Goal: Complete application form

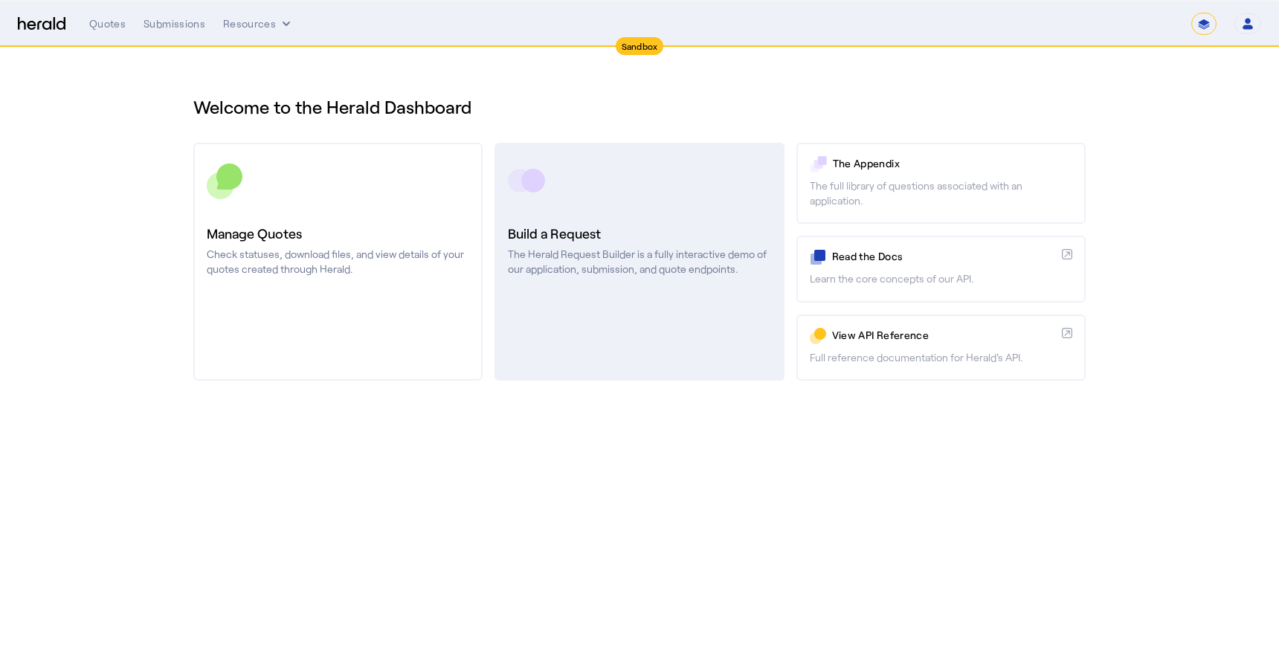
click at [601, 245] on div "Build a Request The Herald Request Builder is a fully interactive demo of our a…" at bounding box center [639, 250] width 262 height 54
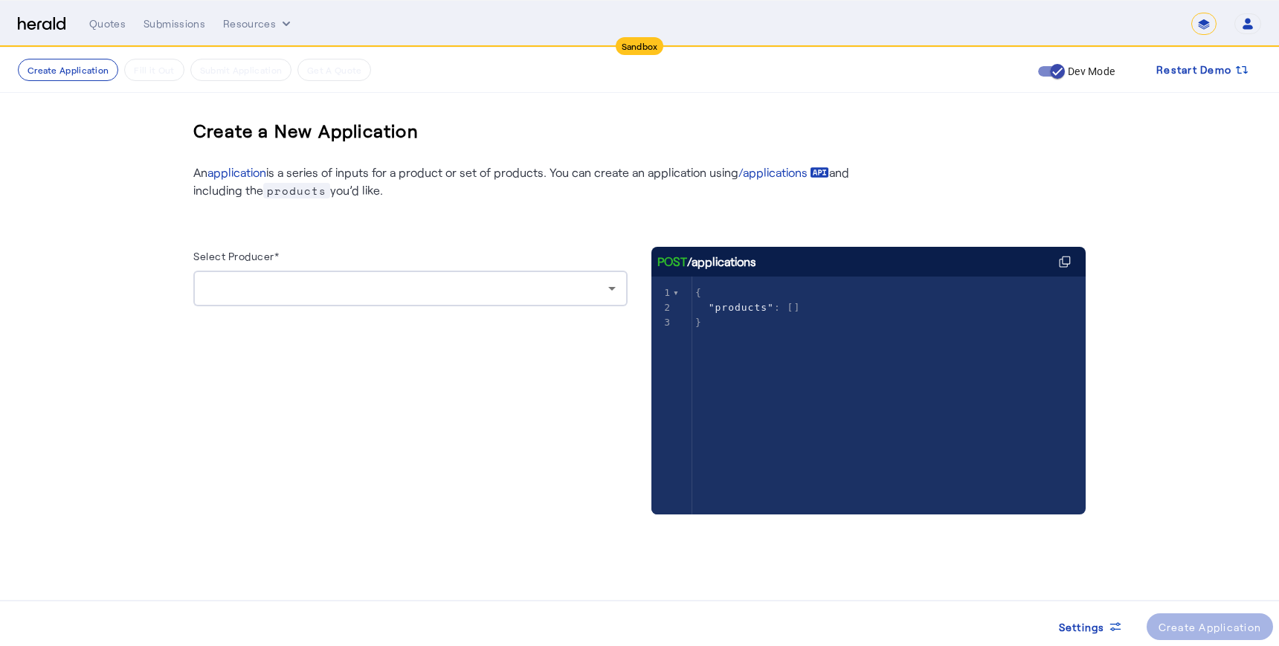
click at [597, 283] on div at bounding box center [406, 288] width 403 height 18
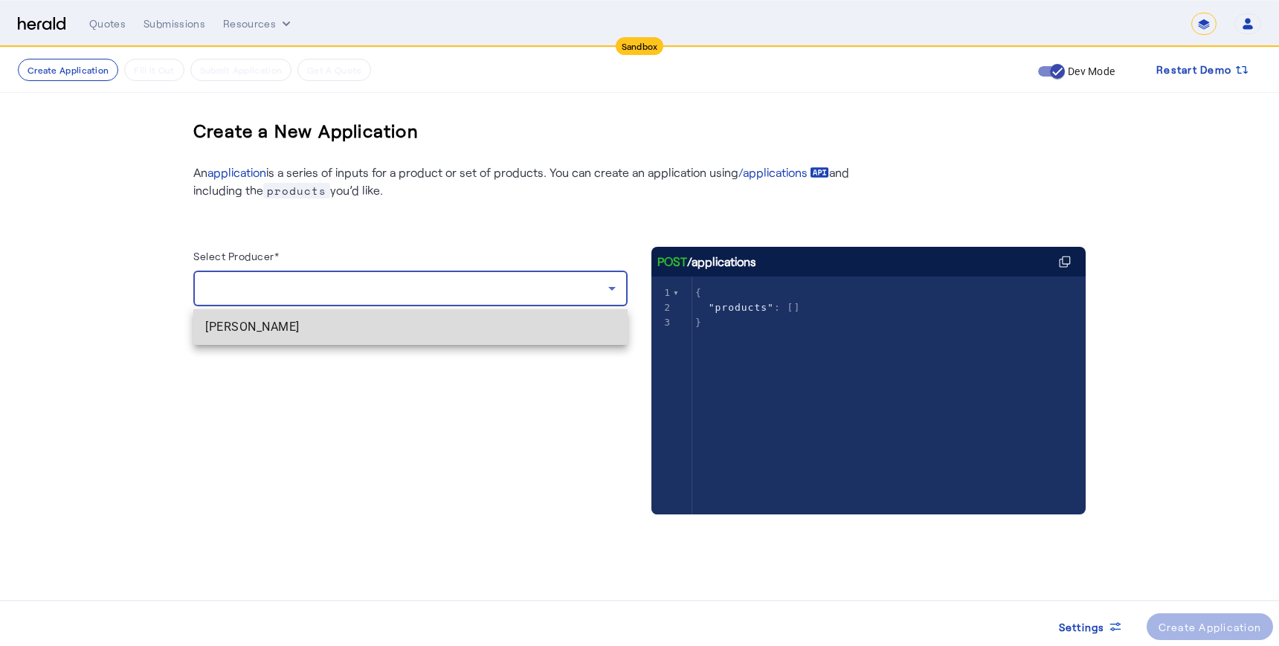
click at [445, 320] on span "[PERSON_NAME]" at bounding box center [410, 327] width 410 height 18
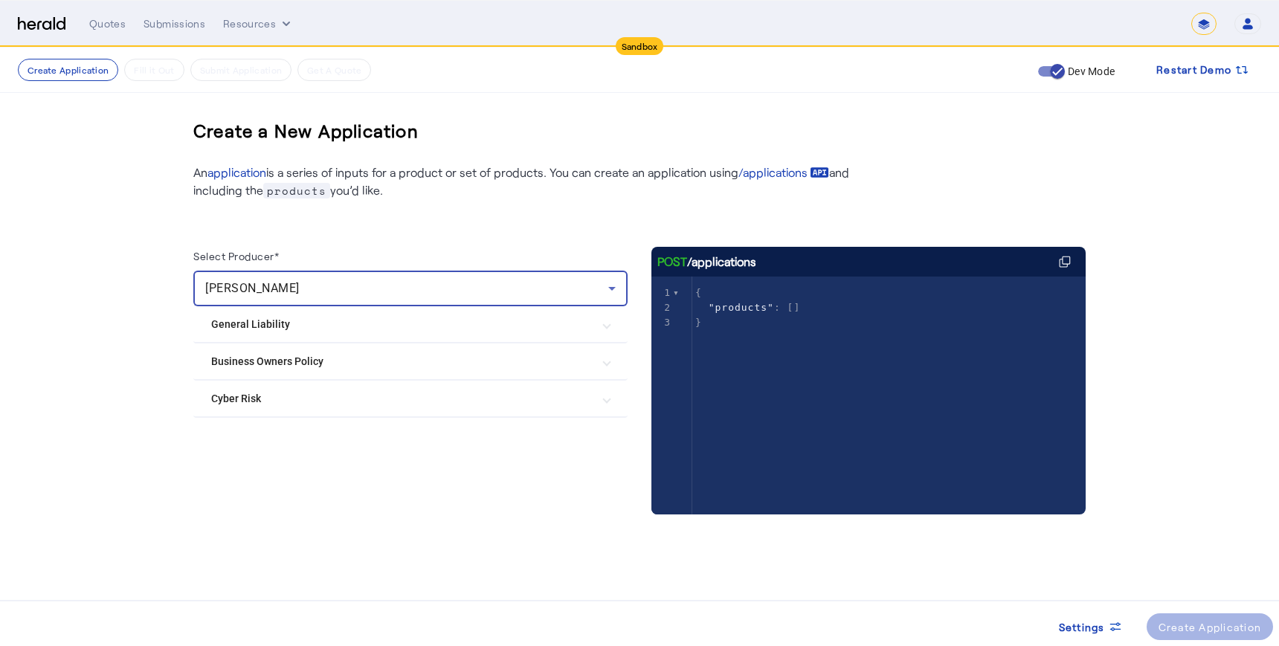
click at [291, 363] on Policy "Business Owners Policy" at bounding box center [401, 362] width 381 height 16
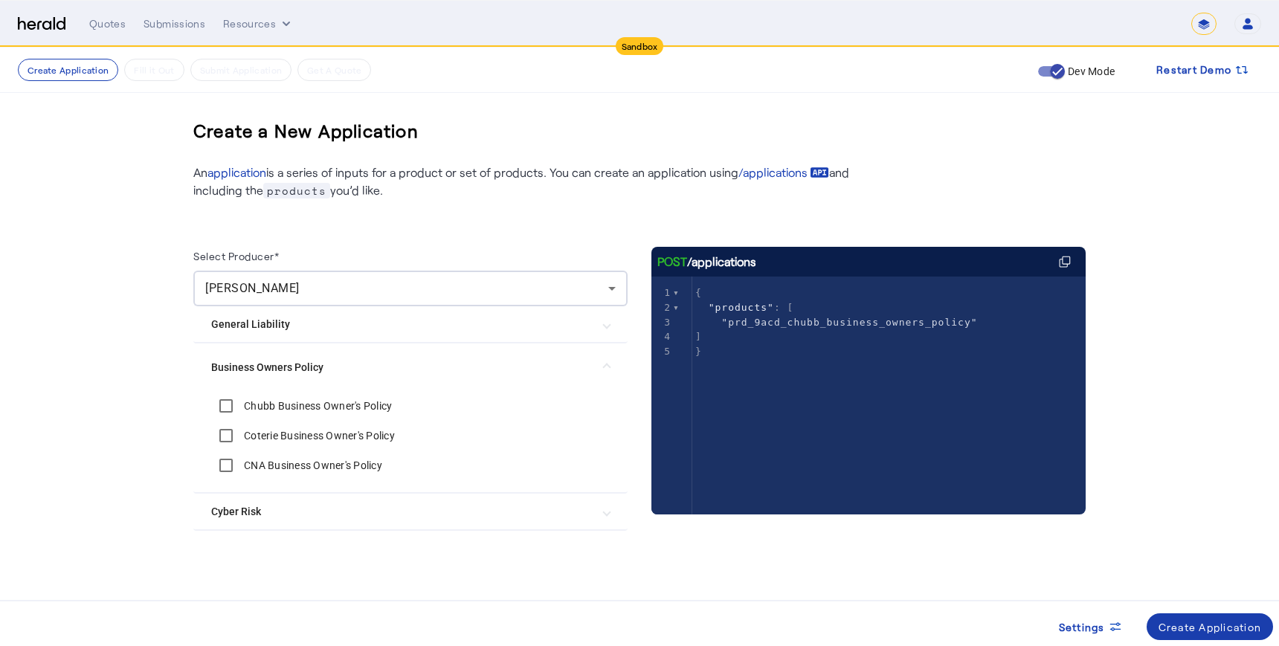
click at [1203, 625] on div "Create Application" at bounding box center [1209, 627] width 103 height 16
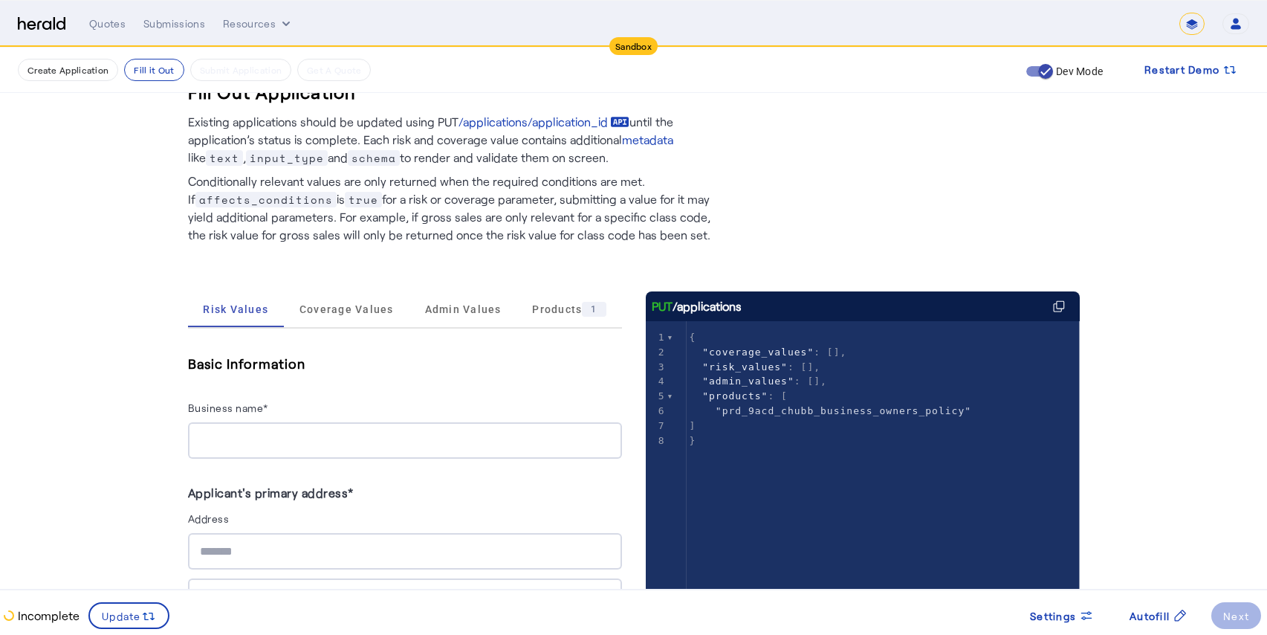
scroll to position [90, 0]
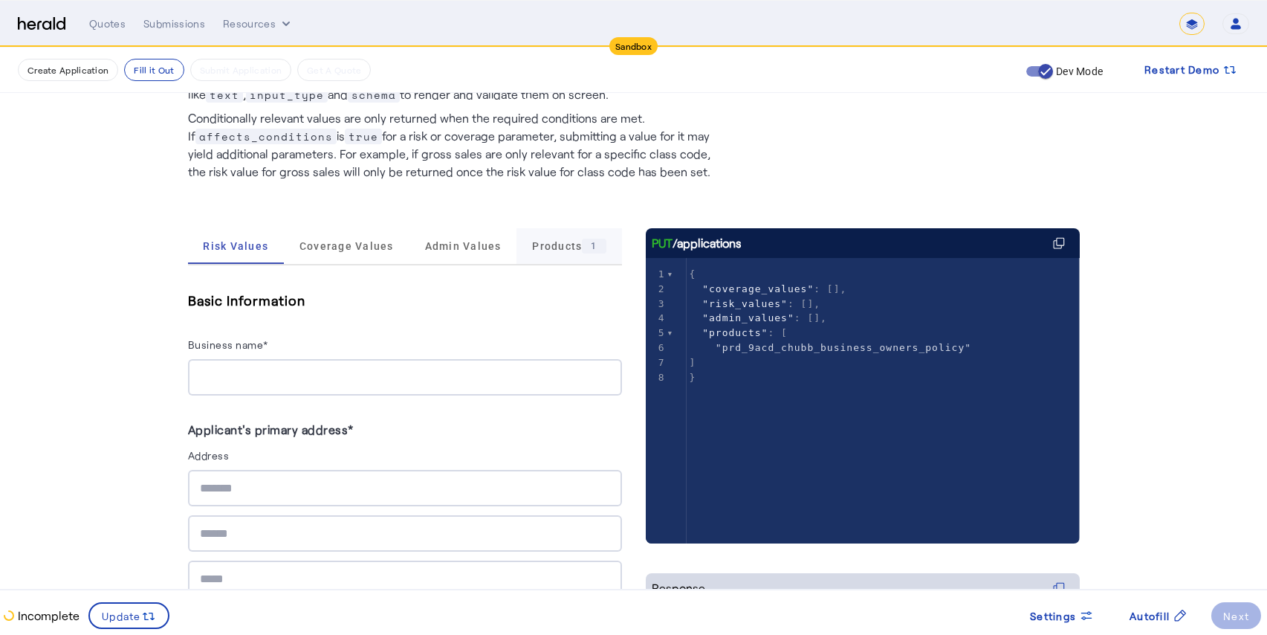
click at [559, 245] on span "Products 1" at bounding box center [569, 246] width 74 height 15
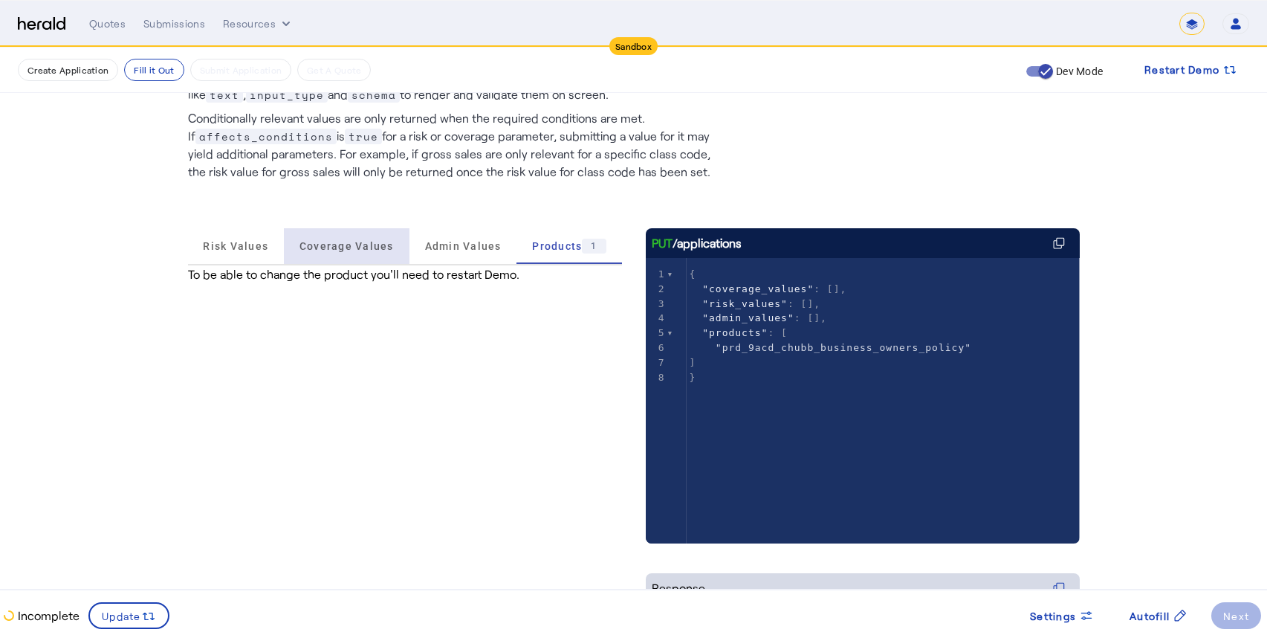
click at [352, 248] on span "Coverage Values" at bounding box center [347, 246] width 94 height 10
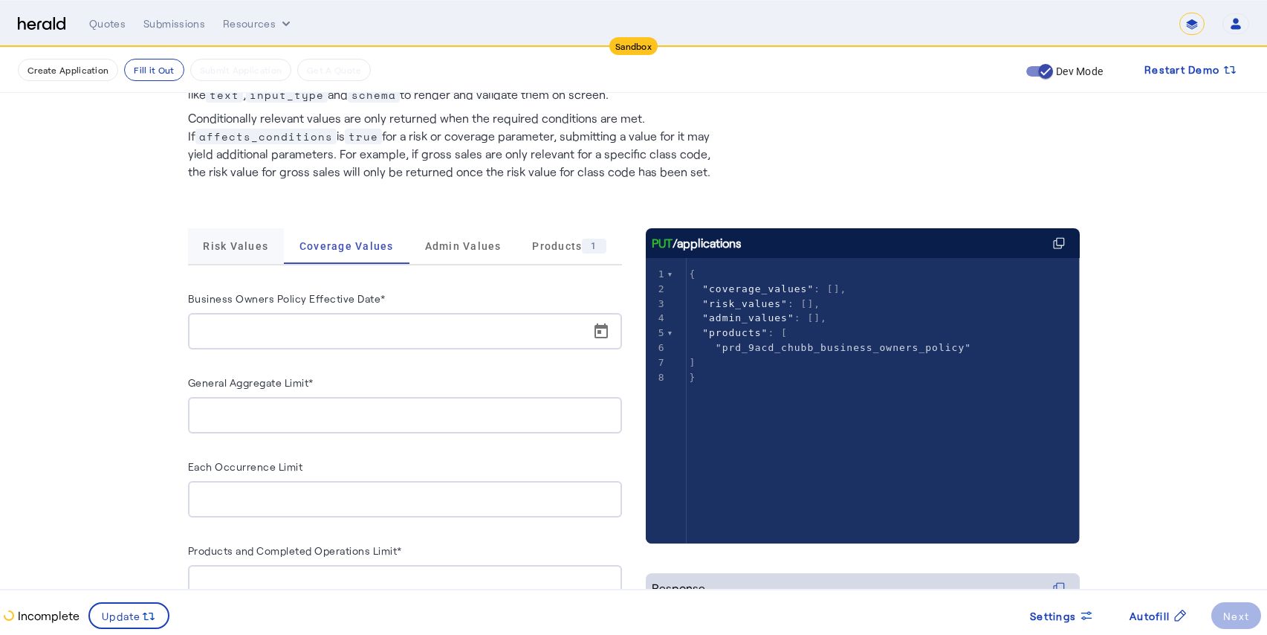
click at [234, 251] on span "Risk Values" at bounding box center [235, 246] width 65 height 10
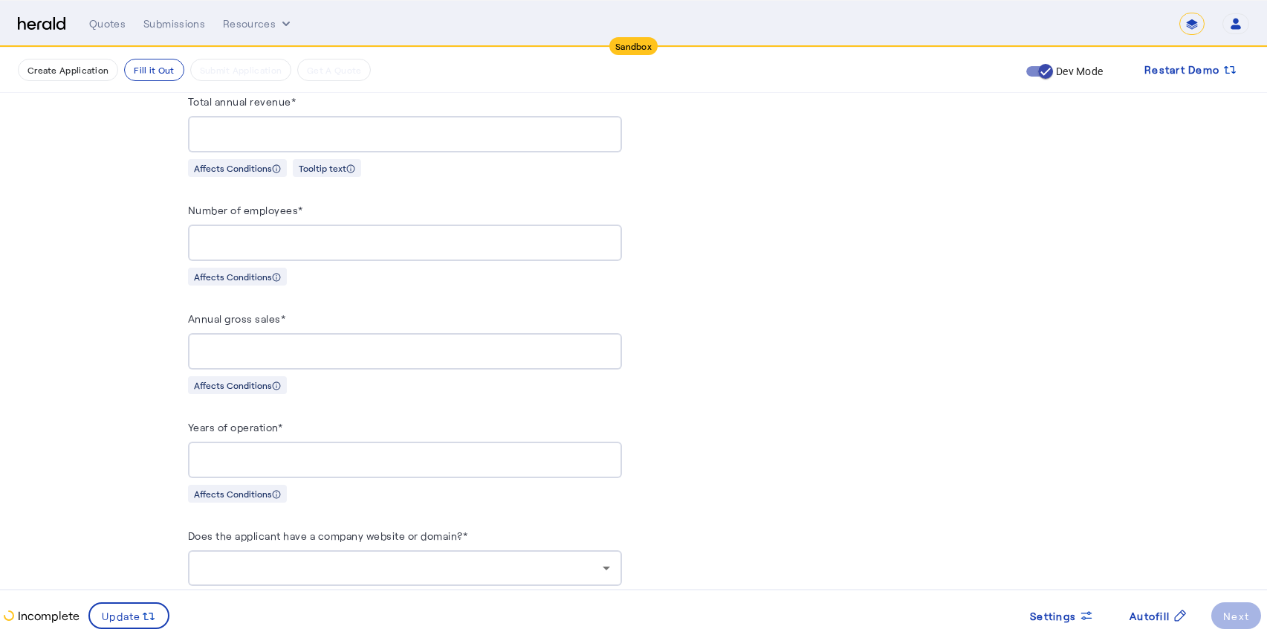
scroll to position [966, 0]
click at [1071, 625] on span at bounding box center [1062, 616] width 88 height 36
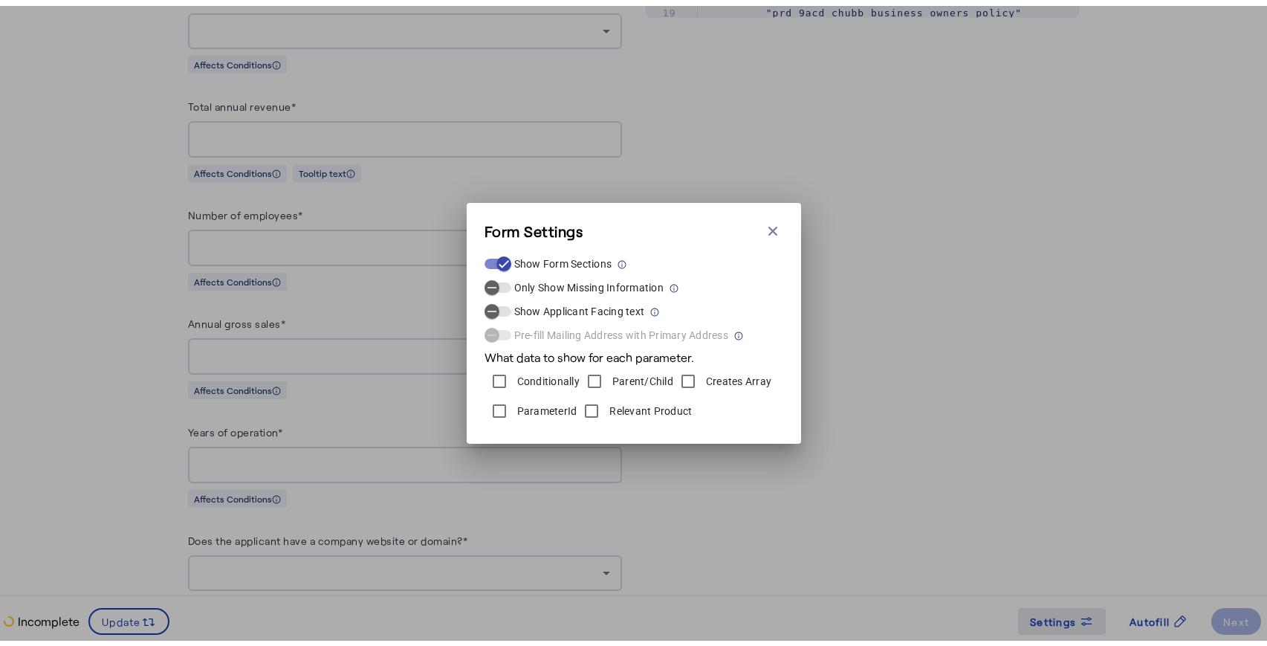
scroll to position [0, 0]
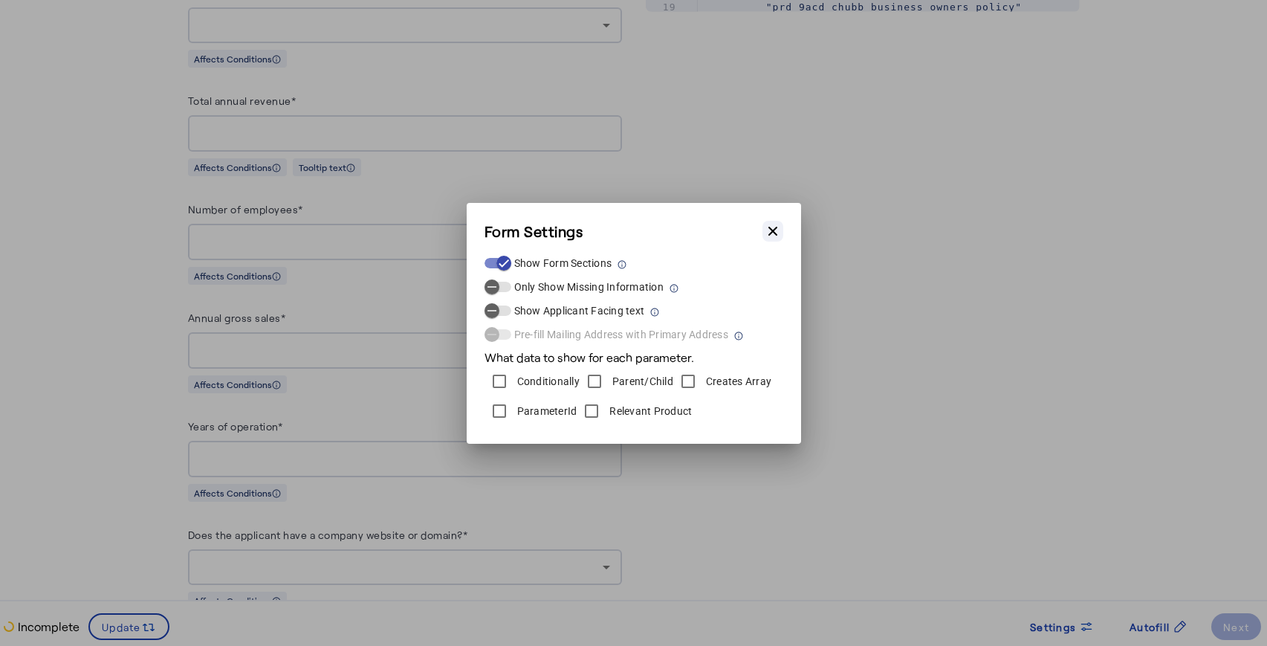
click at [777, 237] on icon "button" at bounding box center [773, 231] width 15 height 15
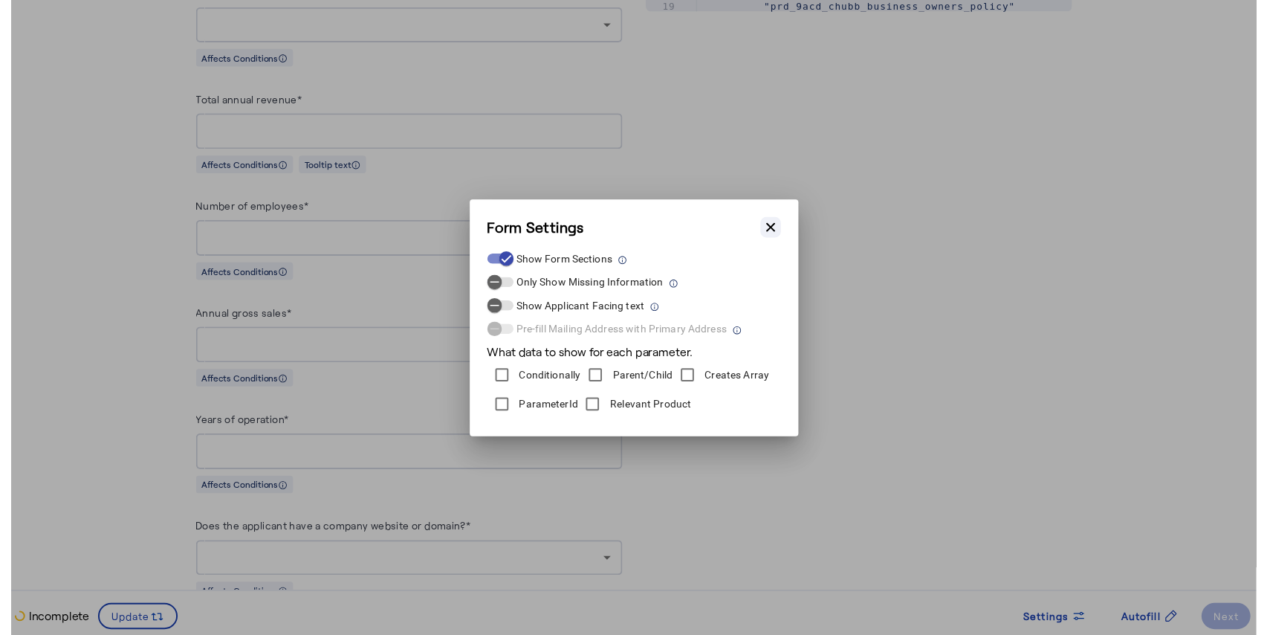
scroll to position [966, 0]
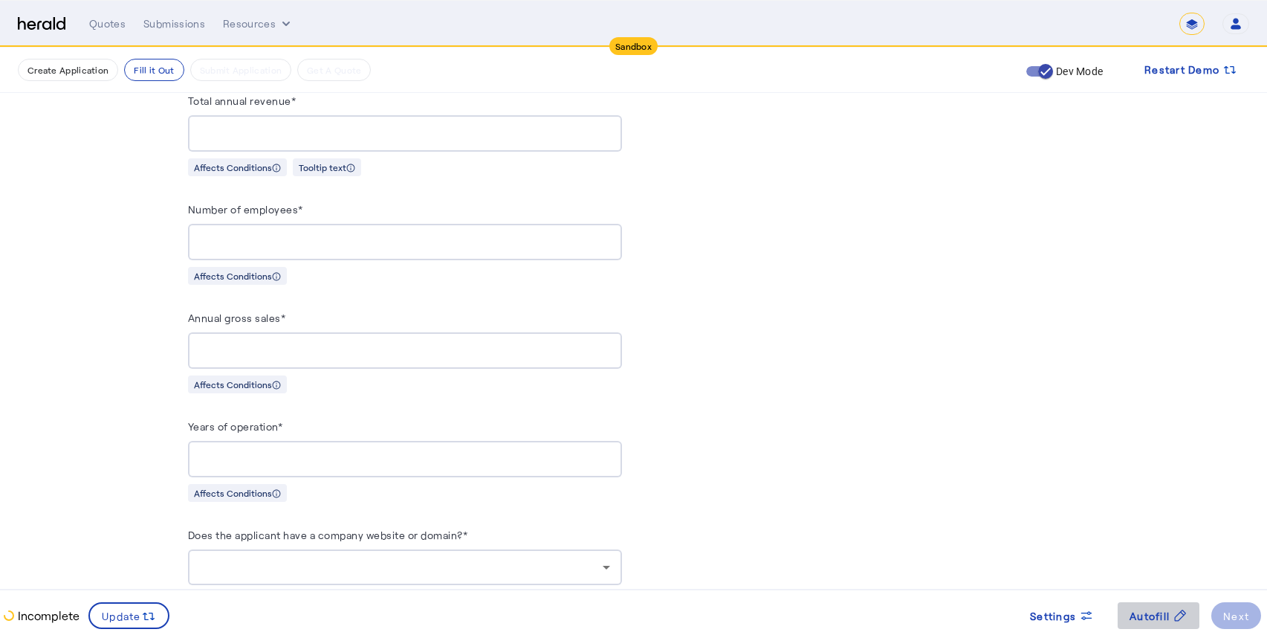
click at [1169, 615] on span "Autofill" at bounding box center [1150, 616] width 40 height 16
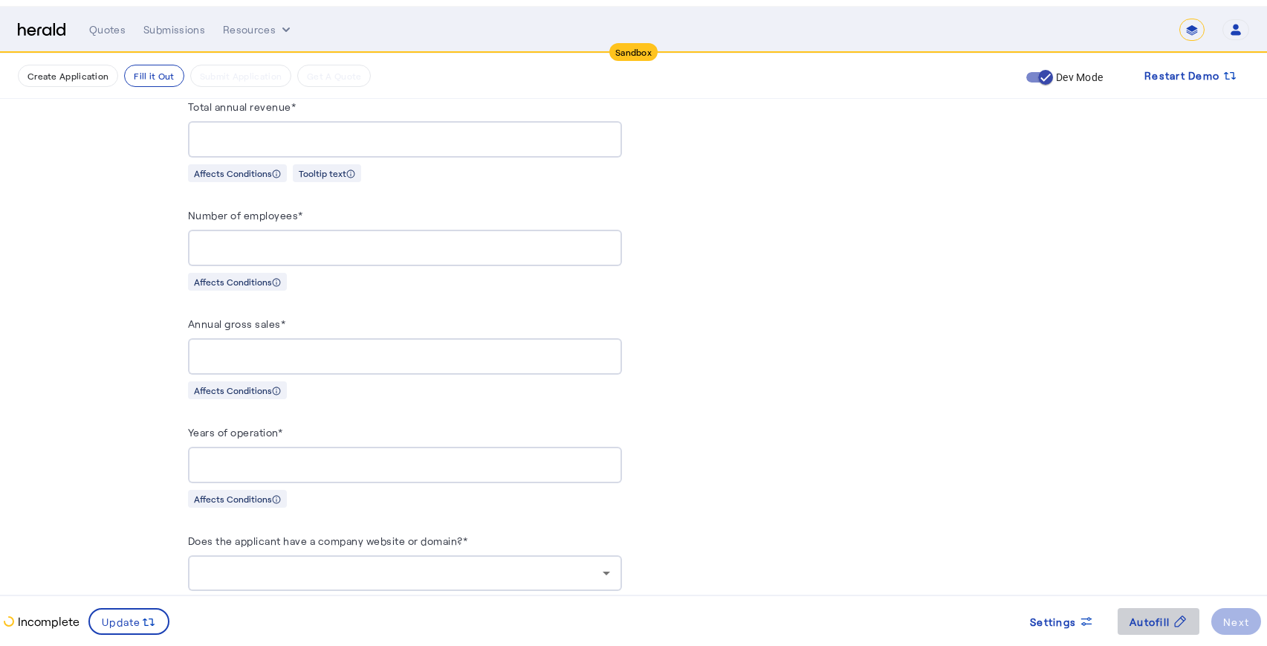
scroll to position [0, 0]
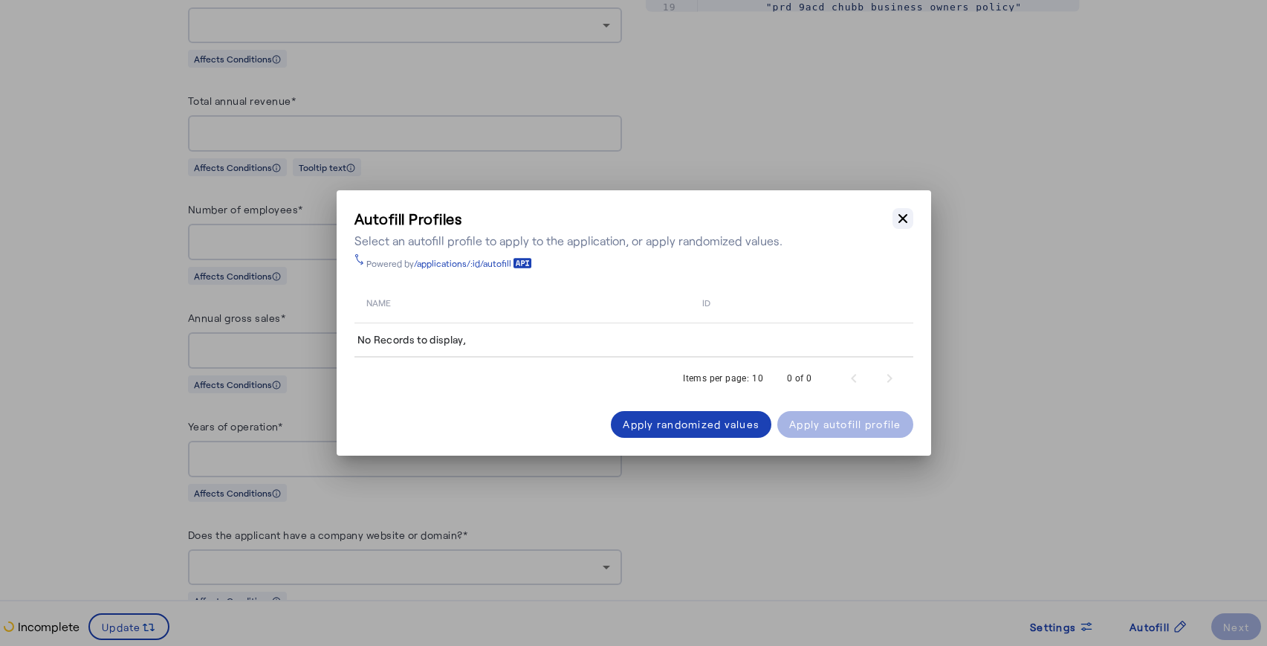
click at [903, 213] on icon "button" at bounding box center [903, 218] width 15 height 15
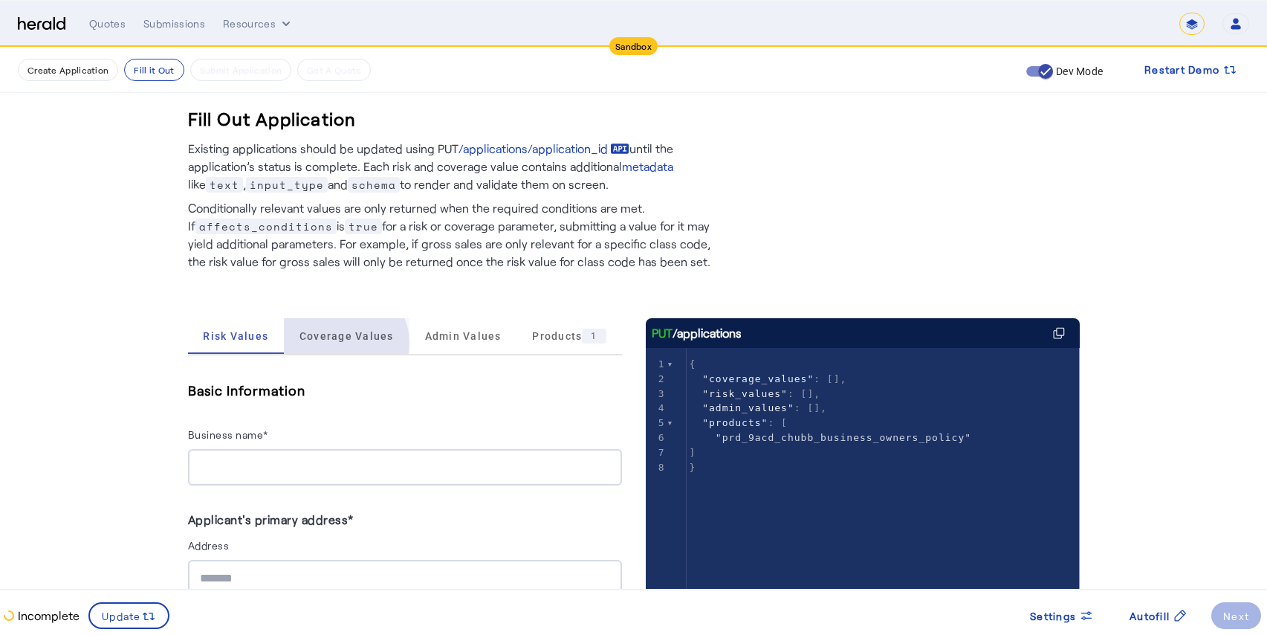
click at [343, 343] on span "Coverage Values" at bounding box center [347, 336] width 94 height 36
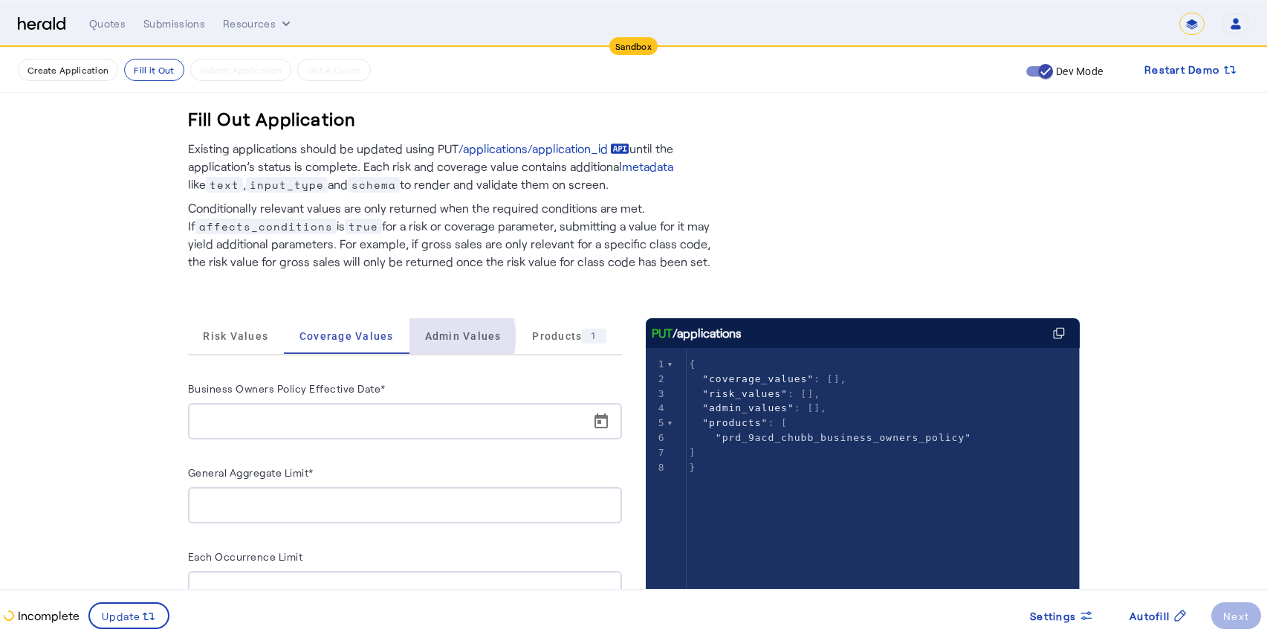
click at [433, 337] on span "Admin Values" at bounding box center [463, 336] width 77 height 10
click at [525, 336] on div "Products 1" at bounding box center [569, 336] width 105 height 36
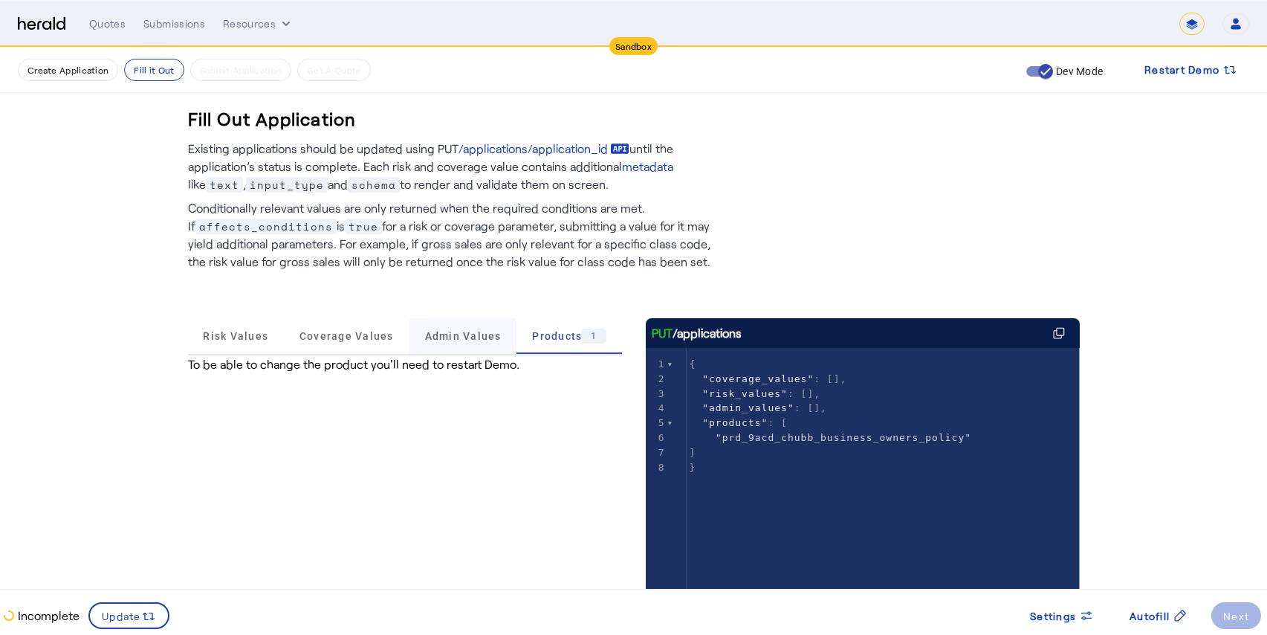
click at [443, 342] on span "Admin Values" at bounding box center [463, 336] width 77 height 36
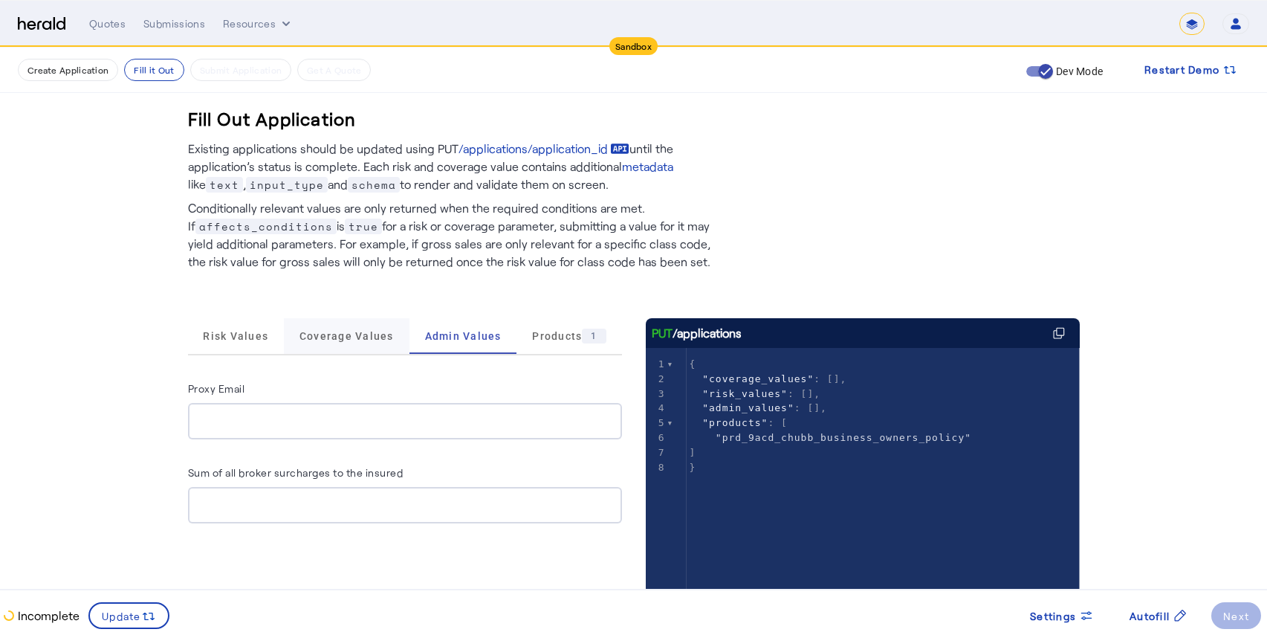
click at [326, 341] on span "Coverage Values" at bounding box center [347, 336] width 94 height 10
click at [146, 69] on button "Fill it Out" at bounding box center [153, 70] width 59 height 22
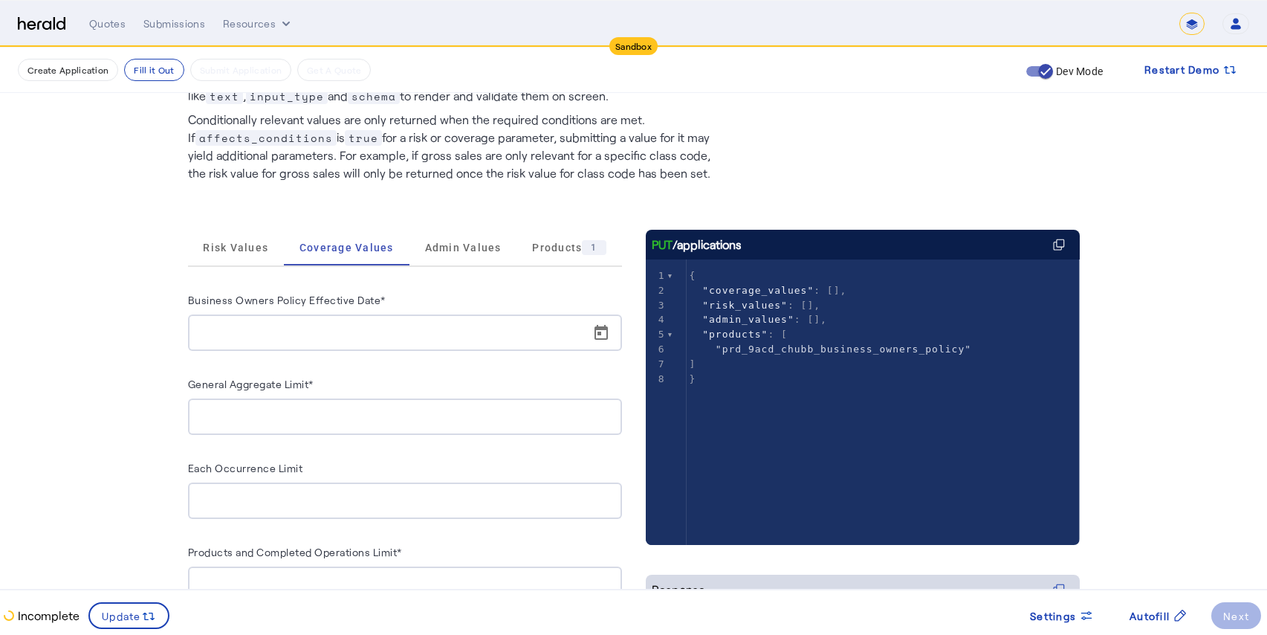
scroll to position [125, 0]
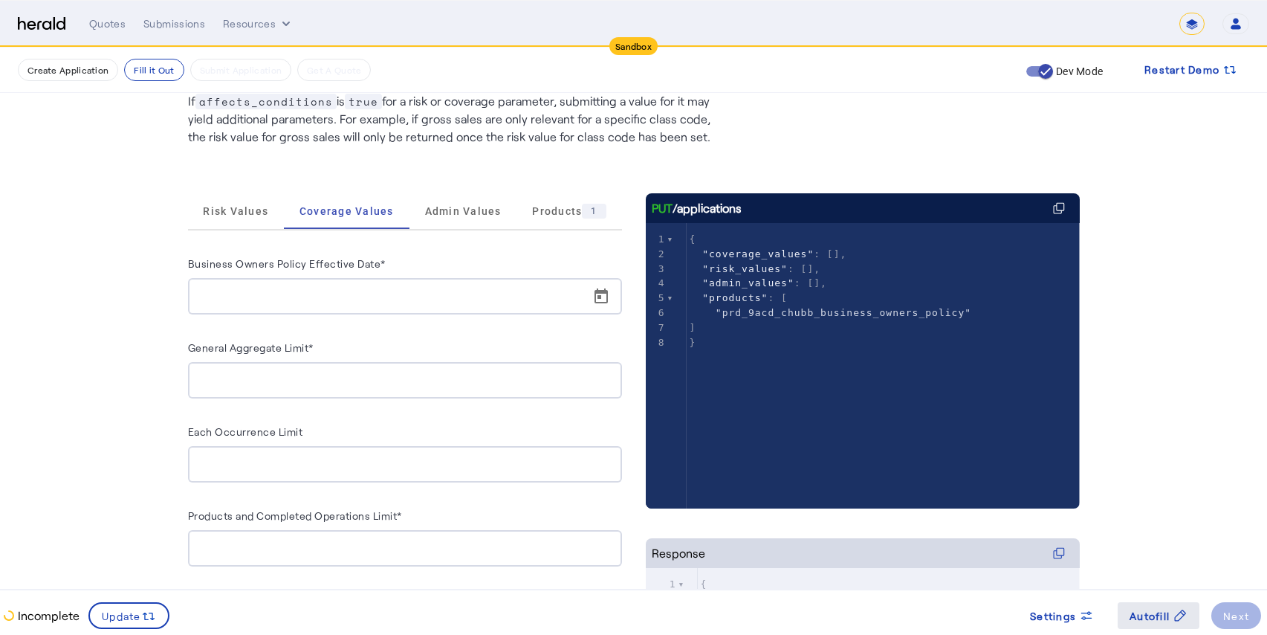
click at [1147, 619] on span "Autofill" at bounding box center [1150, 616] width 40 height 16
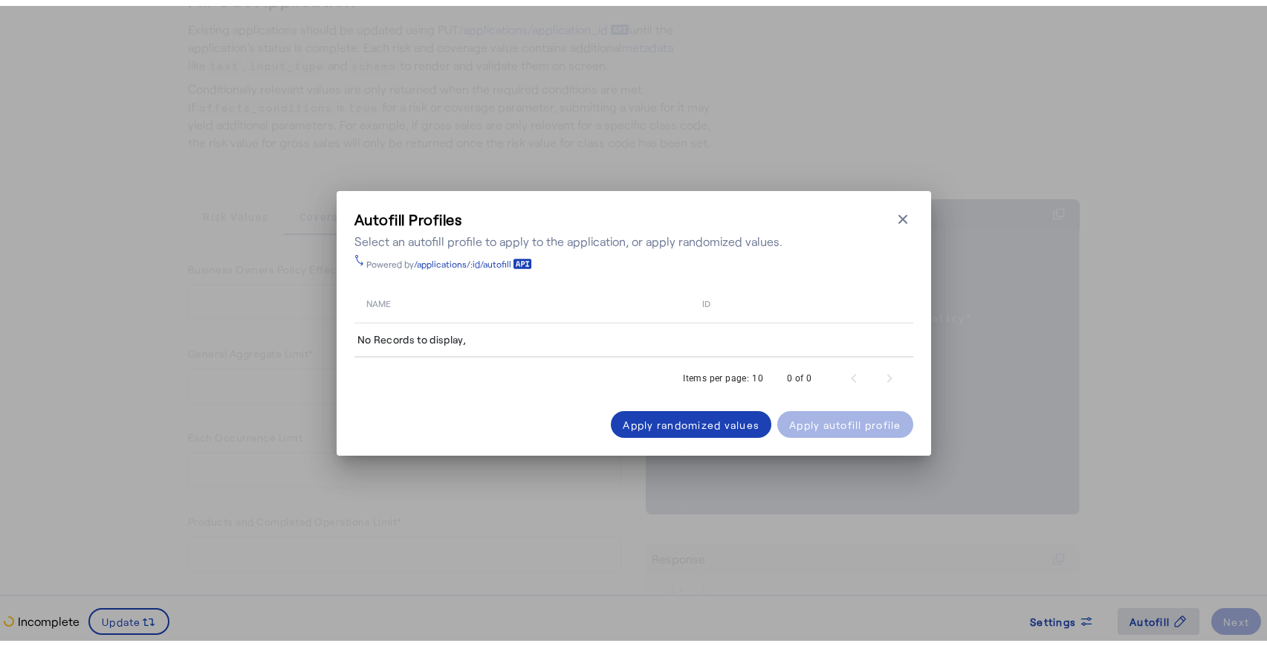
scroll to position [0, 0]
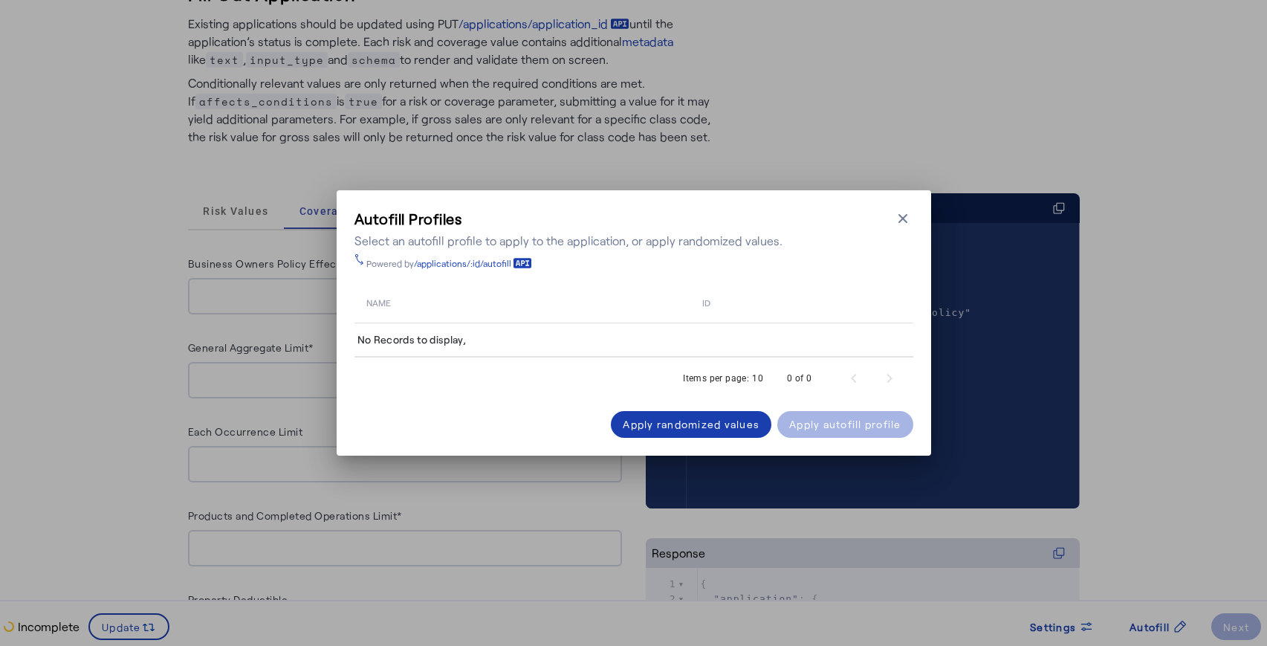
click at [717, 429] on div "Apply randomized values" at bounding box center [691, 424] width 137 height 16
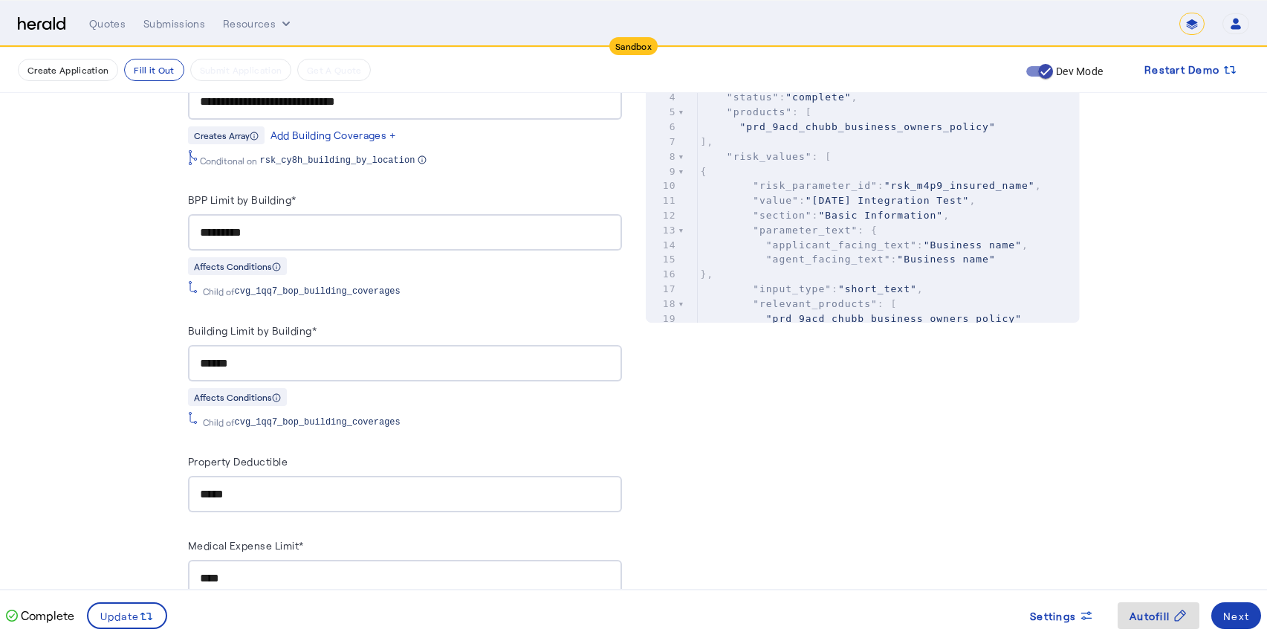
scroll to position [694, 0]
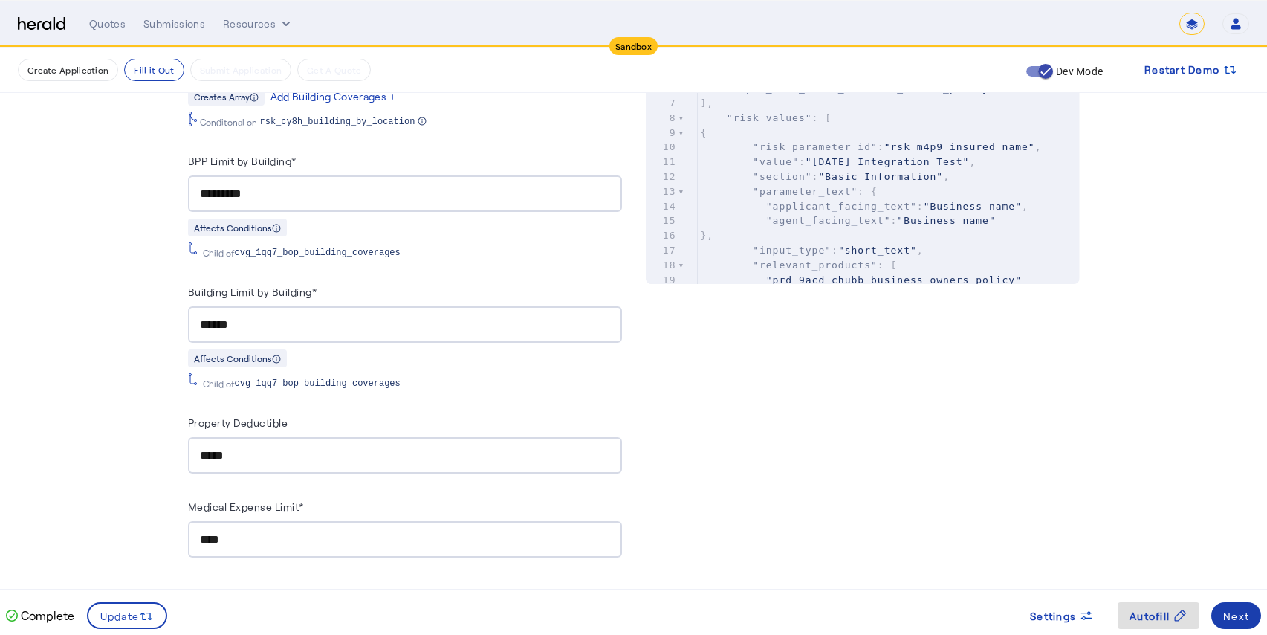
click at [1236, 614] on div "Next" at bounding box center [1237, 616] width 26 height 16
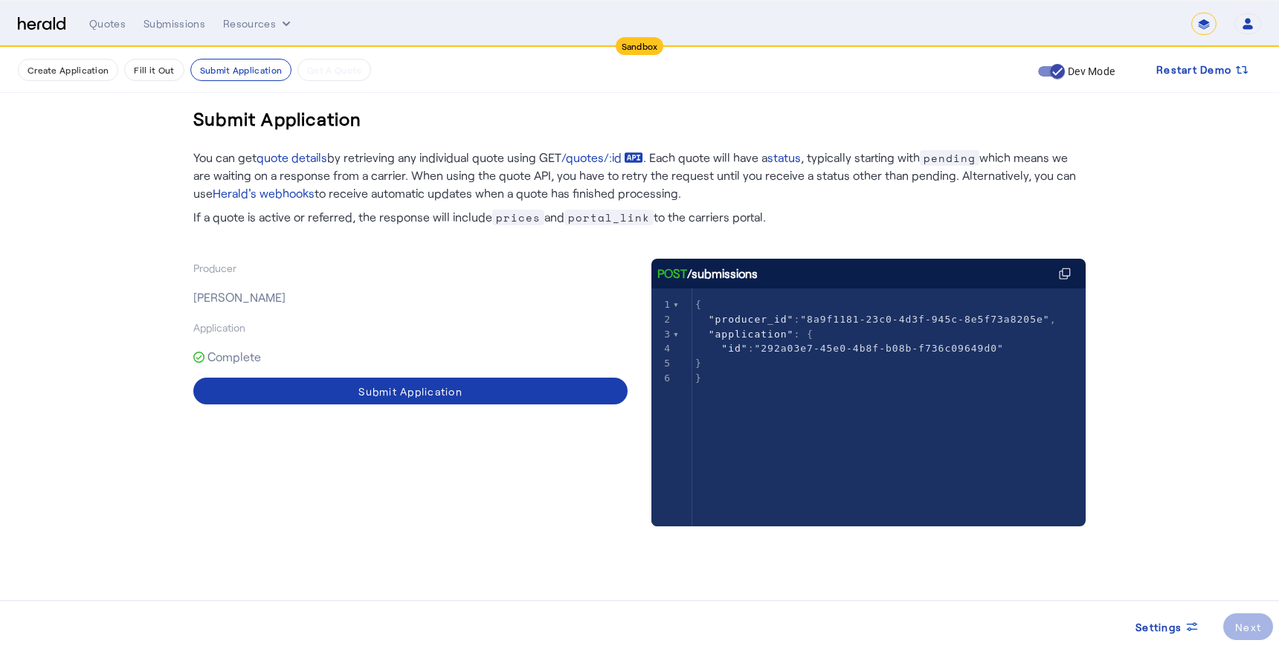
click at [350, 392] on span at bounding box center [410, 391] width 434 height 36
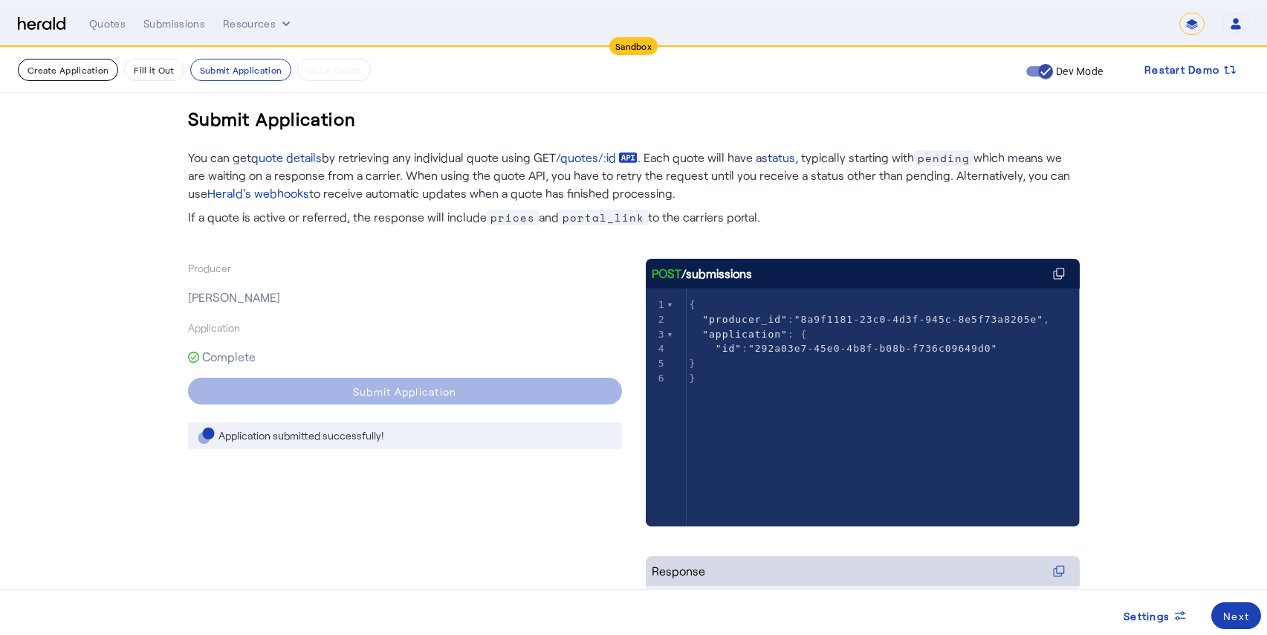
click at [81, 73] on button "Create Application" at bounding box center [68, 70] width 100 height 22
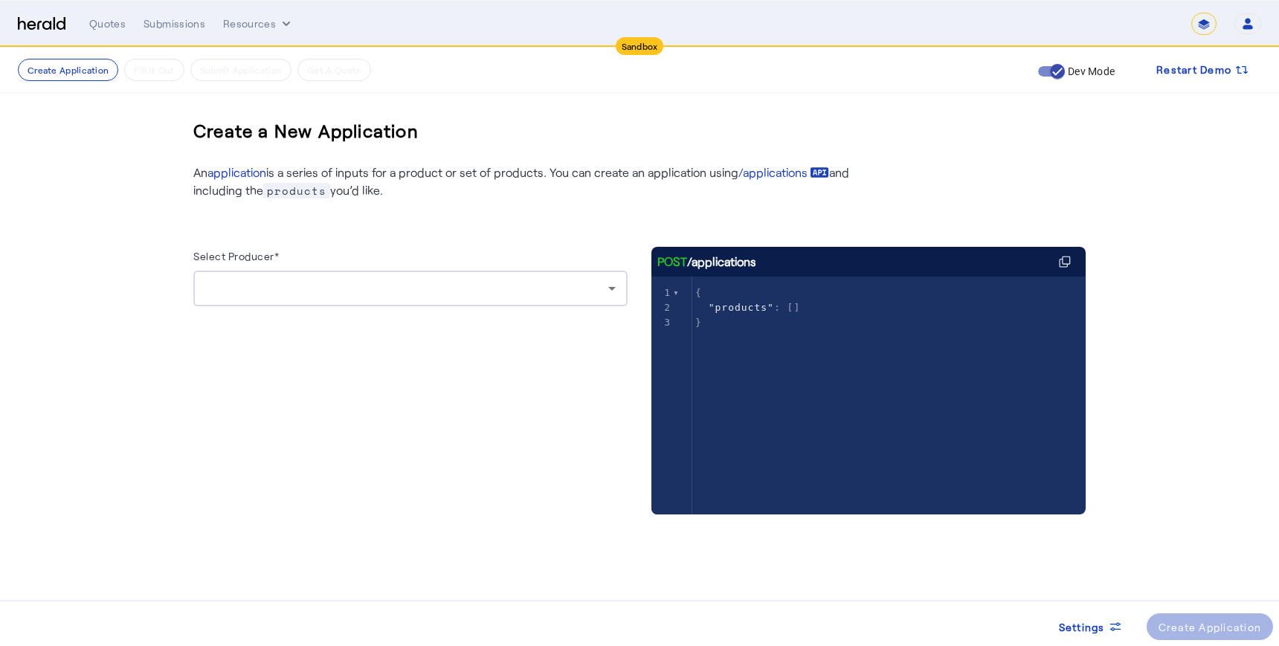
click at [334, 300] on div at bounding box center [410, 289] width 410 height 36
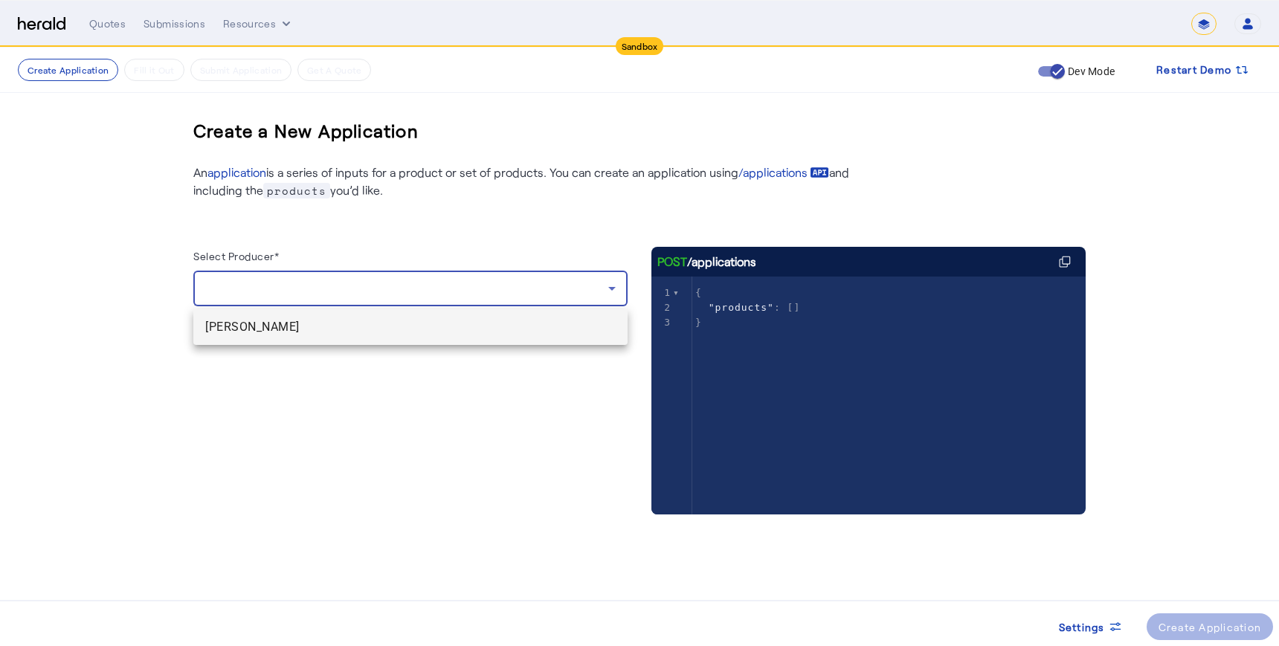
click at [303, 329] on span "[PERSON_NAME]" at bounding box center [410, 327] width 410 height 18
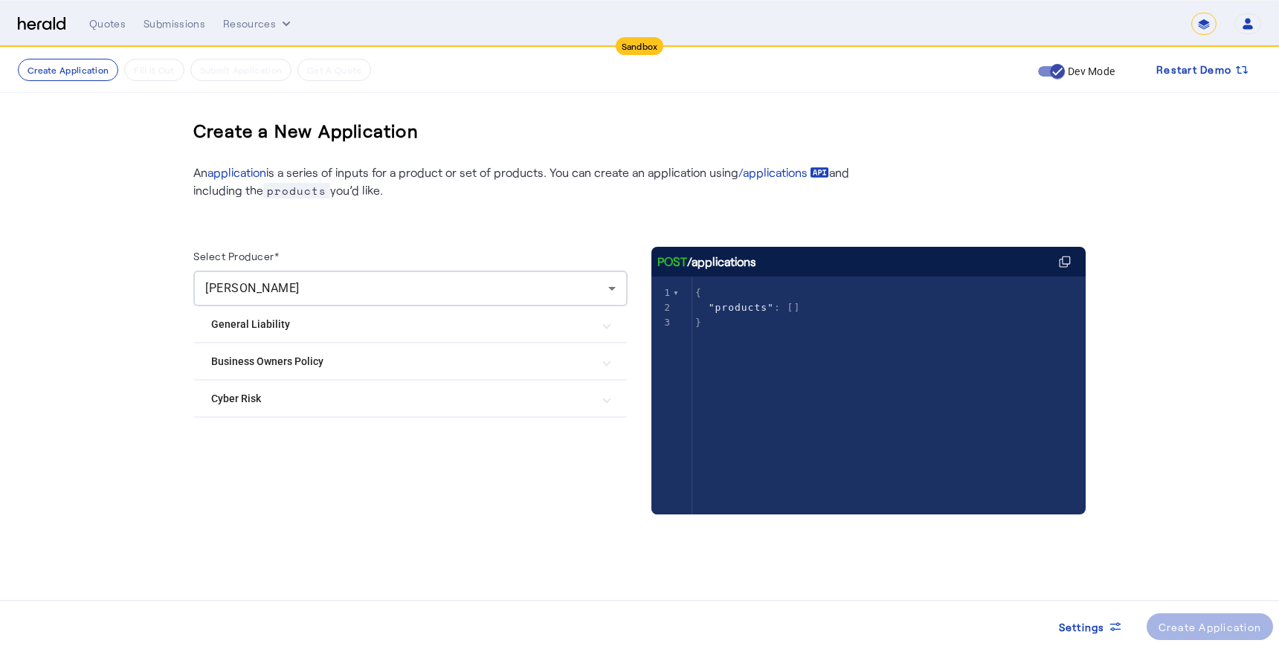
click at [298, 372] on mat-expansion-panel-header "Business Owners Policy" at bounding box center [410, 361] width 434 height 36
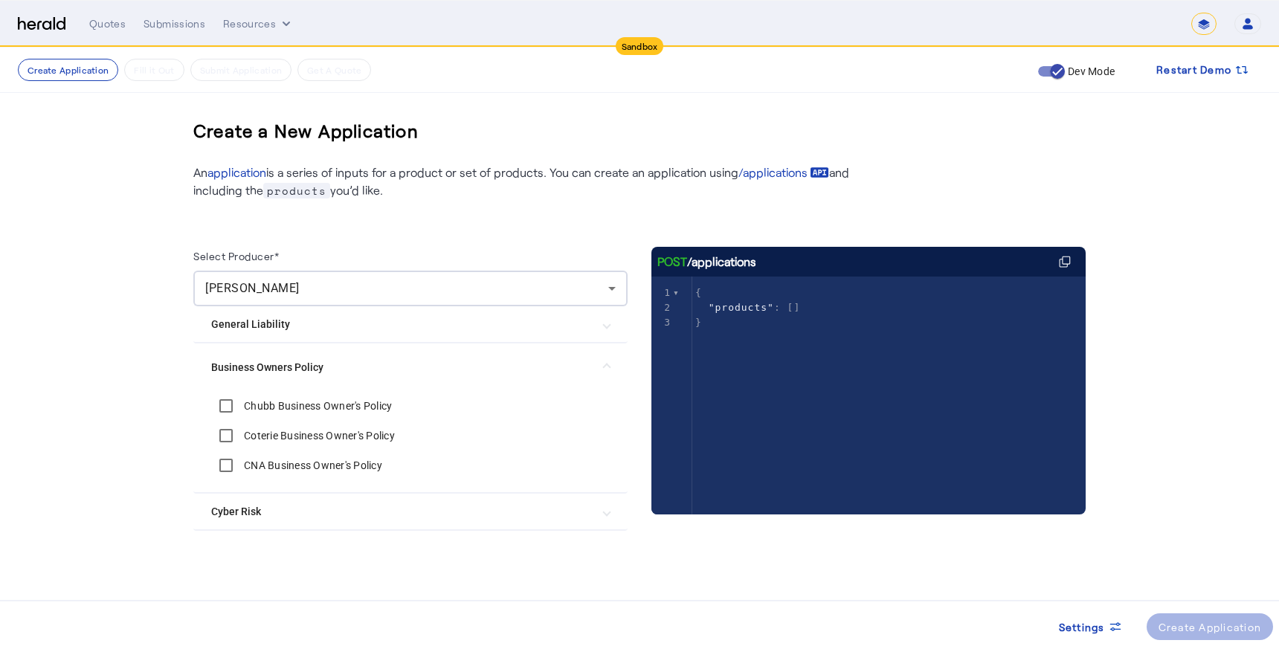
click at [301, 400] on label "Chubb Business Owner's Policy" at bounding box center [316, 405] width 151 height 15
drag, startPoint x: 1199, startPoint y: 624, endPoint x: 1171, endPoint y: 607, distance: 32.8
click at [1199, 624] on div "Create Application" at bounding box center [1209, 627] width 103 height 16
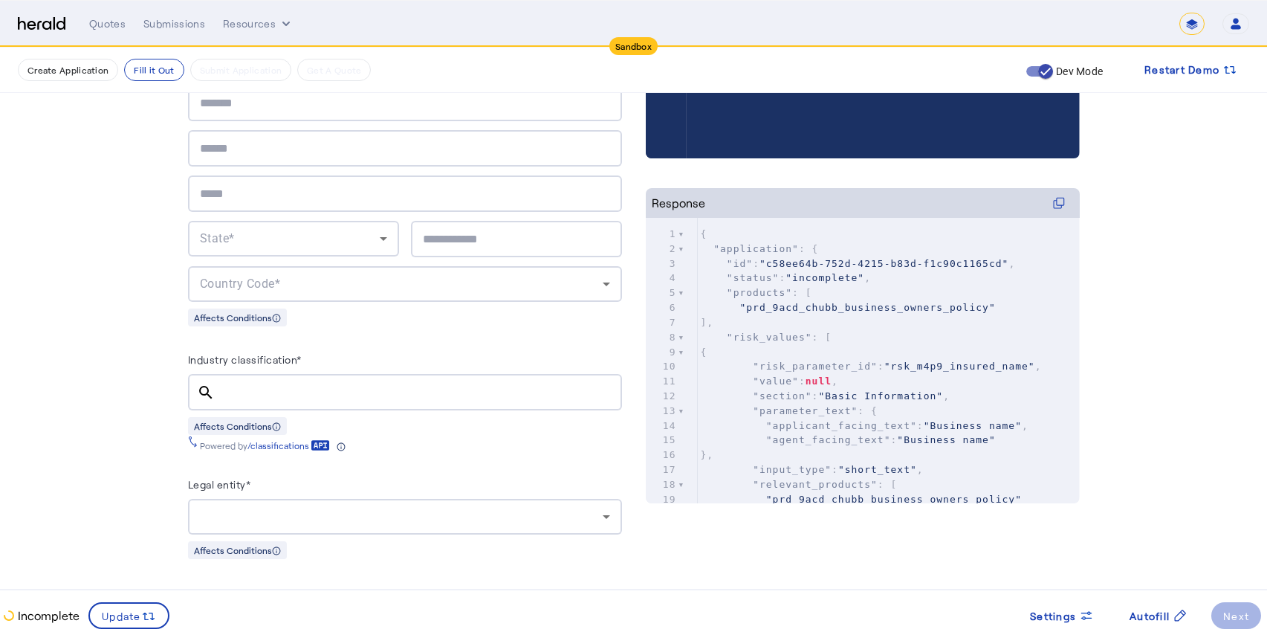
click at [358, 388] on input "Industry classification*" at bounding box center [419, 393] width 384 height 18
paste input "******"
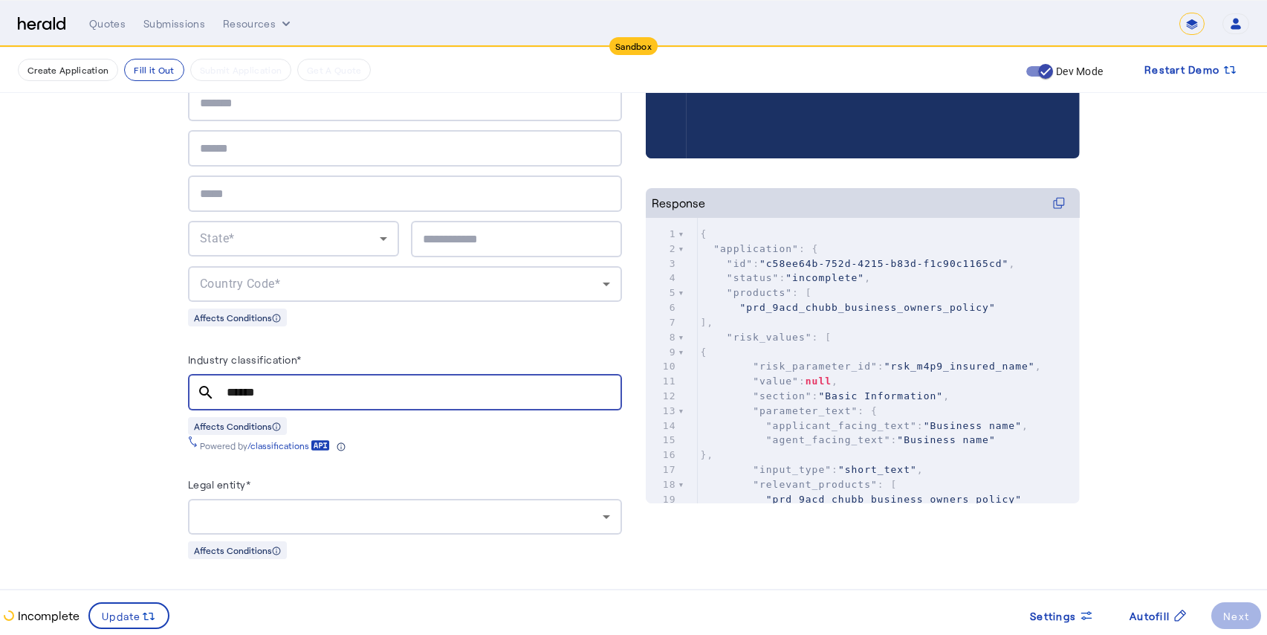
type input "******"
click at [208, 387] on mat-icon "search" at bounding box center [206, 393] width 36 height 18
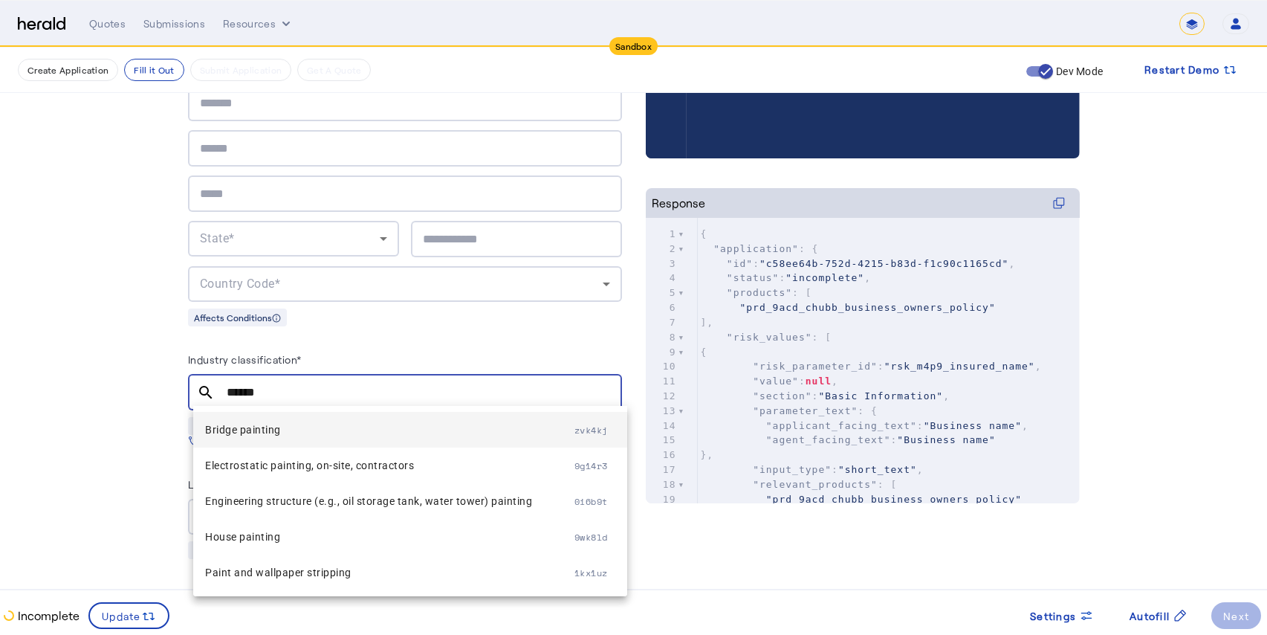
click at [248, 433] on span "Bridge painting" at bounding box center [389, 430] width 369 height 18
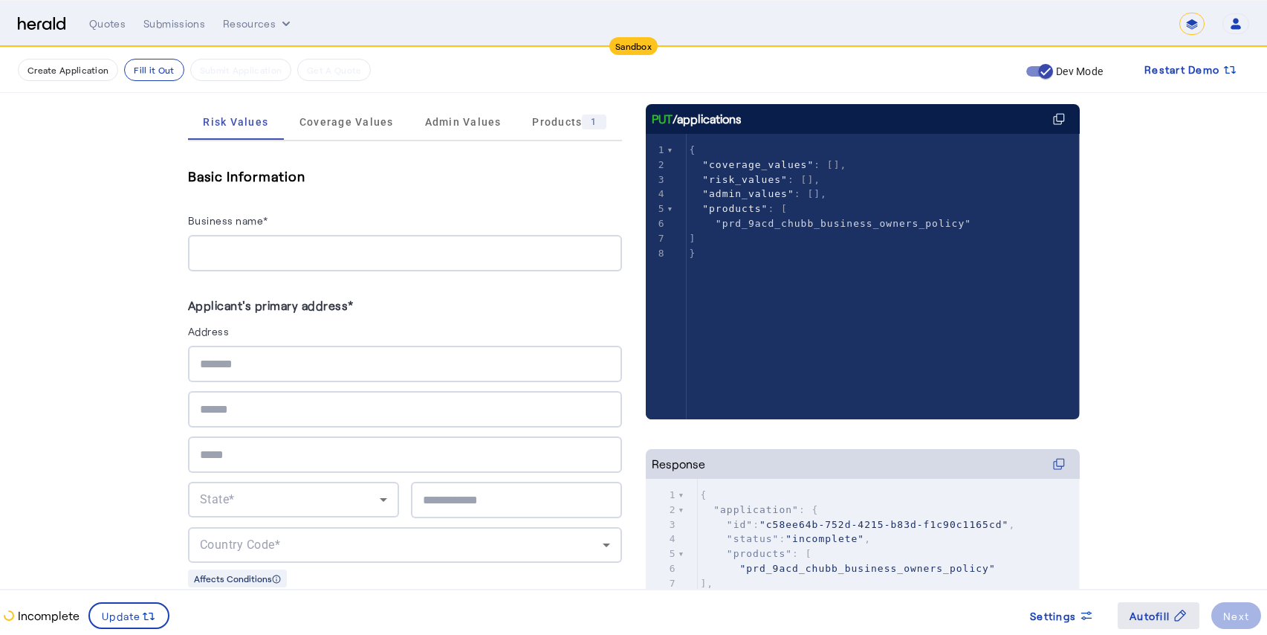
click at [1147, 618] on span "Autofill" at bounding box center [1150, 616] width 40 height 16
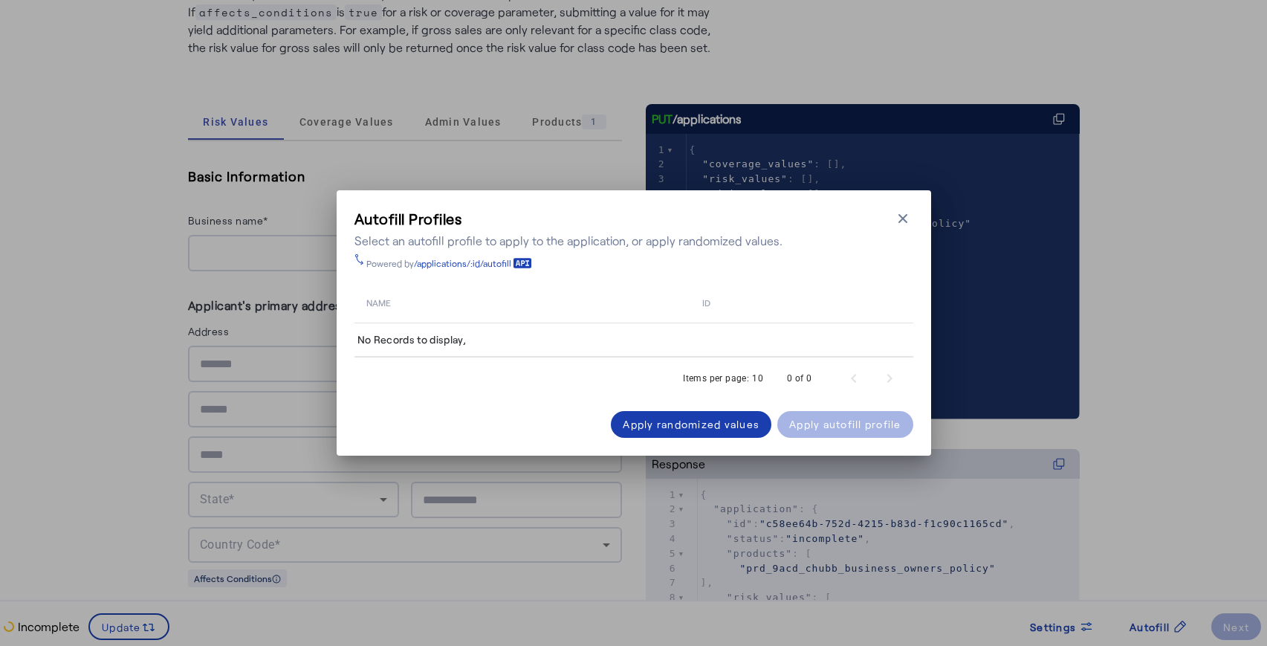
click at [714, 422] on div "Apply randomized values" at bounding box center [691, 424] width 137 height 16
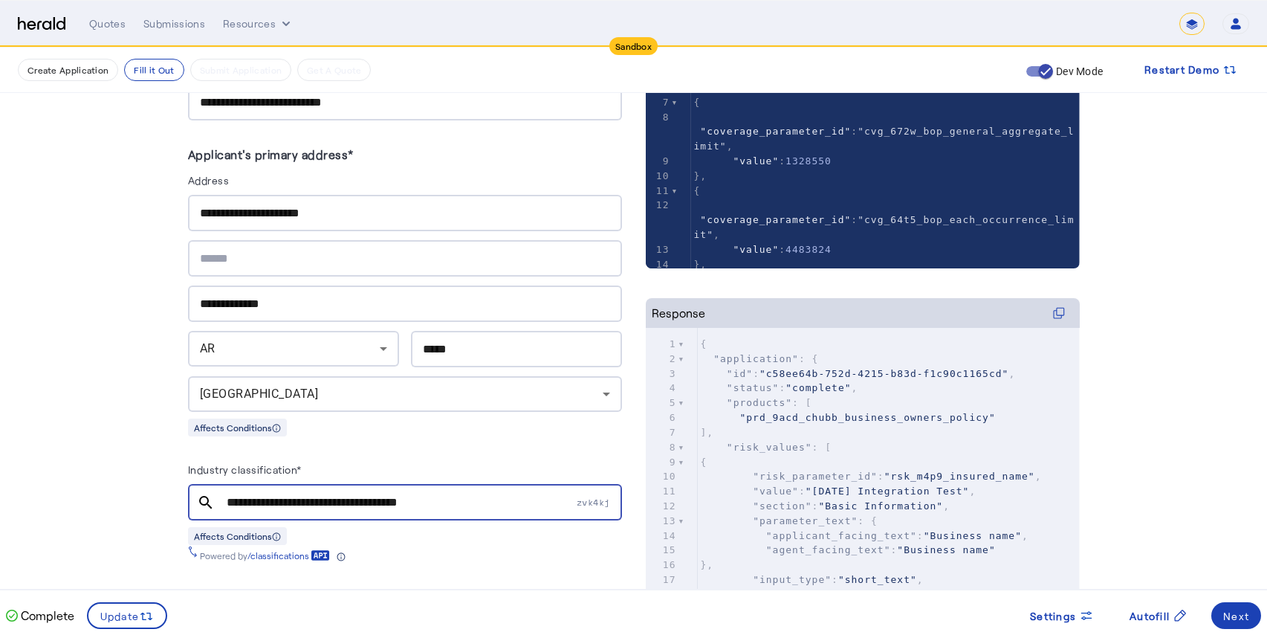
click at [402, 498] on input "**********" at bounding box center [400, 503] width 347 height 18
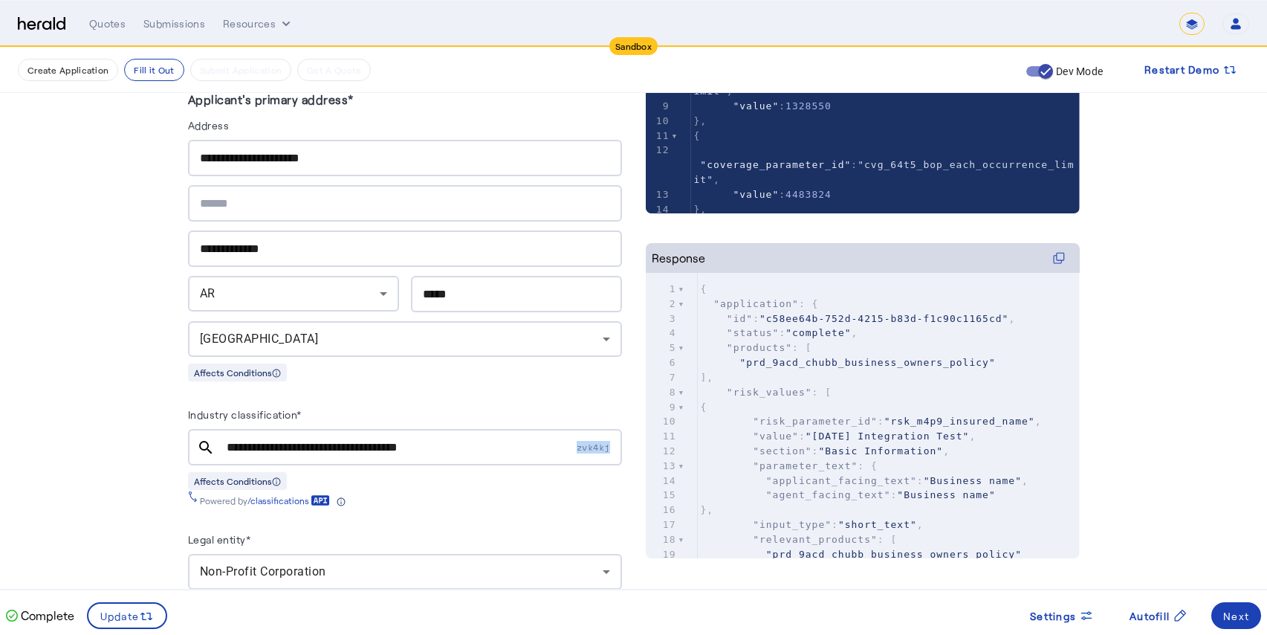
scroll to position [0, 19]
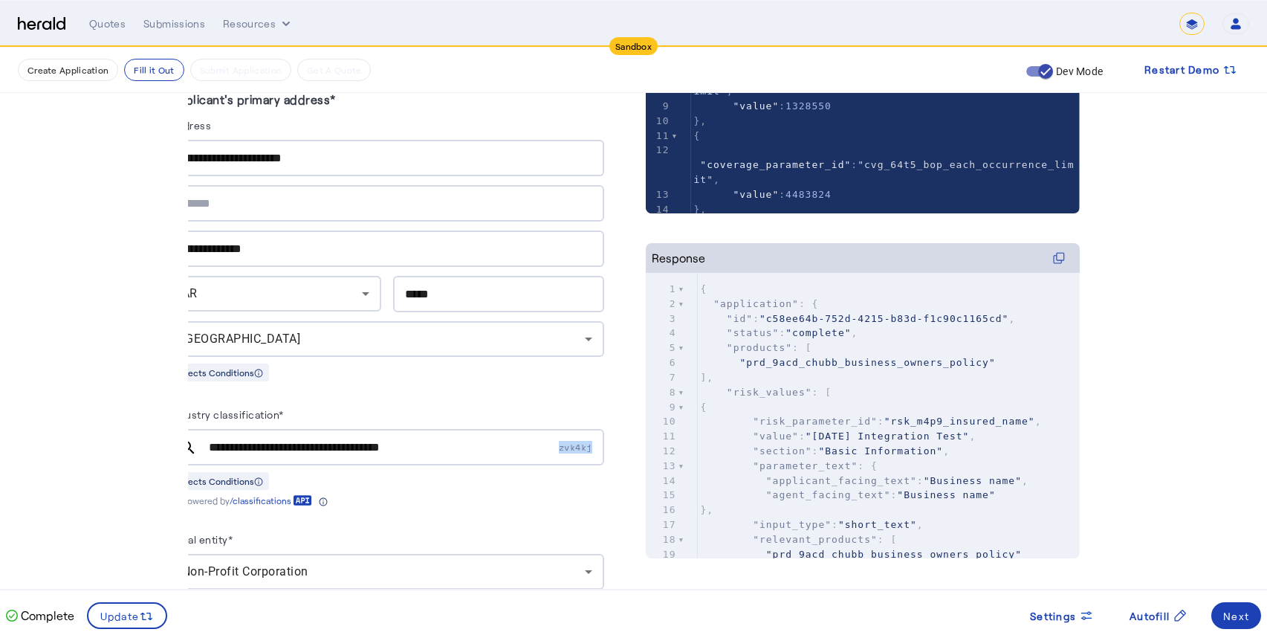
drag, startPoint x: 581, startPoint y: 447, endPoint x: 621, endPoint y: 446, distance: 39.4
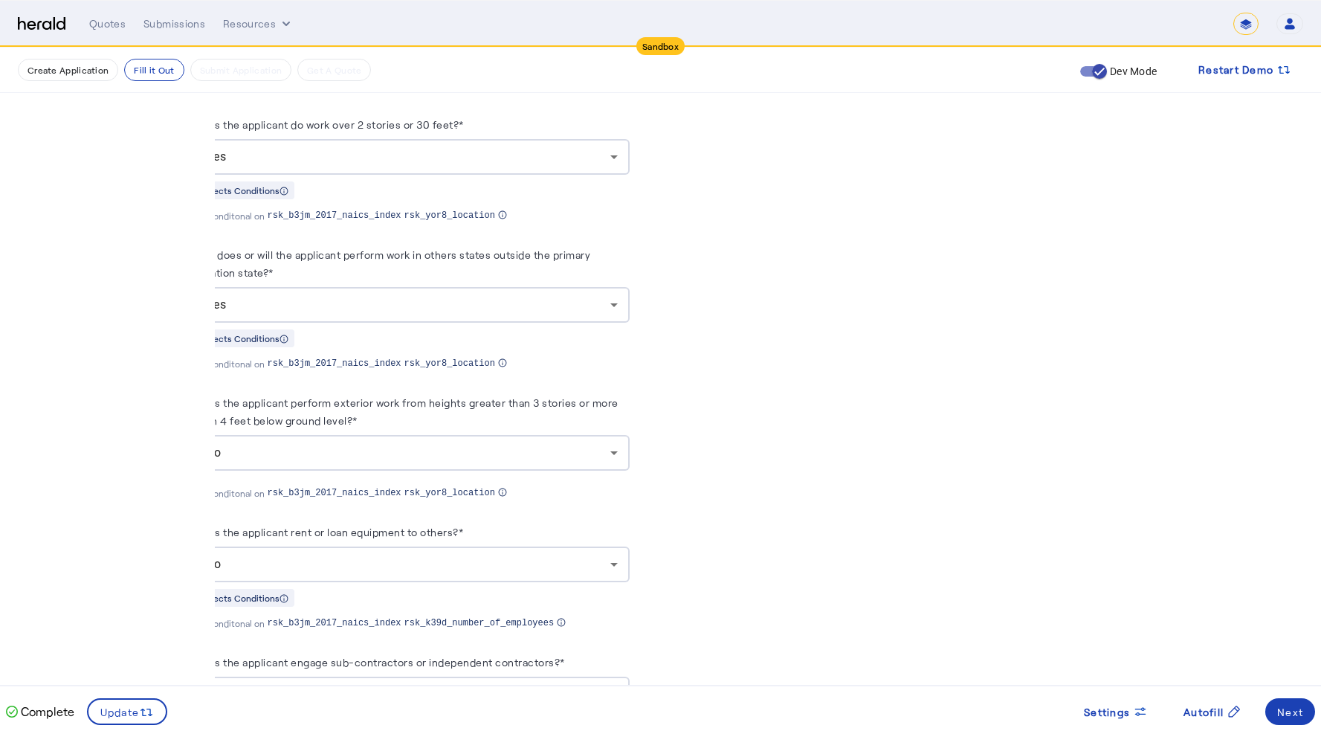
scroll to position [3900, 0]
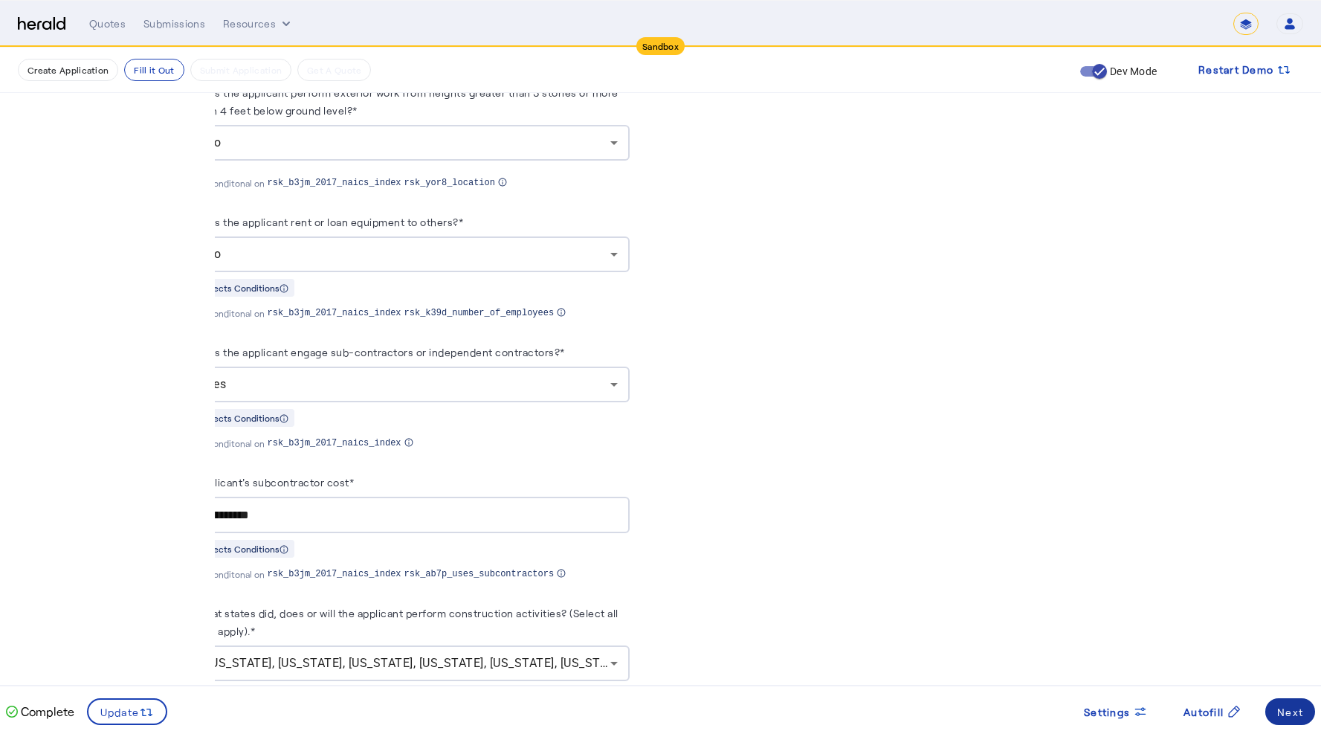
click at [1278, 645] on div "Next" at bounding box center [1290, 712] width 26 height 16
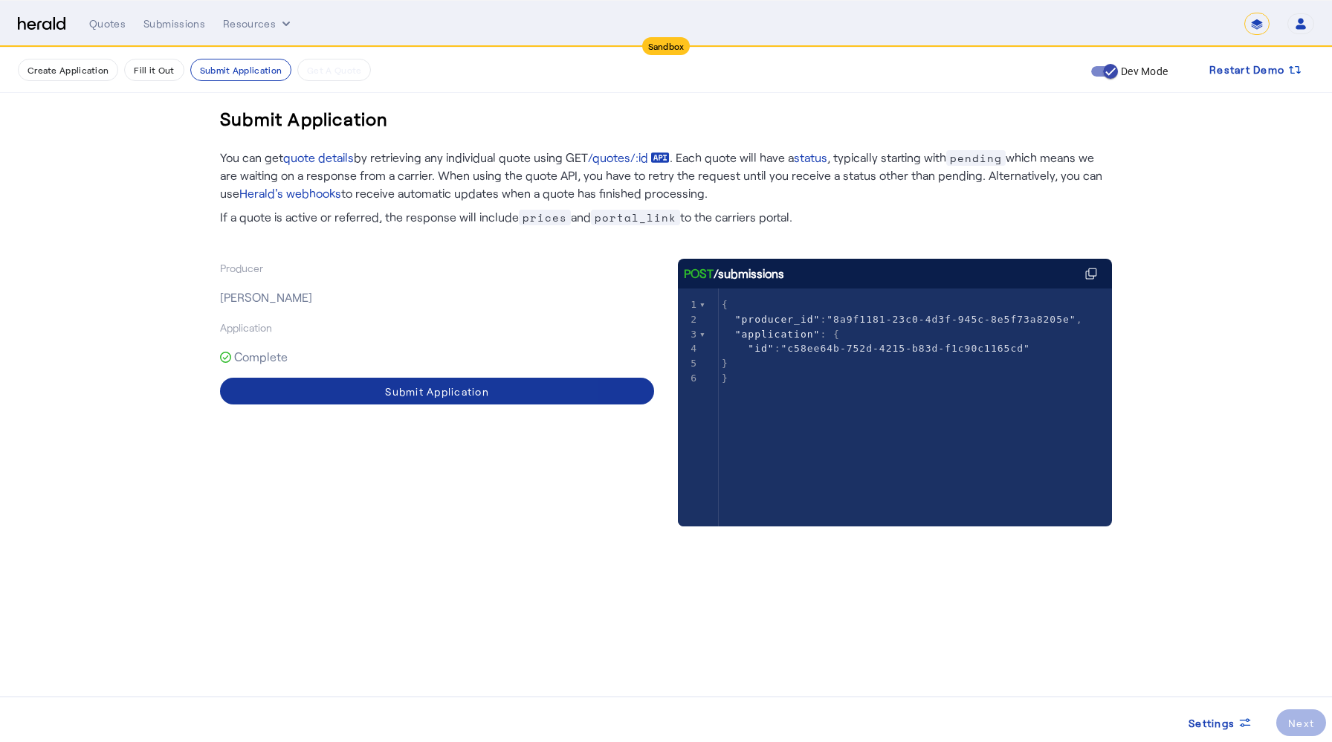
click at [493, 393] on span at bounding box center [437, 391] width 434 height 36
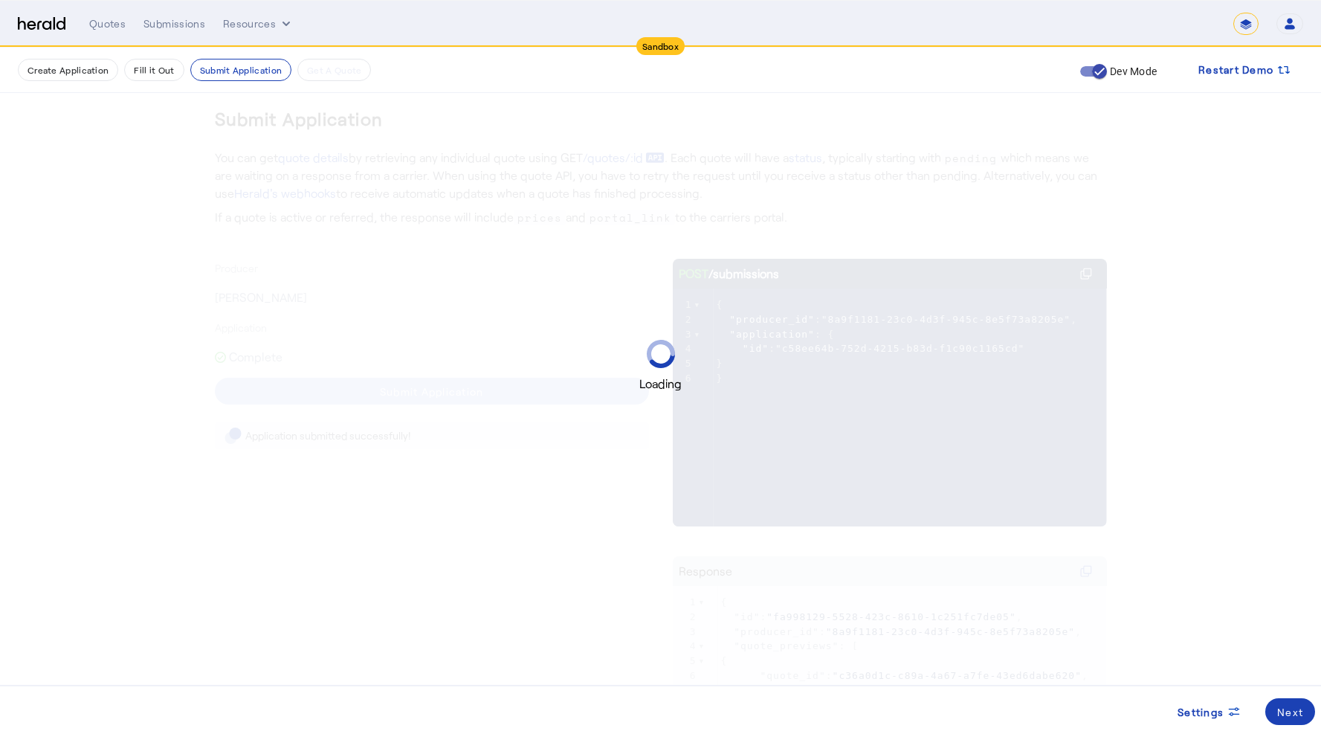
scroll to position [3, 0]
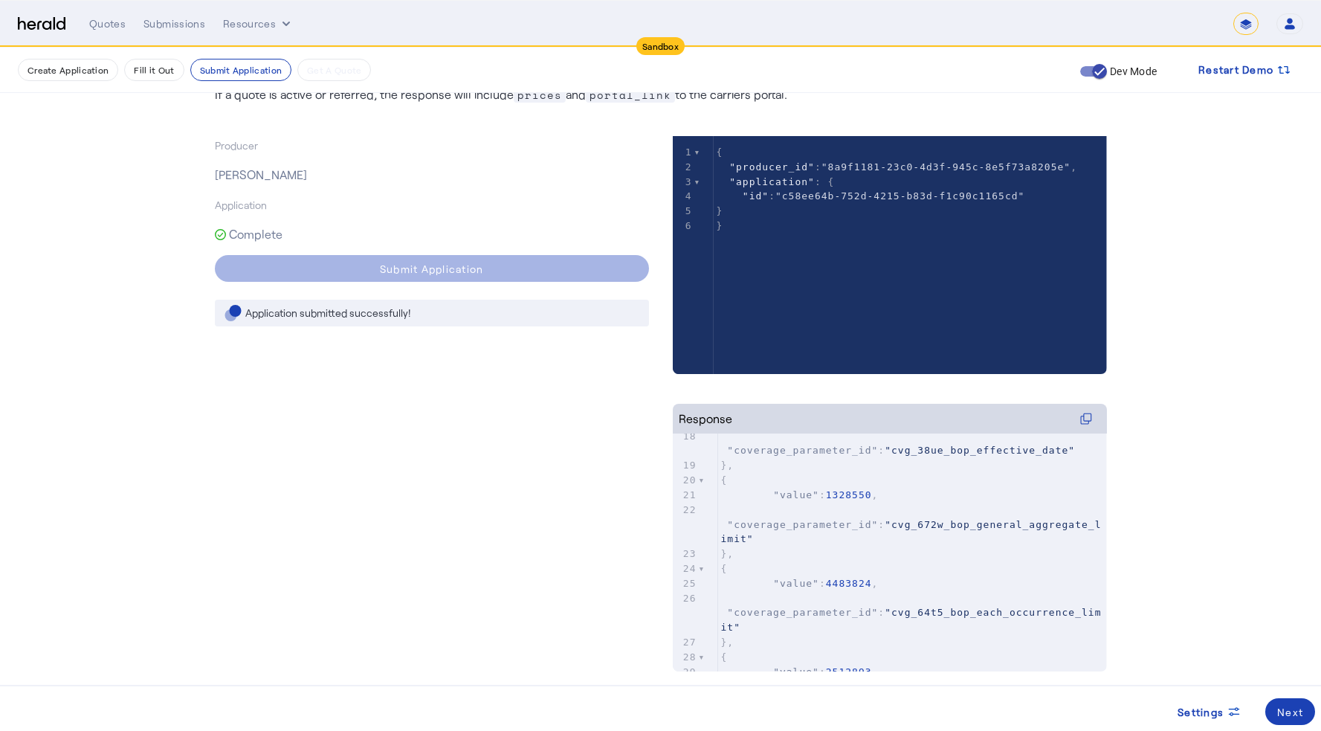
click at [1007, 488] on pre "{" at bounding box center [912, 480] width 389 height 15
click at [783, 440] on input "**********" at bounding box center [774, 442] width 97 height 15
click at [774, 440] on input "**********" at bounding box center [774, 442] width 97 height 15
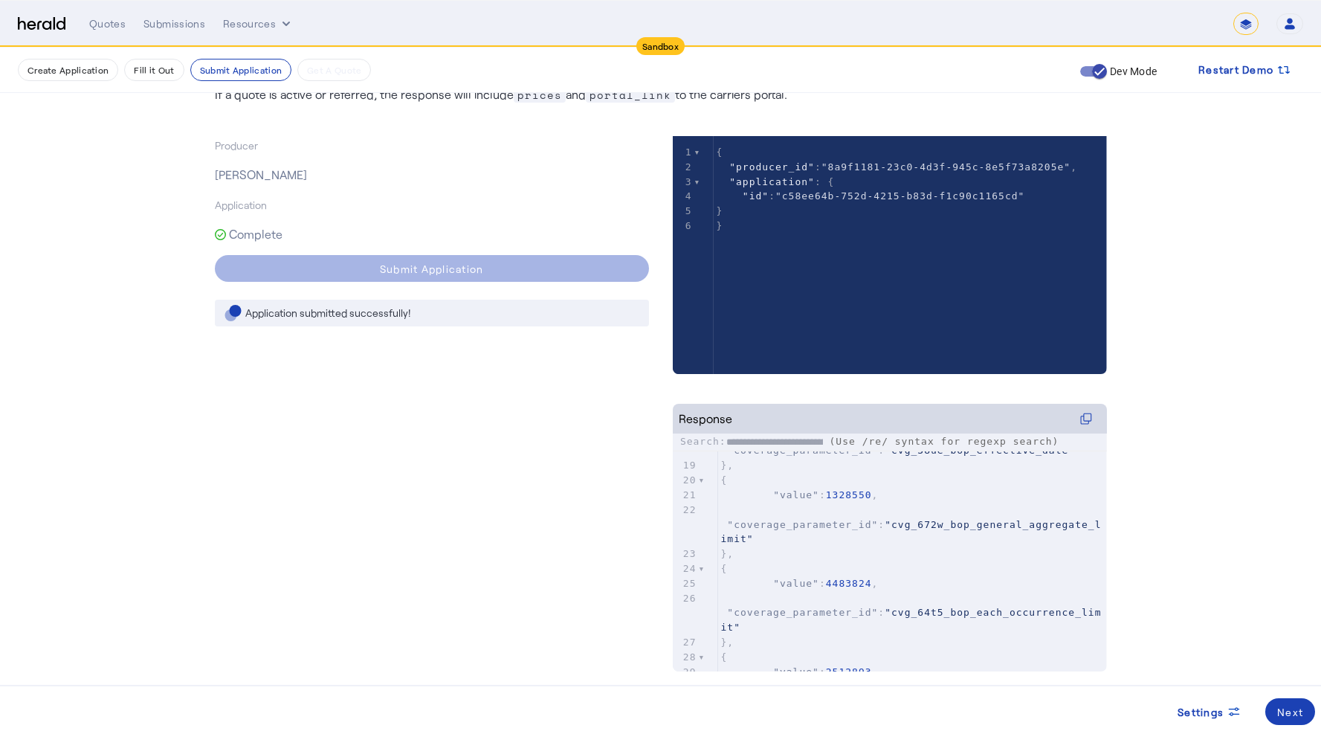
drag, startPoint x: 781, startPoint y: 438, endPoint x: 730, endPoint y: 444, distance: 51.6
click at [730, 444] on label "**********" at bounding box center [751, 441] width 143 height 11
click at [759, 437] on input "**********" at bounding box center [774, 442] width 97 height 15
click at [768, 441] on input "**********" at bounding box center [774, 442] width 97 height 15
click at [766, 440] on input "**********" at bounding box center [774, 442] width 97 height 15
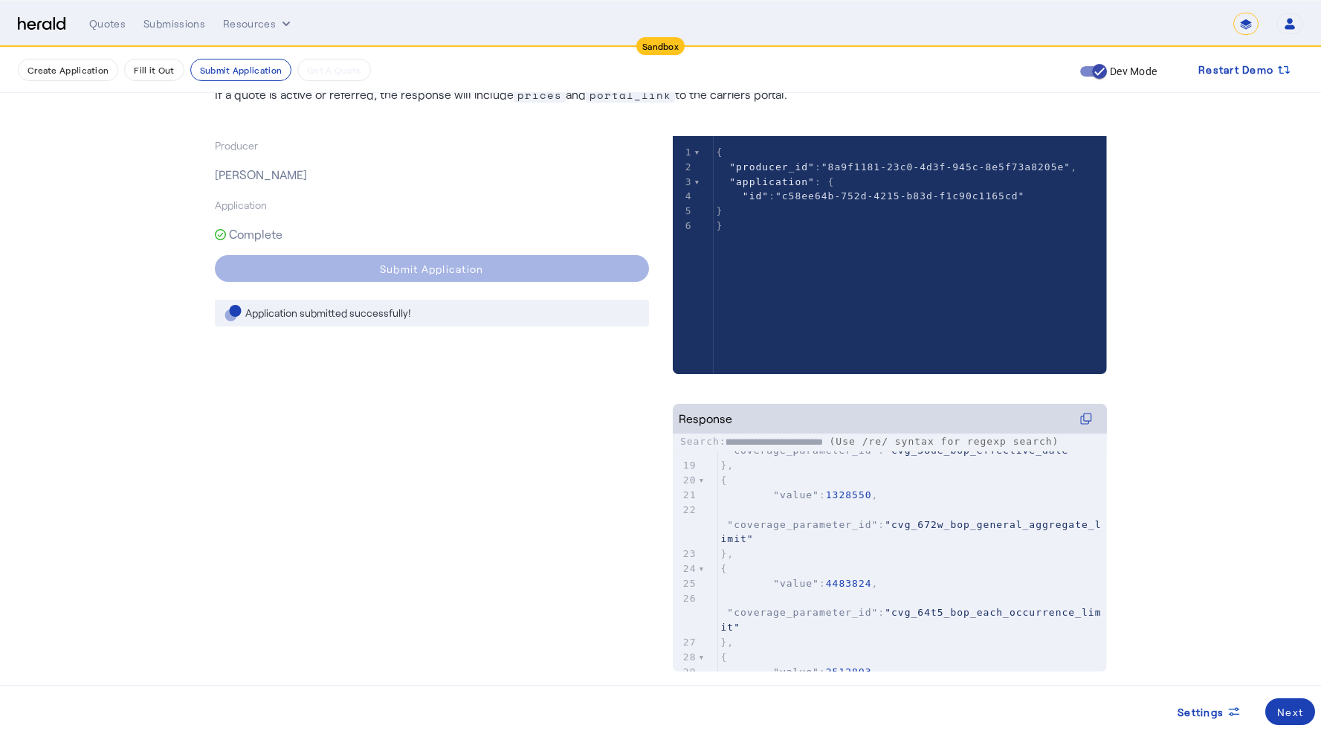
drag, startPoint x: 766, startPoint y: 439, endPoint x: 868, endPoint y: 446, distance: 102.8
click at [868, 446] on div "**********" at bounding box center [890, 442] width 434 height 18
type input "*****"
click at [83, 70] on button "Create Application" at bounding box center [68, 70] width 100 height 22
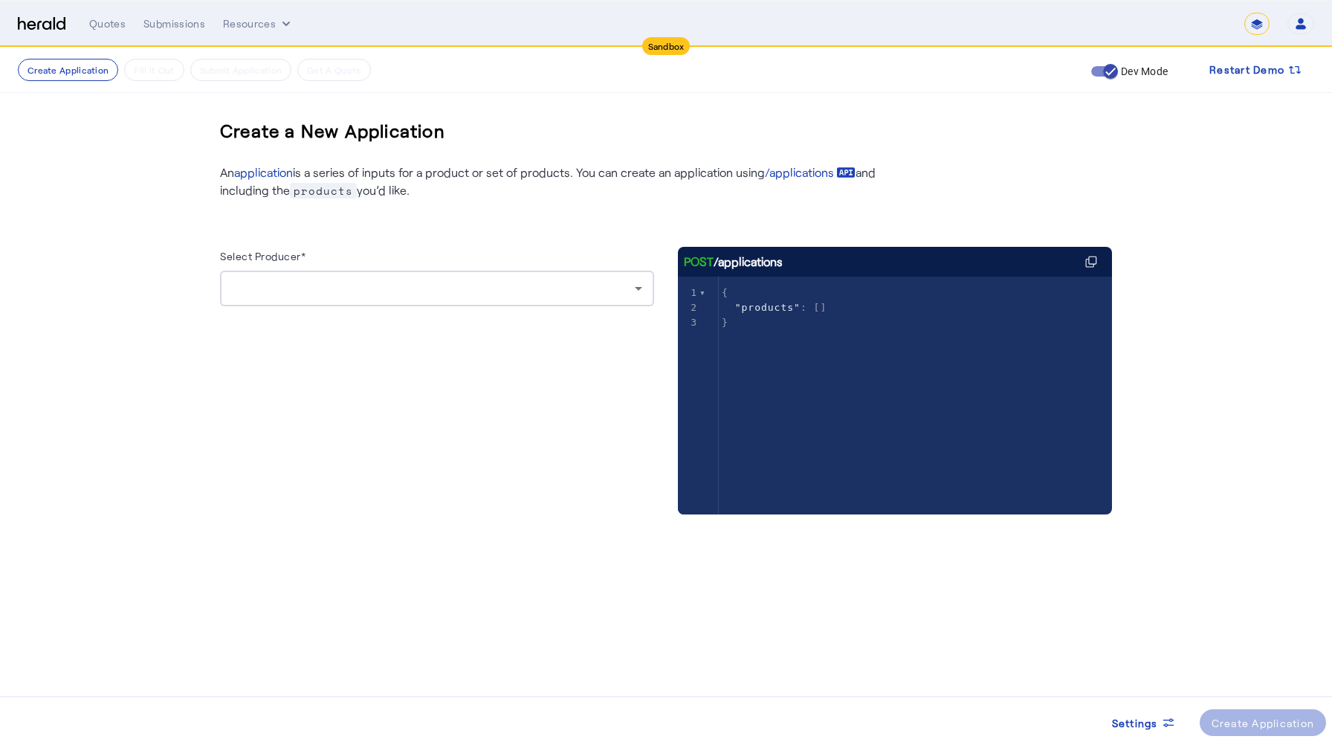
click at [401, 285] on div at bounding box center [433, 288] width 403 height 18
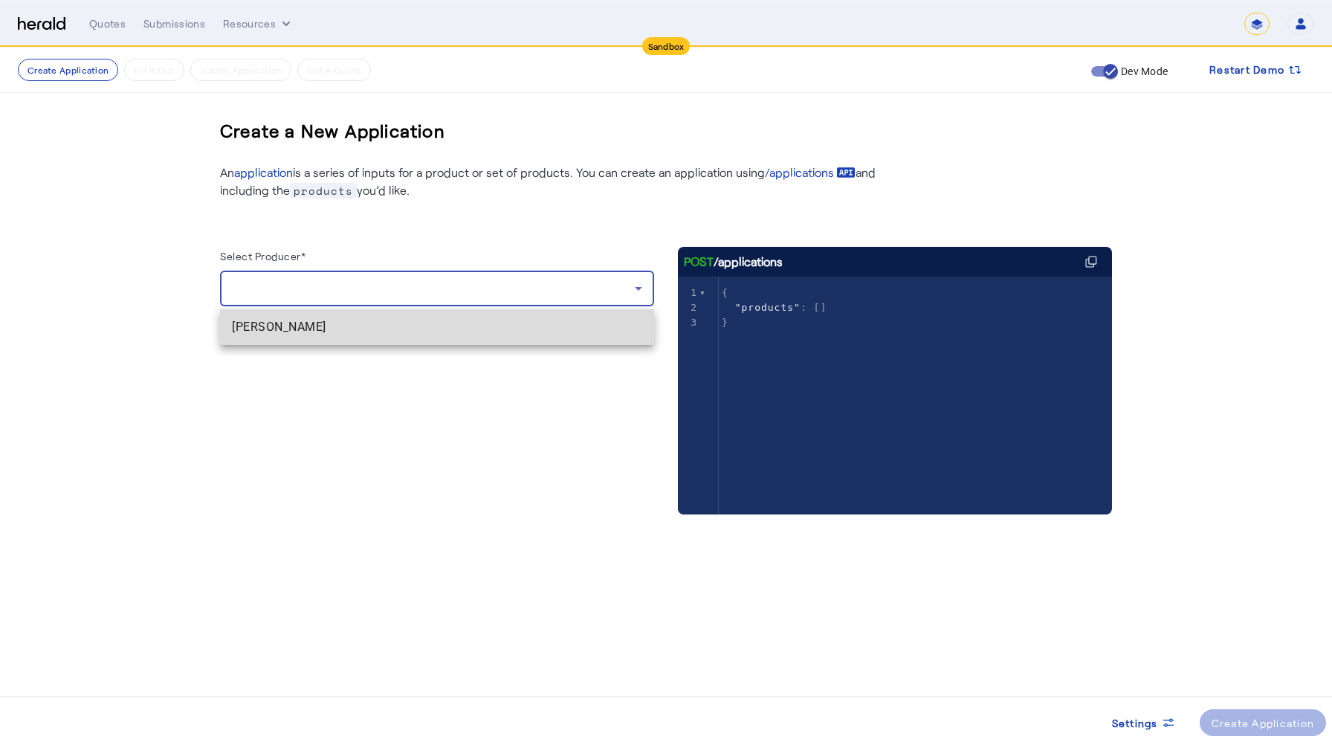
click at [355, 326] on span "[PERSON_NAME]" at bounding box center [437, 327] width 410 height 18
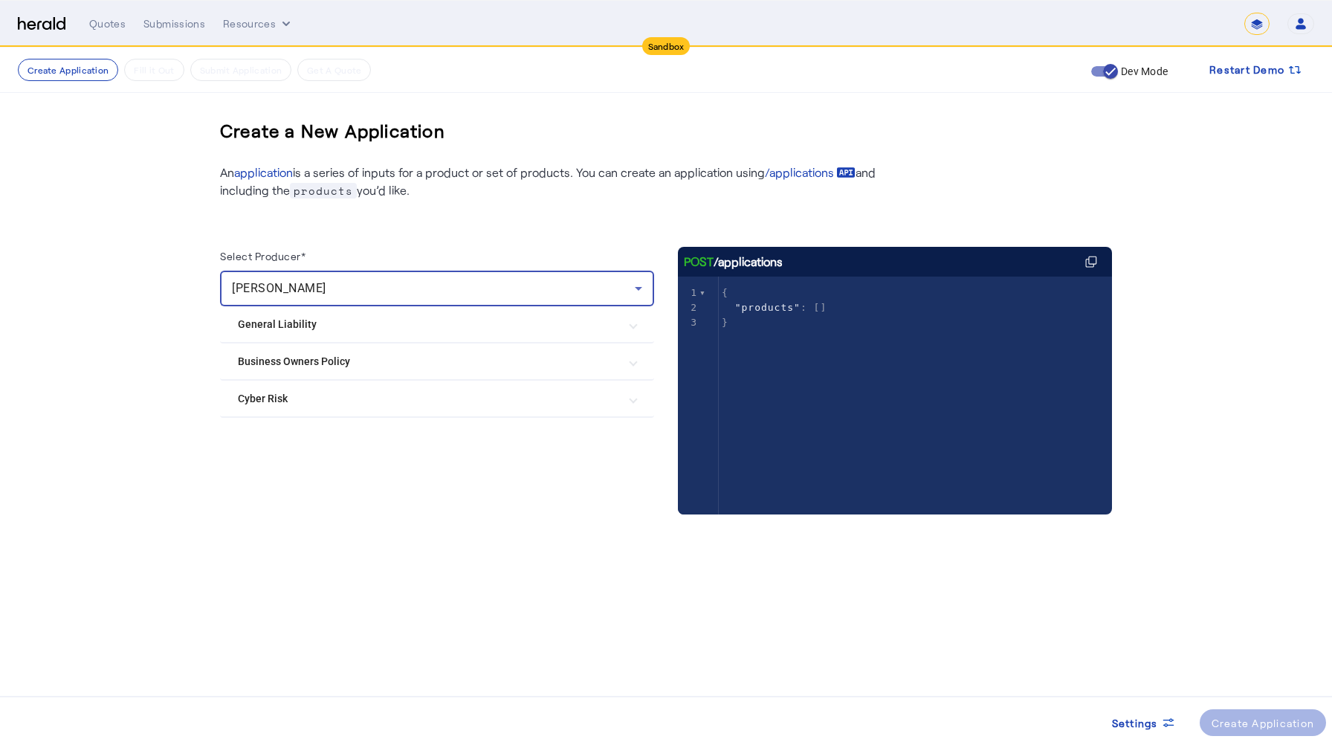
click at [339, 369] on mat-expansion-panel-header "Business Owners Policy" at bounding box center [437, 361] width 434 height 36
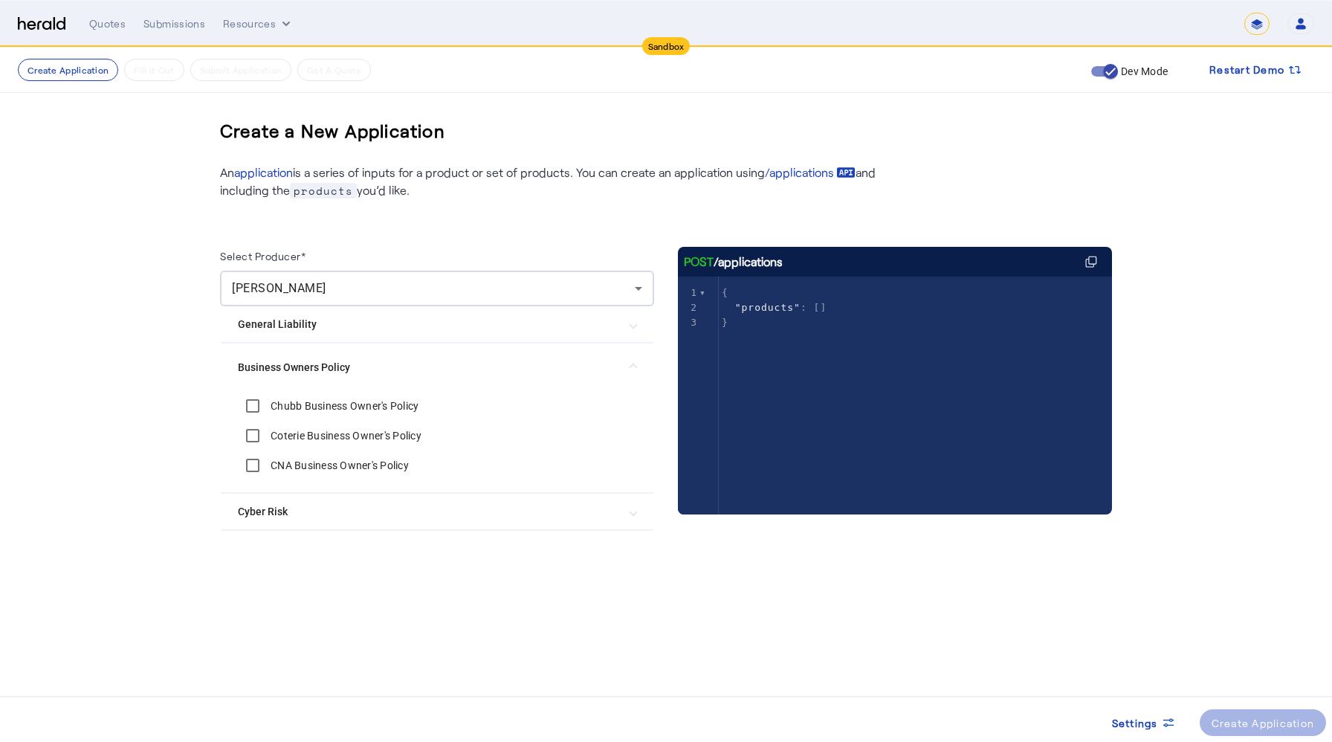
click at [323, 404] on label "Chubb Business Owner's Policy" at bounding box center [343, 405] width 151 height 15
click at [1278, 645] on div "Create Application" at bounding box center [1263, 723] width 103 height 16
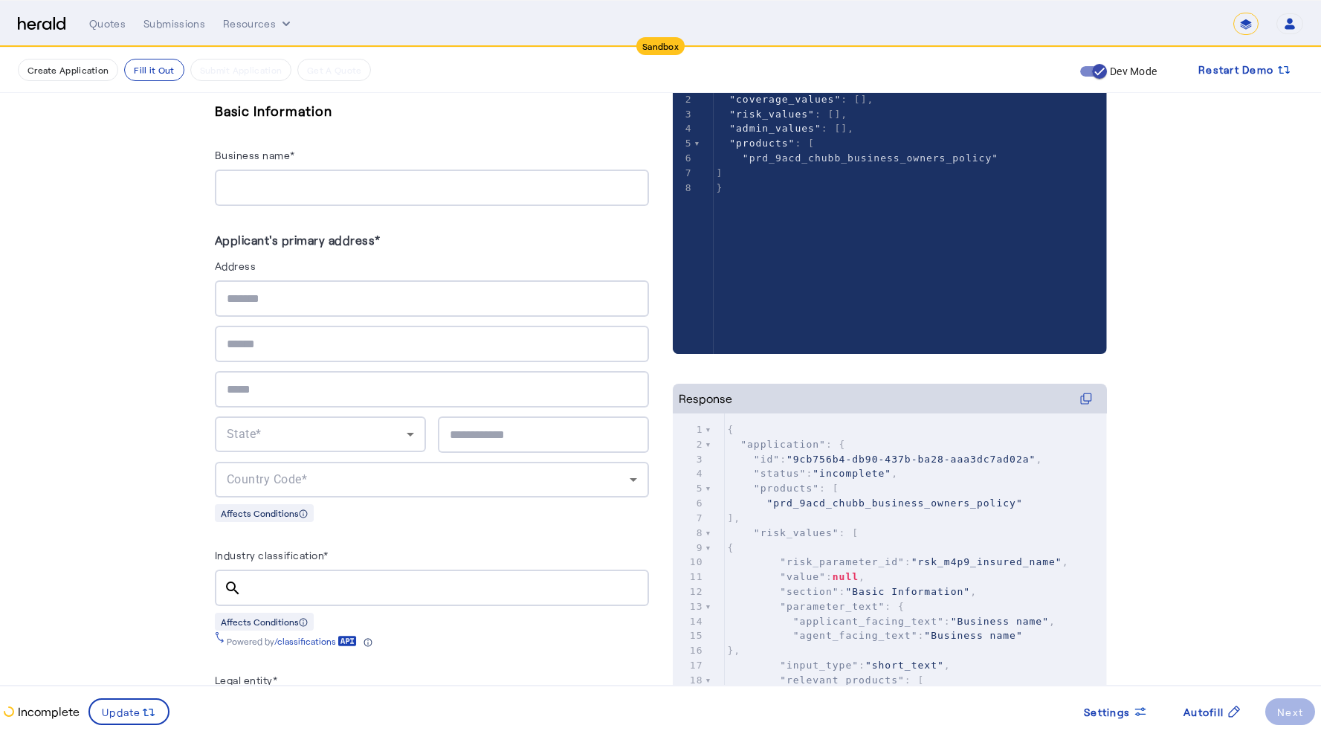
scroll to position [384, 0]
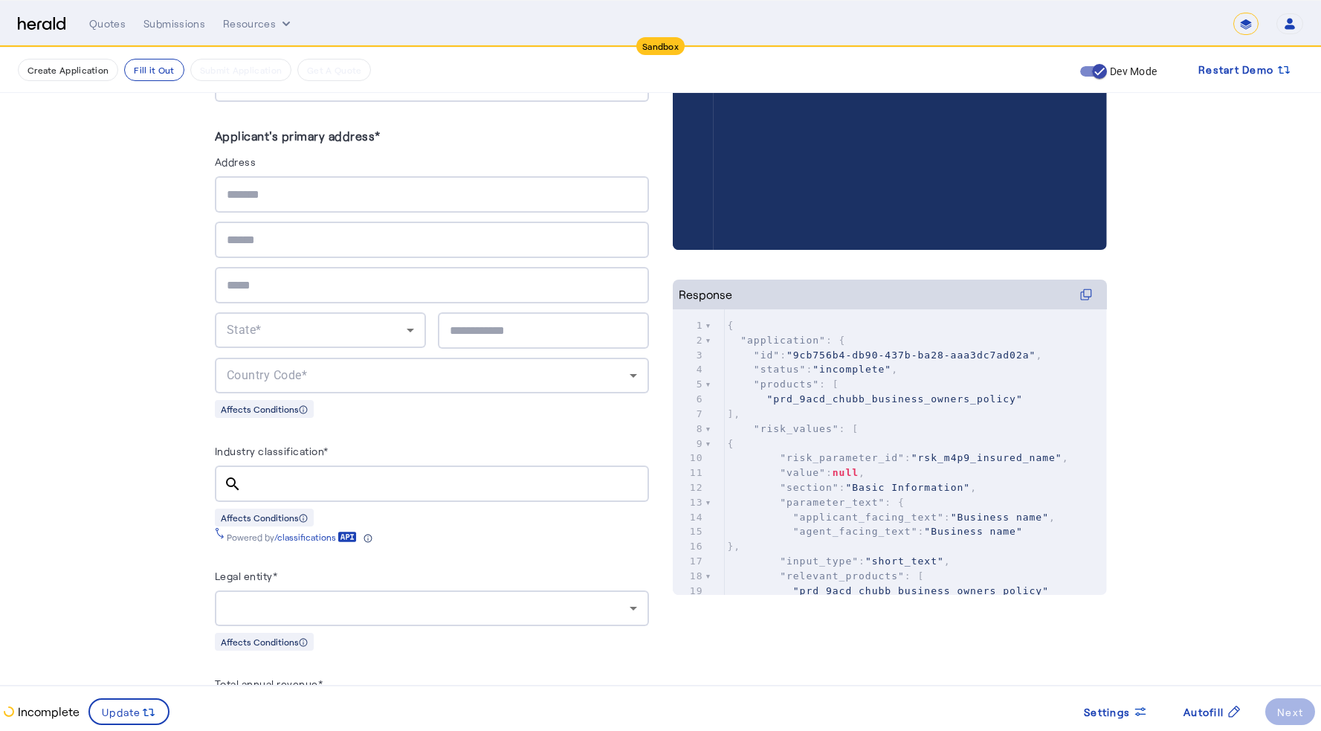
click at [294, 482] on input "Industry classification*" at bounding box center [445, 484] width 384 height 18
paste input "******"
type input "******"
click at [240, 475] on mat-icon "search" at bounding box center [233, 484] width 36 height 18
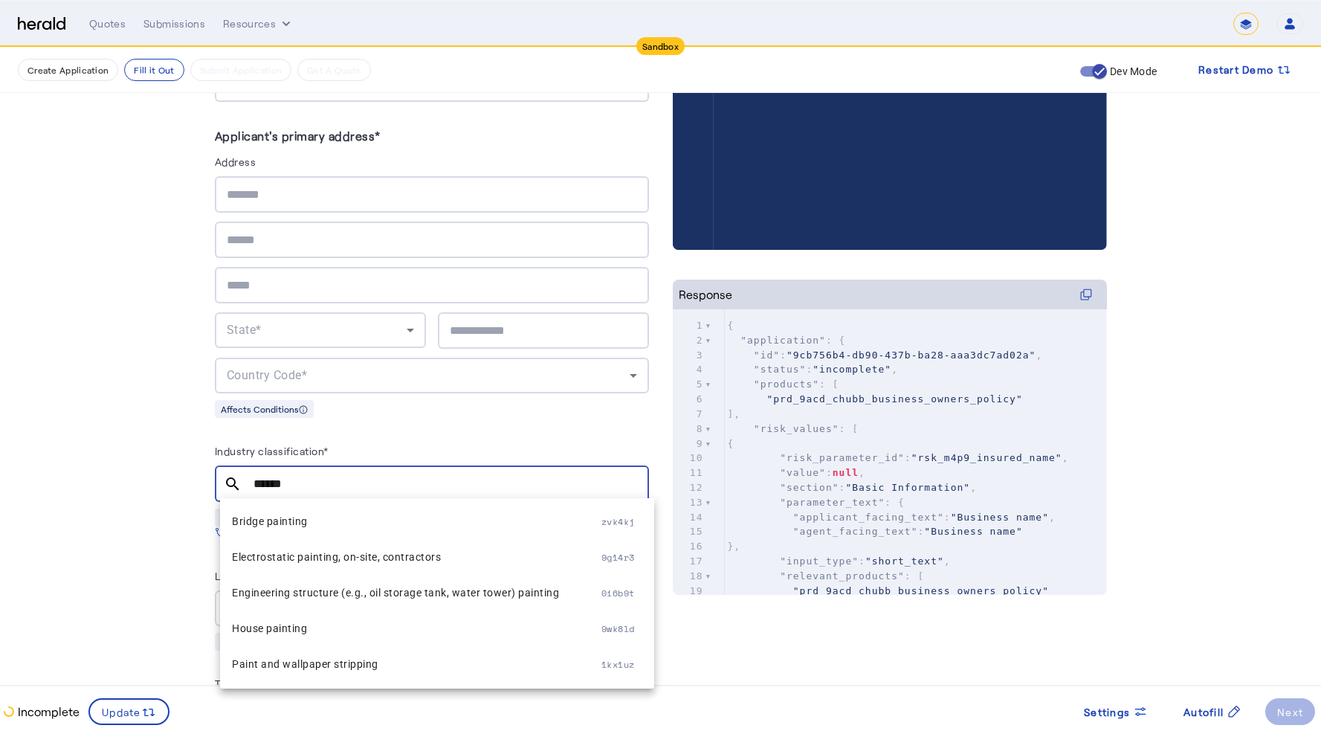
click at [324, 479] on input "******" at bounding box center [445, 484] width 384 height 18
click at [303, 514] on span "Bridge painting" at bounding box center [416, 521] width 369 height 18
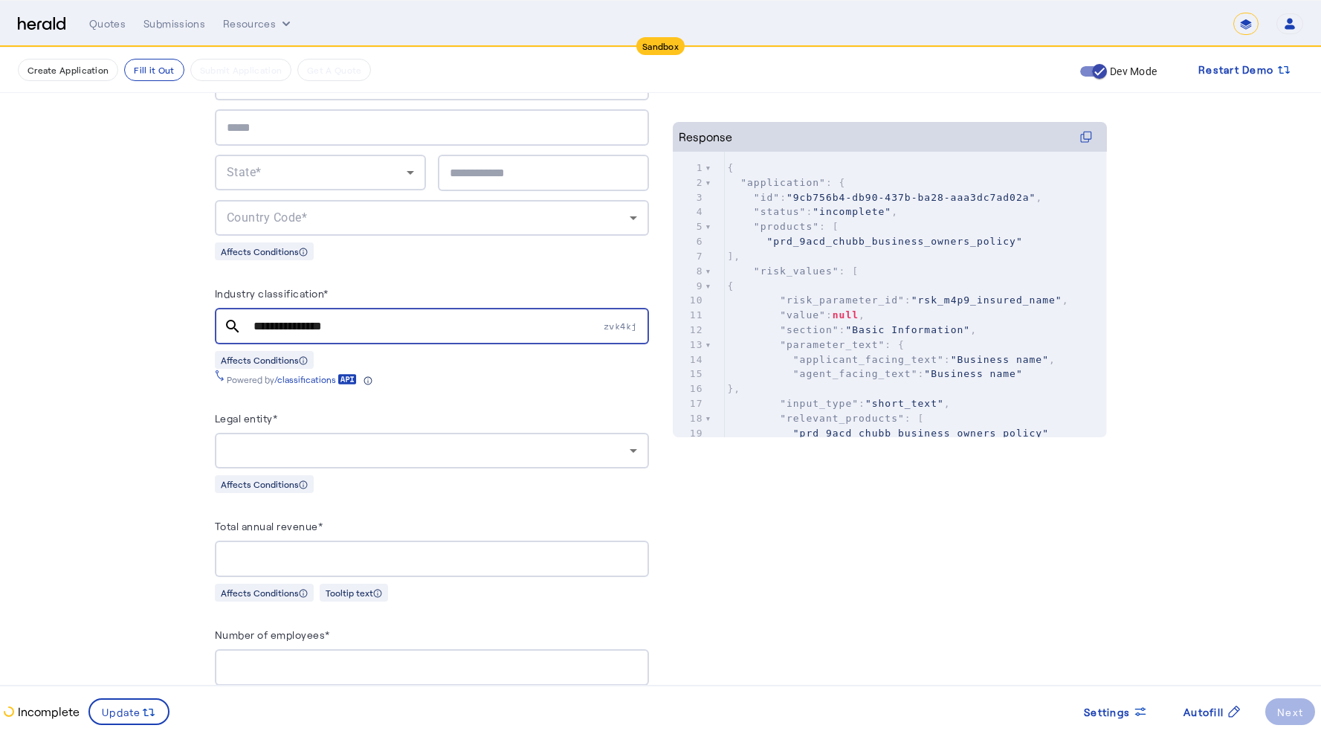
scroll to position [541, 0]
click at [363, 327] on input "**********" at bounding box center [426, 326] width 347 height 18
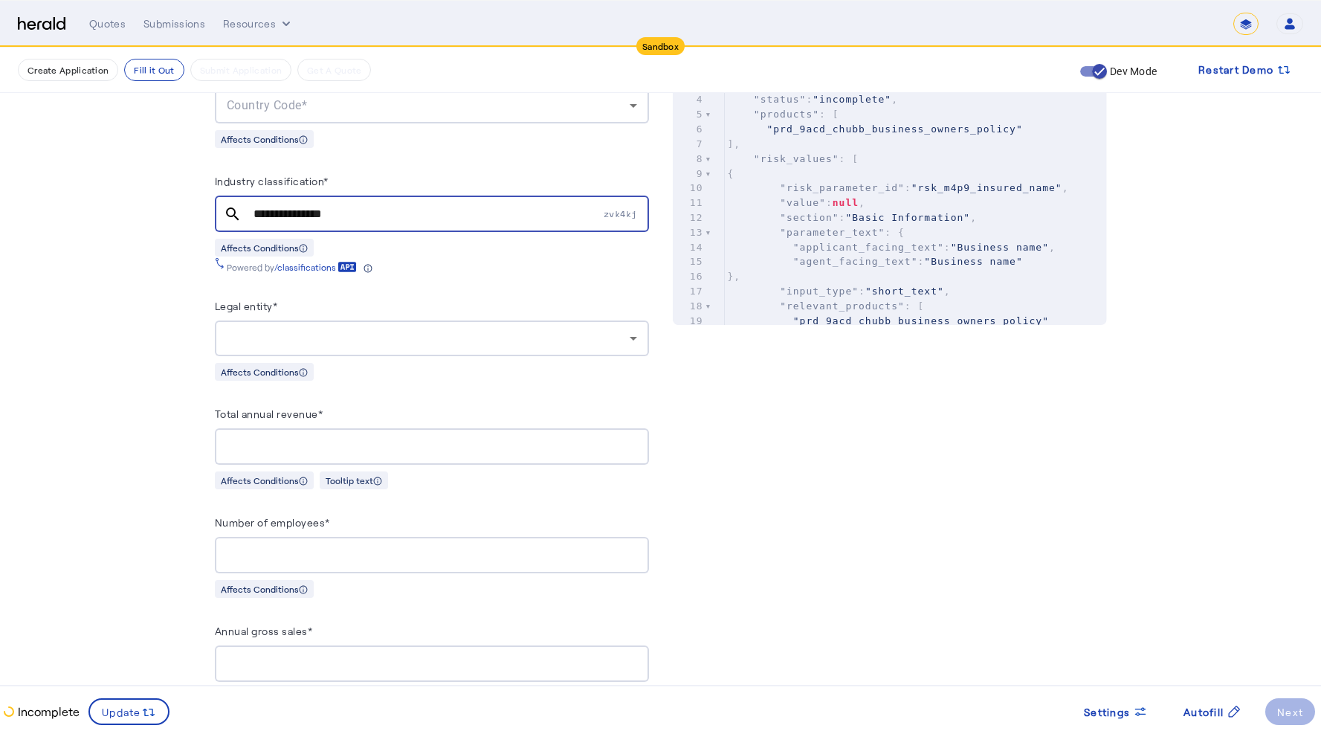
scroll to position [527, 0]
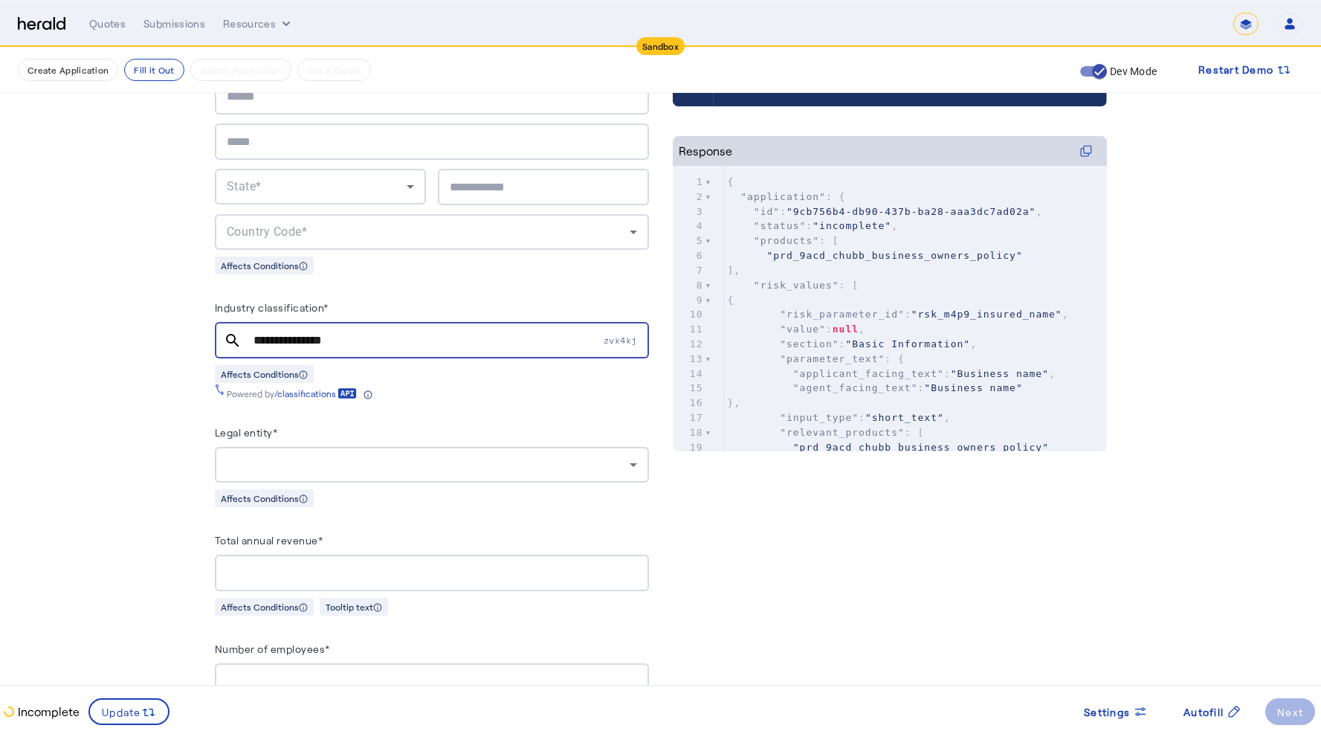
click at [369, 332] on input "**********" at bounding box center [426, 341] width 347 height 18
click at [531, 341] on input "**********" at bounding box center [426, 341] width 347 height 18
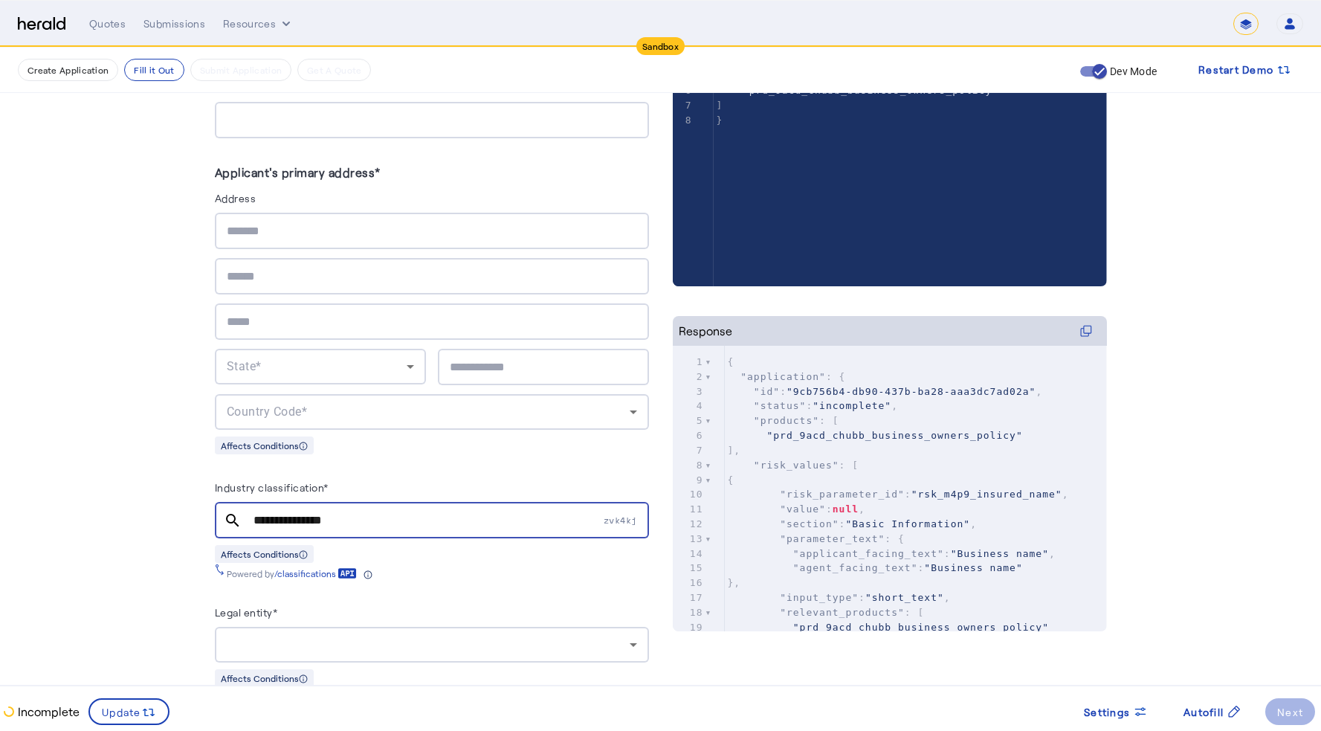
scroll to position [348, 0]
drag, startPoint x: 1261, startPoint y: 364, endPoint x: 1224, endPoint y: 363, distance: 37.9
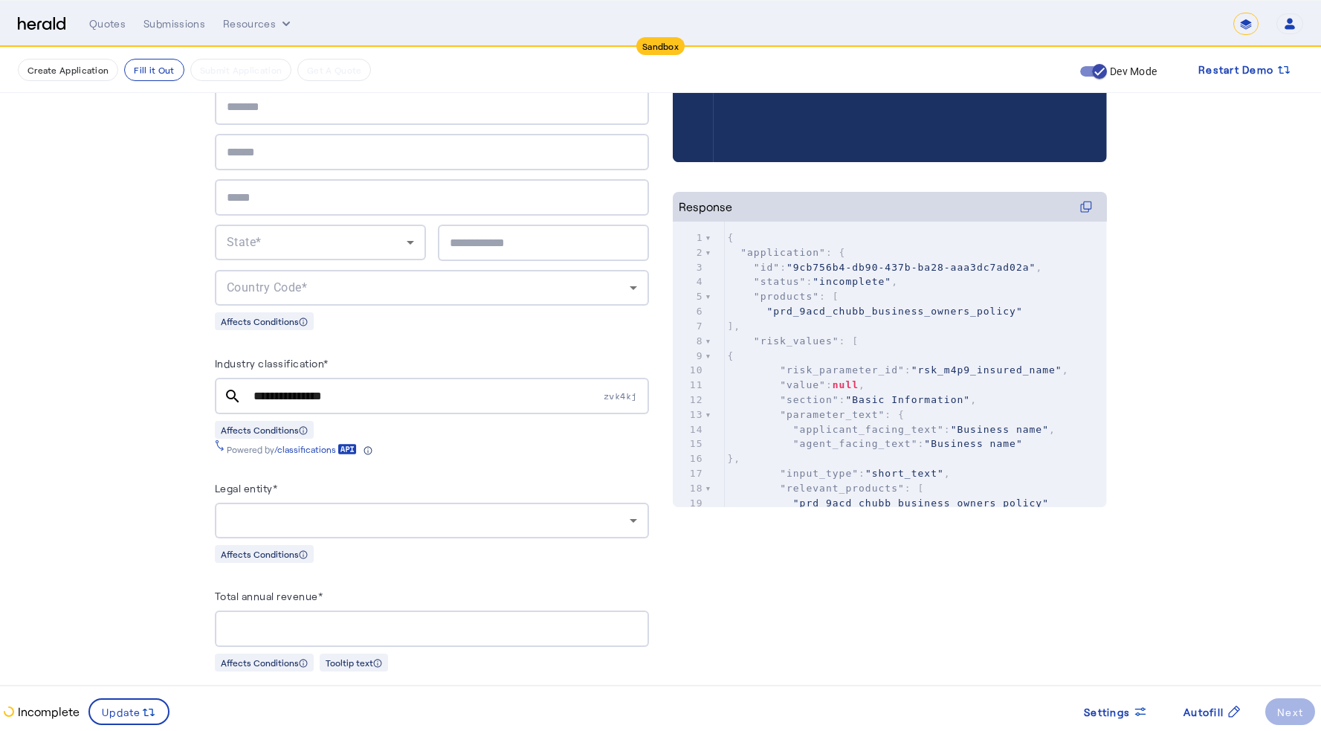
scroll to position [0, 0]
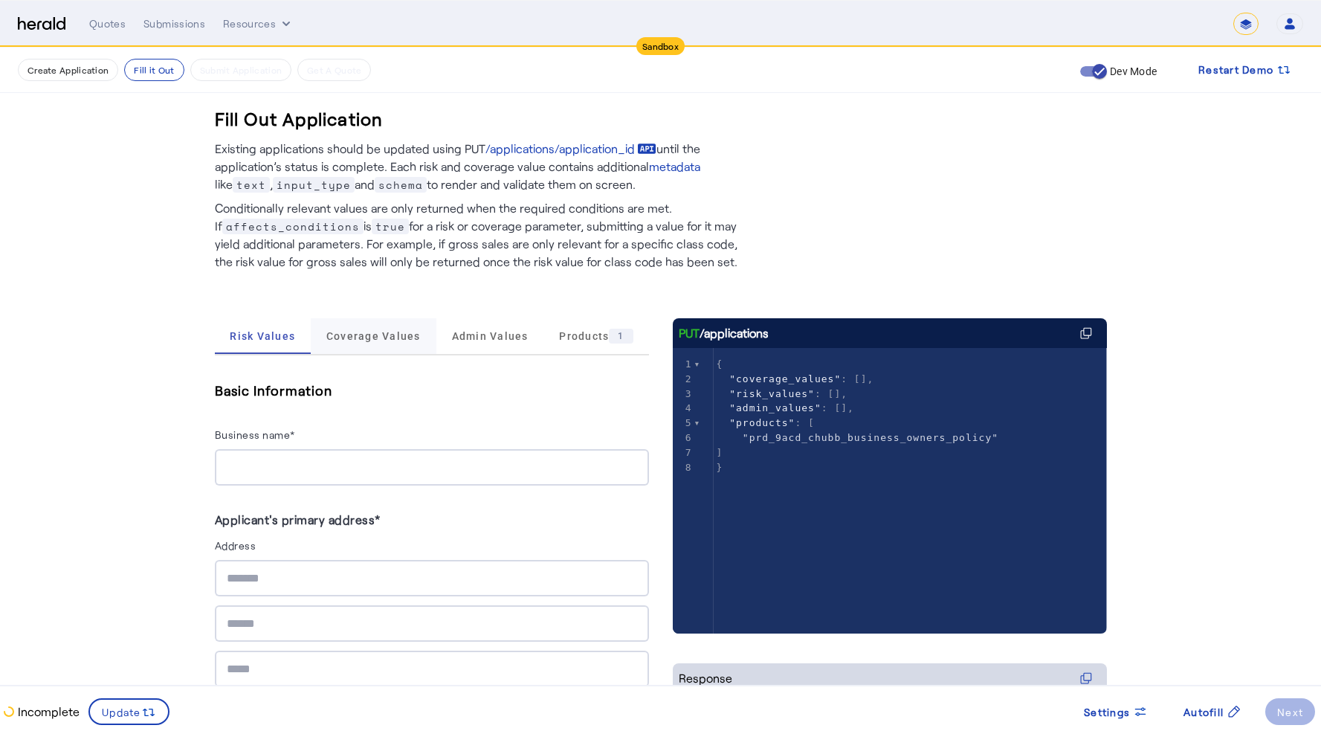
click at [383, 331] on span "Coverage Values" at bounding box center [373, 336] width 94 height 10
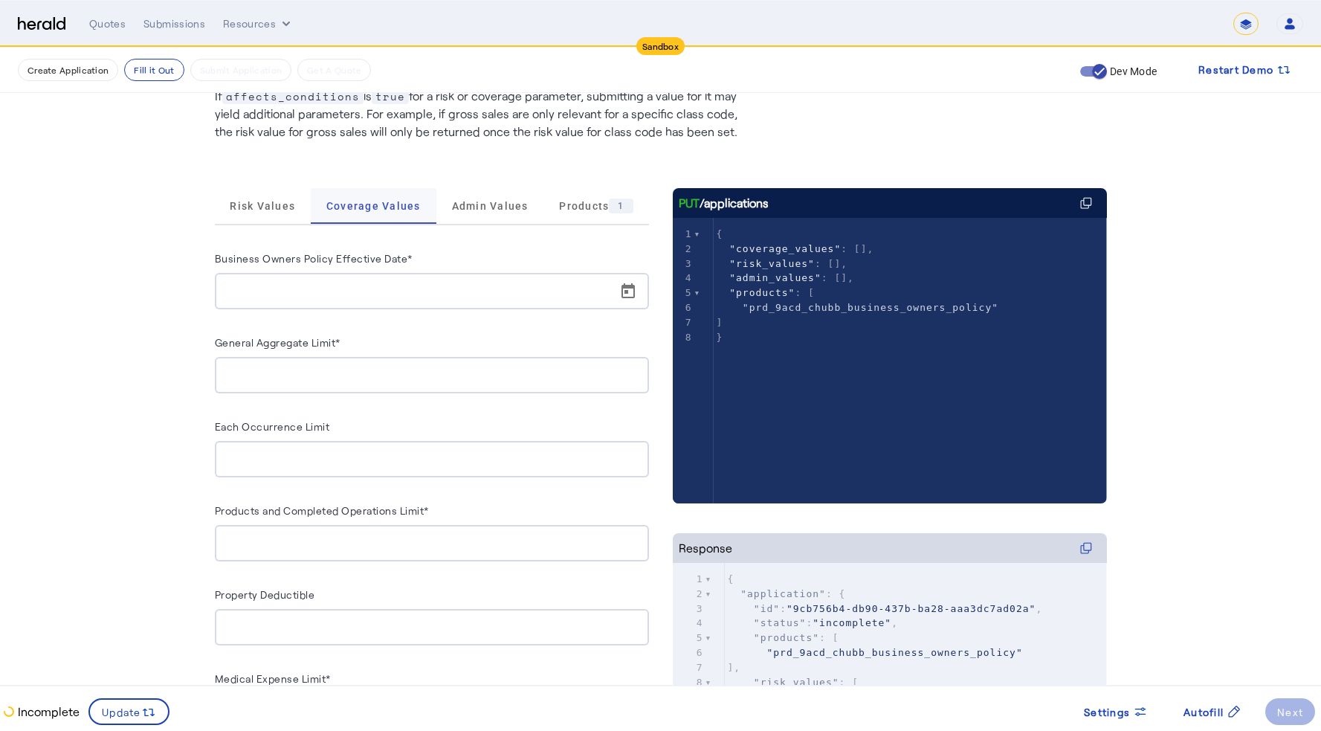
scroll to position [124, 0]
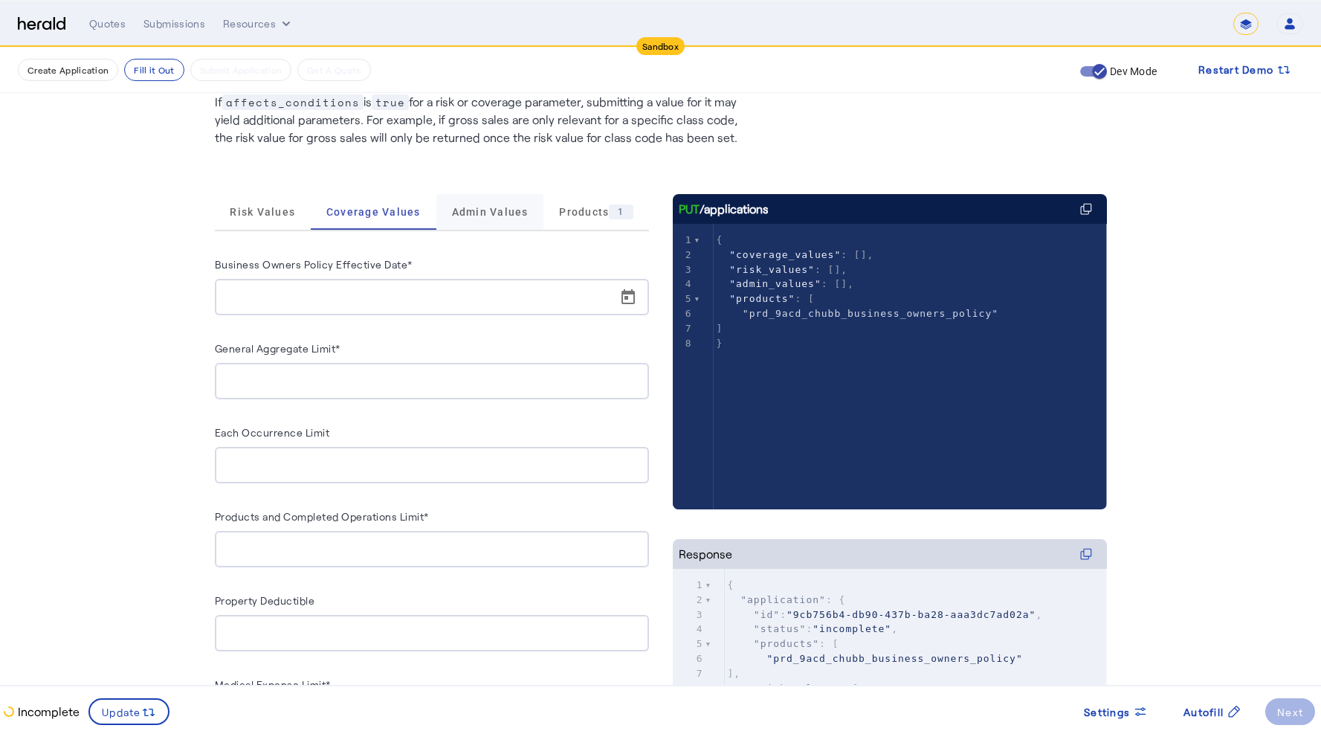
click at [499, 207] on span "Admin Values" at bounding box center [490, 212] width 77 height 10
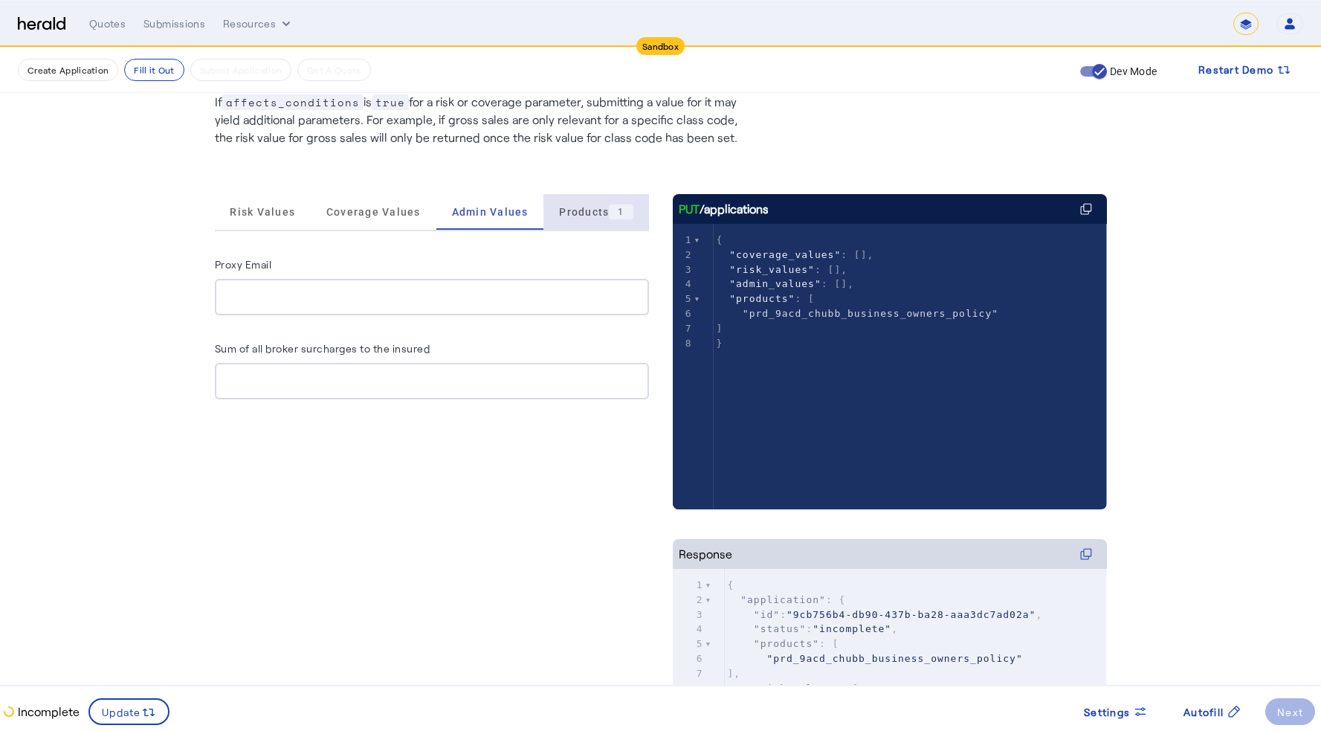
click at [584, 218] on span "Products 1" at bounding box center [596, 211] width 74 height 15
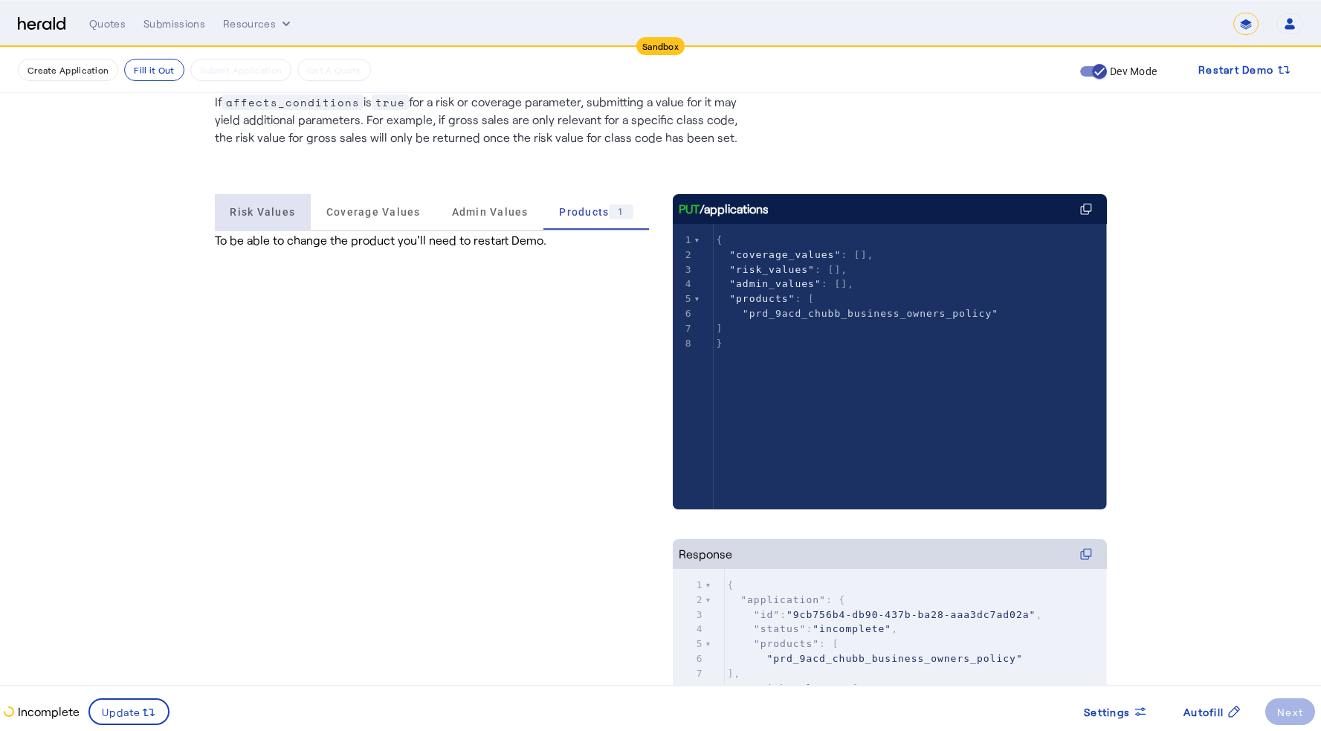
click at [290, 215] on span "Risk Values" at bounding box center [262, 212] width 65 height 10
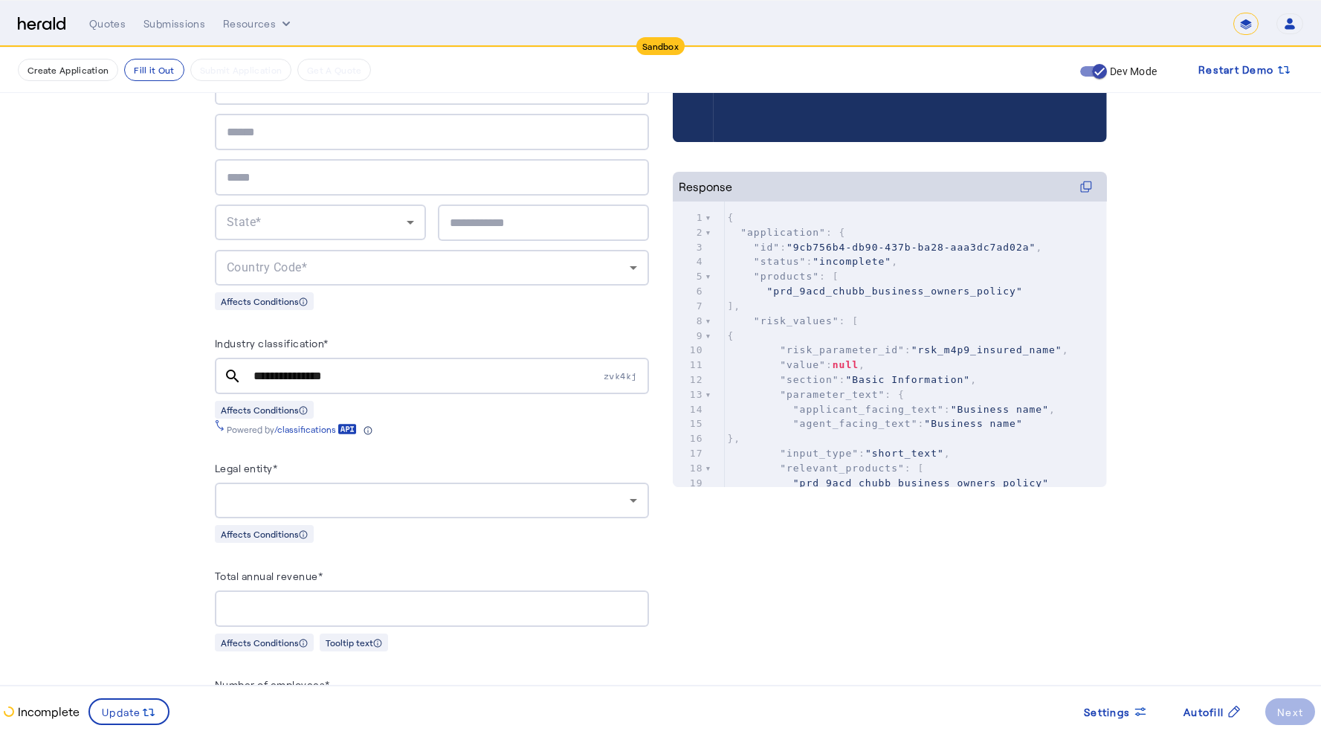
scroll to position [276, 0]
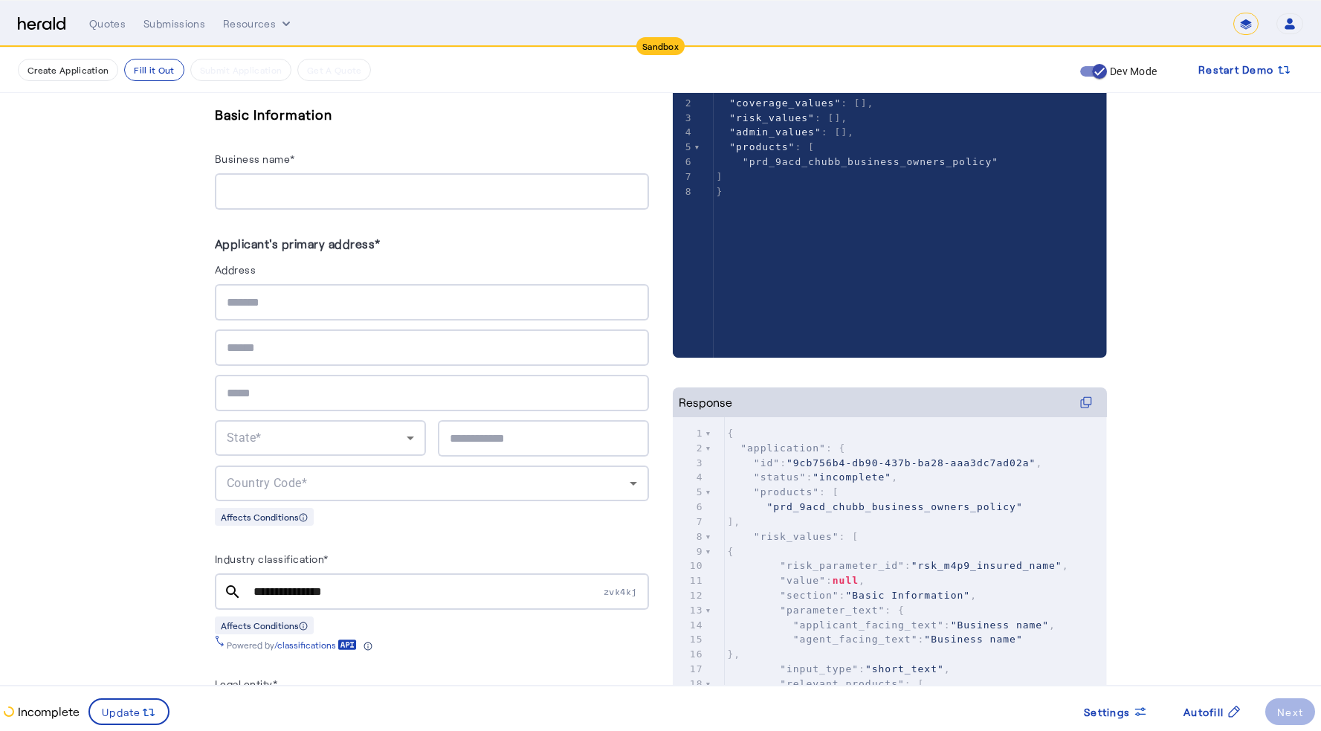
click at [311, 179] on div at bounding box center [432, 191] width 410 height 36
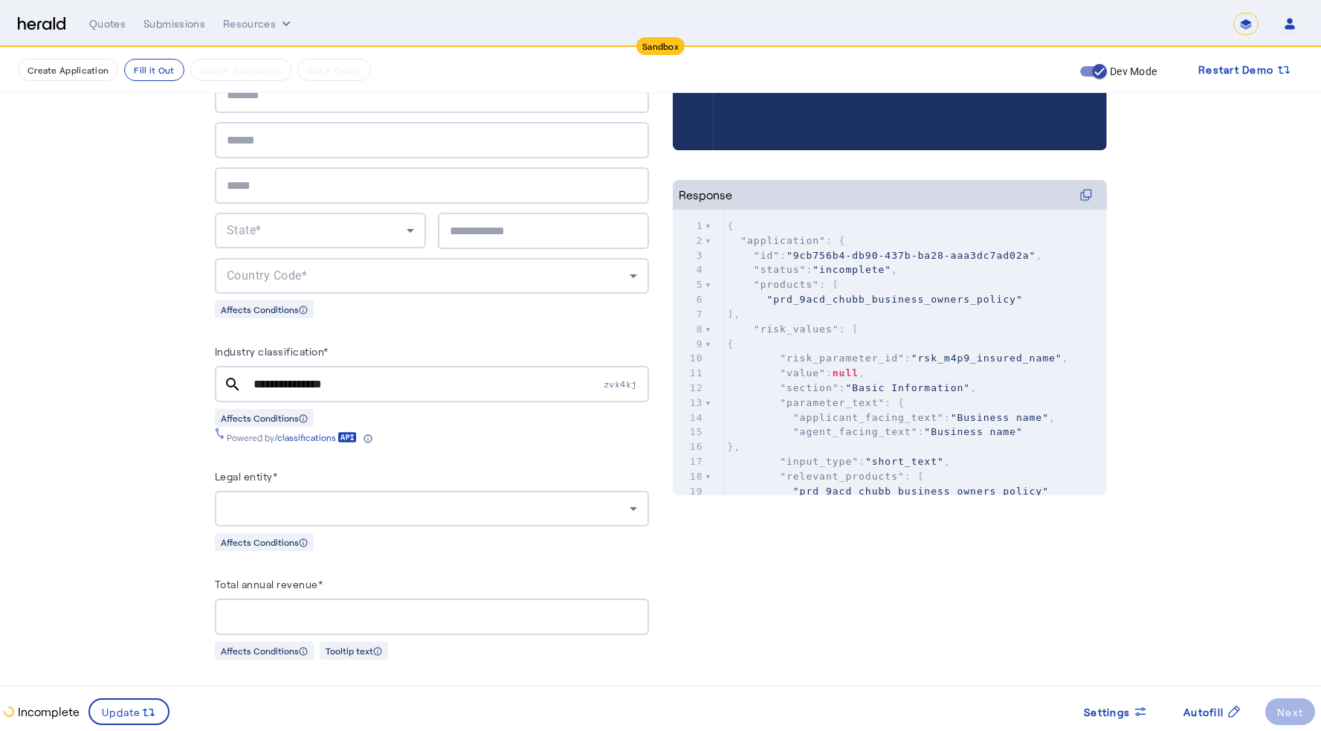
scroll to position [723, 0]
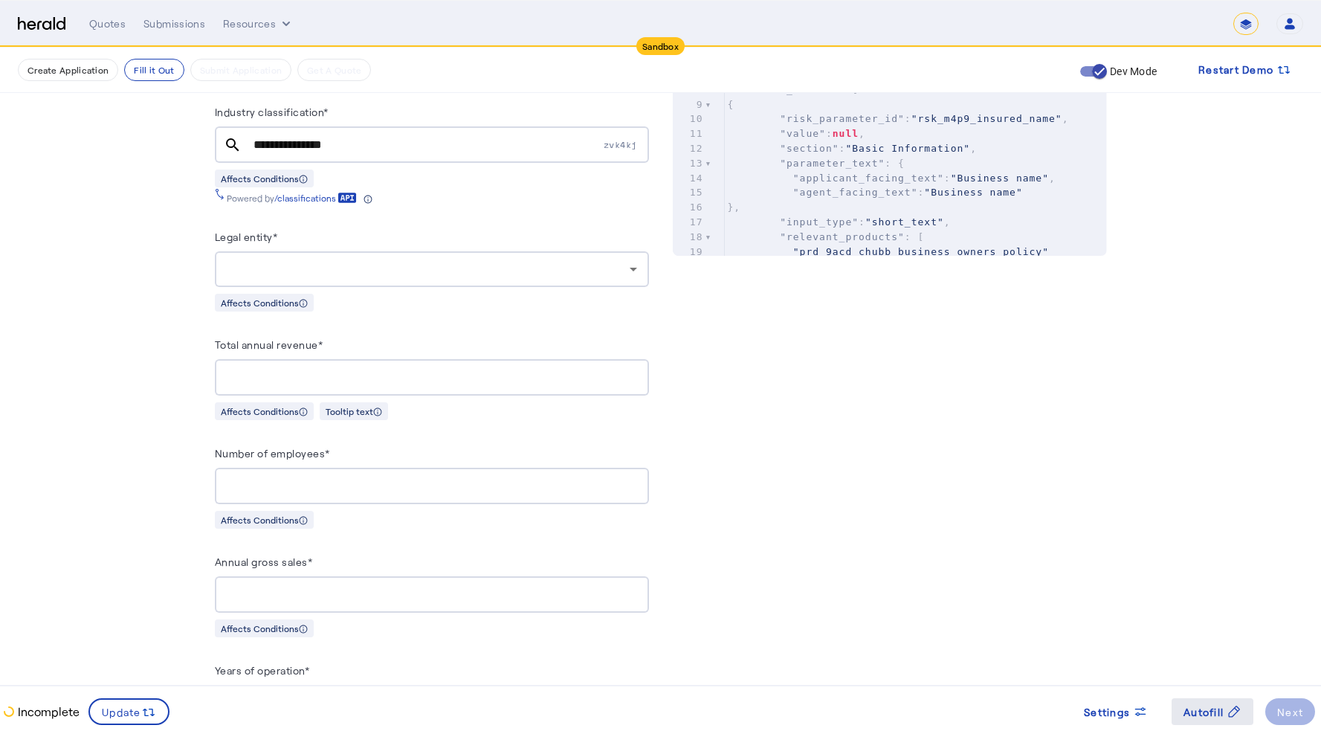
click at [1228, 645] on icon at bounding box center [1233, 711] width 15 height 15
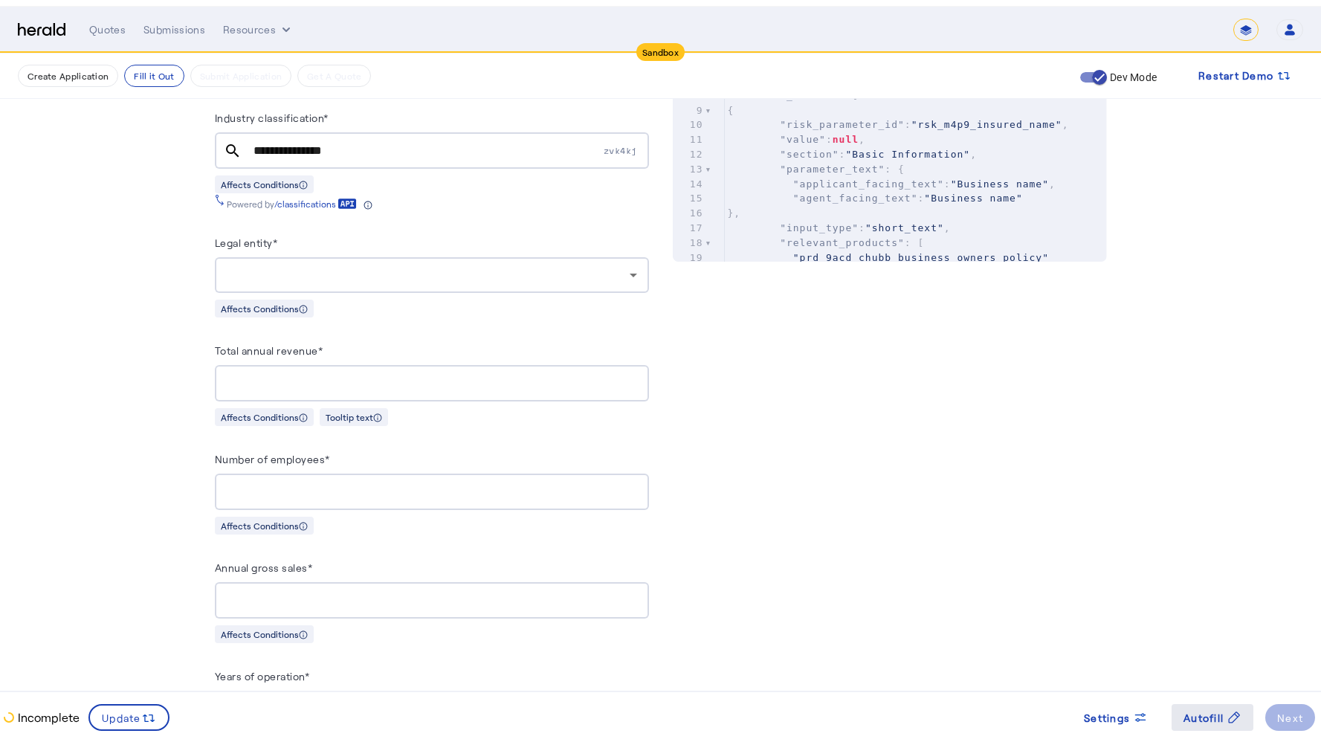
scroll to position [0, 0]
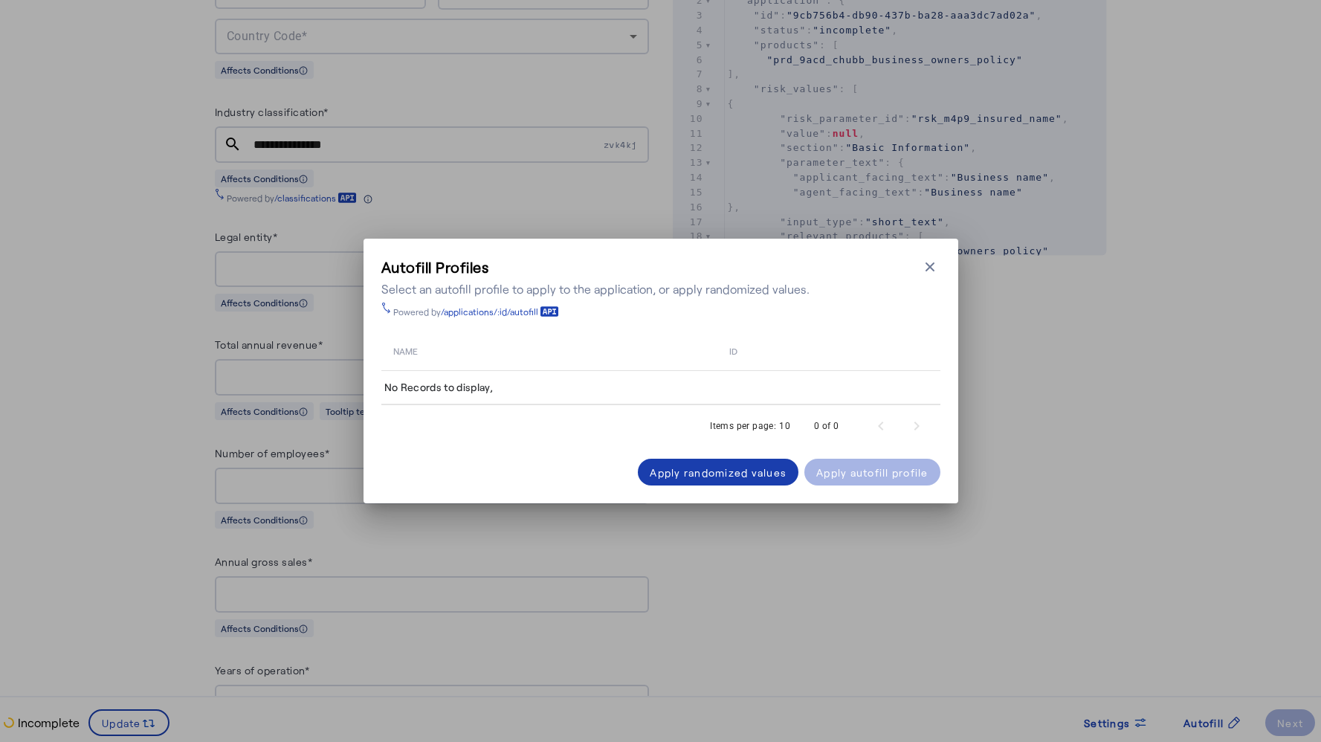
click at [732, 476] on div "Apply randomized values" at bounding box center [718, 473] width 137 height 16
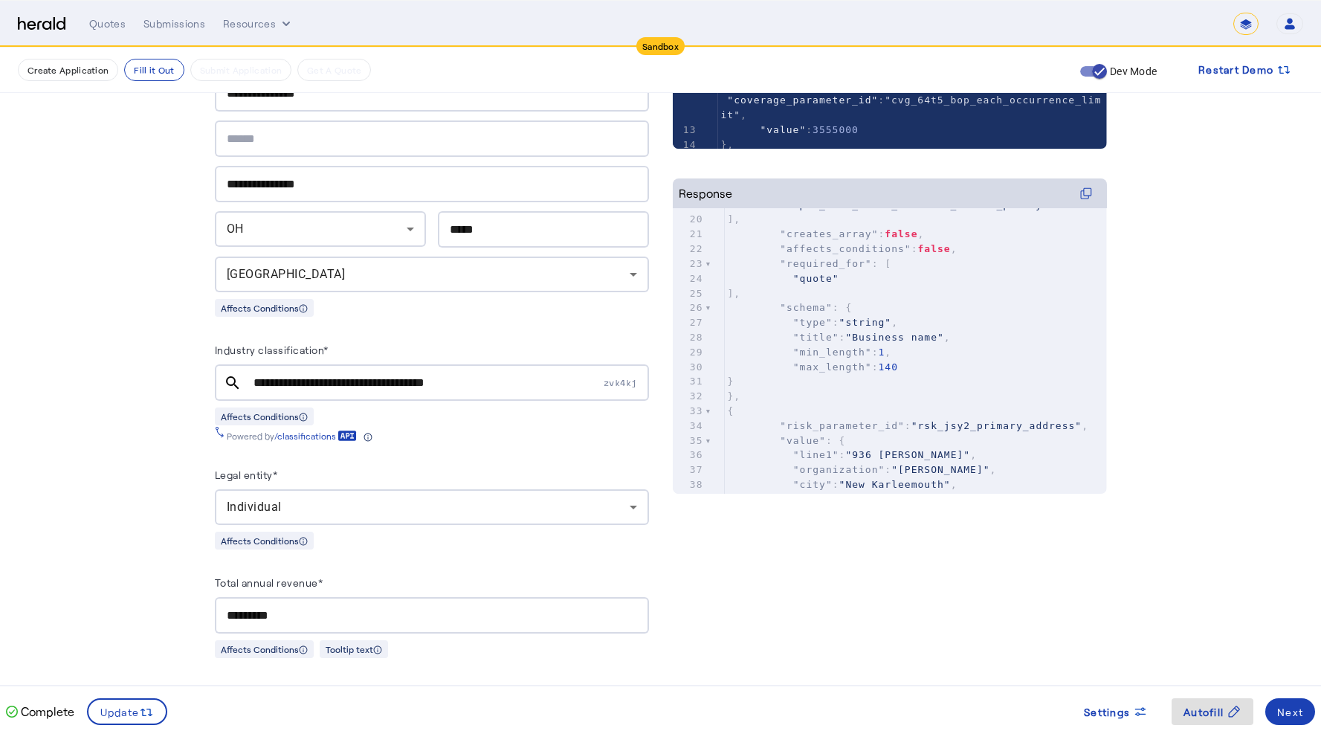
scroll to position [285, 0]
click at [943, 337] on span ""Business name"" at bounding box center [894, 336] width 98 height 11
click at [998, 322] on pre ""type" : "string" ," at bounding box center [916, 321] width 382 height 15
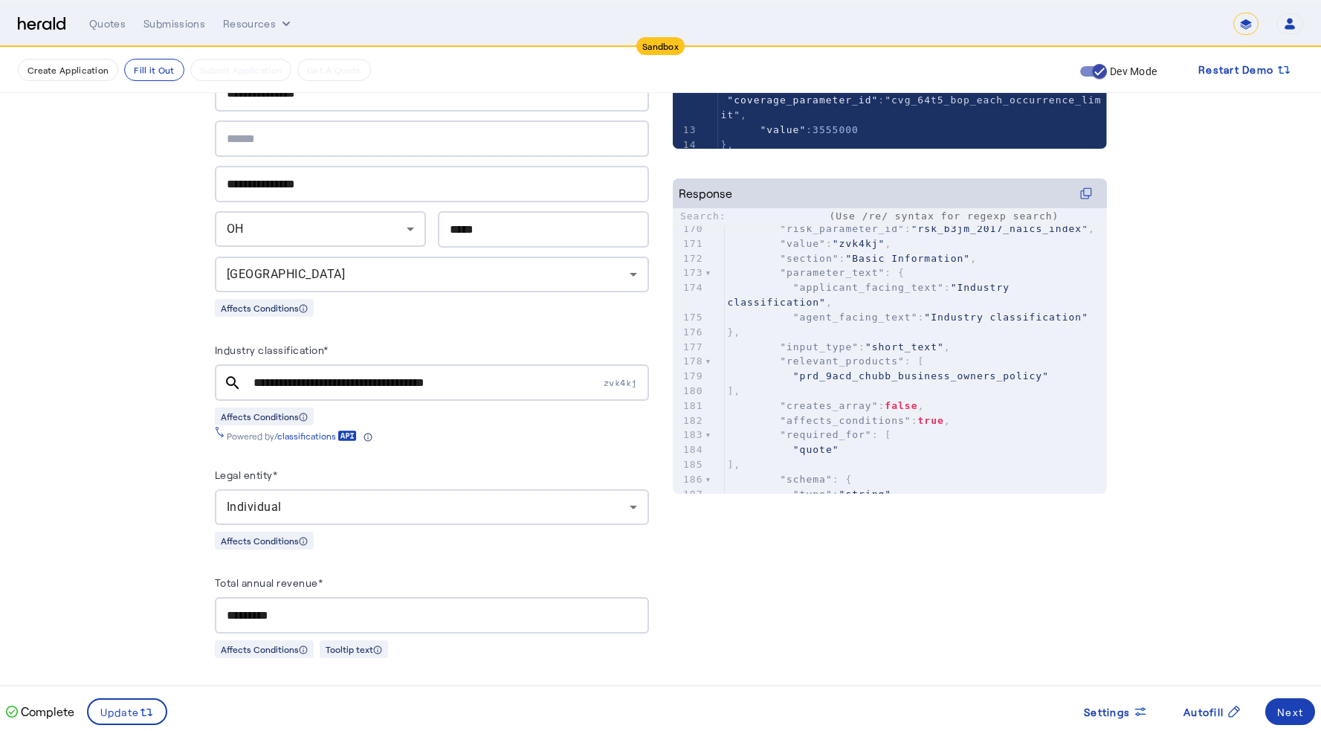
scroll to position [2524, 0]
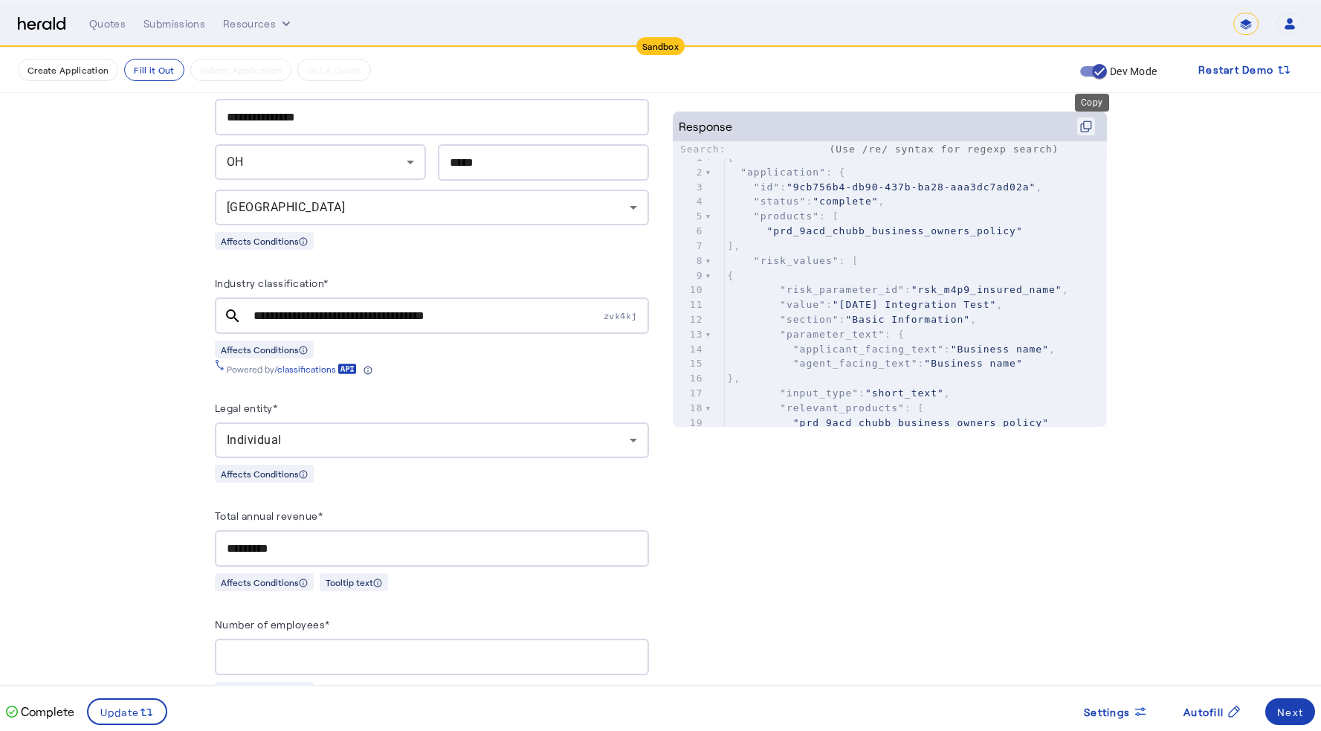
click at [1092, 126] on icon at bounding box center [1086, 126] width 12 height 12
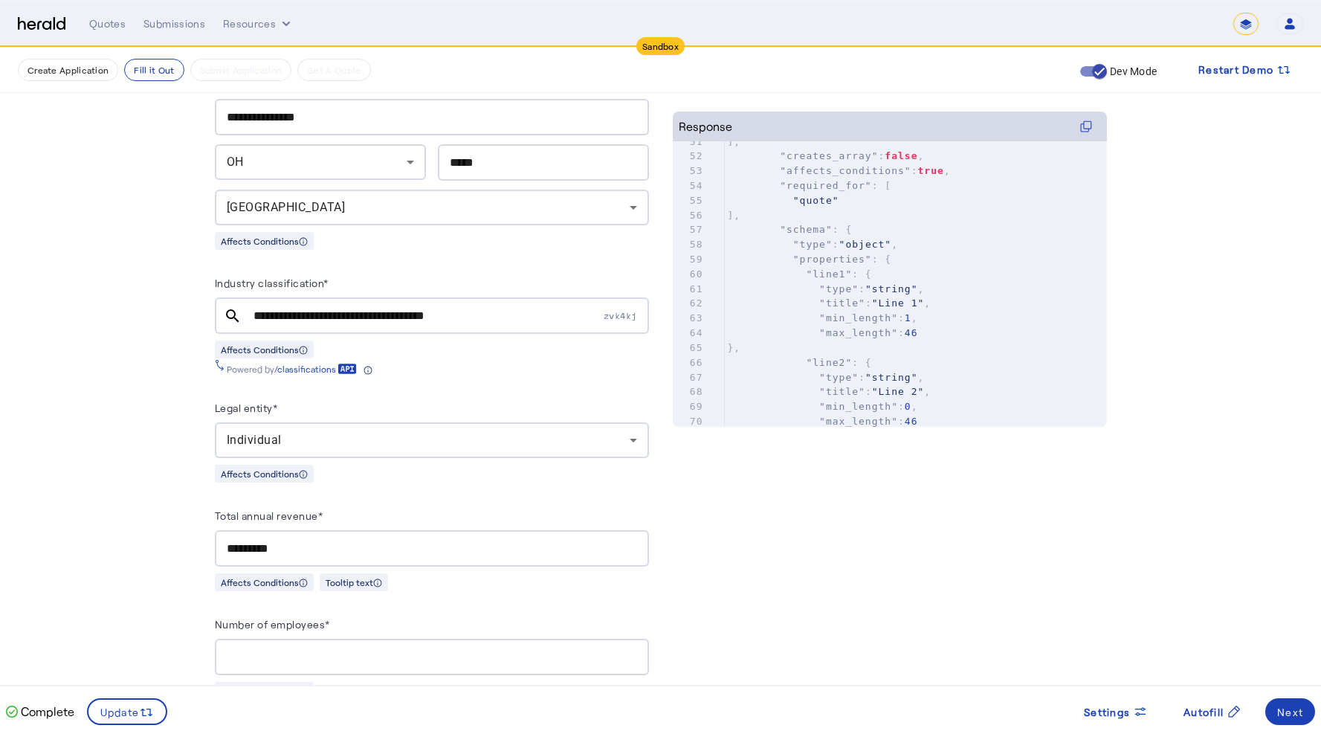
click at [989, 330] on pre ""max_length" : 46" at bounding box center [916, 333] width 382 height 15
click at [773, 153] on input "Search:" at bounding box center [774, 150] width 97 height 15
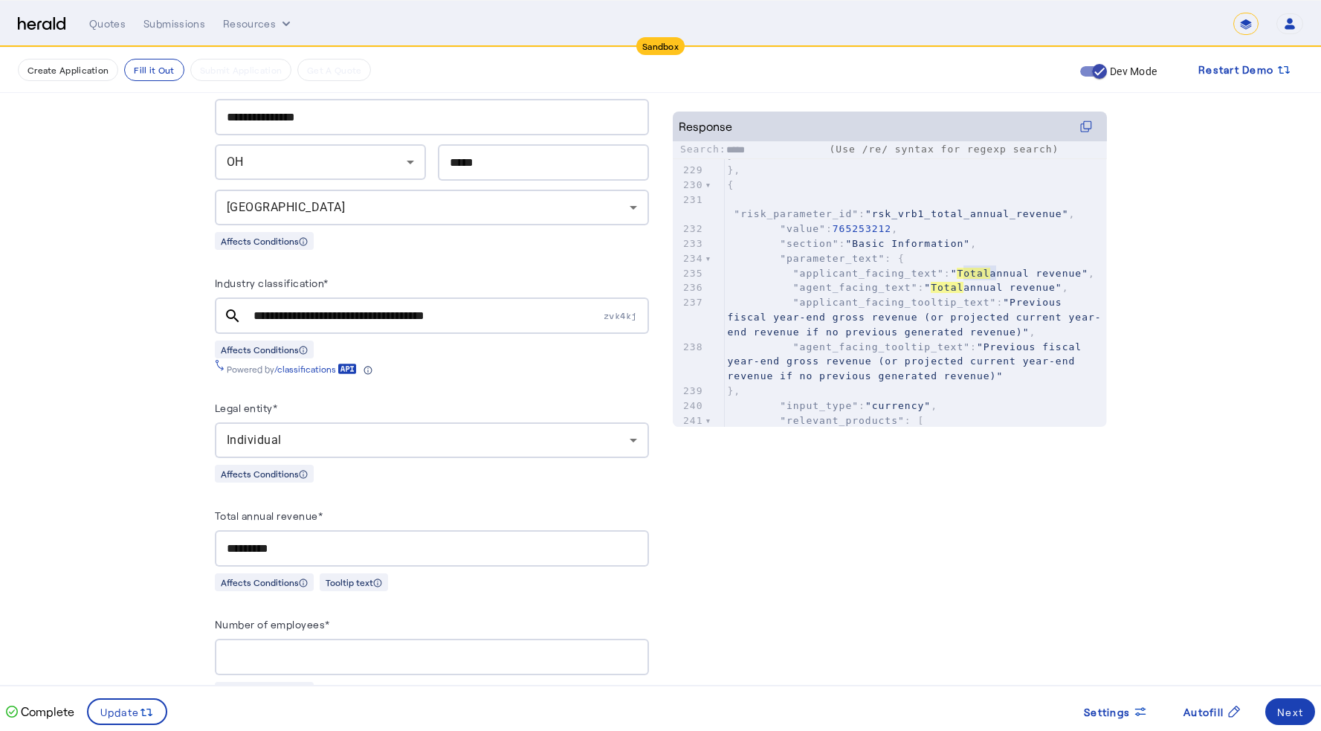
click at [763, 146] on input "*****" at bounding box center [774, 150] width 97 height 15
drag, startPoint x: 761, startPoint y: 148, endPoint x: 723, endPoint y: 149, distance: 38.7
click at [723, 149] on label "Search: *****" at bounding box center [751, 148] width 143 height 11
paste input "**********"
type input "**********"
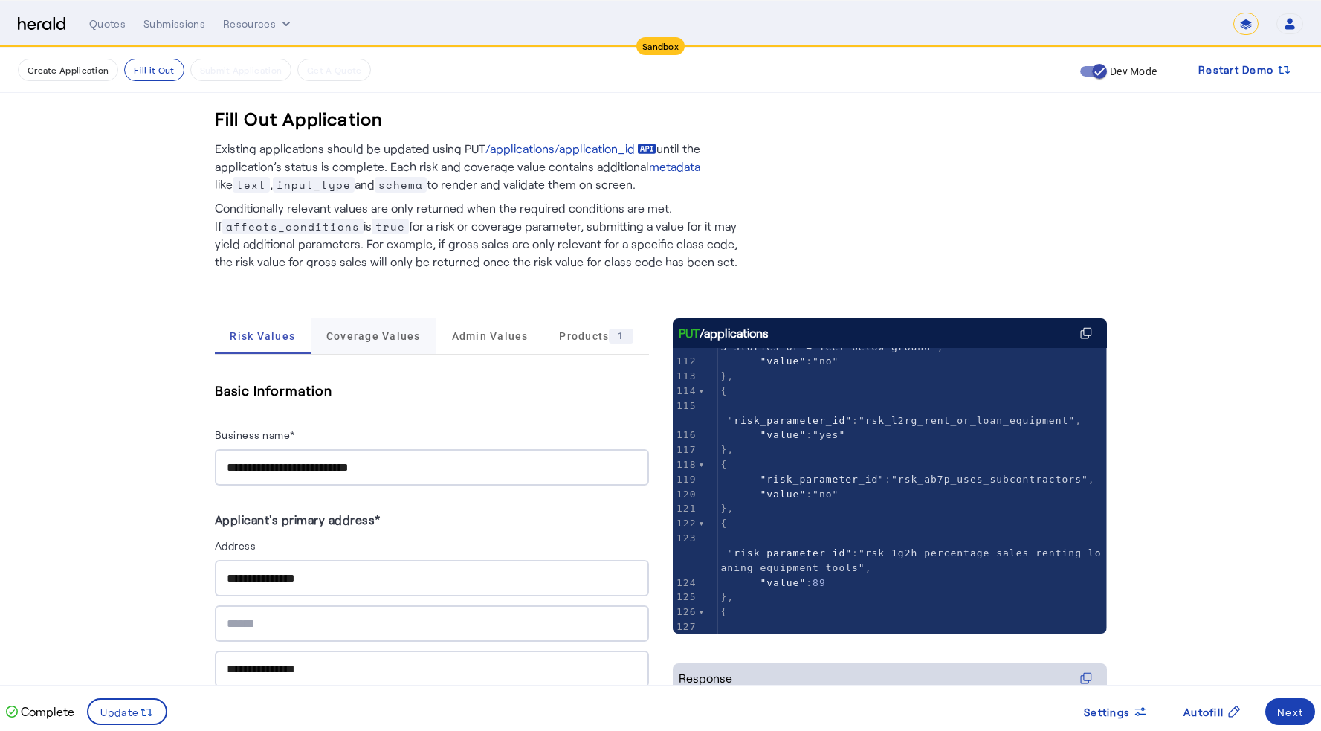
type textarea "*****"
click at [383, 328] on span "Coverage Values" at bounding box center [373, 336] width 94 height 36
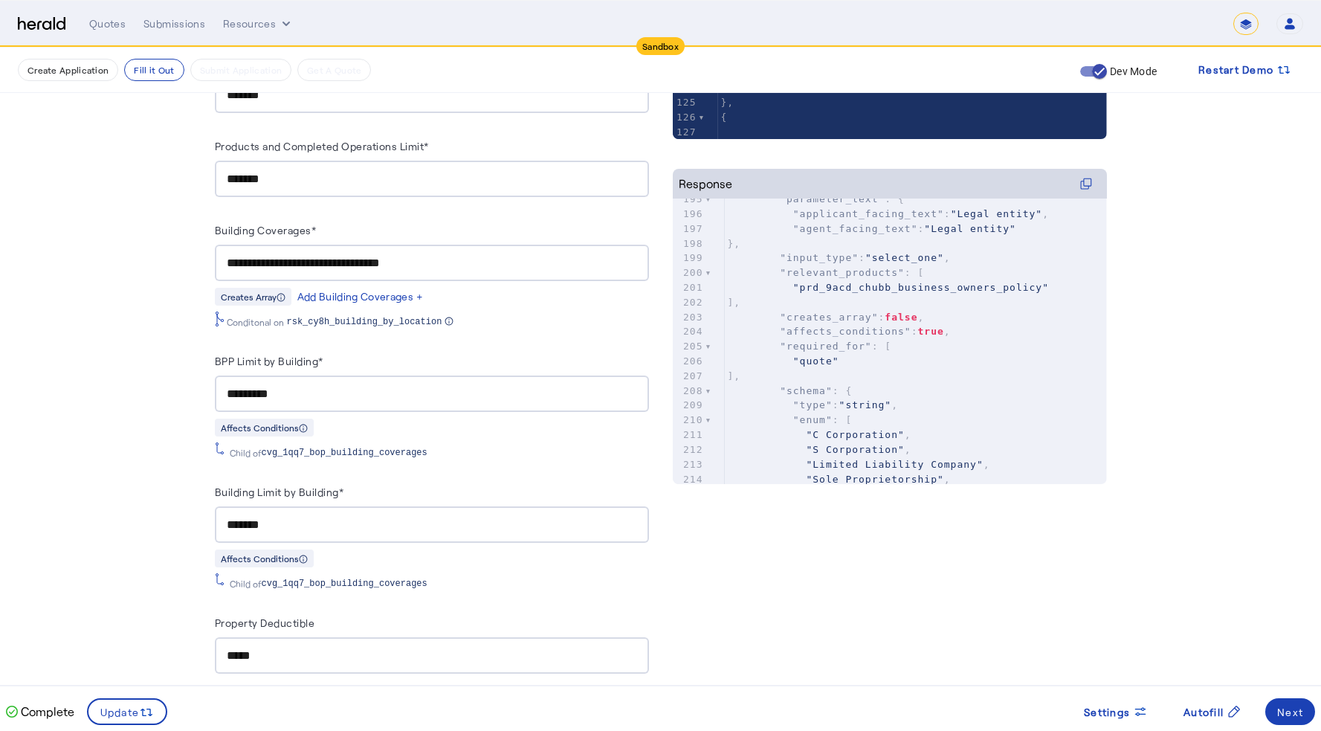
click at [1030, 276] on pre ""relevant_products" : [" at bounding box center [916, 272] width 382 height 15
type input "**********"
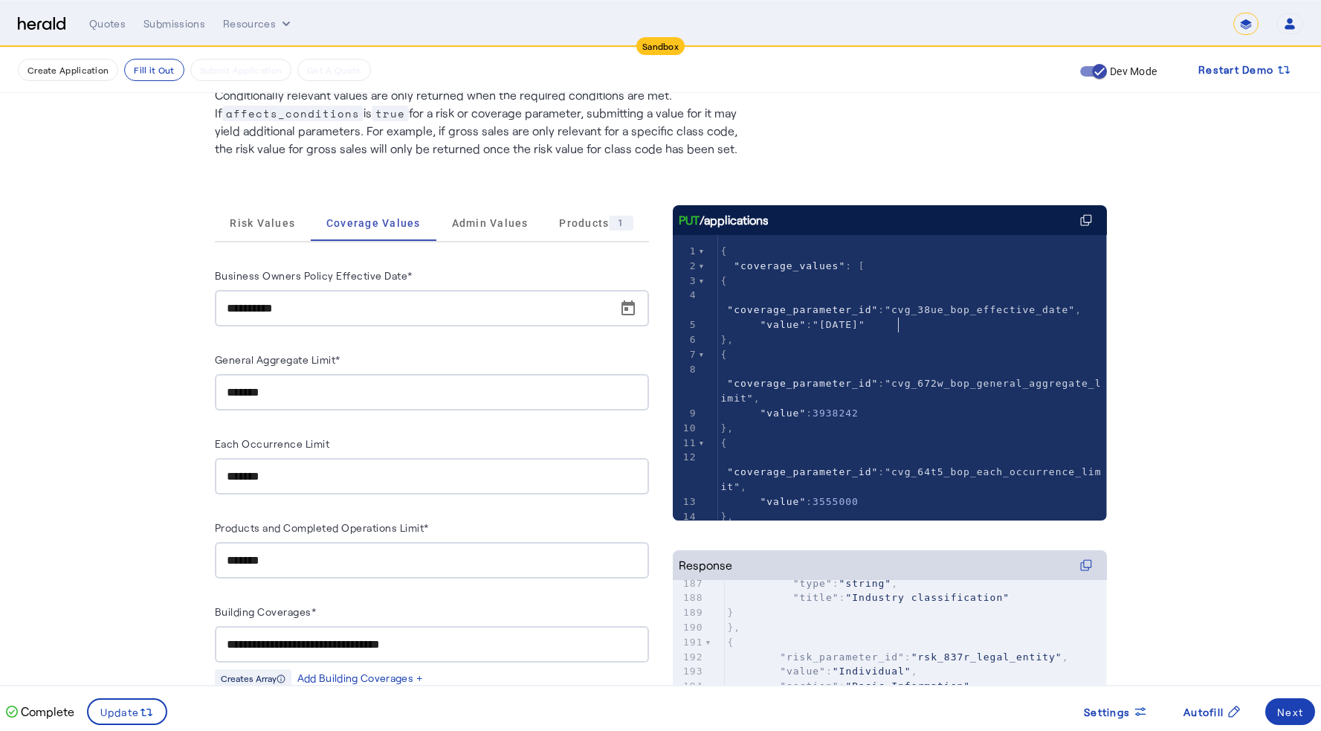
click at [1040, 328] on pre ""value" : "[DATE]"" at bounding box center [912, 324] width 389 height 15
type input "**********"
click at [479, 210] on span "Admin Values" at bounding box center [490, 223] width 77 height 36
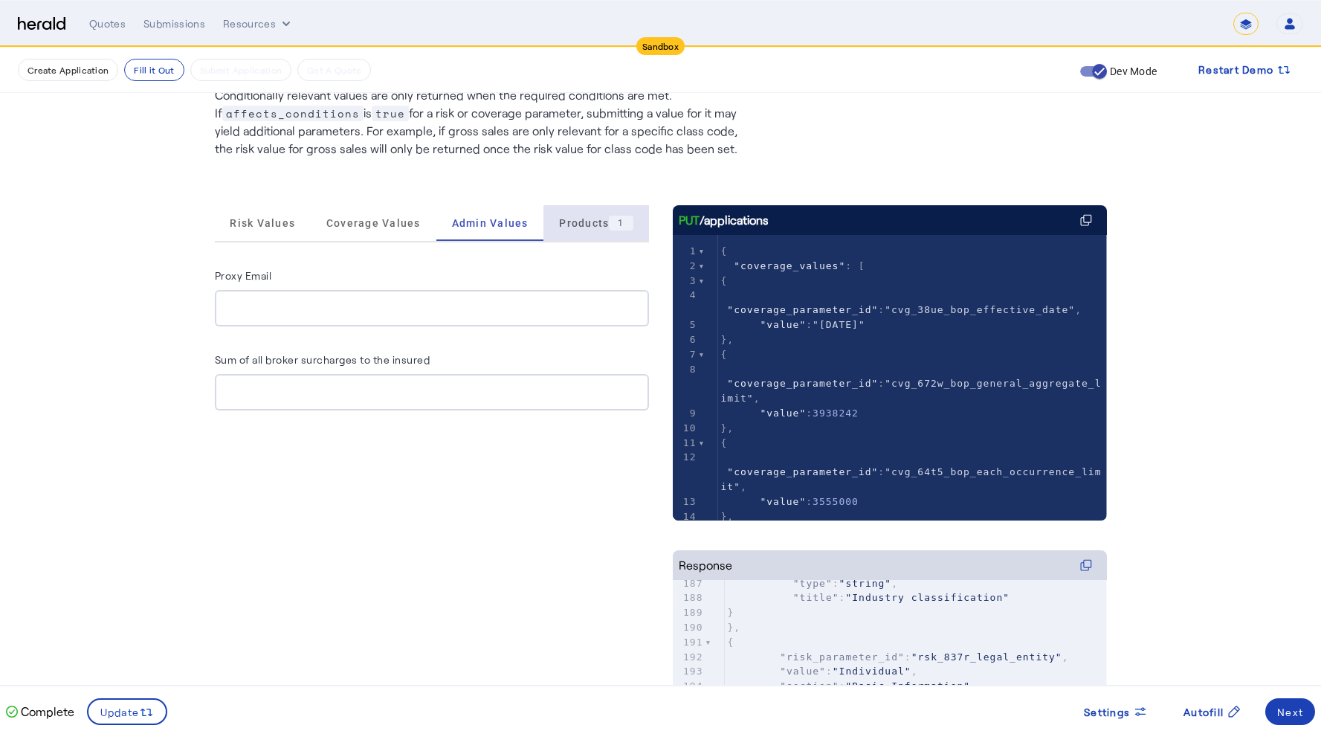
click at [598, 230] on span "Products 1" at bounding box center [596, 223] width 74 height 36
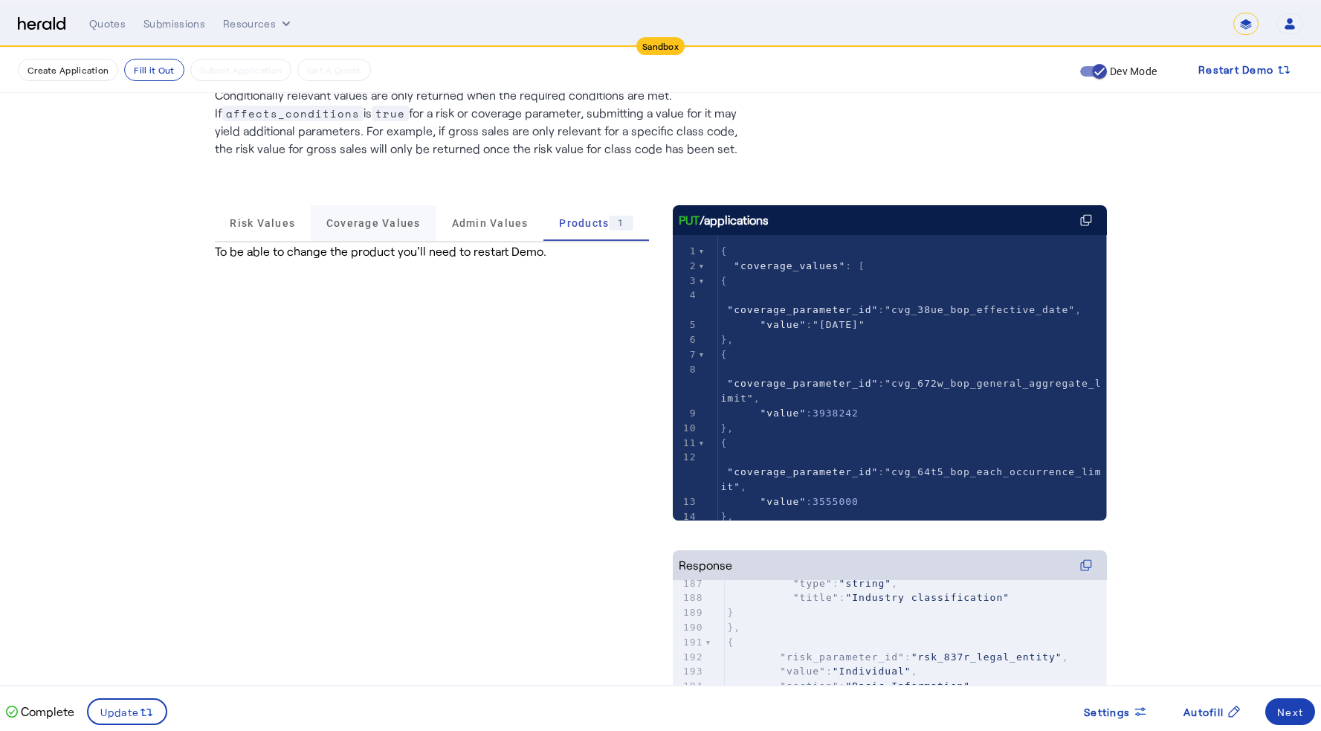
click at [355, 227] on span "Coverage Values" at bounding box center [373, 223] width 94 height 10
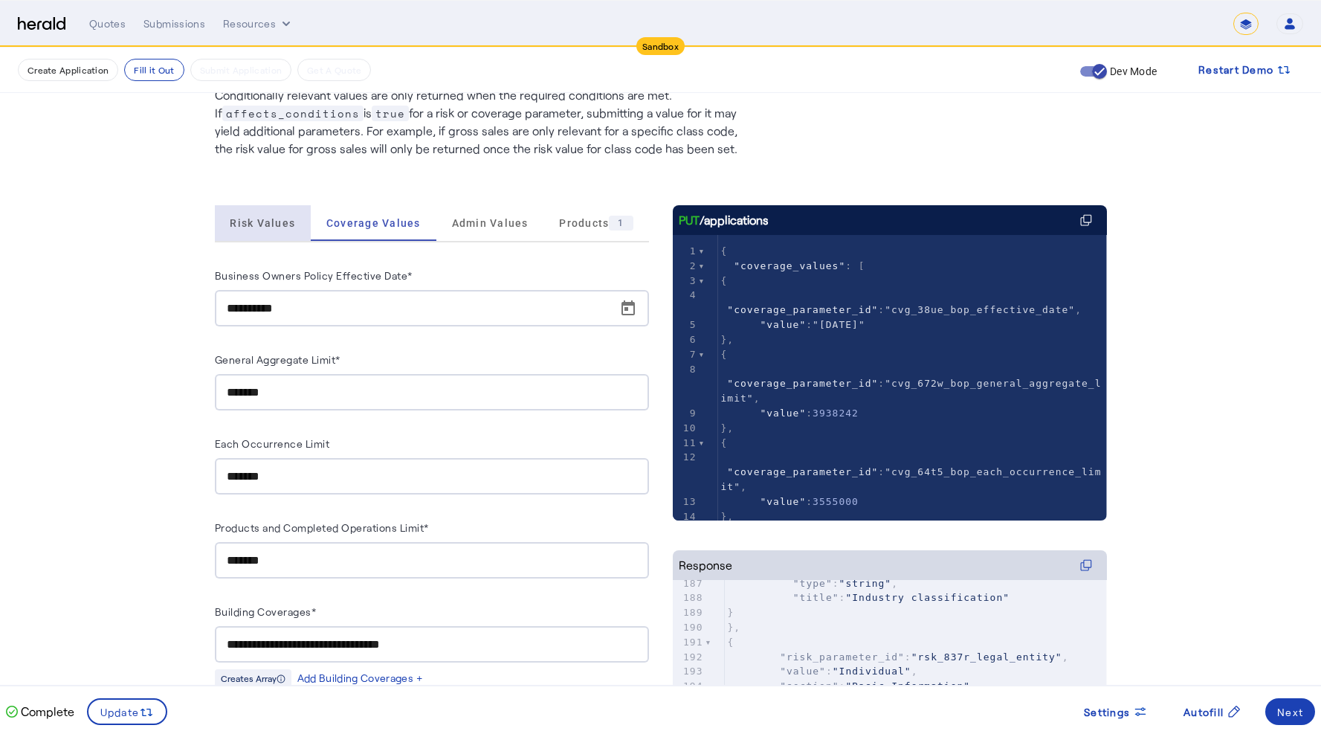
click at [295, 225] on span "Risk Values" at bounding box center [262, 223] width 65 height 10
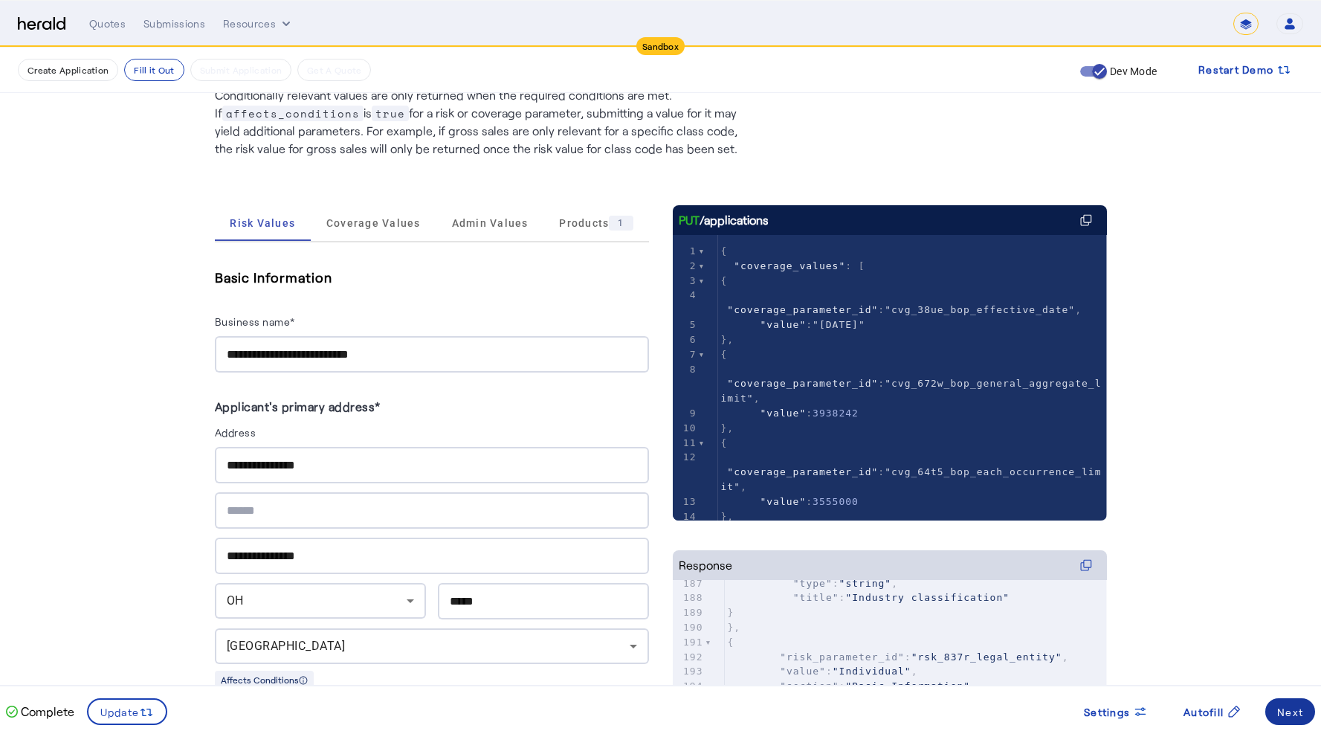
click at [1278, 645] on span at bounding box center [1290, 712] width 50 height 36
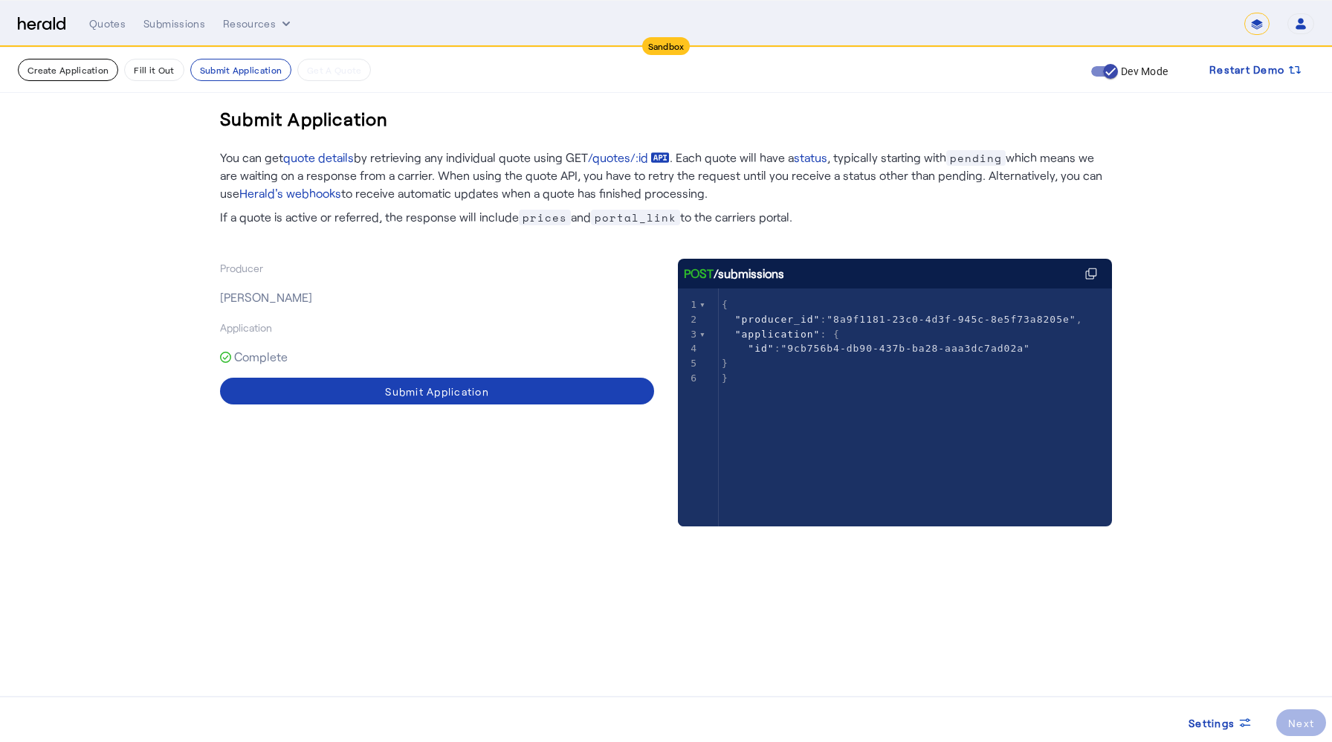
click at [85, 74] on button "Create Application" at bounding box center [68, 70] width 100 height 22
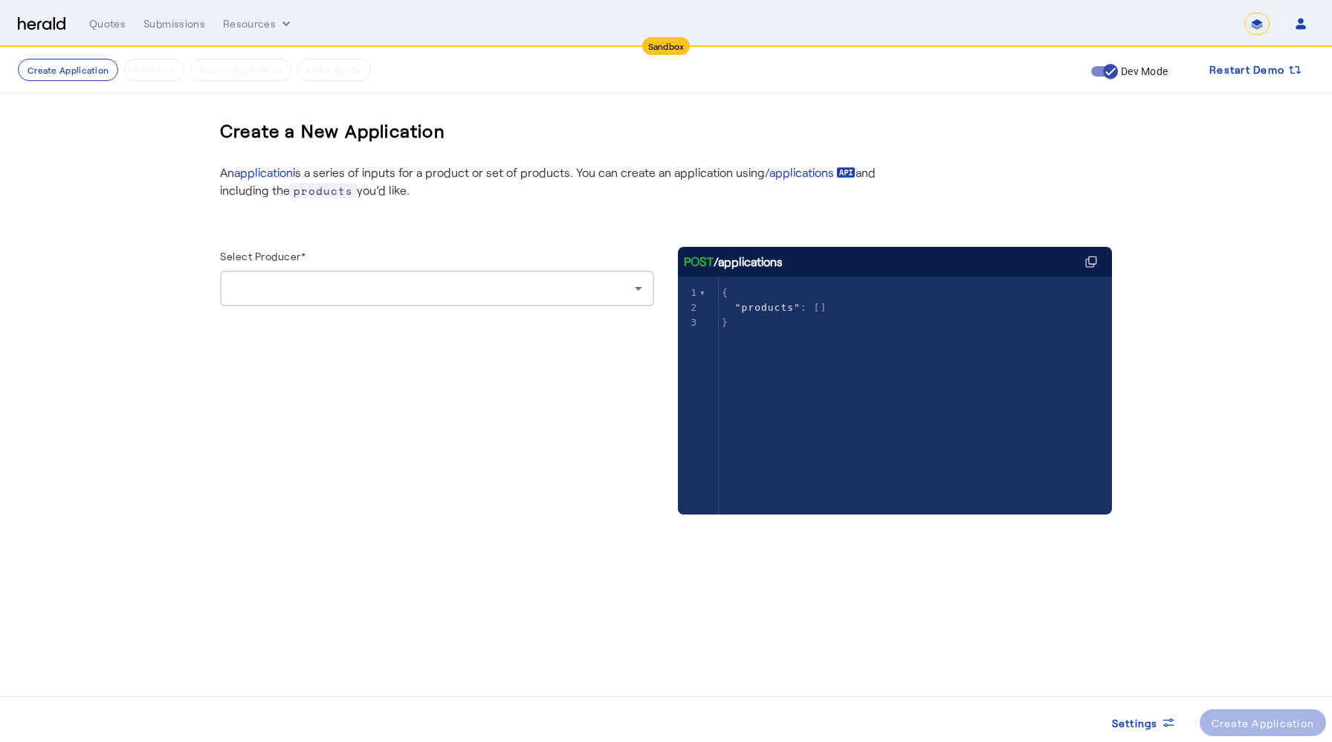
click at [366, 285] on div at bounding box center [433, 288] width 403 height 18
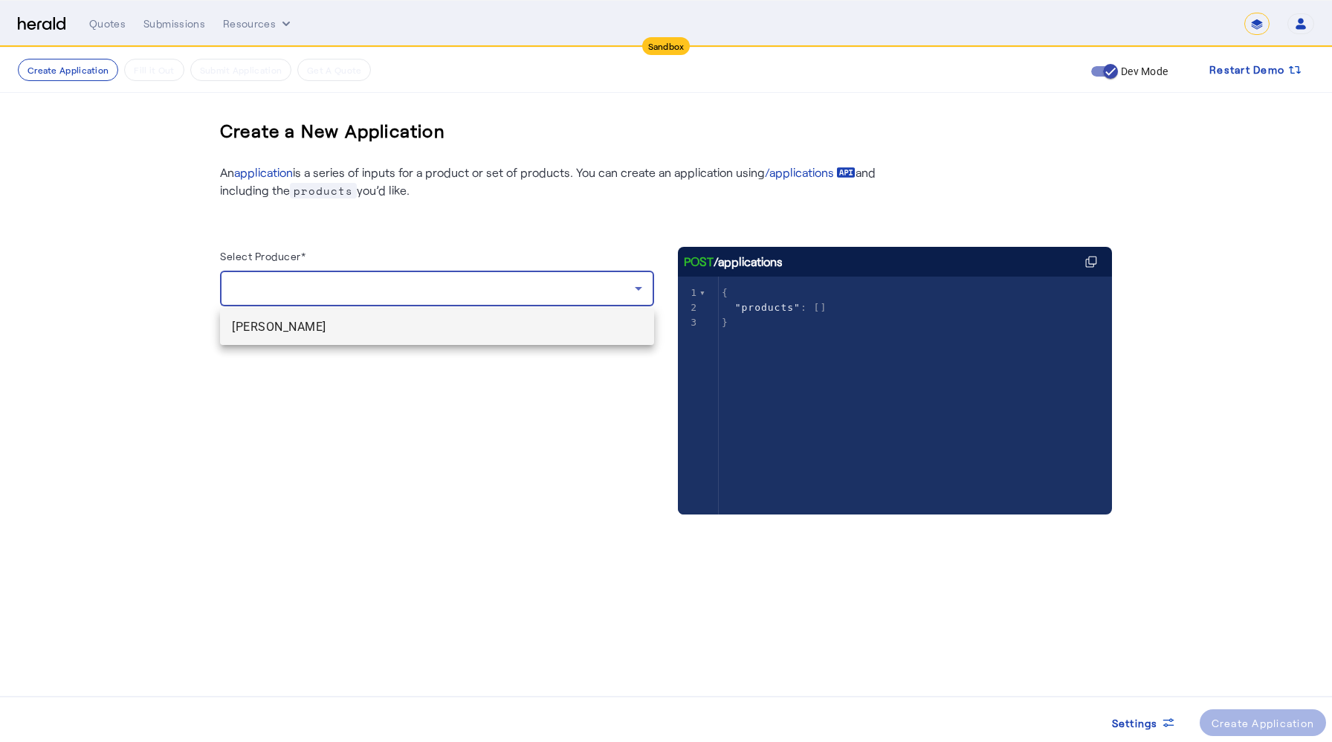
click at [313, 326] on span "[PERSON_NAME]" at bounding box center [437, 327] width 410 height 18
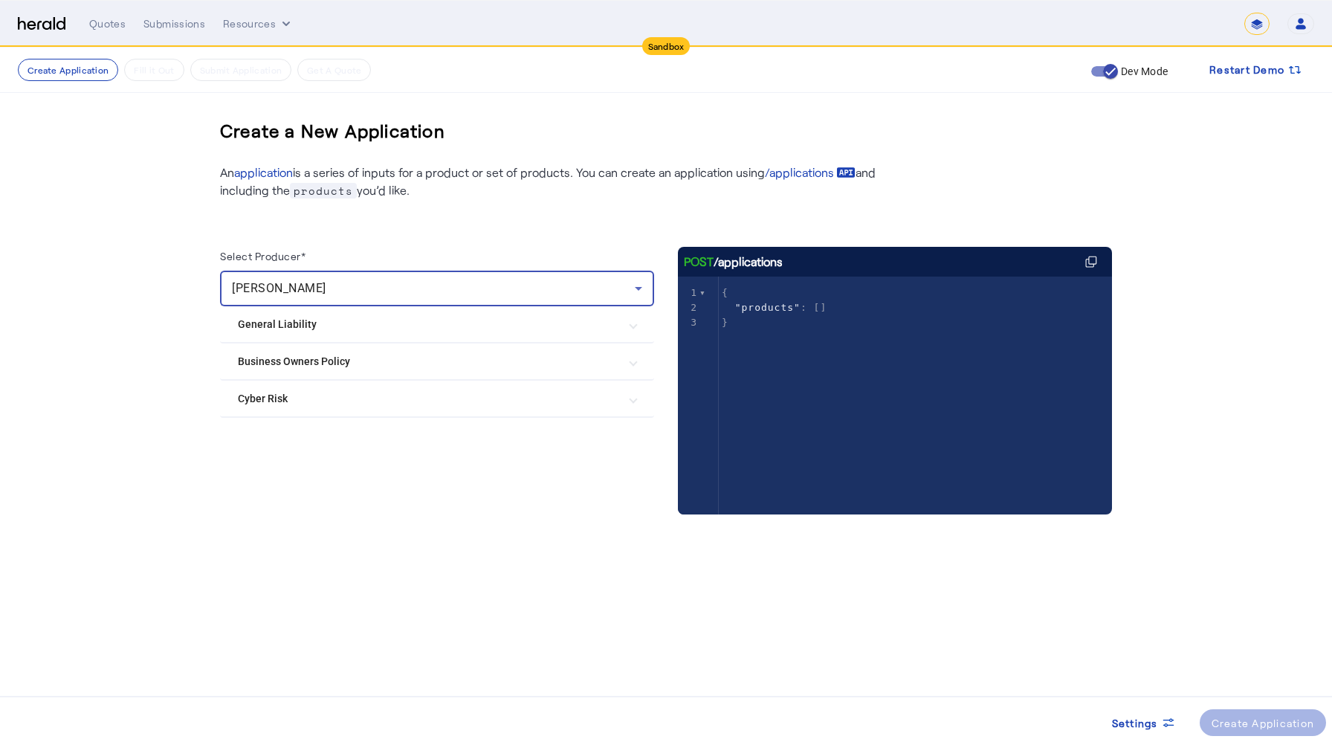
click at [366, 366] on Policy "Business Owners Policy" at bounding box center [428, 362] width 381 height 16
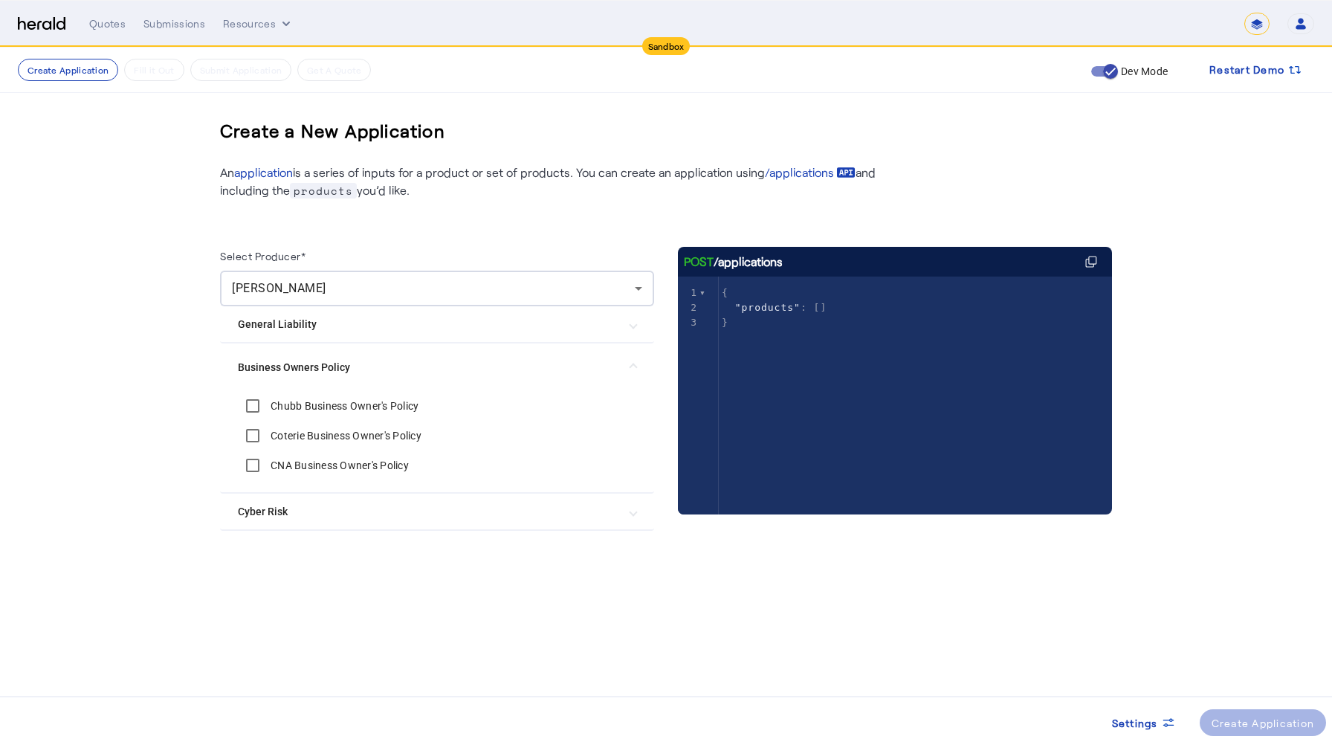
click at [339, 410] on label "Chubb Business Owner's Policy" at bounding box center [343, 405] width 151 height 15
click at [1255, 645] on div "Create Application" at bounding box center [1263, 723] width 103 height 16
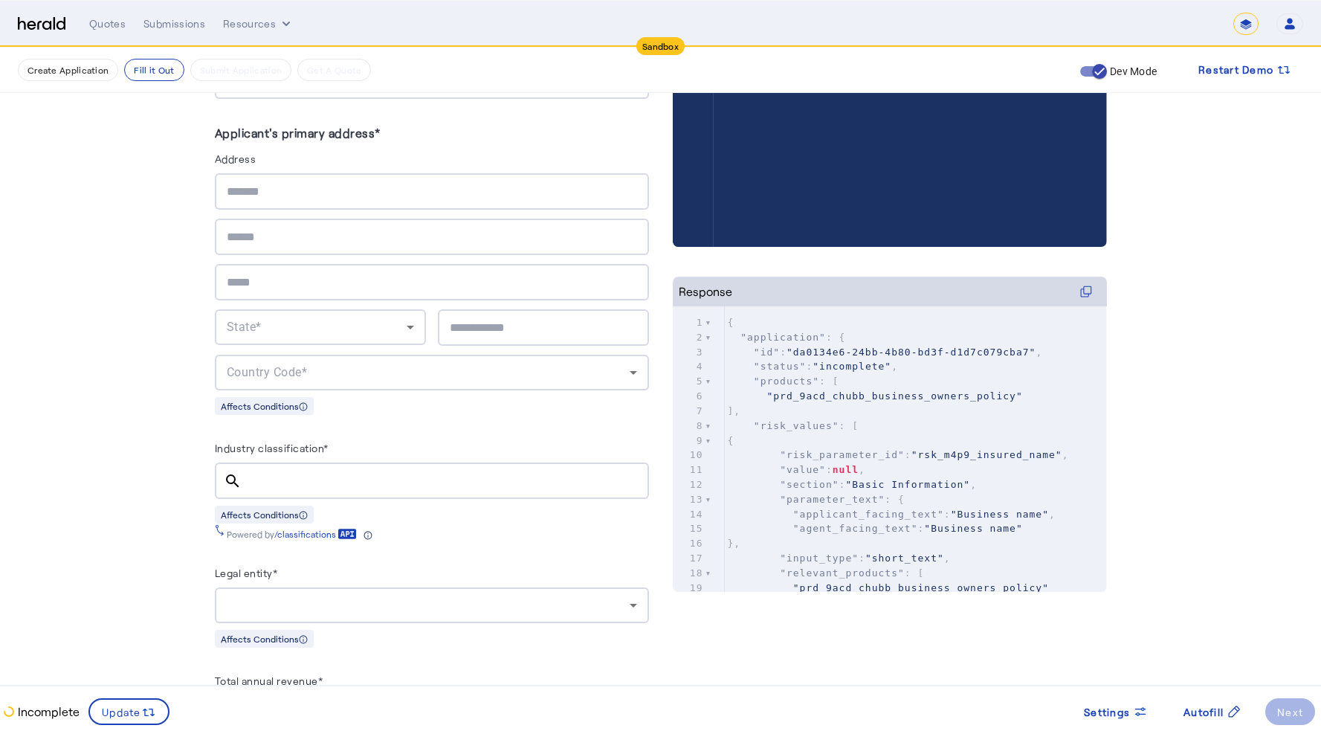
scroll to position [387, 0]
click at [311, 475] on input "Industry classification*" at bounding box center [445, 480] width 384 height 18
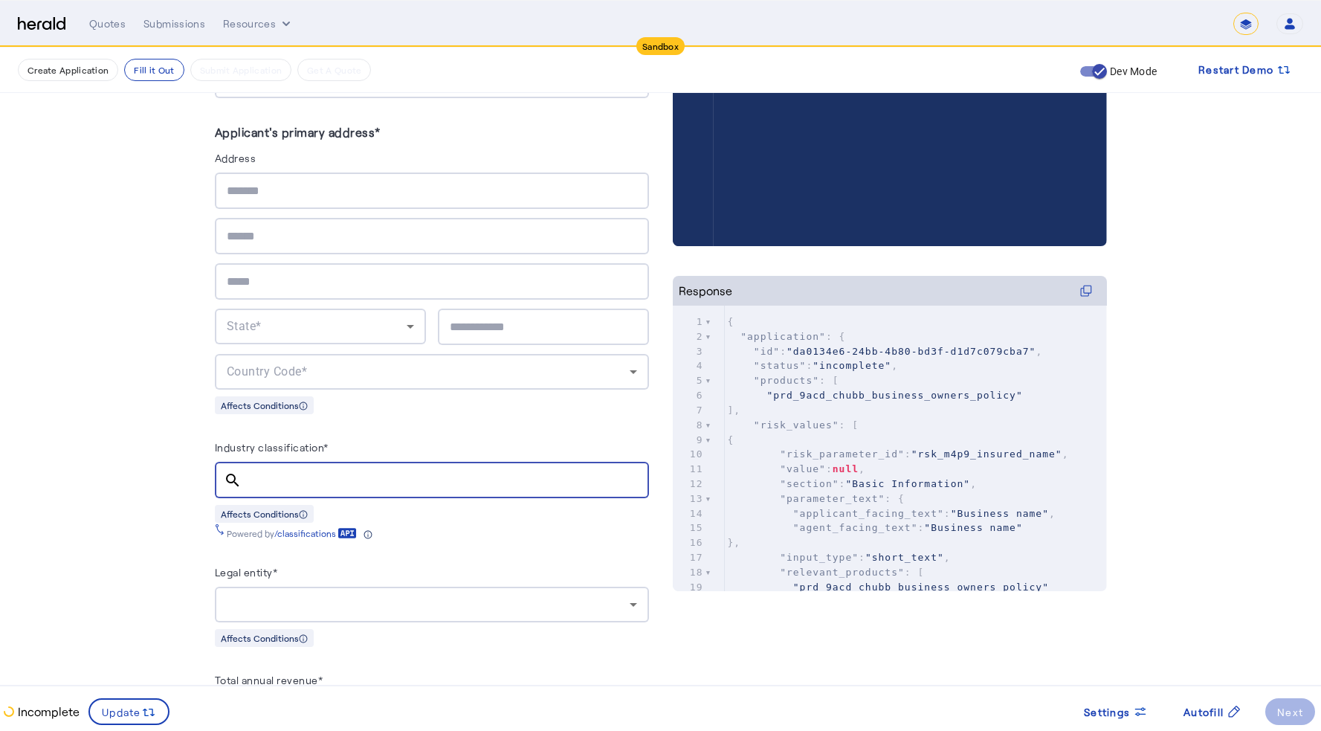
paste input "**********"
click at [346, 476] on input "**********" at bounding box center [445, 480] width 384 height 18
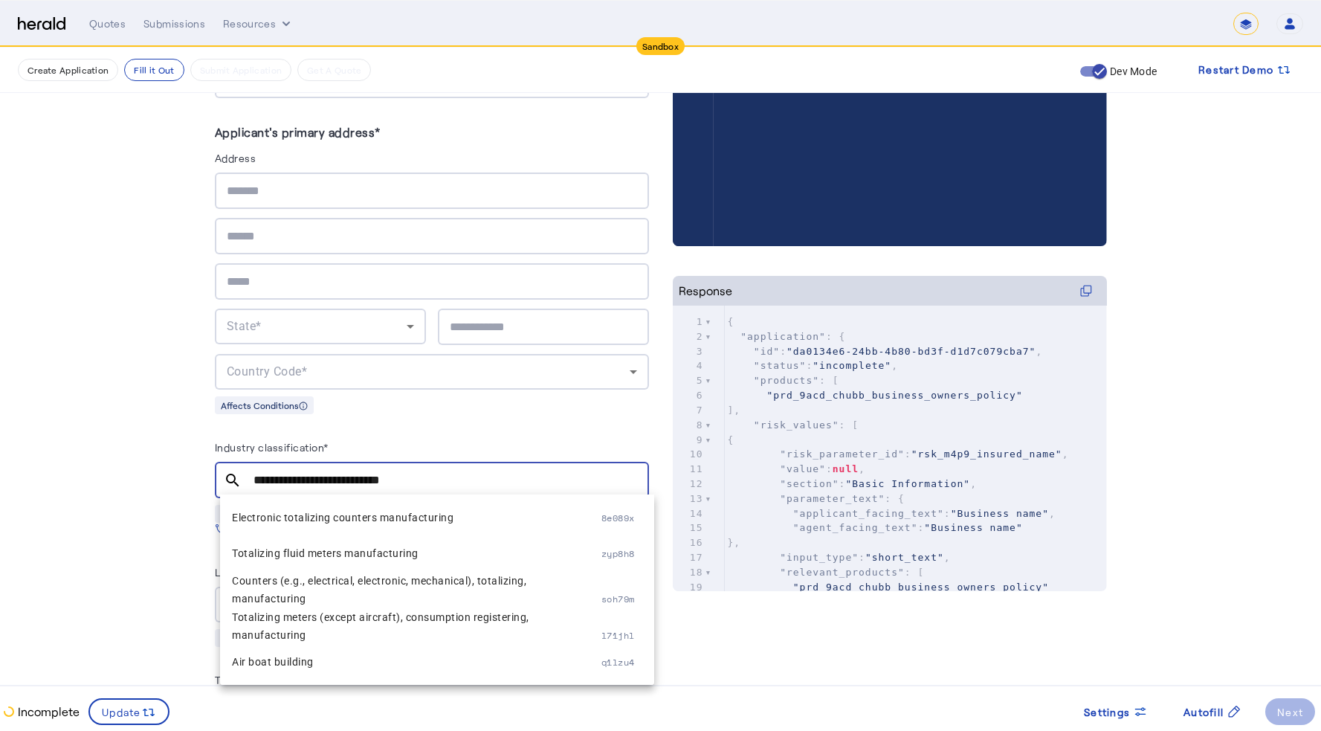
click at [370, 471] on input "**********" at bounding box center [445, 480] width 384 height 18
paste input "text"
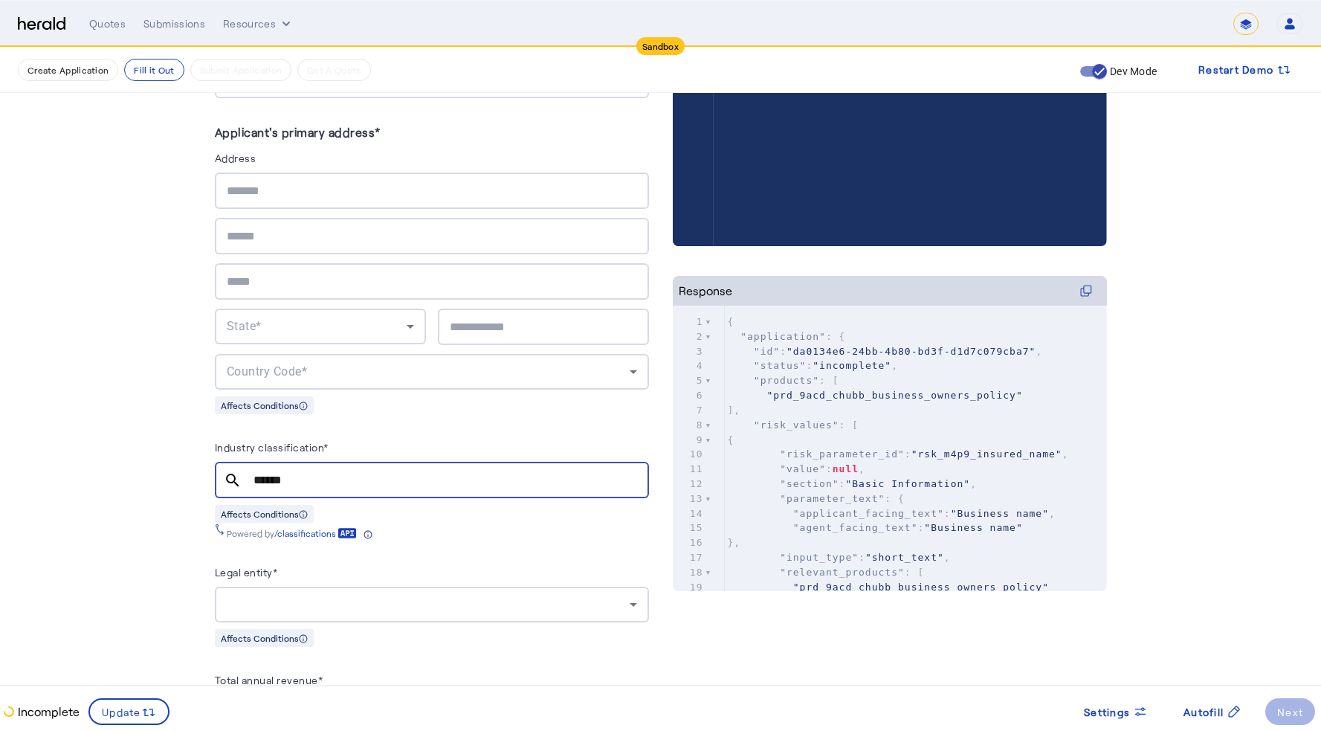
click at [303, 472] on input "******" at bounding box center [445, 480] width 384 height 18
click at [240, 476] on mat-icon "search" at bounding box center [233, 480] width 36 height 18
click at [282, 479] on input "******" at bounding box center [445, 480] width 384 height 18
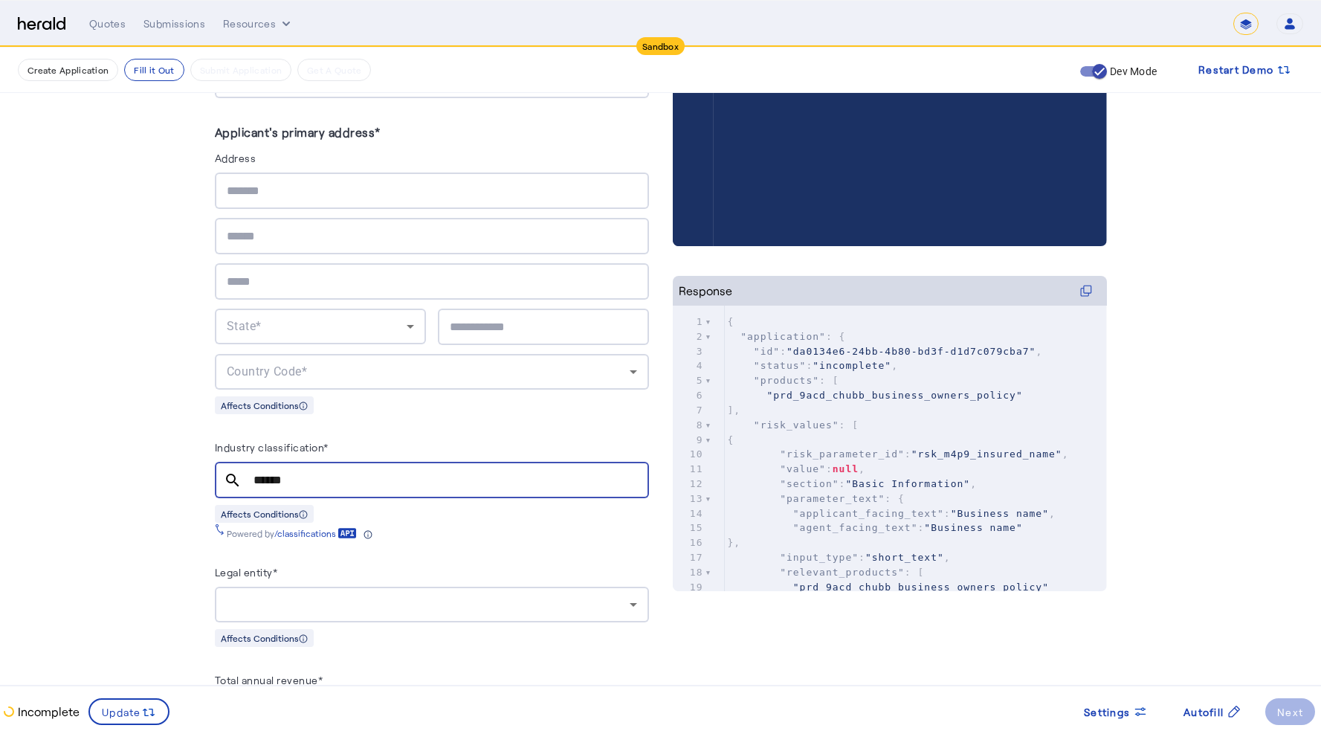
paste input "text"
type input "******"
click at [238, 479] on mat-icon "search" at bounding box center [233, 480] width 36 height 18
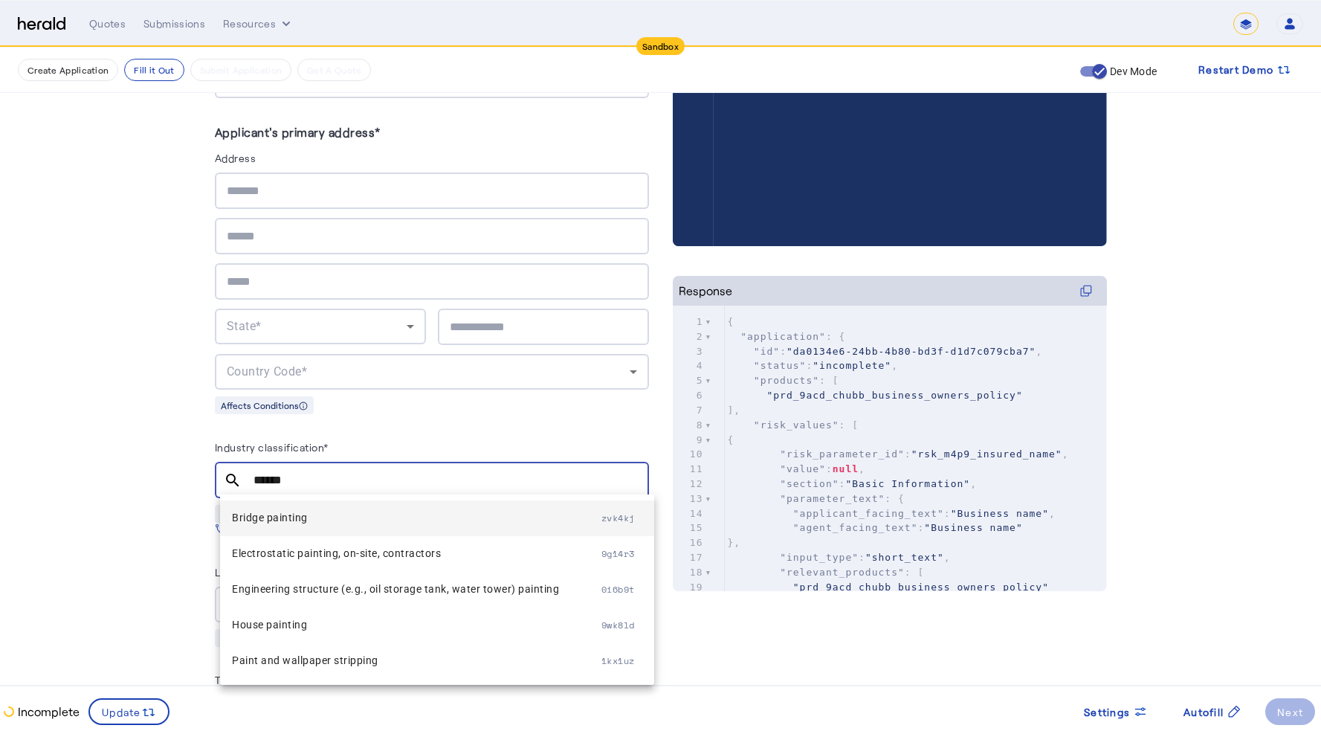
click at [284, 520] on span "Bridge painting" at bounding box center [416, 517] width 369 height 18
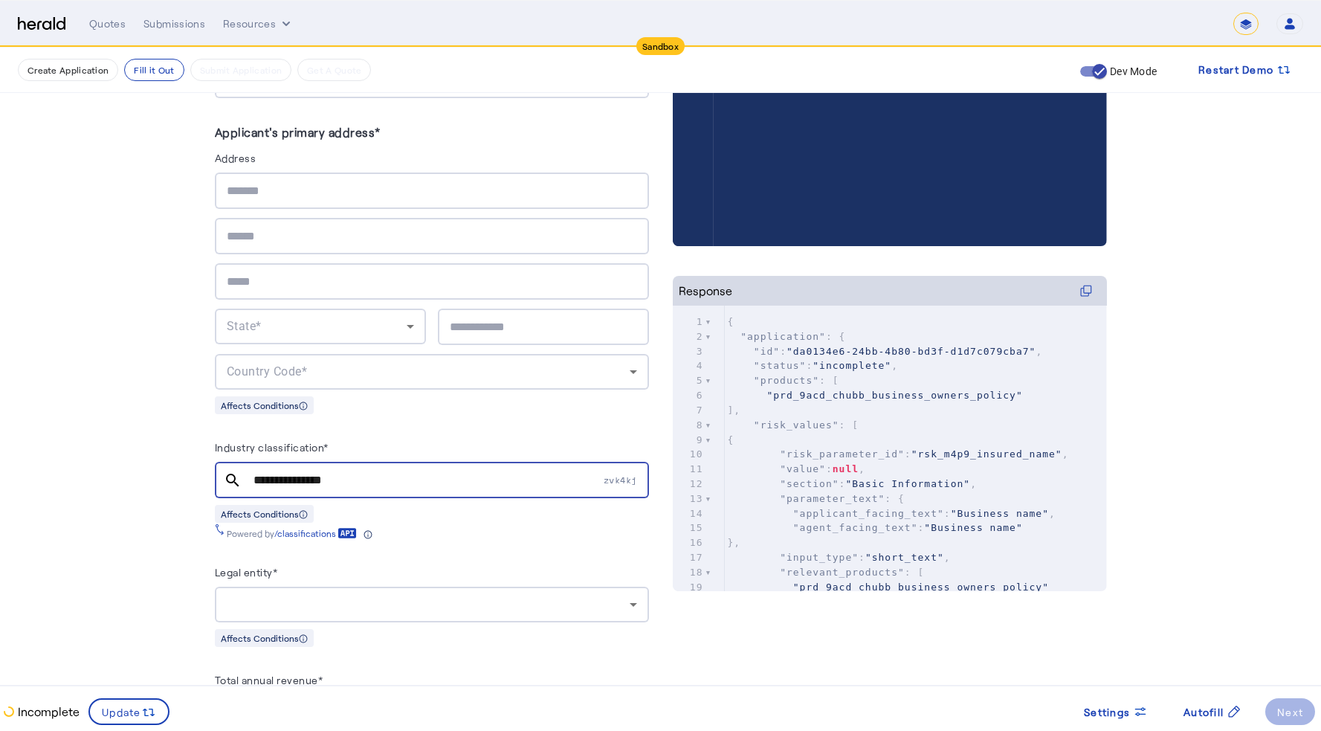
drag, startPoint x: 598, startPoint y: 477, endPoint x: 642, endPoint y: 479, distance: 43.9
click at [642, 479] on div "**********" at bounding box center [432, 480] width 434 height 36
click at [1212, 645] on span "Autofill" at bounding box center [1203, 712] width 40 height 16
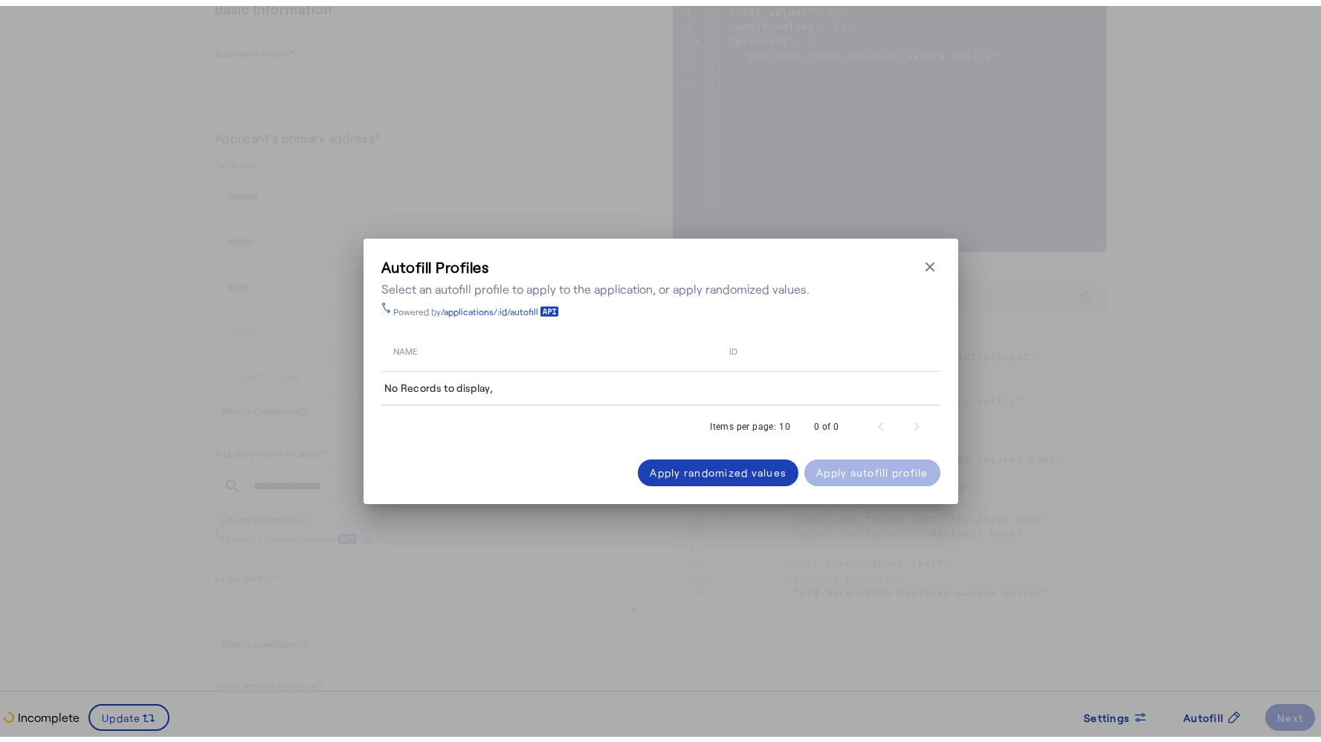
scroll to position [0, 0]
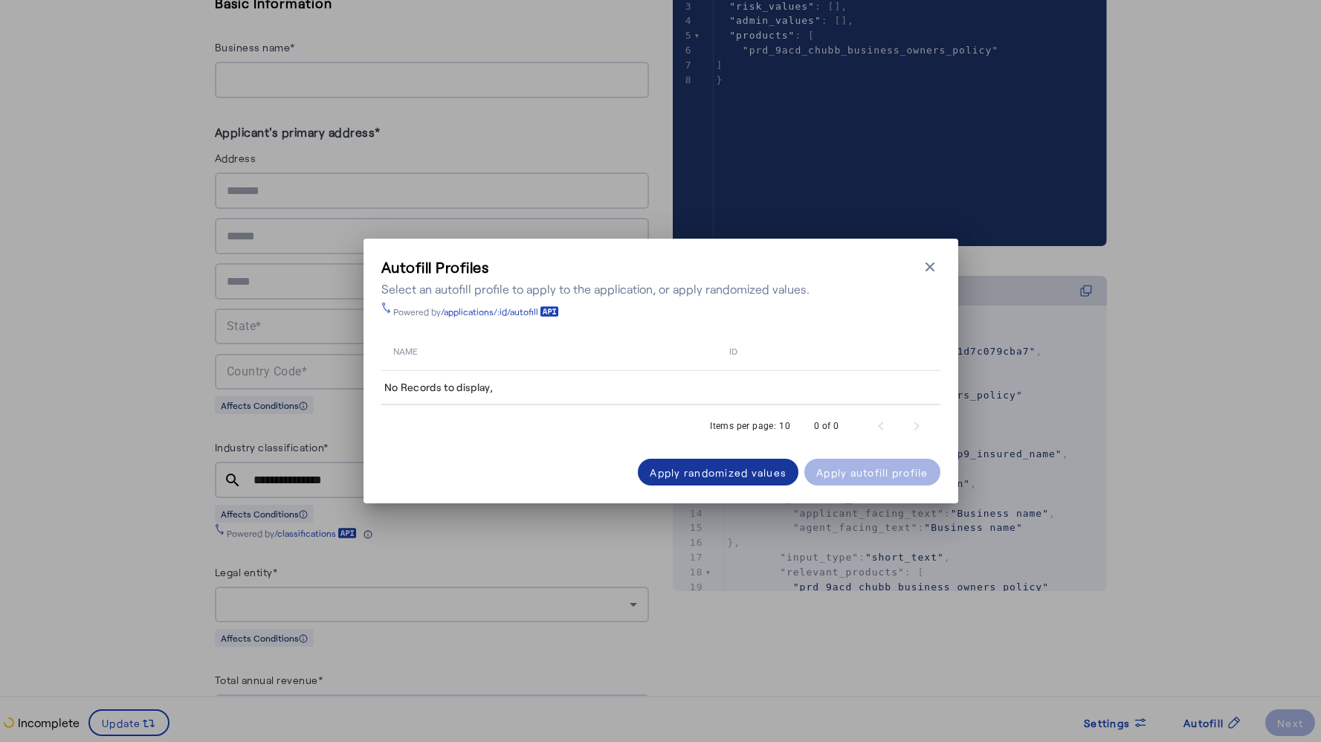
click at [749, 476] on div "Apply randomized values" at bounding box center [718, 473] width 137 height 16
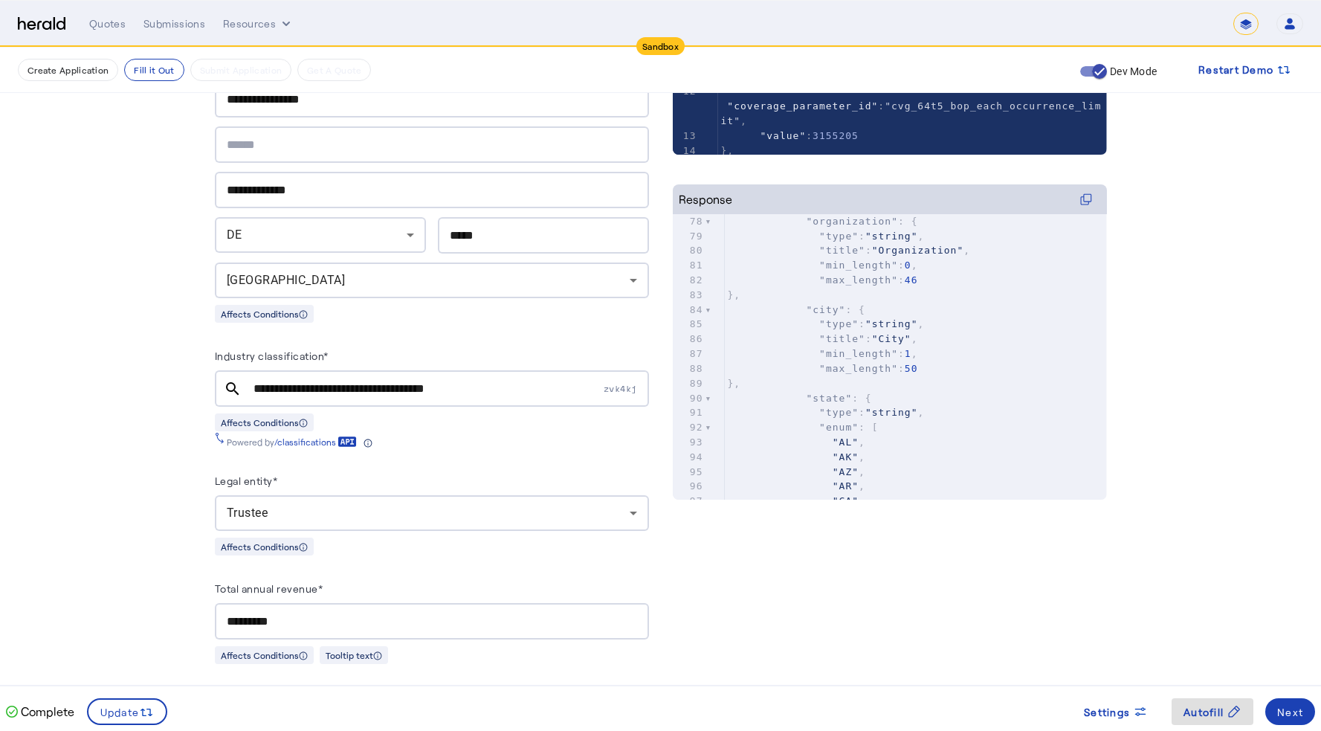
scroll to position [581, 0]
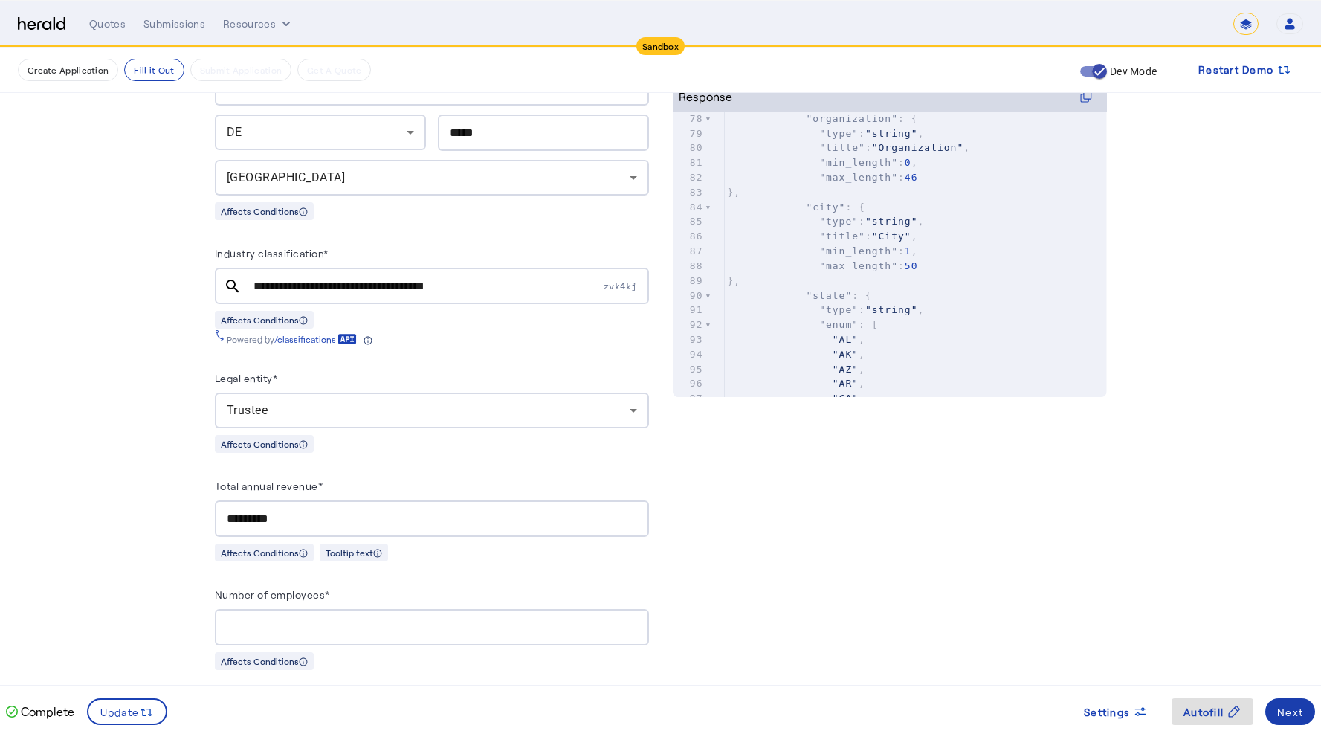
click at [1278, 645] on div "Next" at bounding box center [1290, 712] width 26 height 16
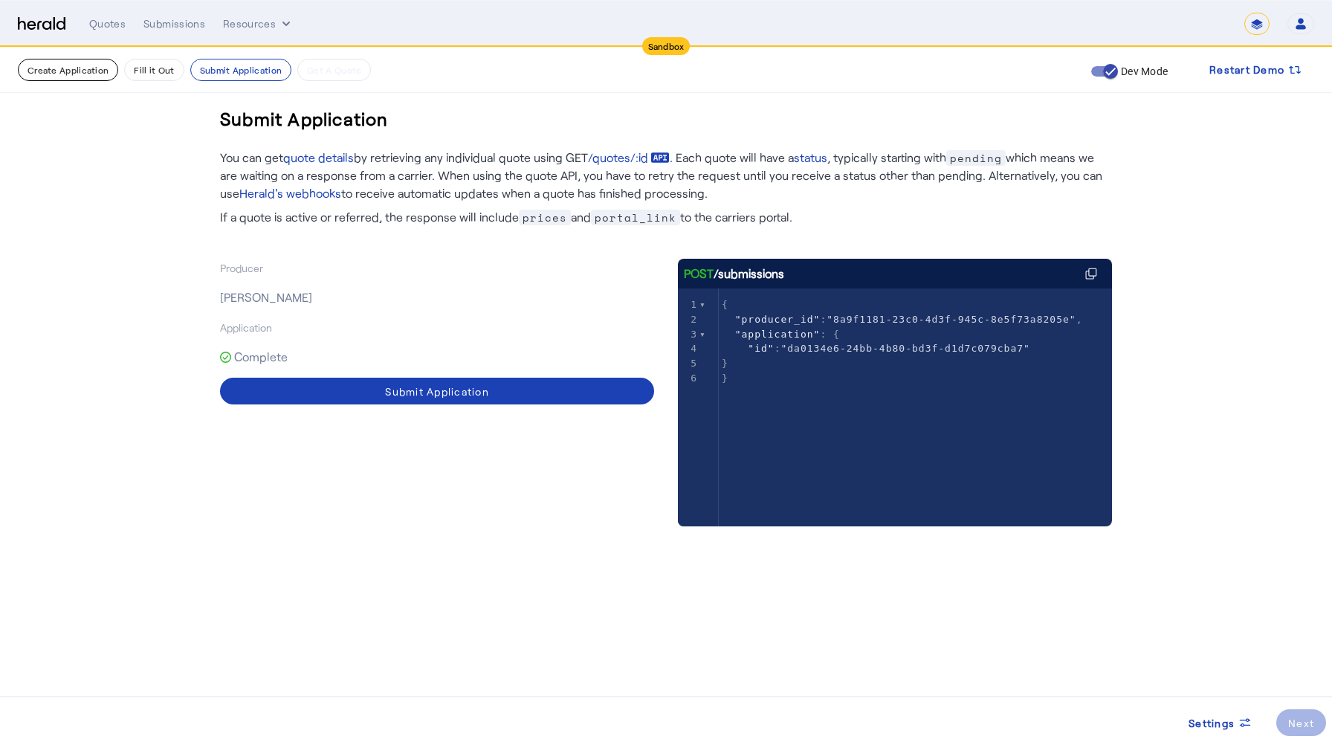
click at [86, 70] on button "Create Application" at bounding box center [68, 70] width 100 height 22
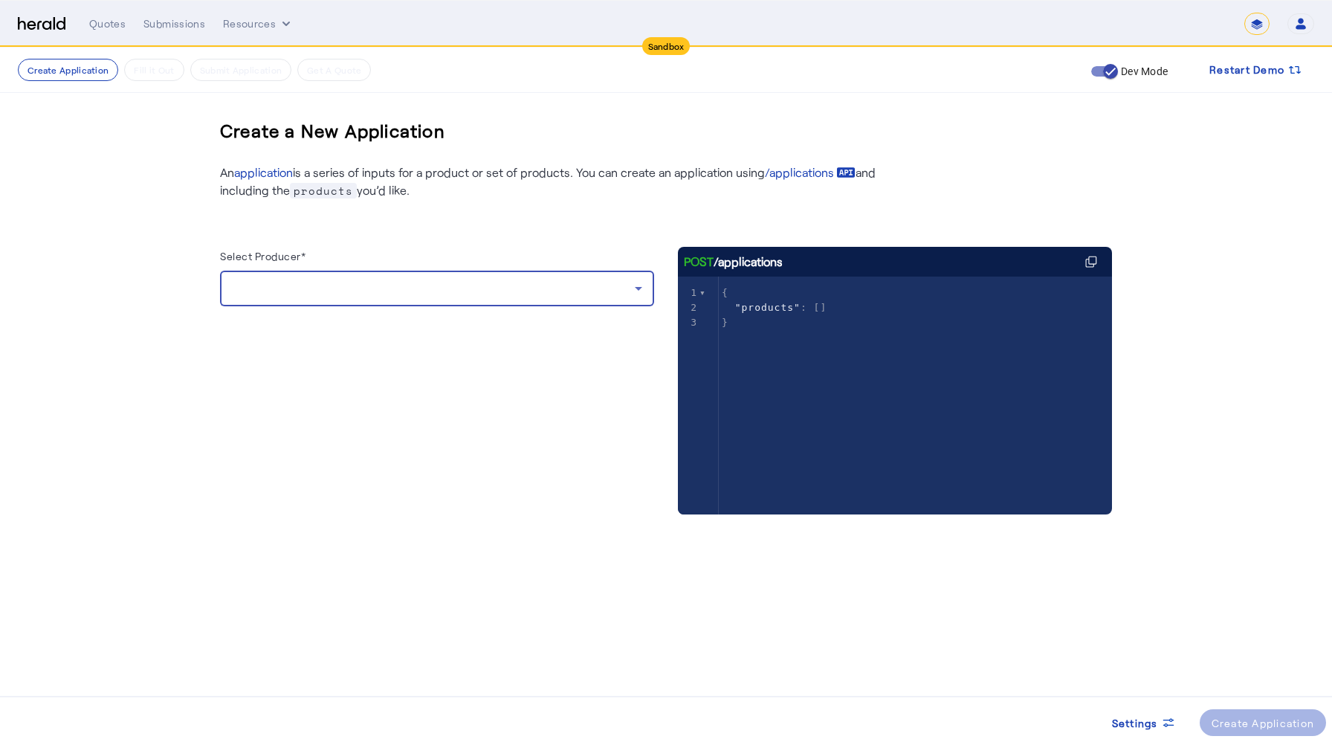
click at [424, 295] on div at bounding box center [433, 288] width 403 height 18
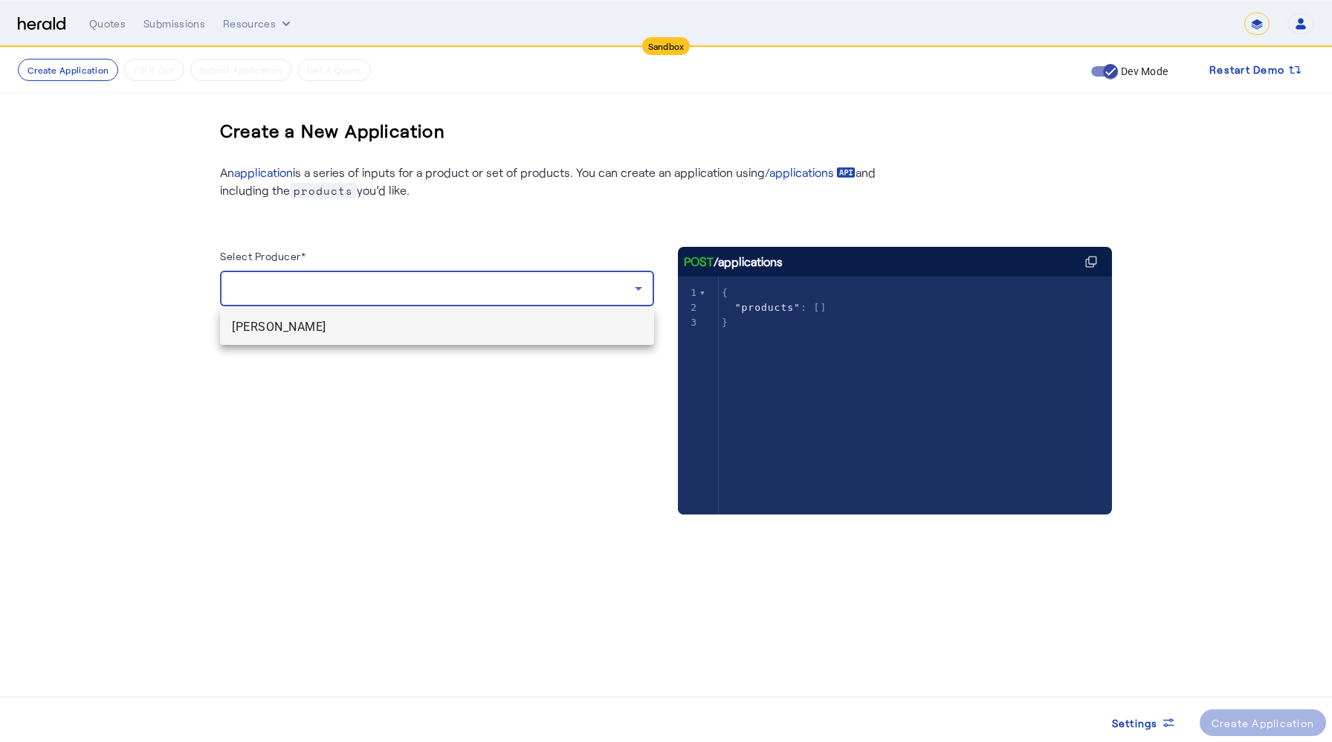
click at [366, 326] on span "[PERSON_NAME]" at bounding box center [437, 327] width 410 height 18
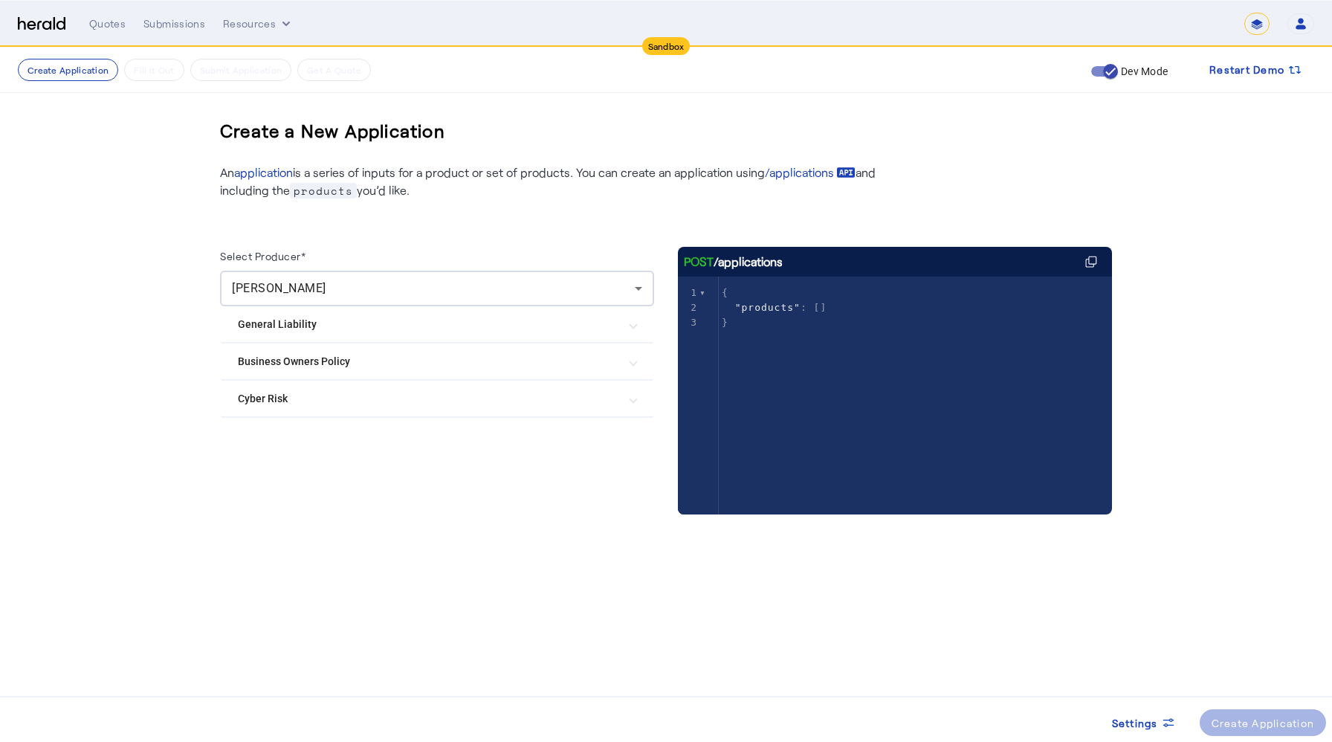
click at [447, 363] on Policy "Business Owners Policy" at bounding box center [428, 362] width 381 height 16
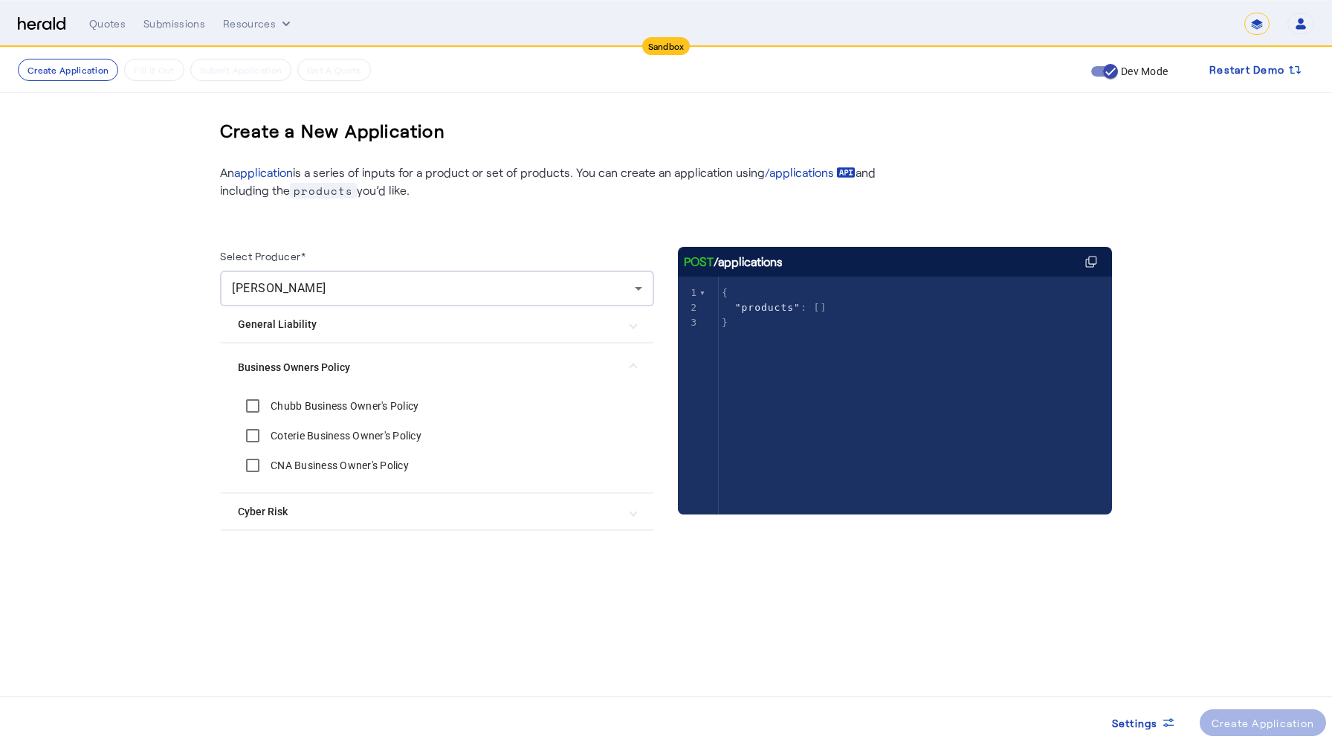
click at [345, 396] on div "Chubb Business Owner's Policy" at bounding box center [328, 406] width 181 height 30
click at [340, 407] on label "Chubb Business Owner's Policy" at bounding box center [343, 405] width 151 height 15
click at [1271, 645] on div "Create Application" at bounding box center [1263, 723] width 103 height 16
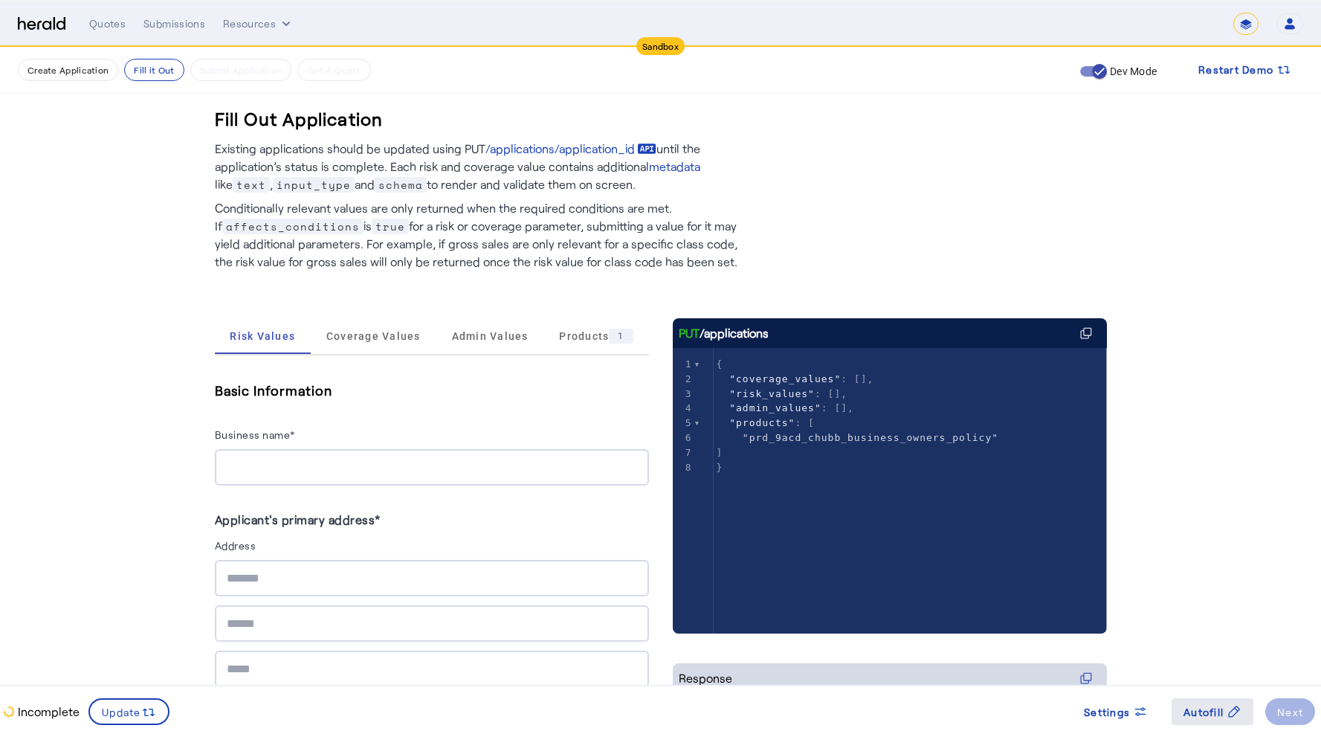
click at [1205, 645] on span "Autofill" at bounding box center [1203, 712] width 40 height 16
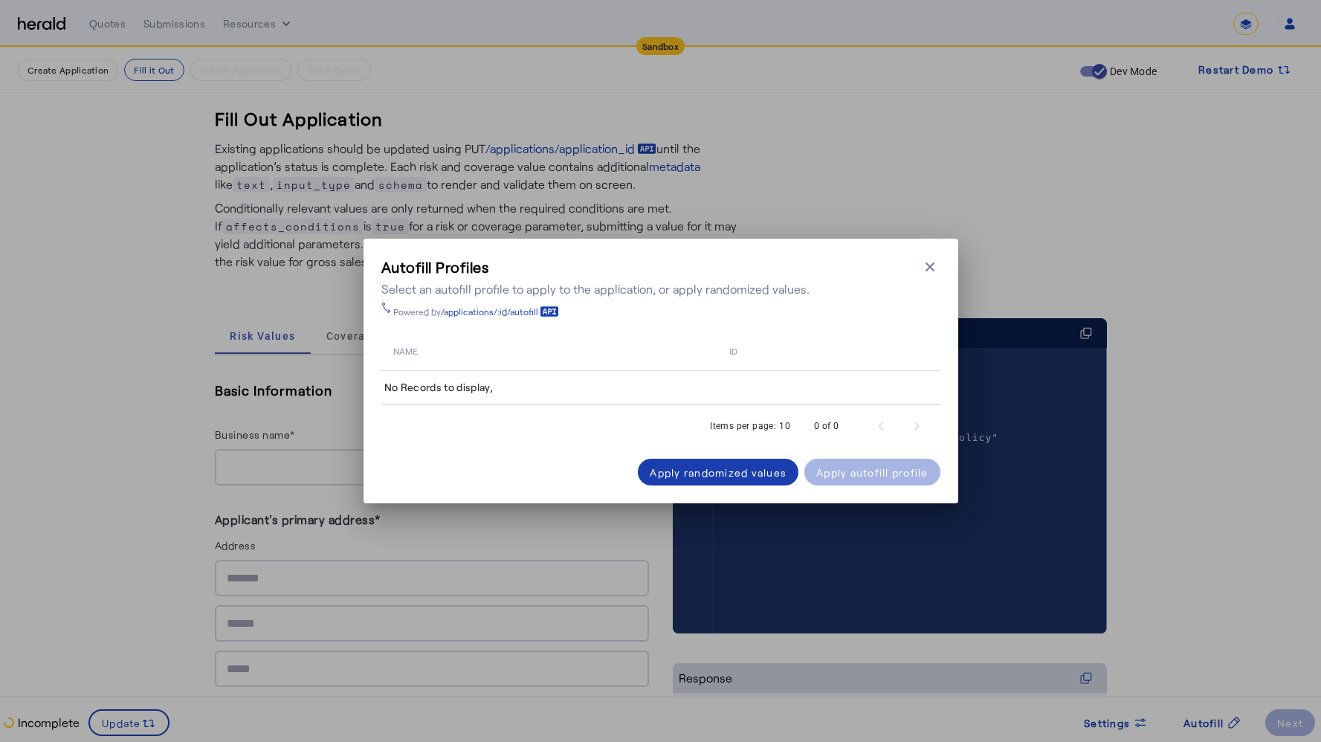
click at [737, 474] on div "Apply randomized values" at bounding box center [718, 473] width 137 height 16
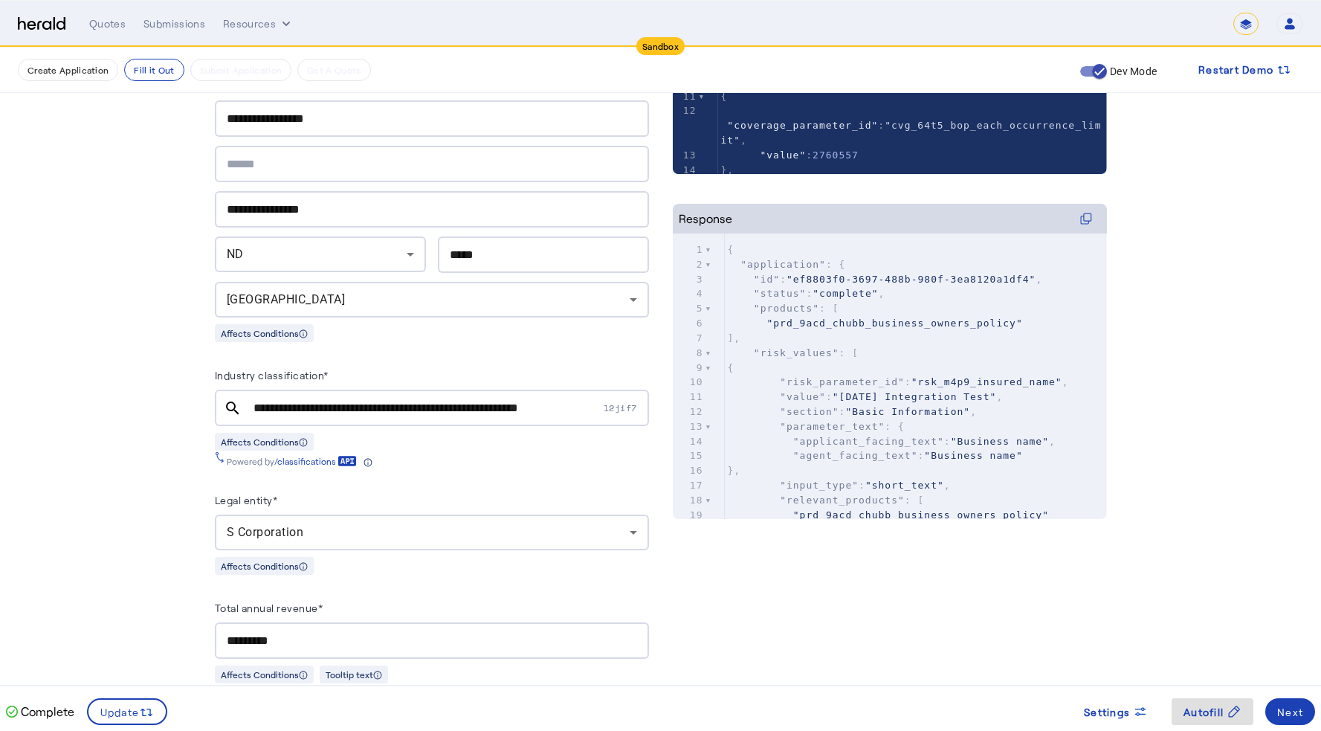
scroll to position [461, 0]
click at [334, 399] on input "**********" at bounding box center [426, 407] width 347 height 18
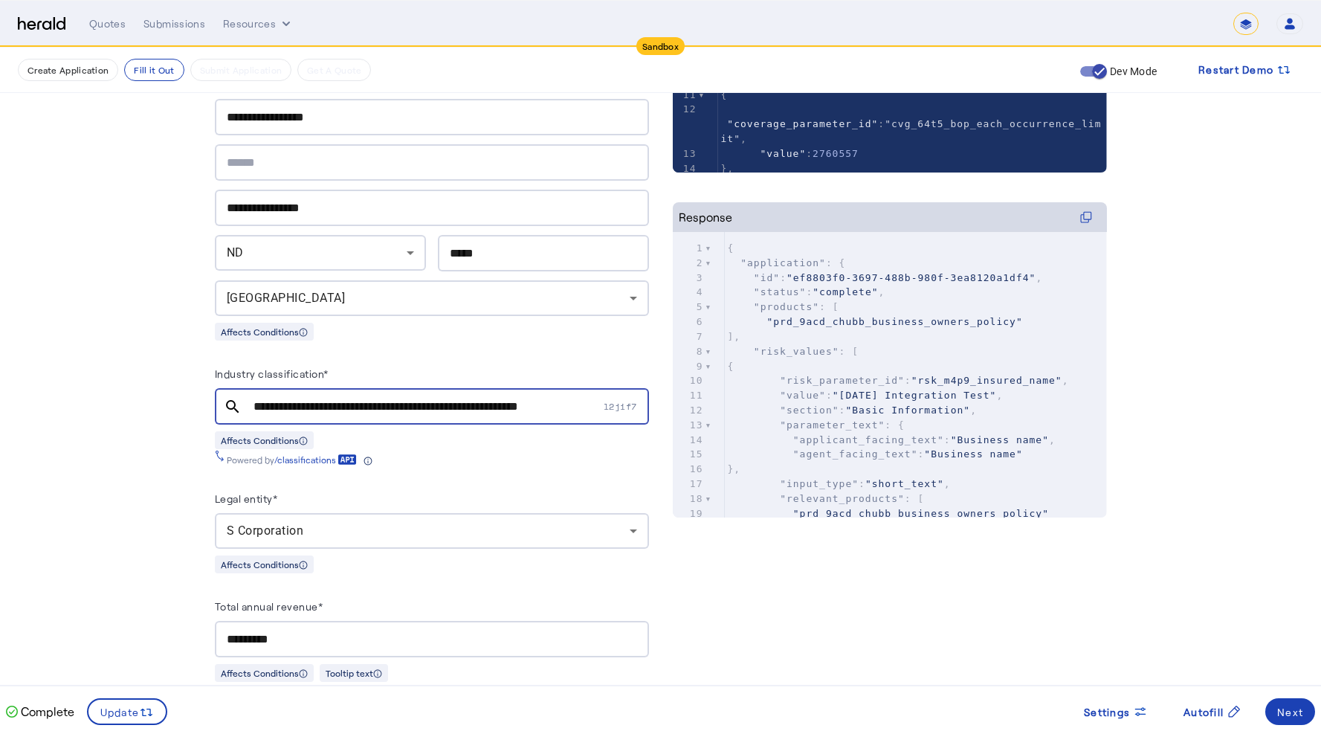
click at [334, 400] on input "**********" at bounding box center [426, 407] width 347 height 18
paste input "text"
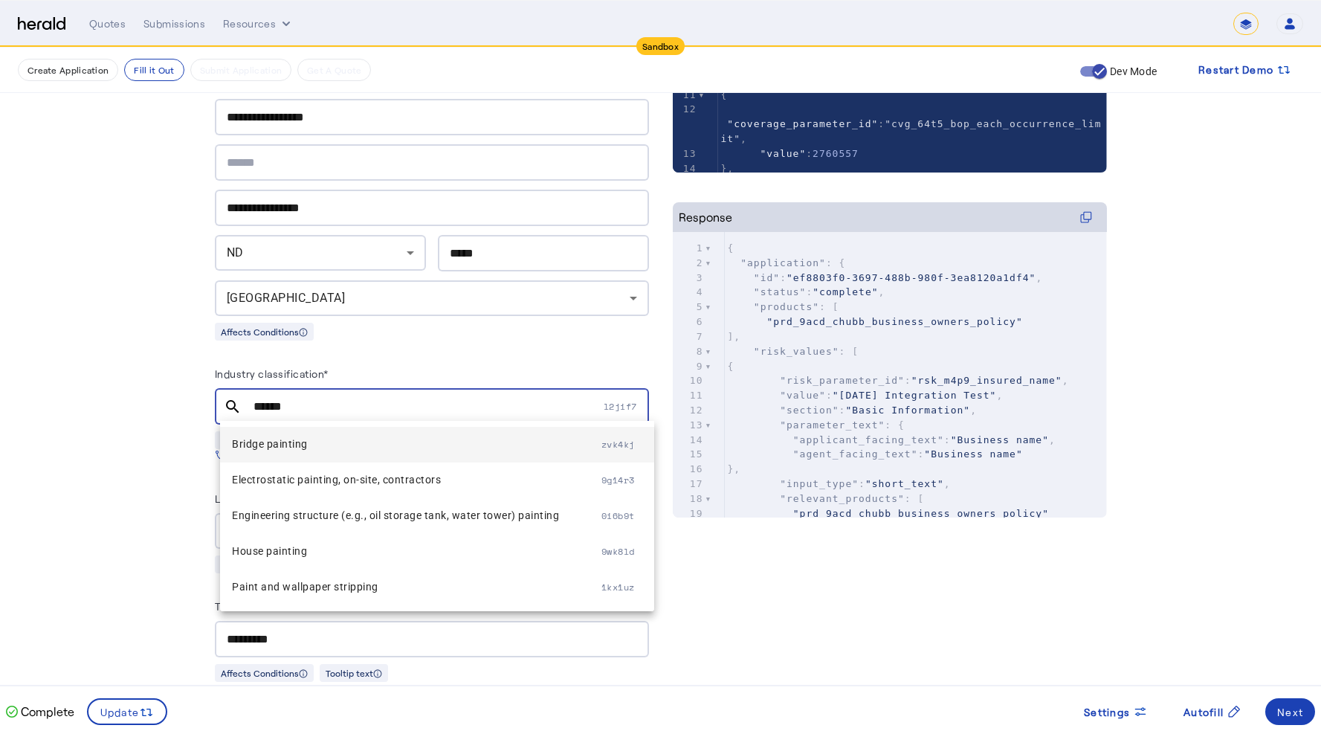
click at [272, 448] on span "Bridge painting" at bounding box center [416, 444] width 369 height 18
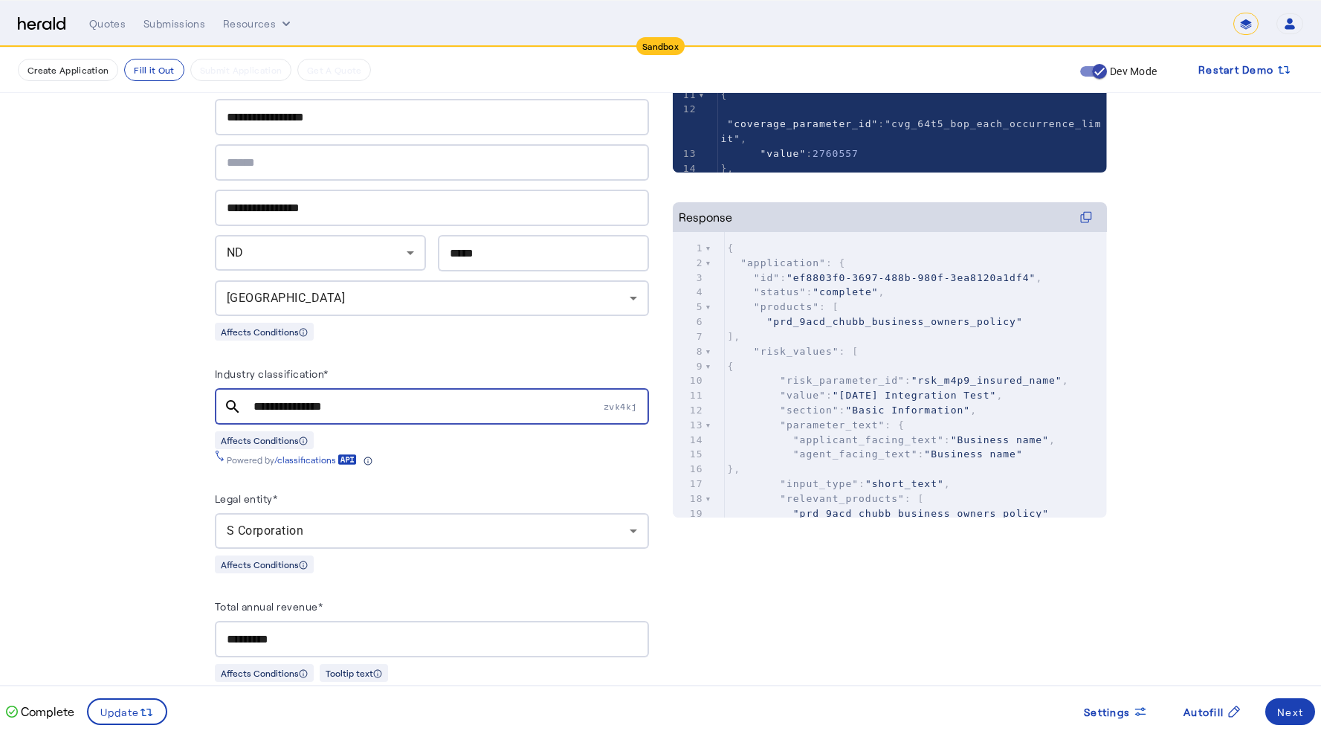
click at [326, 401] on input "**********" at bounding box center [426, 407] width 347 height 18
paste input "text"
click at [239, 403] on mat-icon "search" at bounding box center [233, 407] width 36 height 18
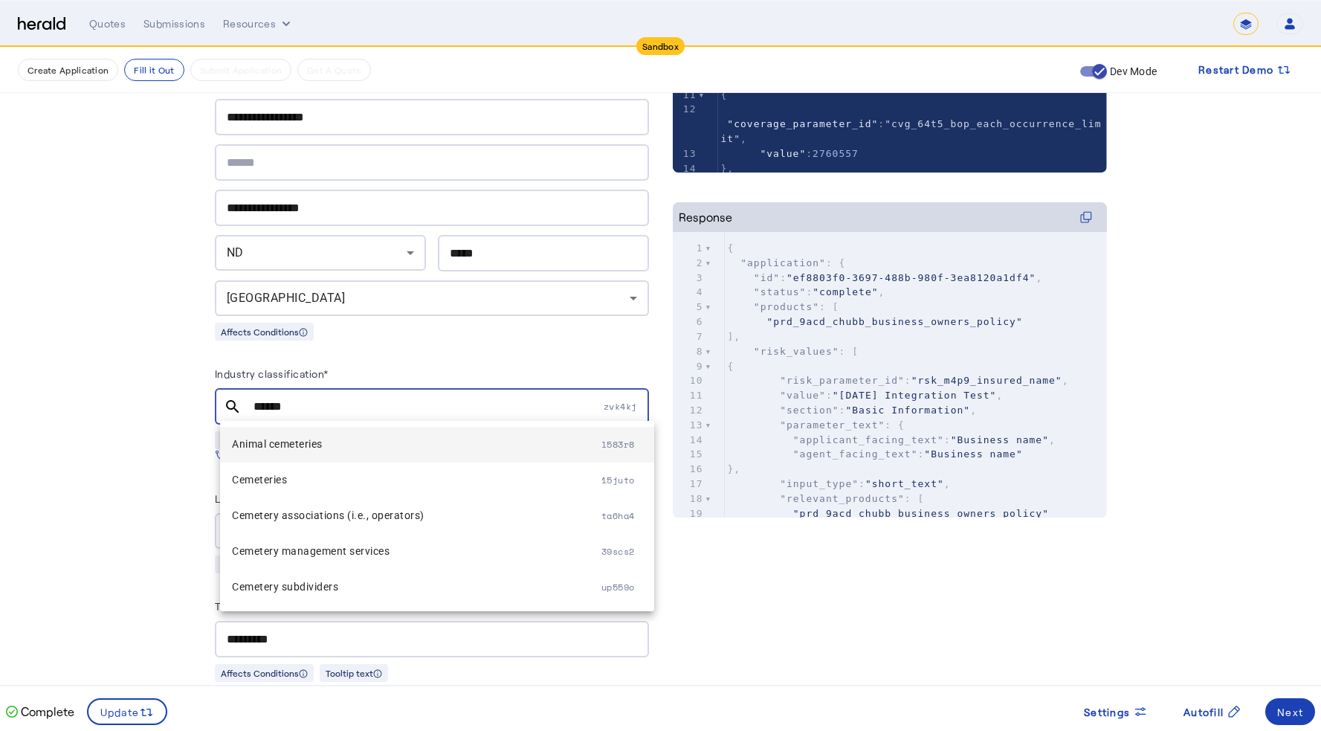
click at [294, 446] on span "Animal cemeteries" at bounding box center [416, 444] width 369 height 18
type input "**********"
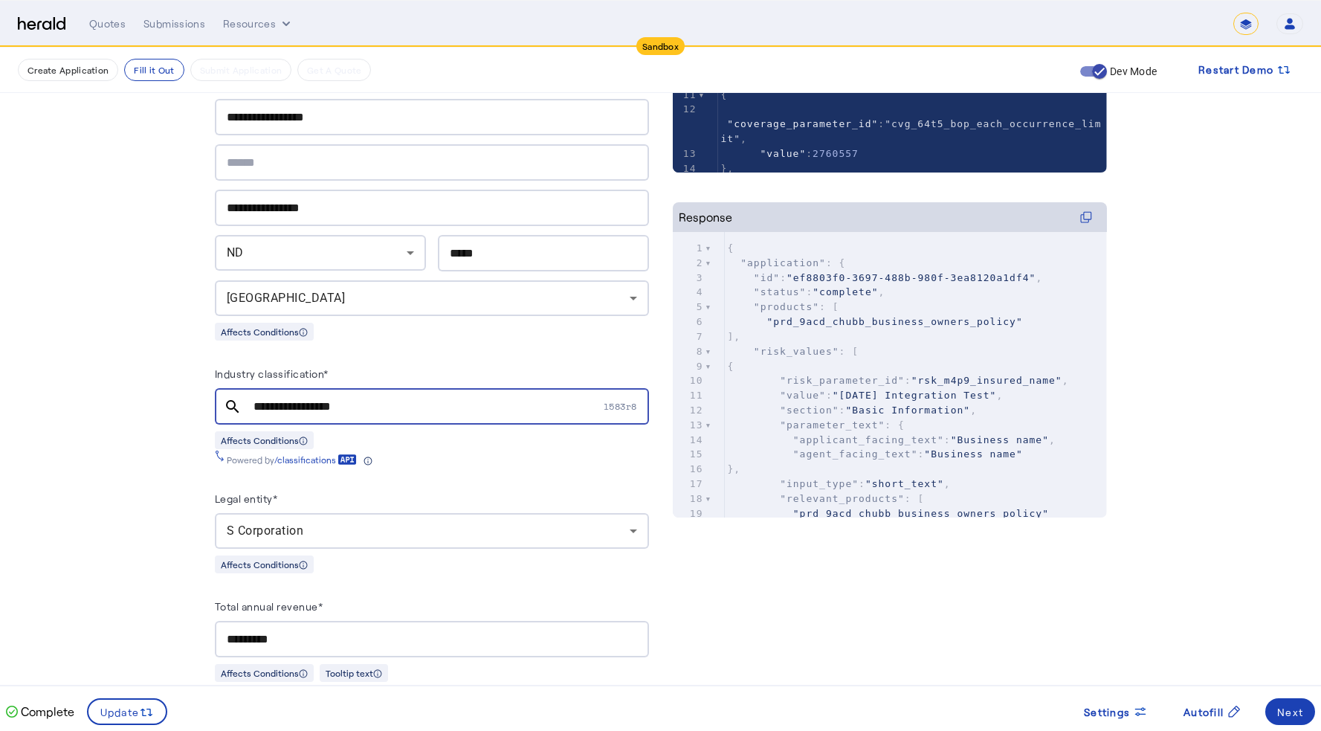
click at [473, 430] on div "Affects Conditions" at bounding box center [432, 439] width 434 height 19
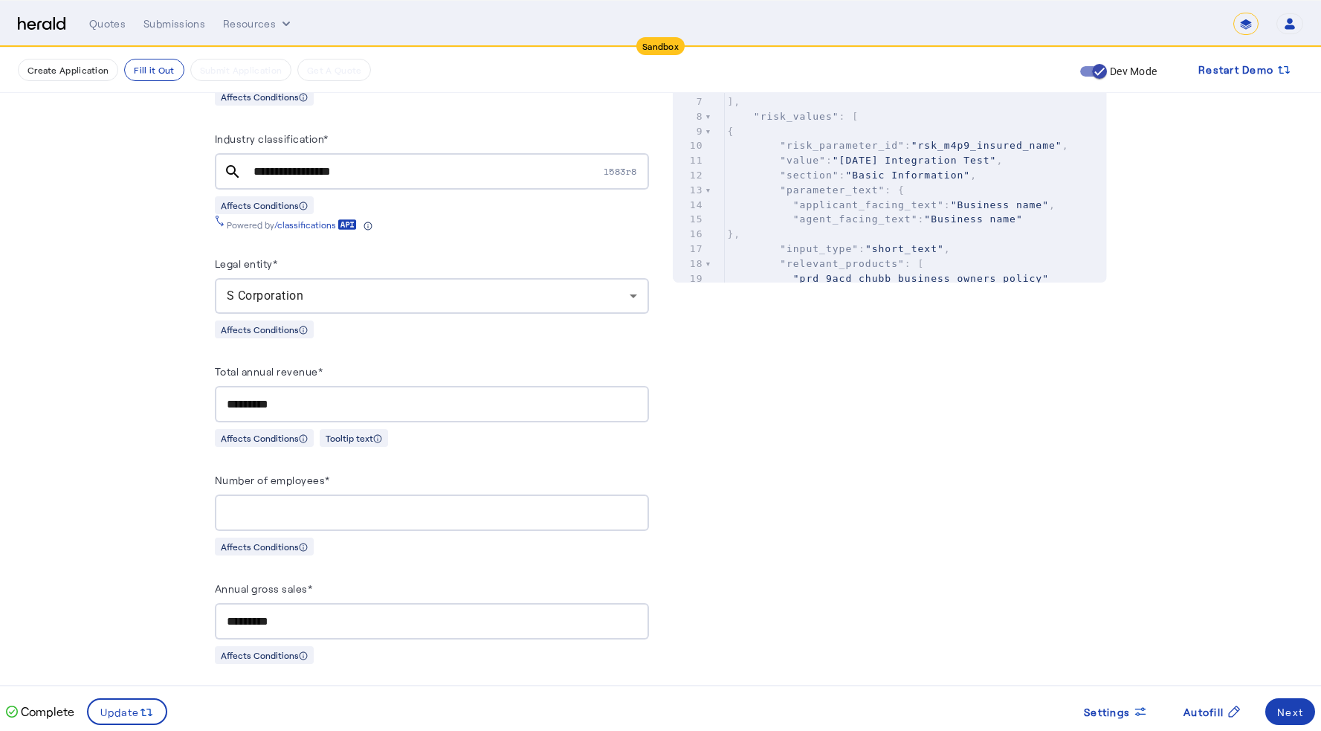
scroll to position [672, 0]
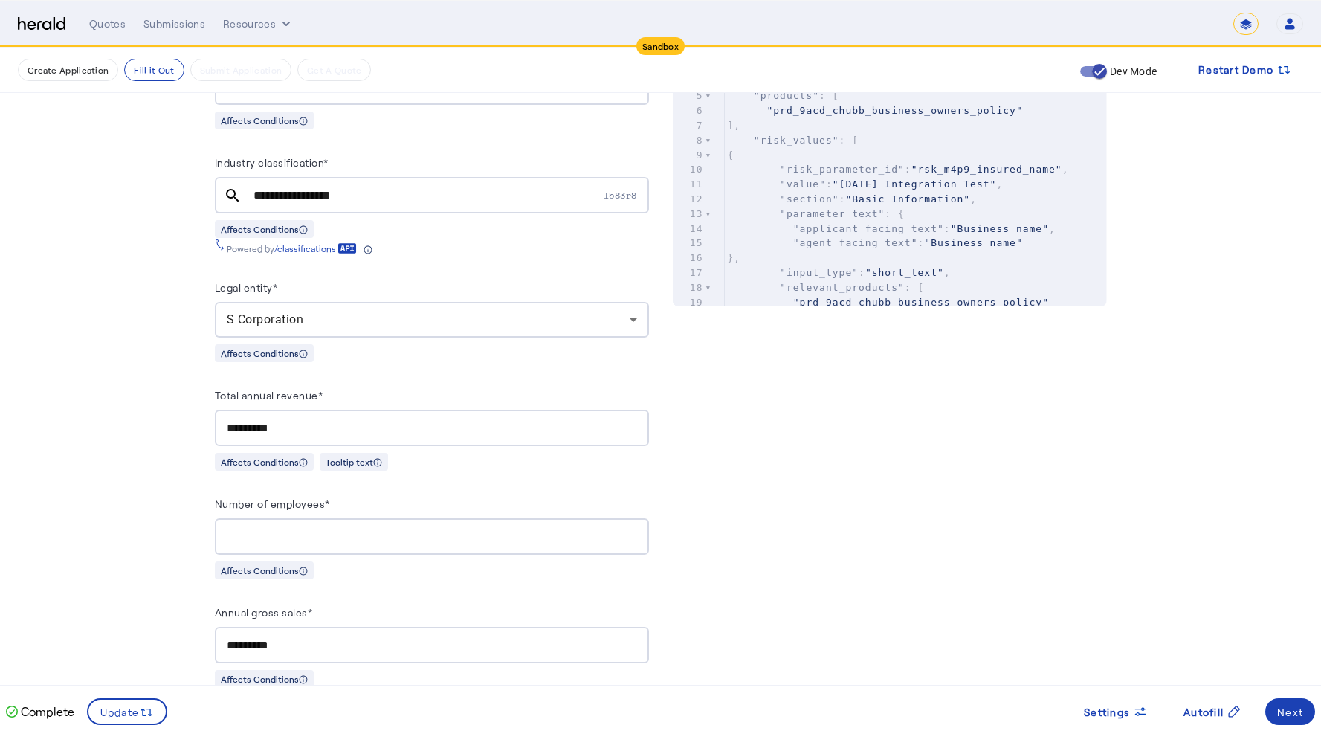
click at [310, 191] on input "**********" at bounding box center [426, 196] width 347 height 18
click at [309, 190] on input "**********" at bounding box center [426, 196] width 347 height 18
click at [73, 80] on button "Create Application" at bounding box center [68, 70] width 100 height 22
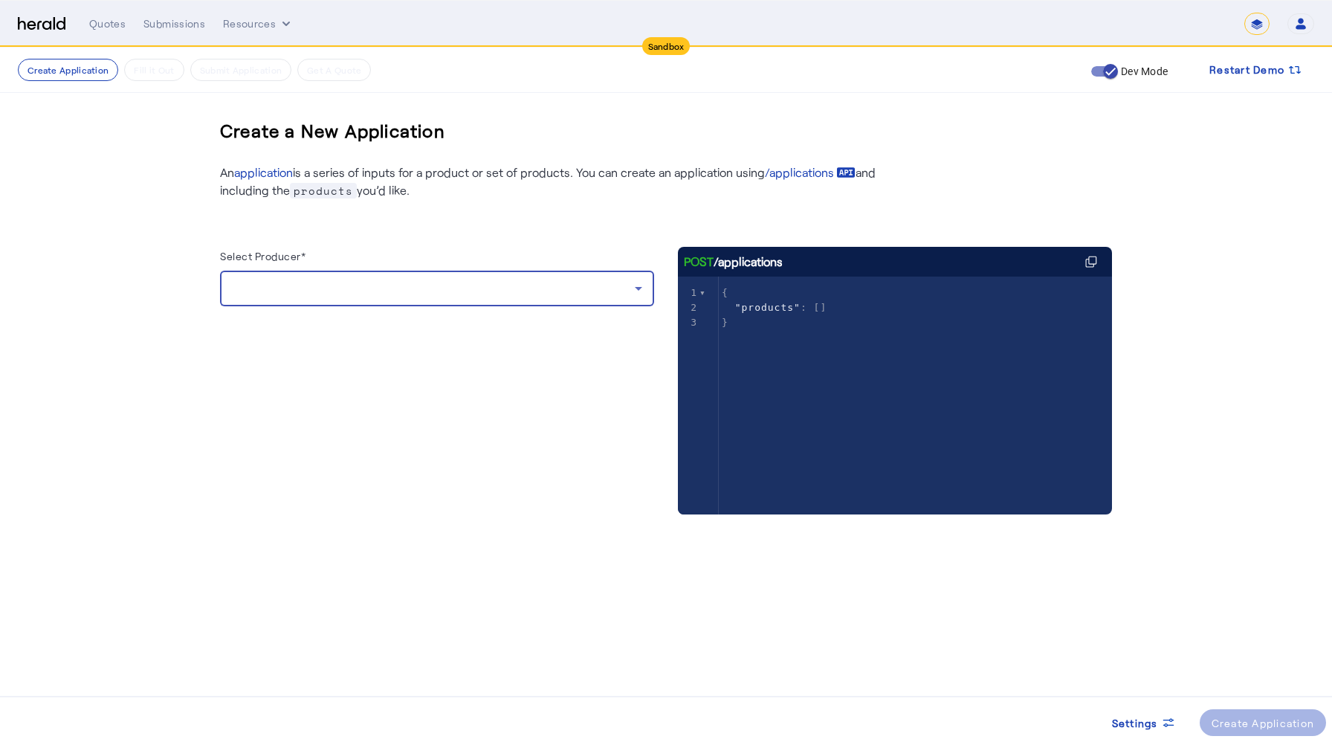
click at [375, 292] on div at bounding box center [433, 288] width 403 height 18
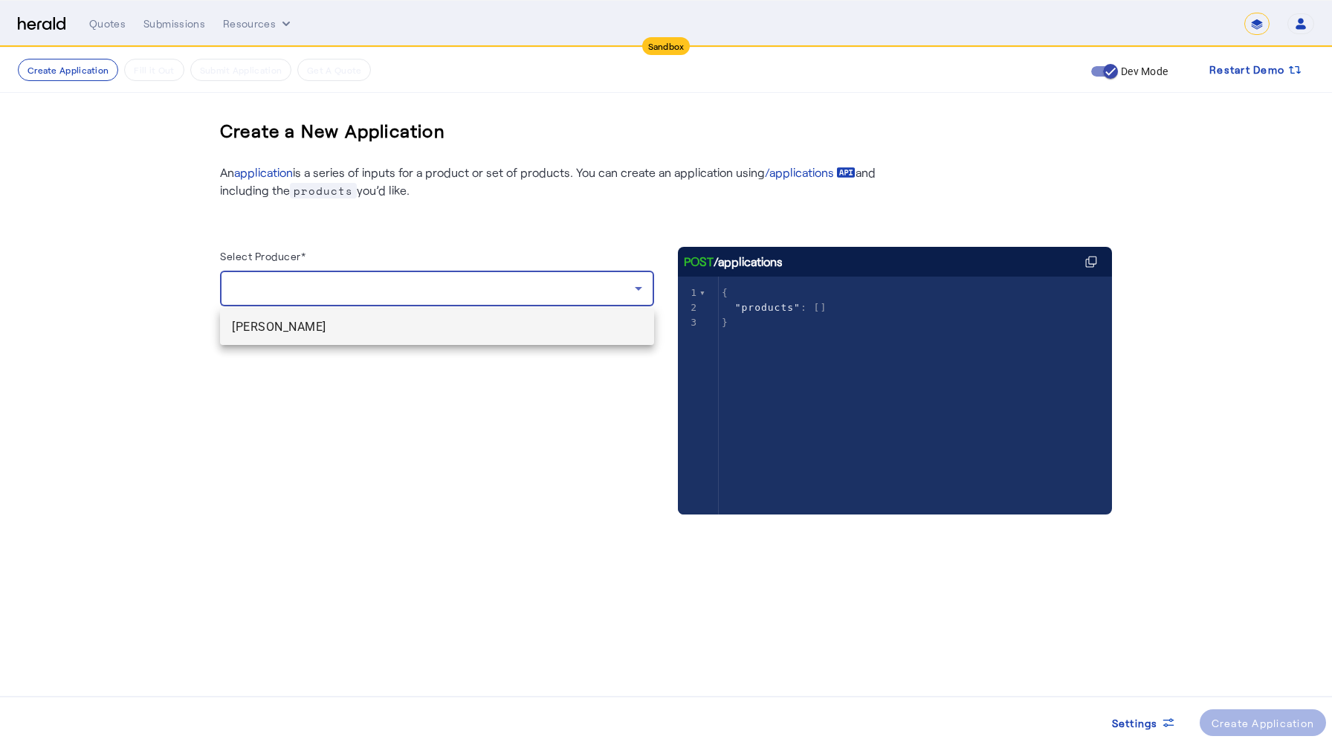
click at [334, 330] on span "[PERSON_NAME]" at bounding box center [437, 327] width 410 height 18
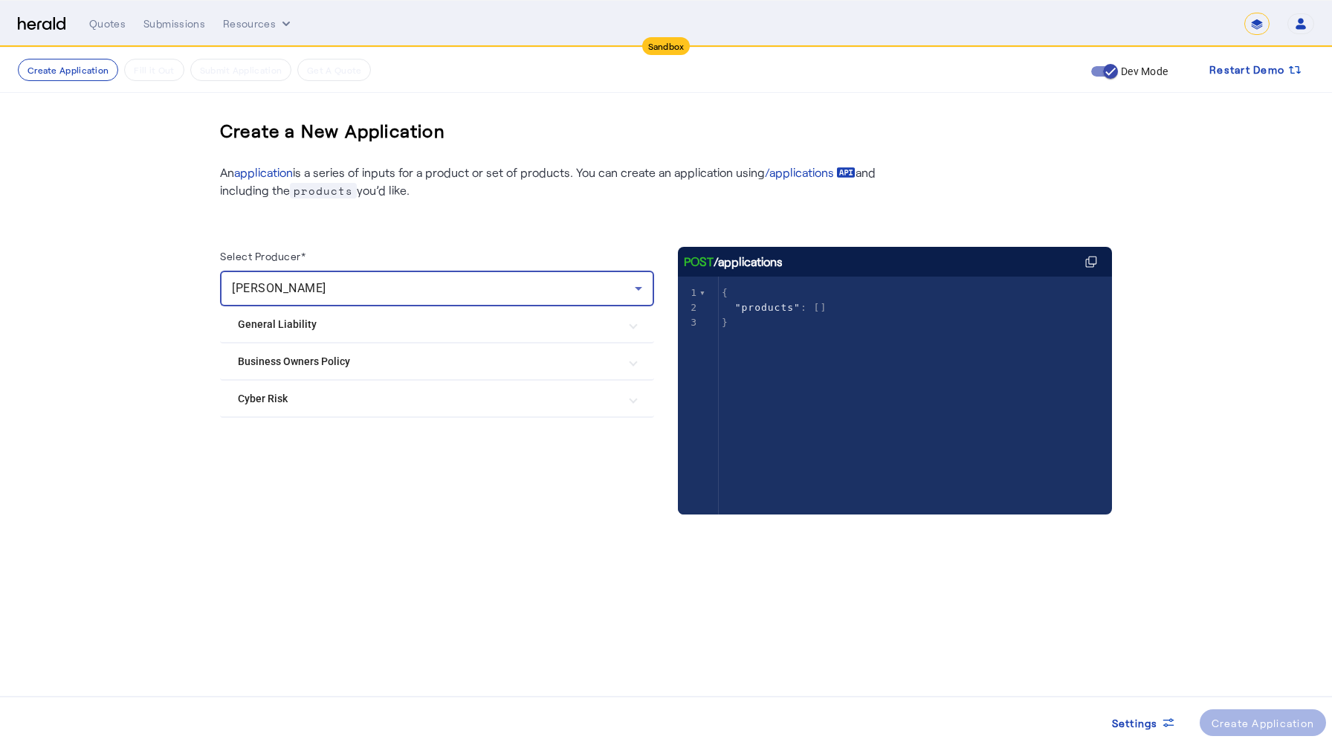
click at [349, 362] on Policy "Business Owners Policy" at bounding box center [428, 362] width 381 height 16
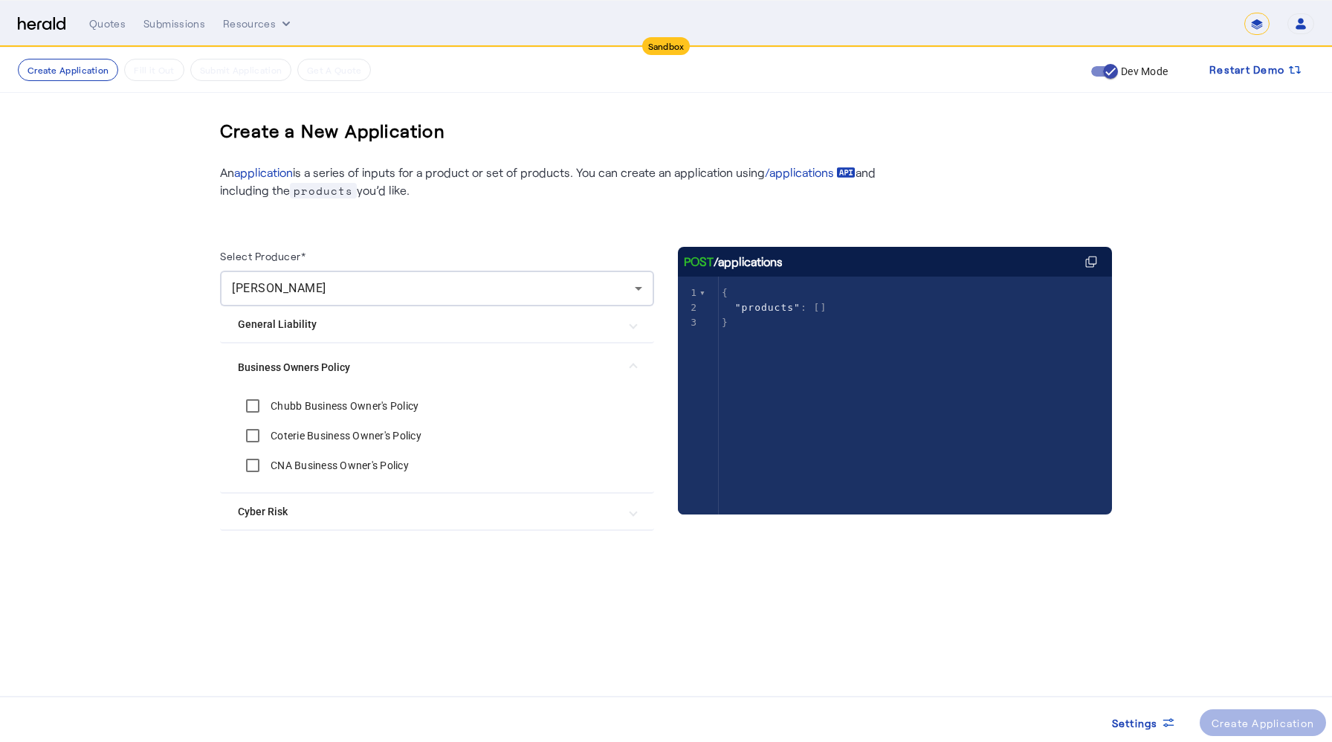
click at [332, 404] on label "Chubb Business Owner's Policy" at bounding box center [343, 405] width 151 height 15
click at [1278, 645] on div "Create Application" at bounding box center [1263, 723] width 103 height 16
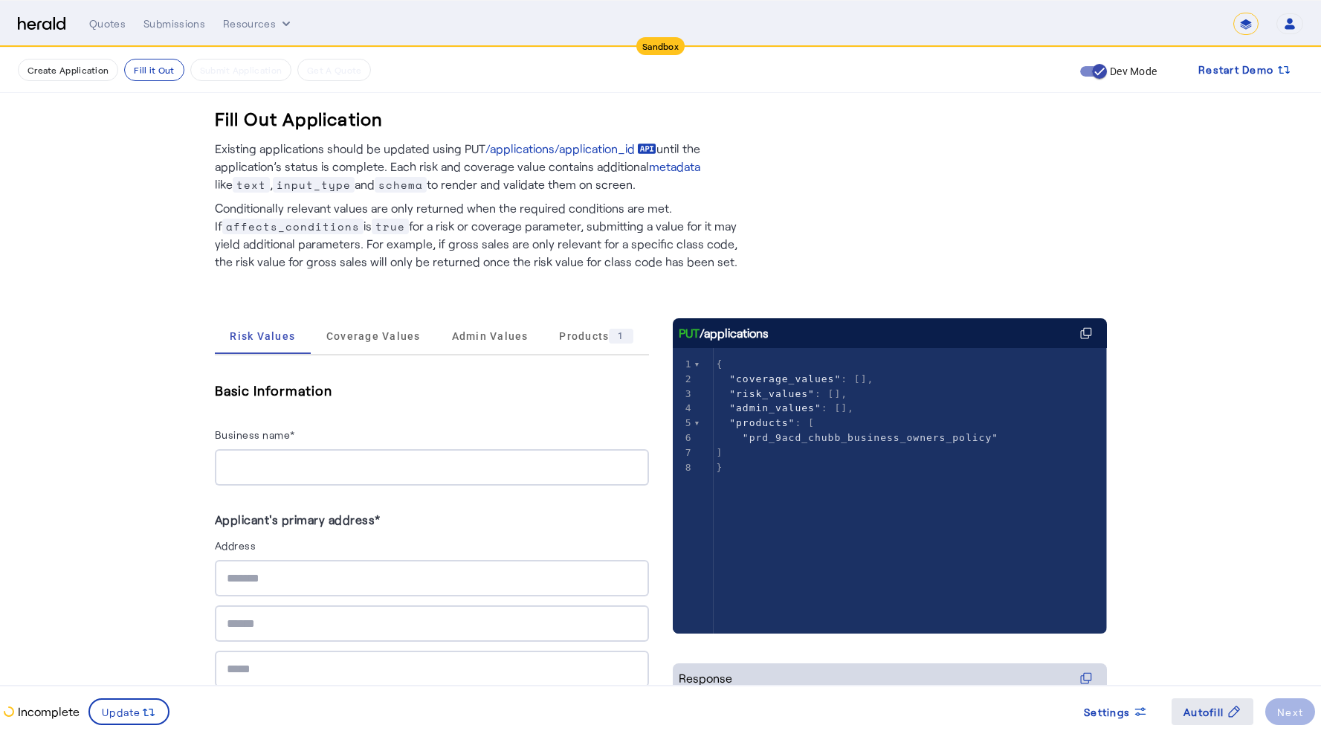
click at [1207, 645] on span "Autofill" at bounding box center [1203, 712] width 40 height 16
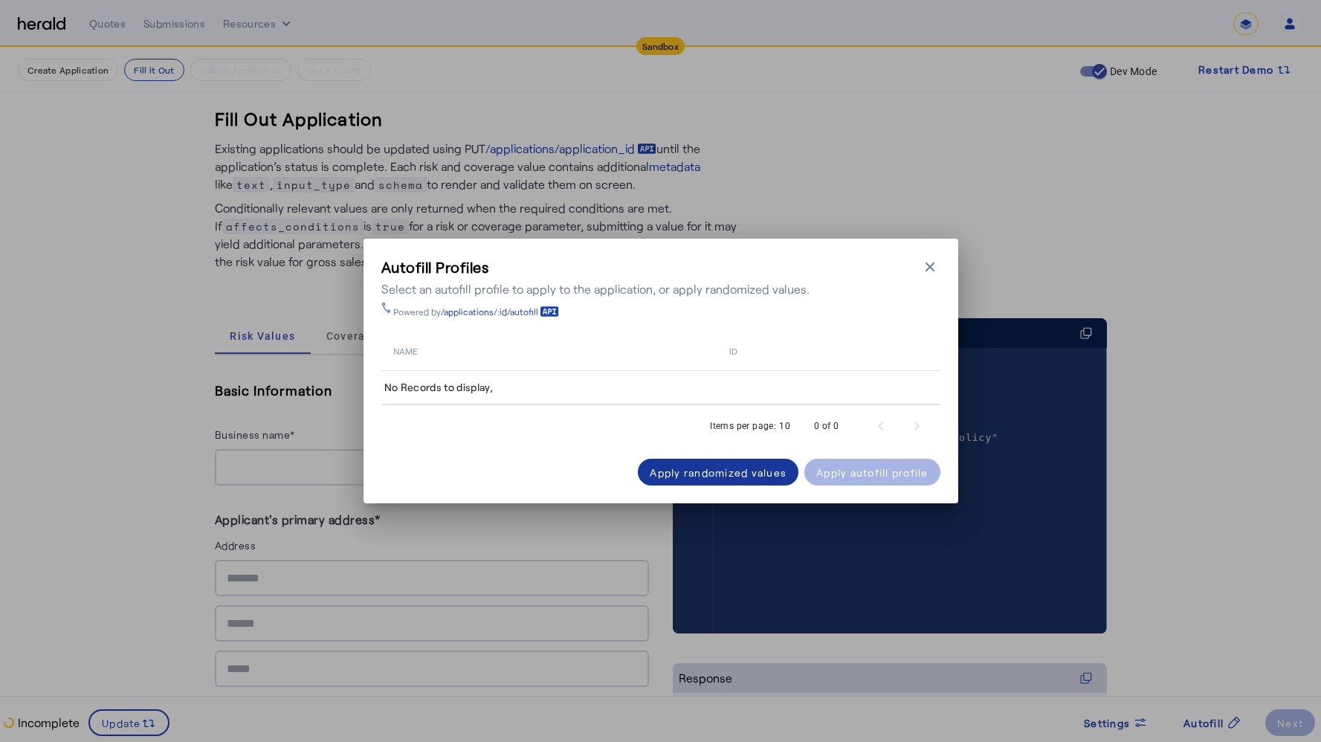
click at [770, 483] on span at bounding box center [718, 472] width 161 height 36
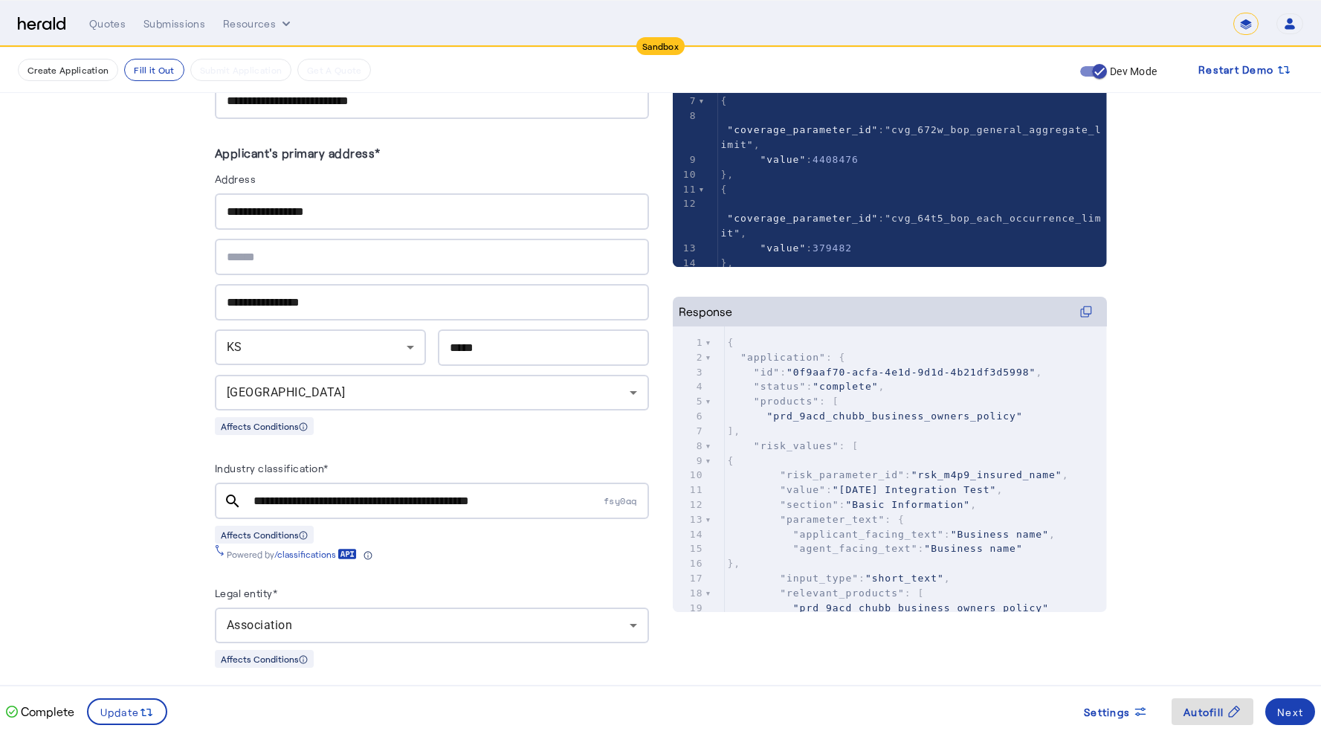
scroll to position [494, 0]
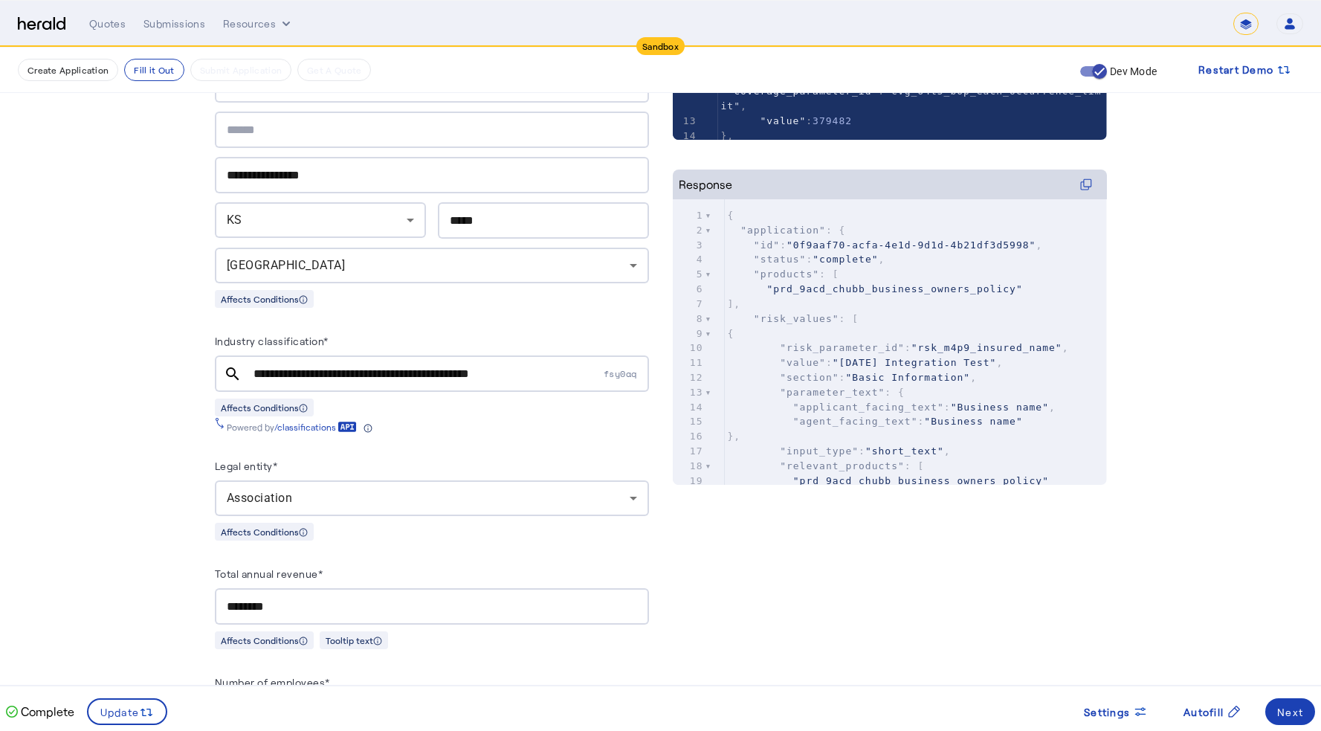
click at [355, 360] on div "**********" at bounding box center [426, 373] width 347 height 36
click at [351, 369] on input "**********" at bounding box center [426, 374] width 347 height 18
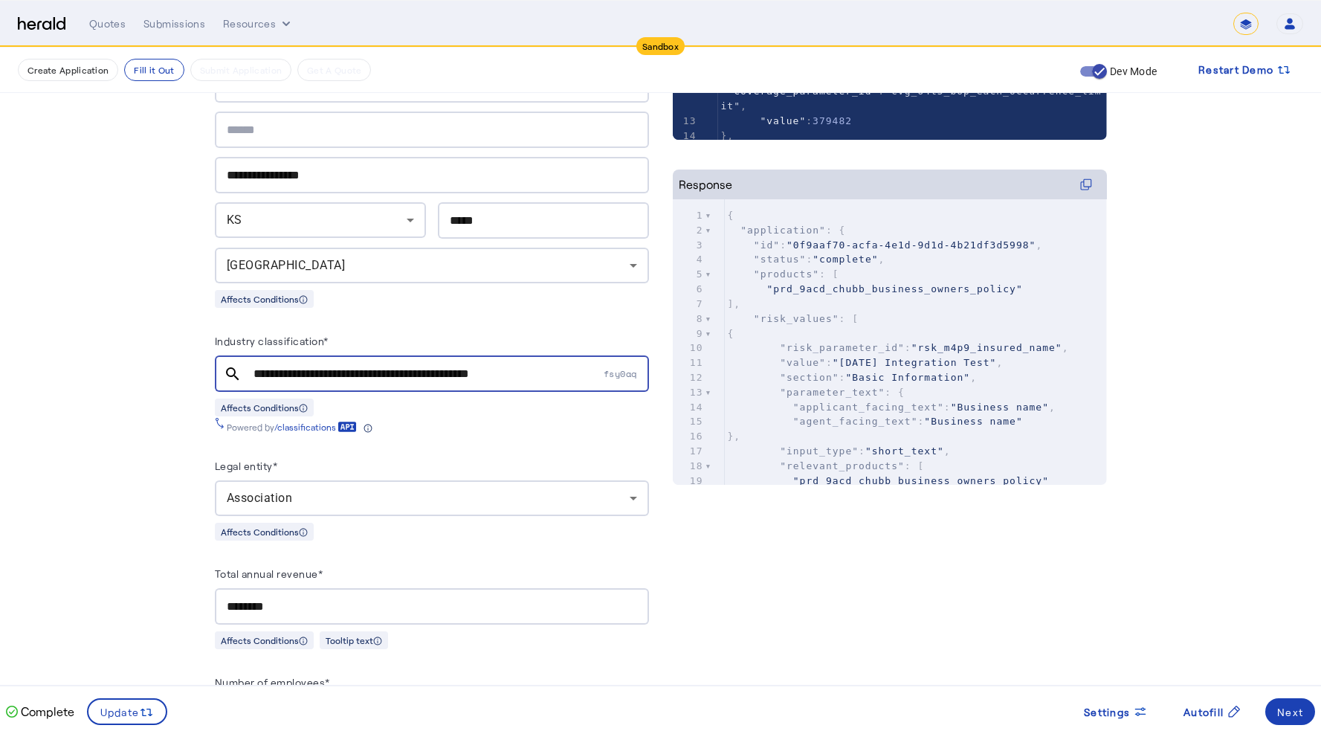
paste input "text"
type input "**********"
click at [239, 367] on mat-icon "search" at bounding box center [233, 374] width 36 height 18
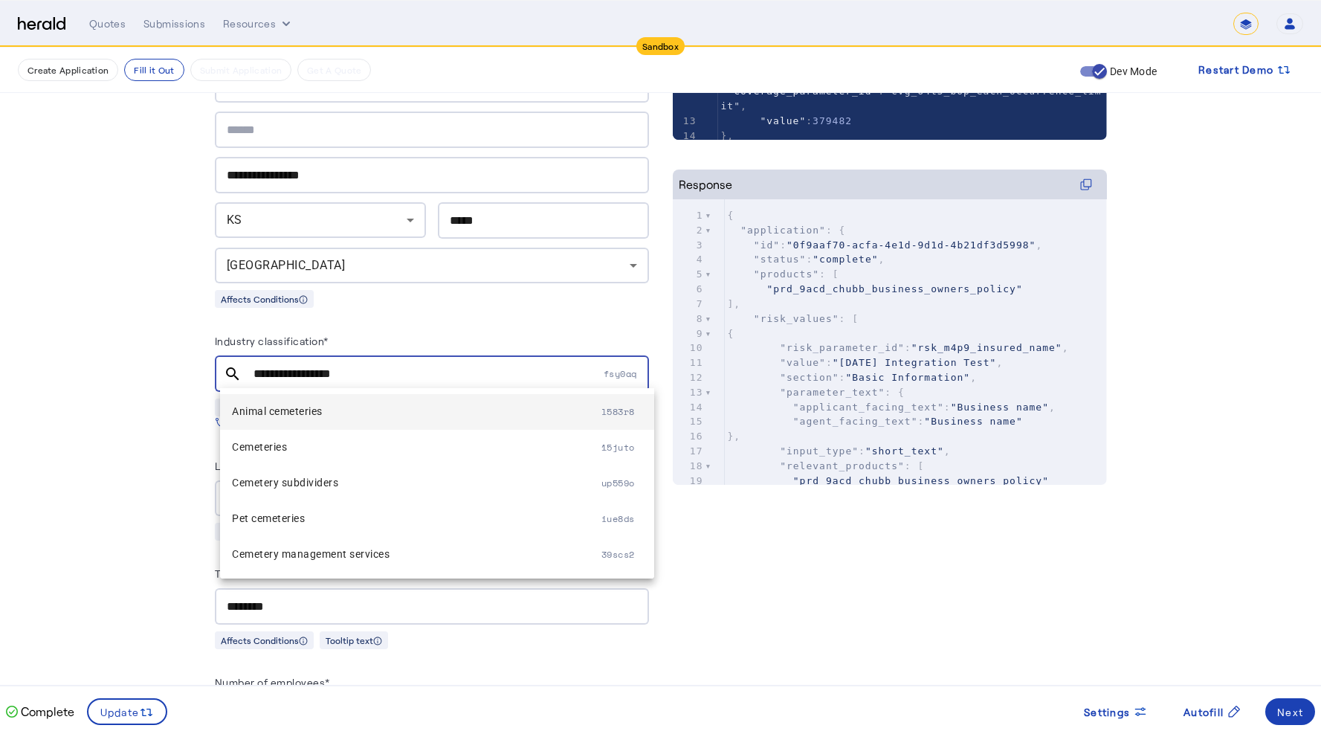
click at [322, 411] on span "Animal cemeteries" at bounding box center [416, 411] width 369 height 18
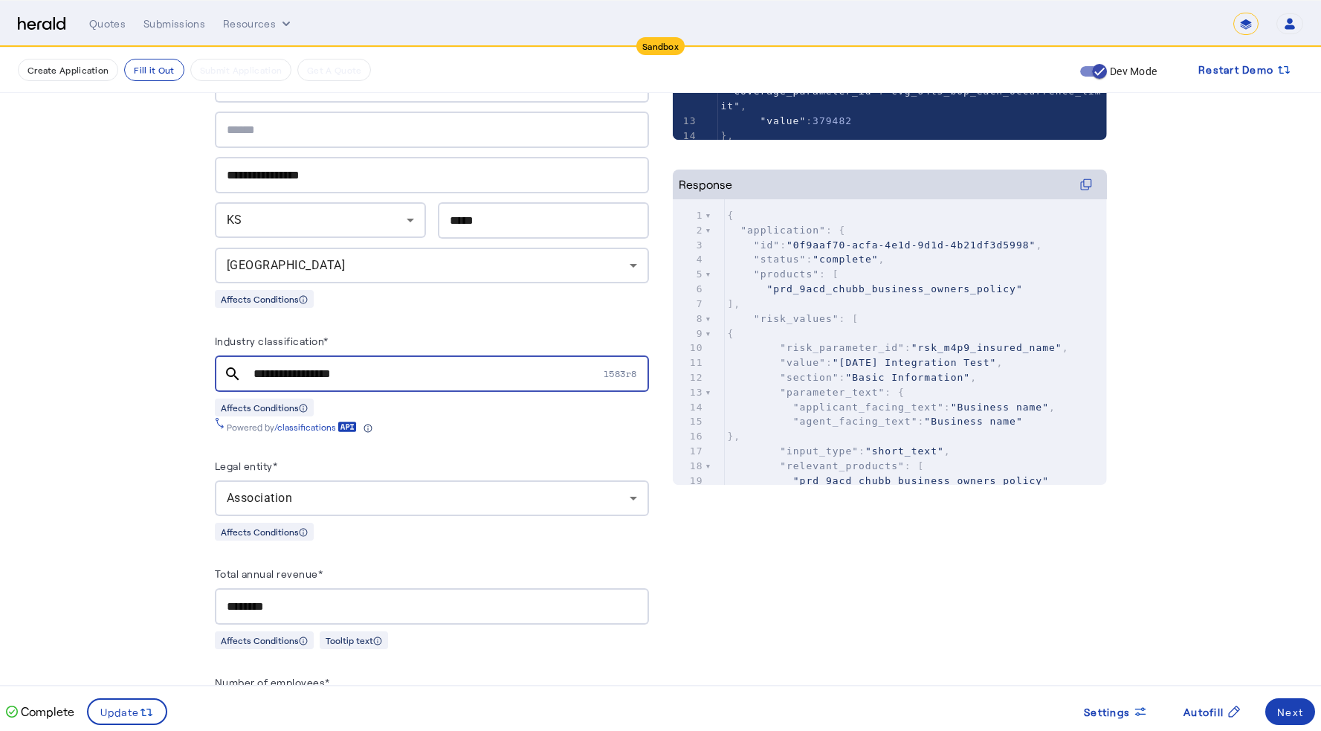
click at [436, 401] on div "Affects Conditions" at bounding box center [432, 407] width 434 height 19
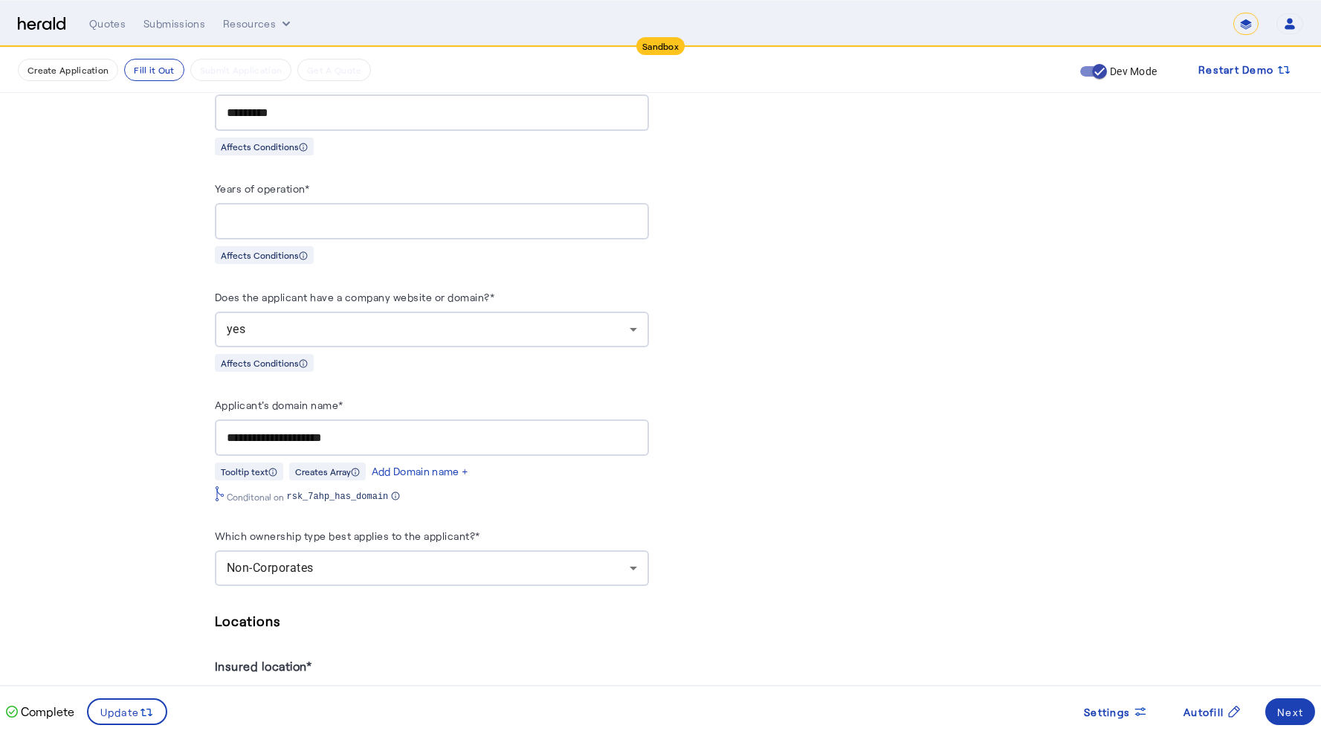
scroll to position [1137, 0]
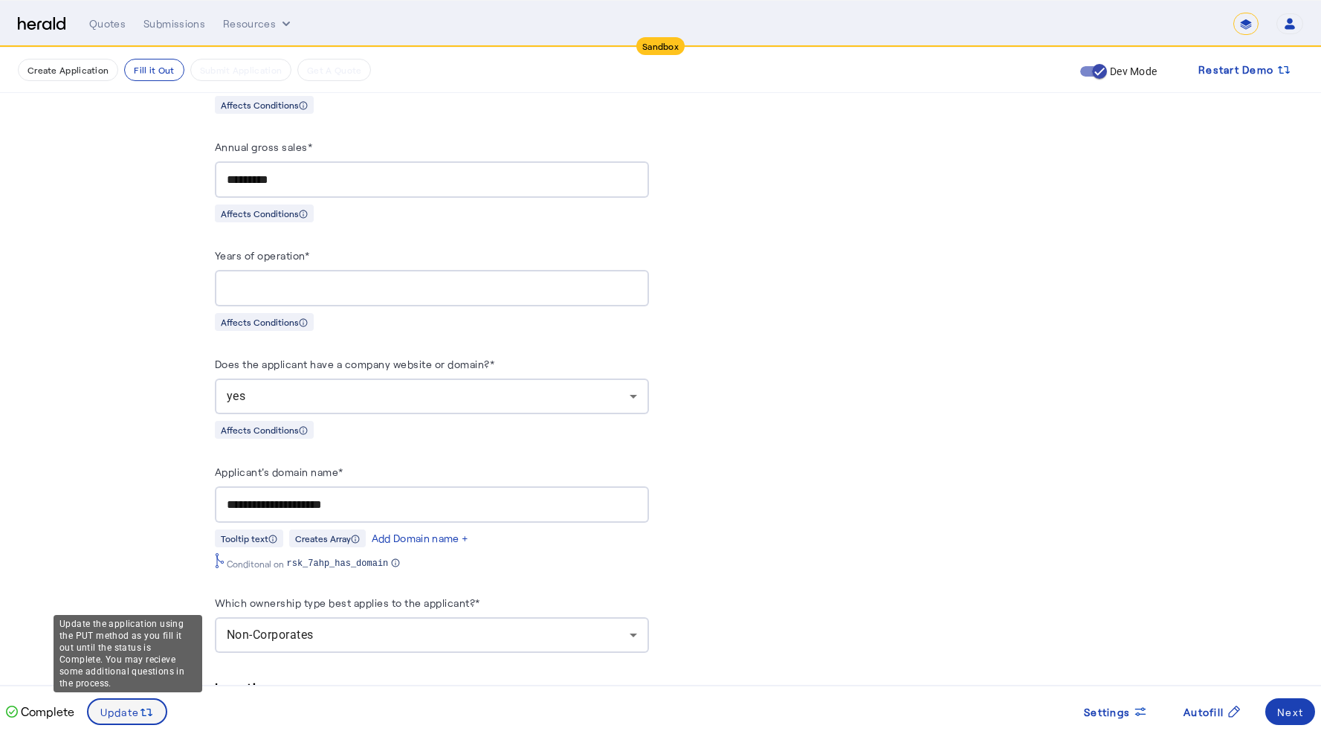
click at [137, 645] on span "Update" at bounding box center [119, 712] width 39 height 16
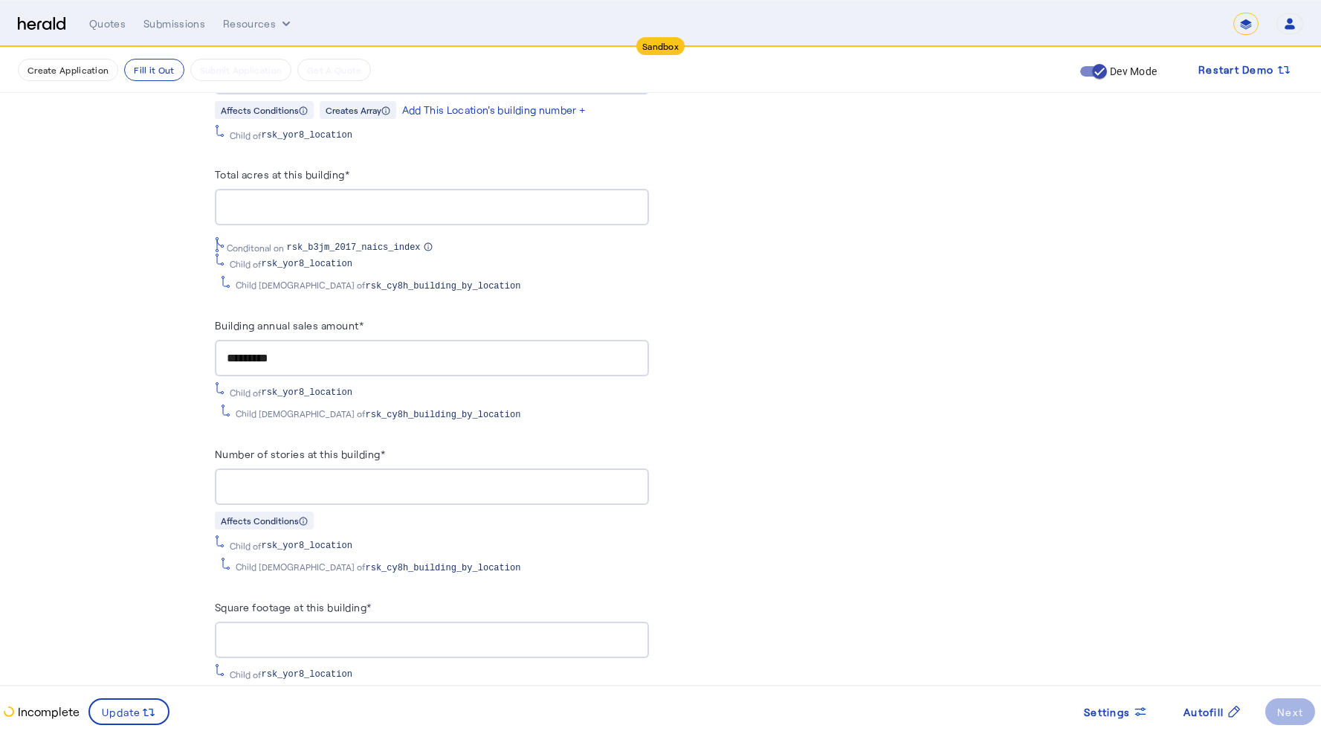
scroll to position [2094, 0]
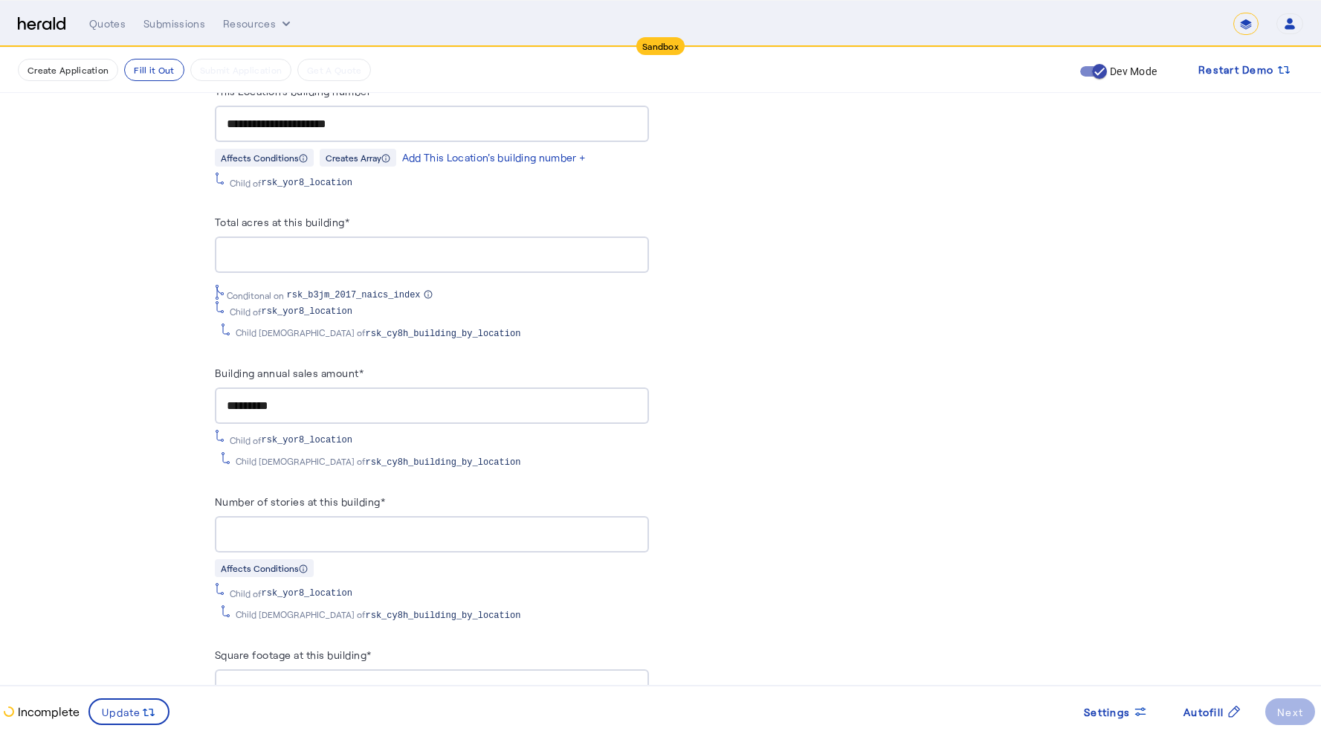
click at [328, 248] on input "Total acres at this building*" at bounding box center [432, 255] width 410 height 18
type input "*"
click at [734, 325] on div "PUT /applications xxxxxxxxxx 8 38 149 1 { 2 "coverage_values" : [ 3 { 4 "covera…" at bounding box center [890, 645] width 434 height 4842
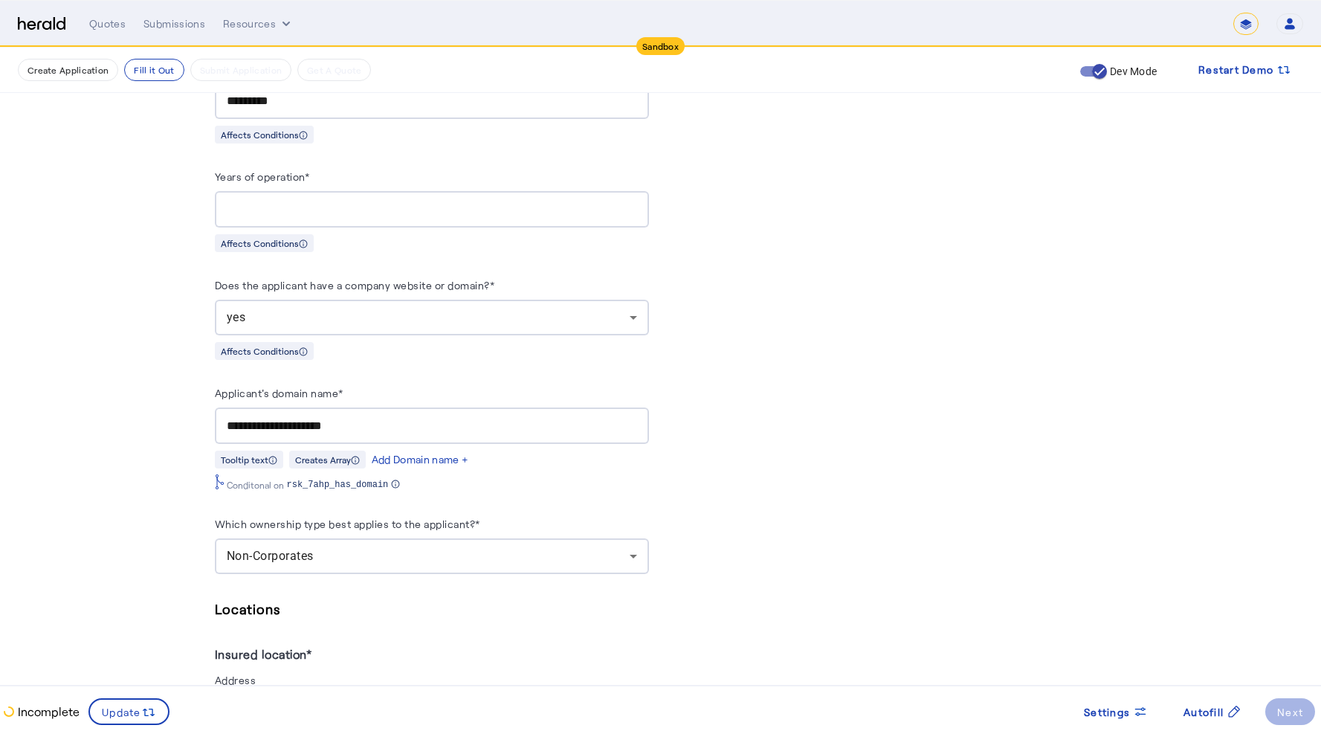
scroll to position [903, 0]
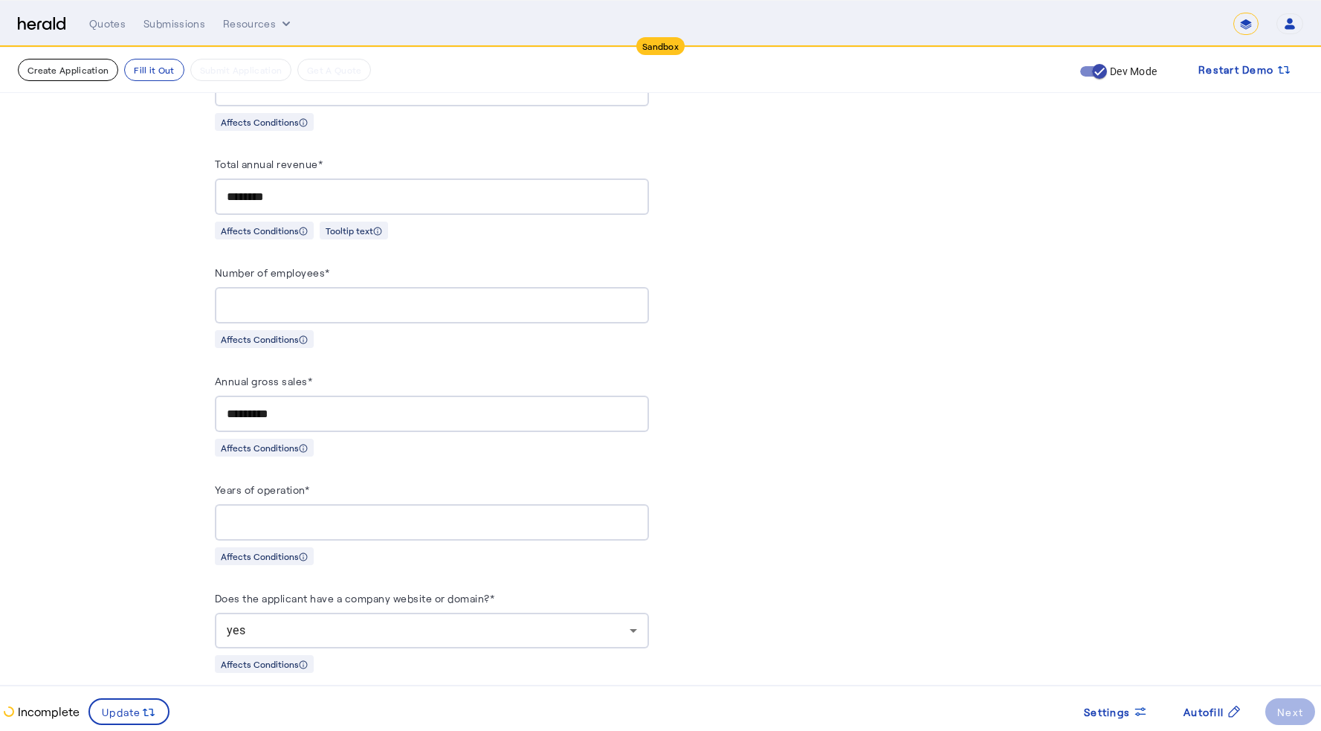
click at [91, 76] on button "Create Application" at bounding box center [68, 70] width 100 height 22
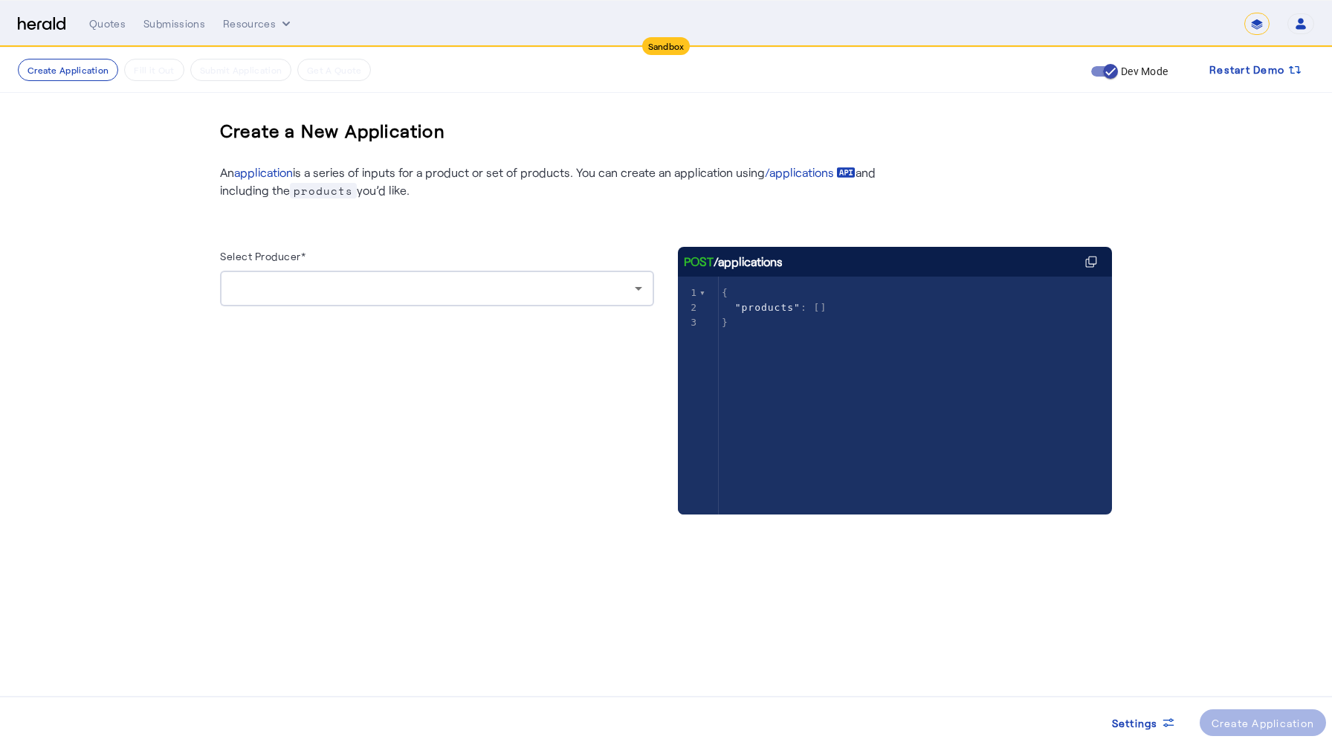
click at [318, 285] on div at bounding box center [433, 288] width 403 height 18
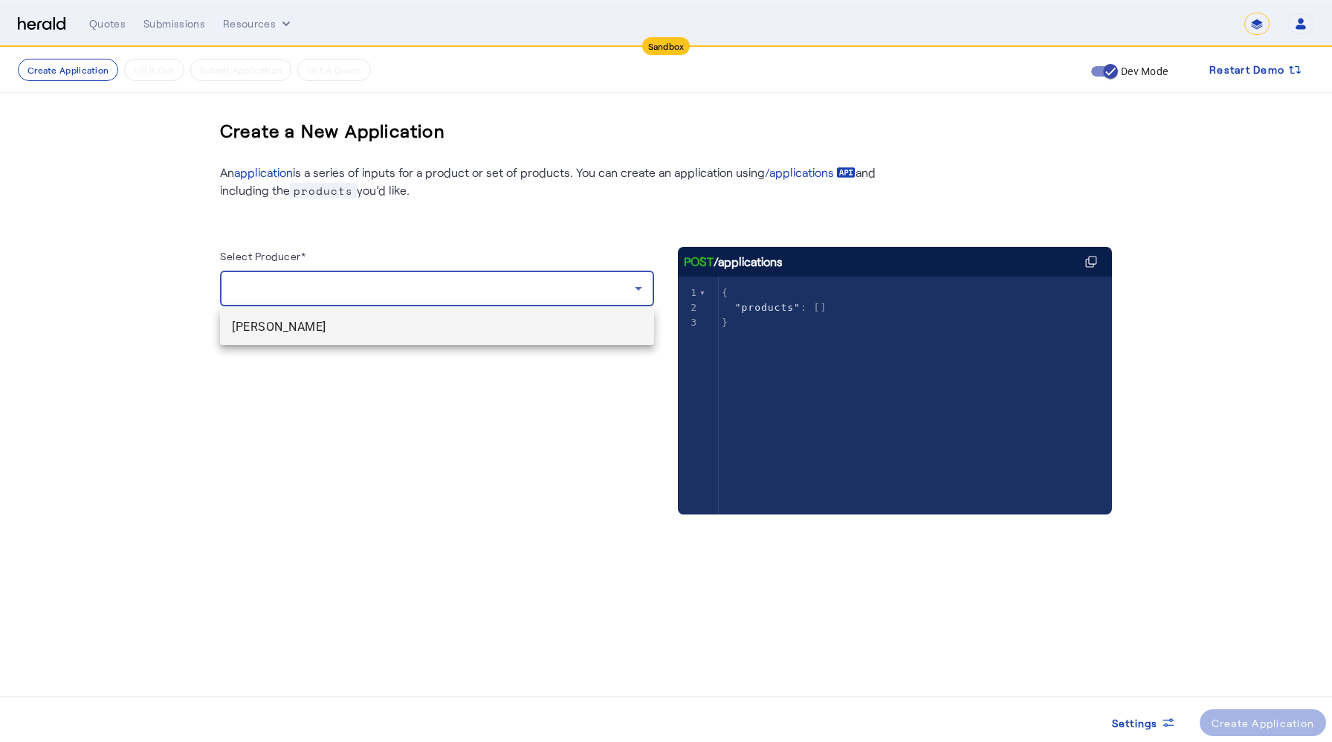
click at [318, 326] on span "[PERSON_NAME]" at bounding box center [437, 327] width 410 height 18
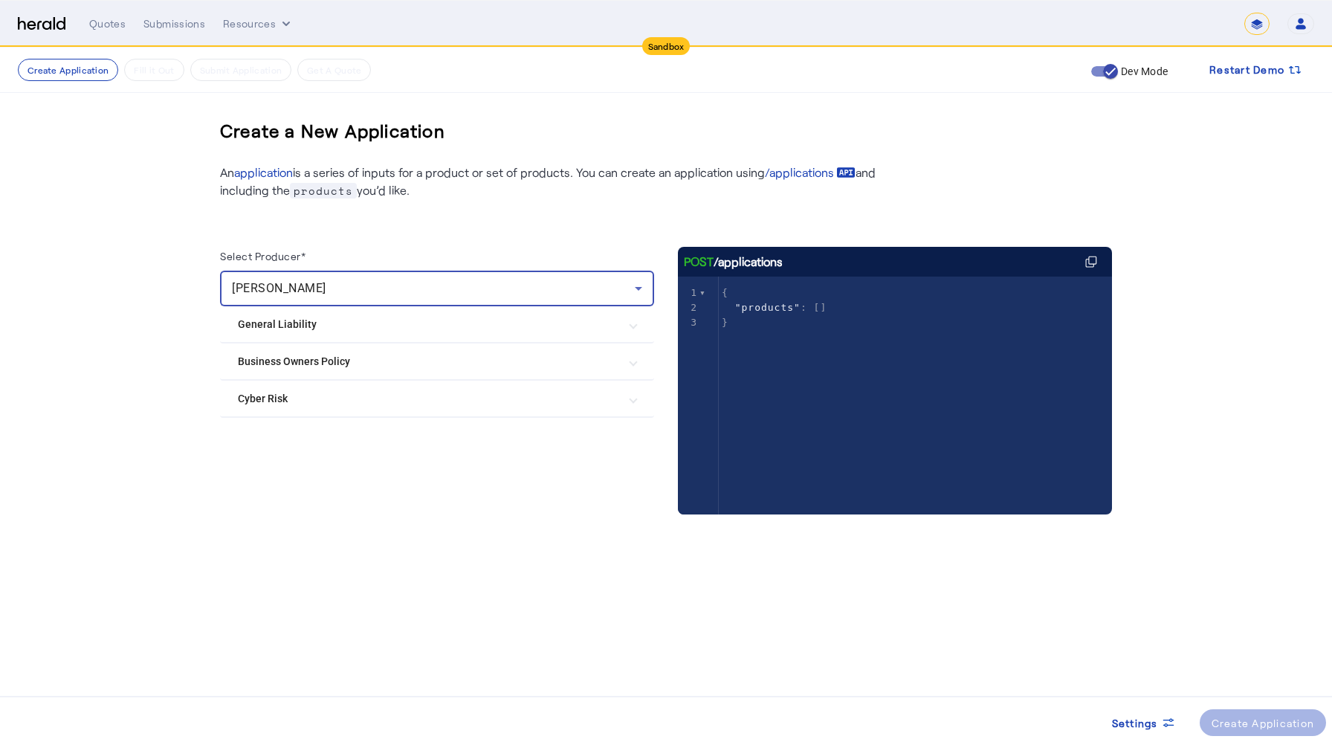
click at [318, 363] on Policy "Business Owners Policy" at bounding box center [428, 362] width 381 height 16
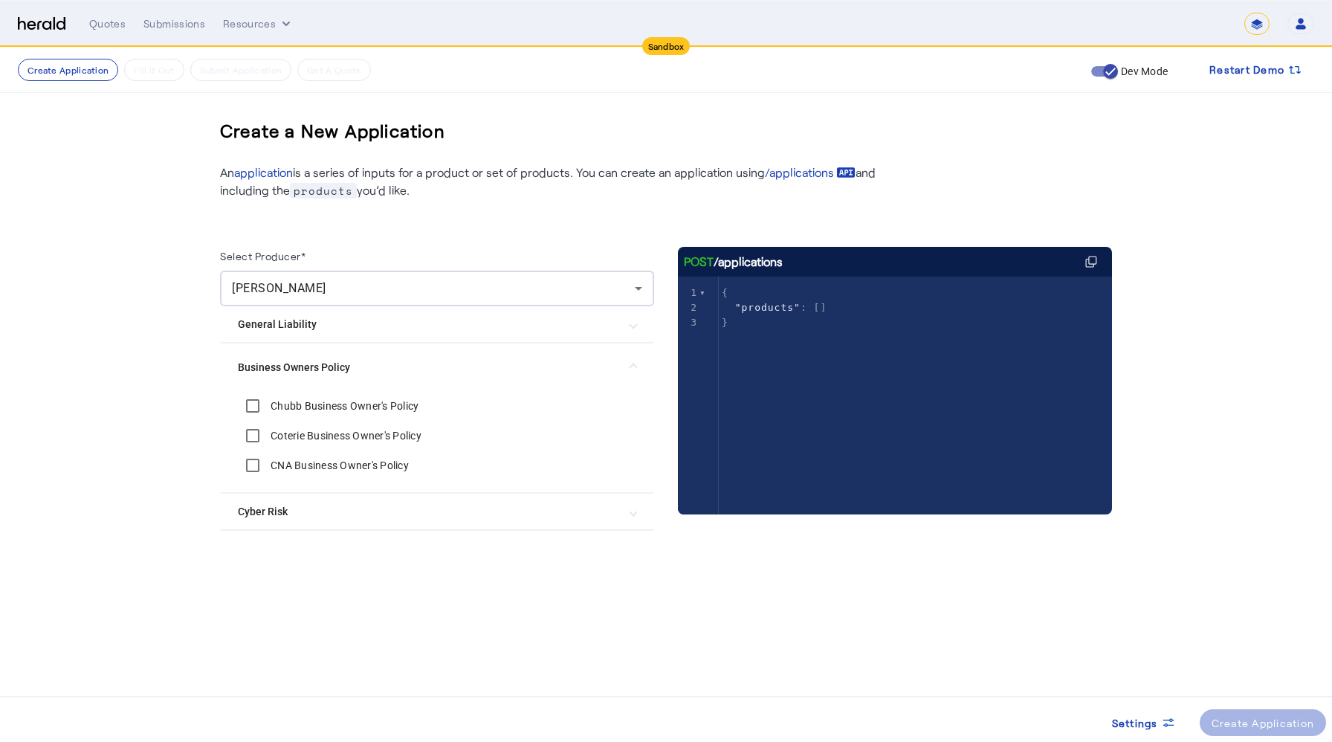
click at [308, 404] on label "Chubb Business Owner's Policy" at bounding box center [343, 405] width 151 height 15
click at [1238, 645] on span at bounding box center [1263, 723] width 127 height 36
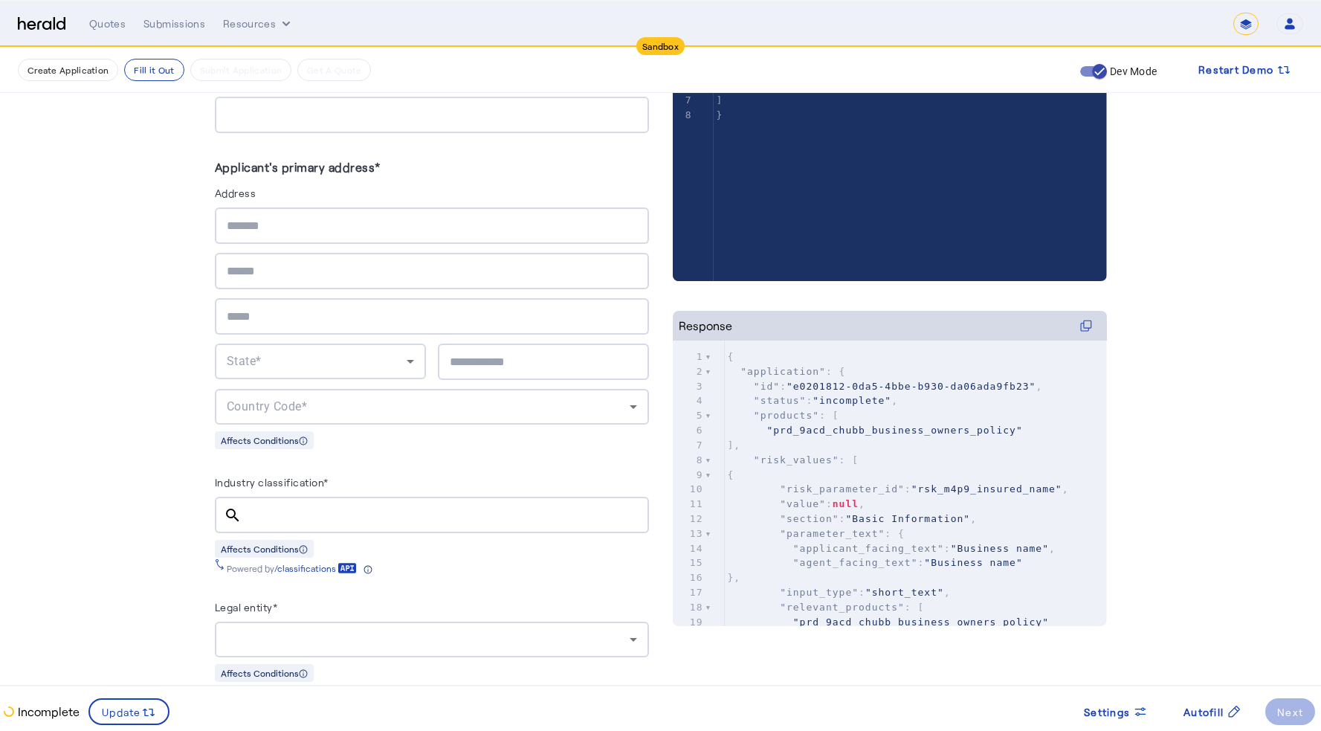
scroll to position [433, 0]
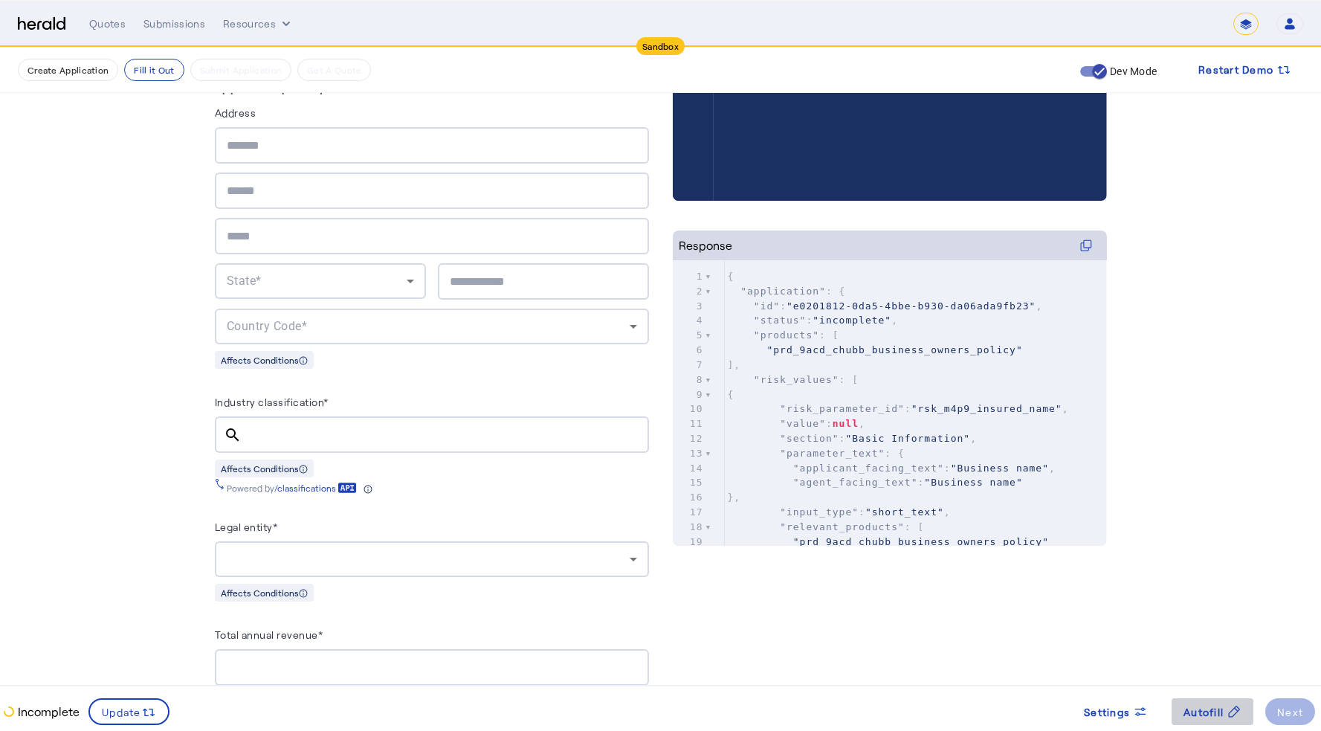
click at [1203, 645] on span "Autofill" at bounding box center [1203, 712] width 40 height 16
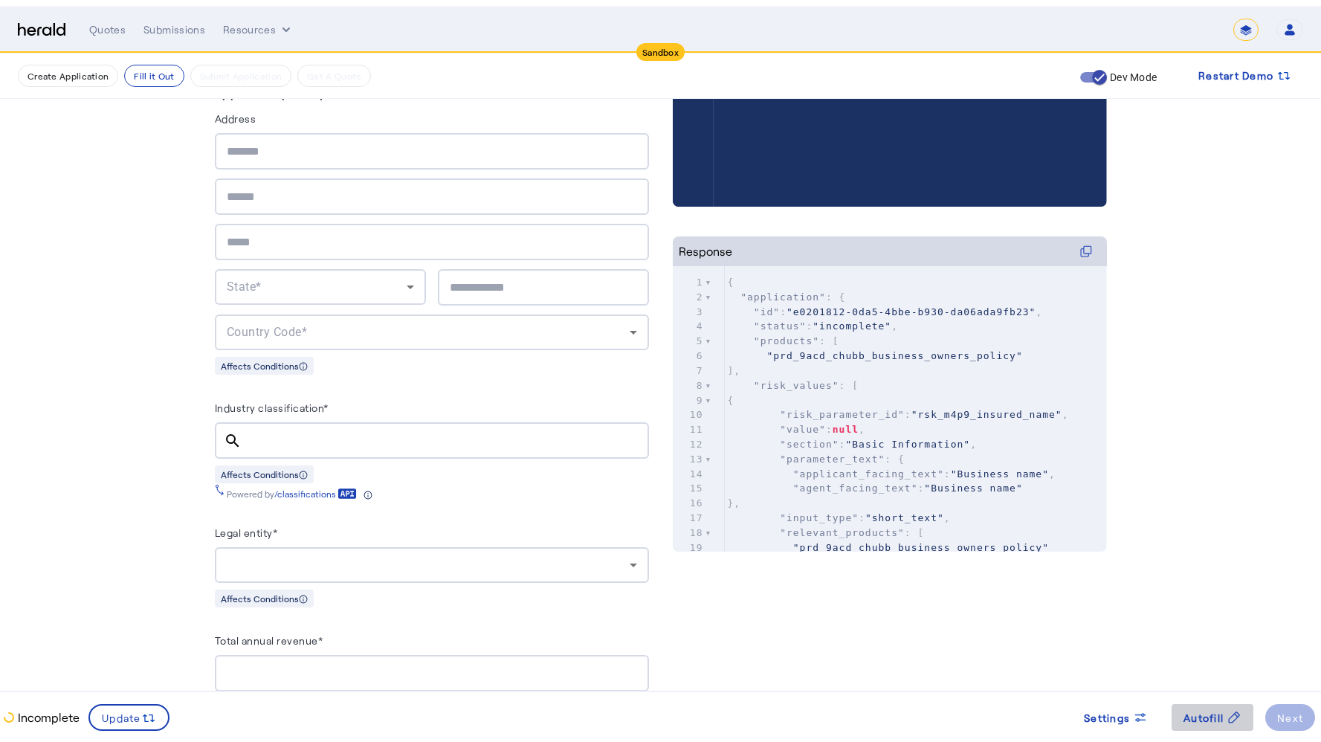
scroll to position [0, 0]
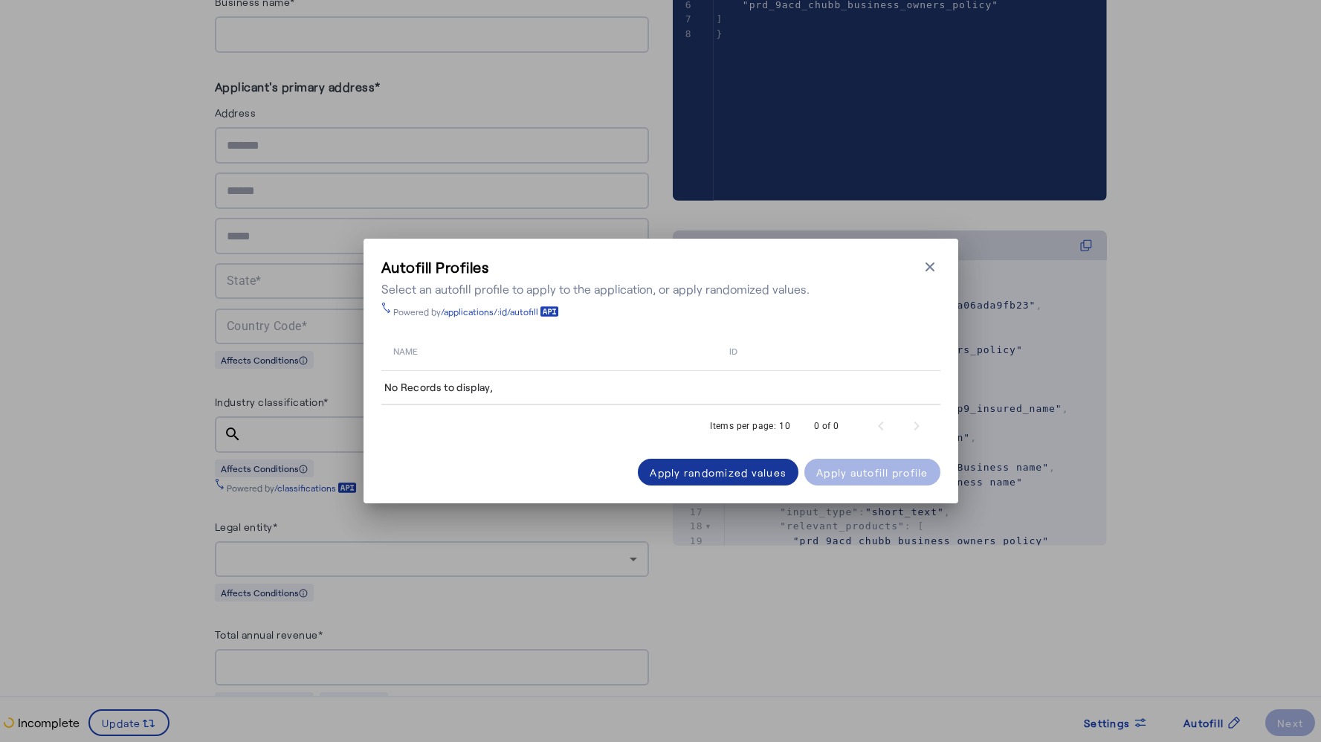
click at [709, 471] on div "Apply randomized values" at bounding box center [718, 473] width 137 height 16
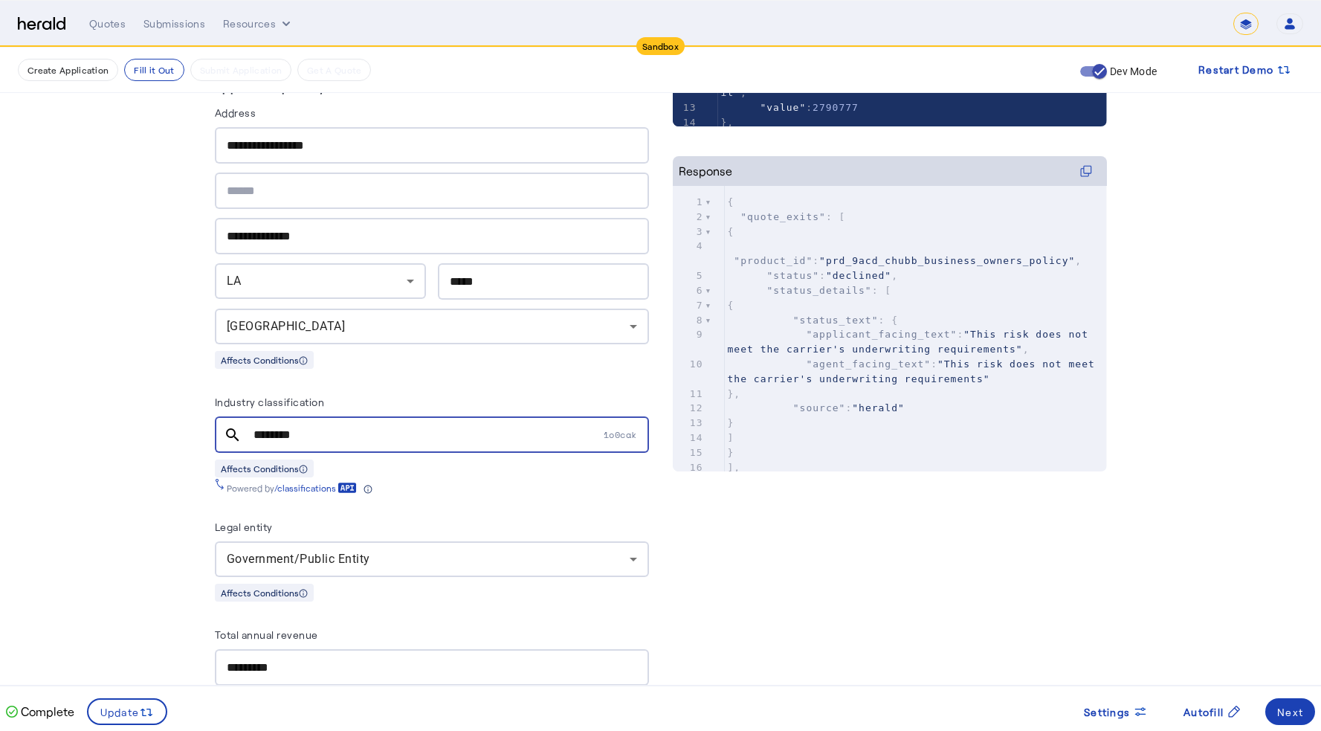
click at [308, 433] on input "********" at bounding box center [426, 435] width 347 height 18
click at [306, 431] on input "********" at bounding box center [426, 435] width 347 height 18
paste input "text"
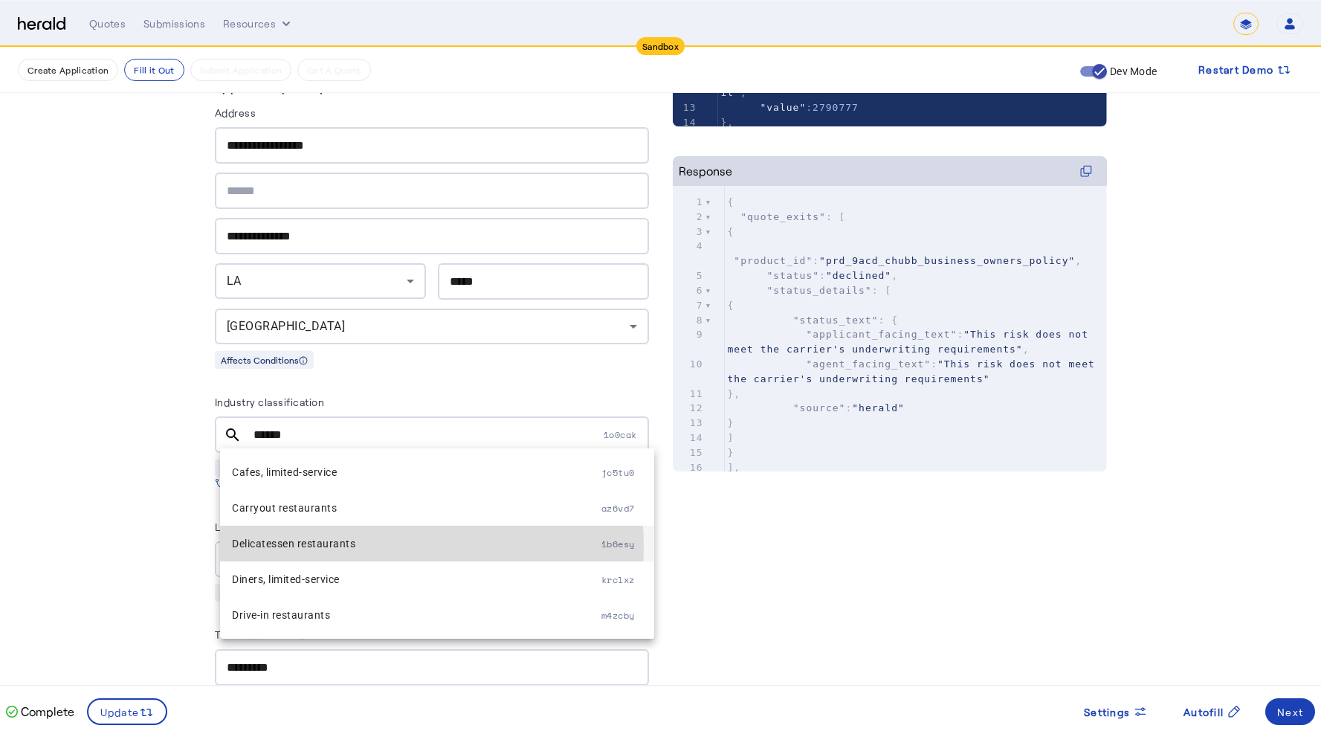
click at [336, 546] on span "Delicatessen restaurants" at bounding box center [416, 543] width 369 height 18
type input "**********"
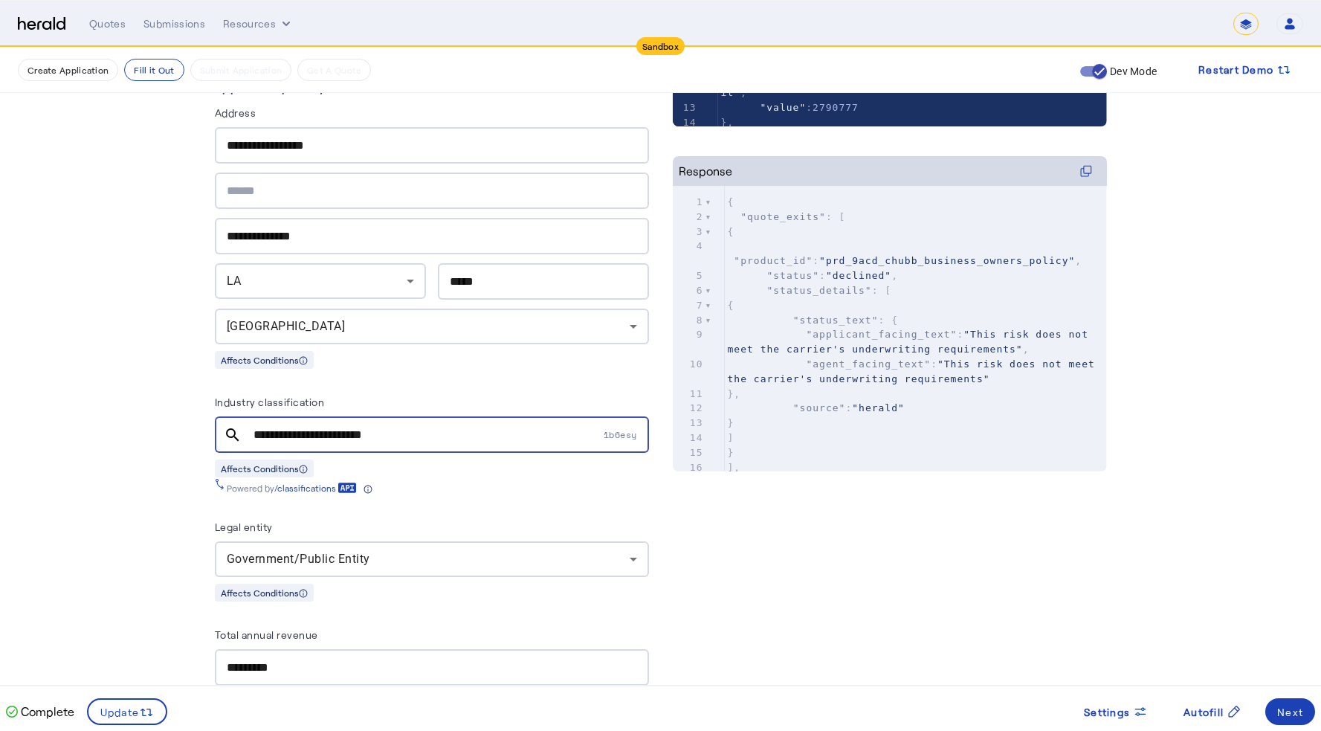
click at [442, 459] on div "Affects Conditions" at bounding box center [432, 468] width 434 height 19
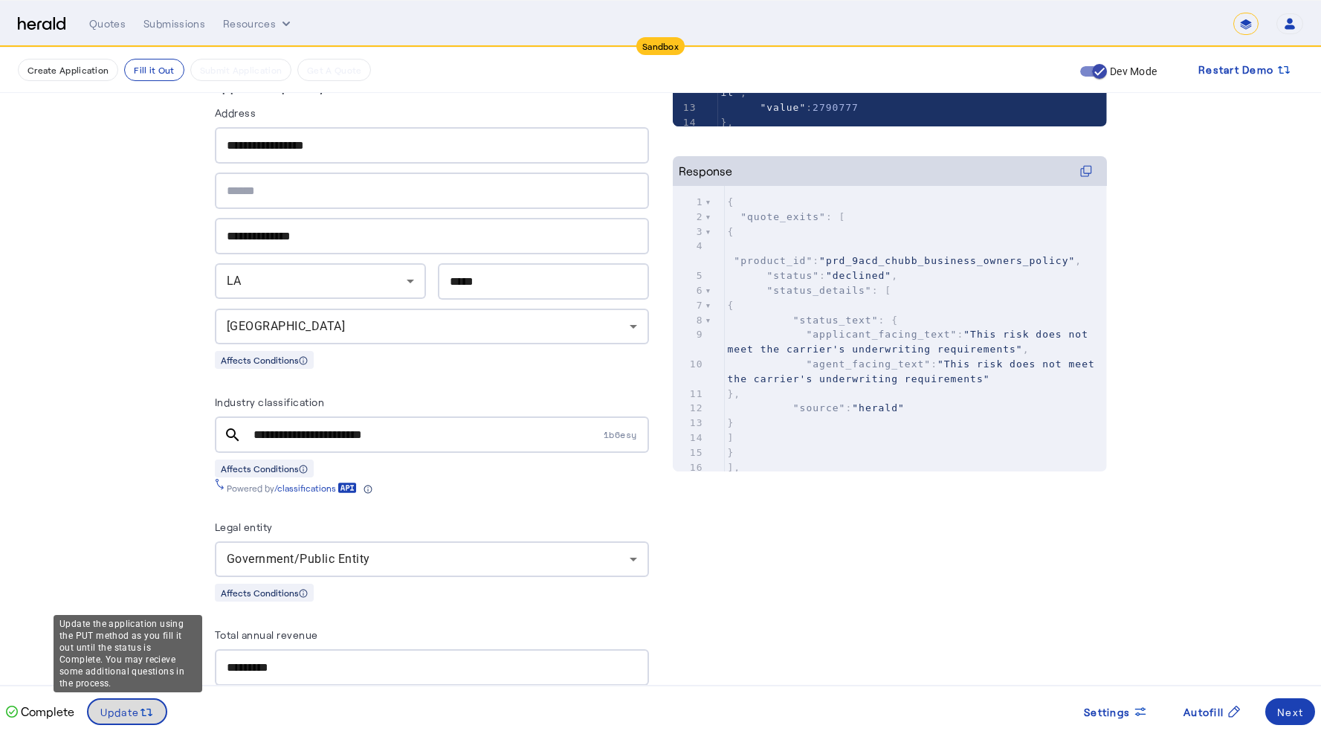
click at [139, 645] on span "Update" at bounding box center [119, 712] width 39 height 16
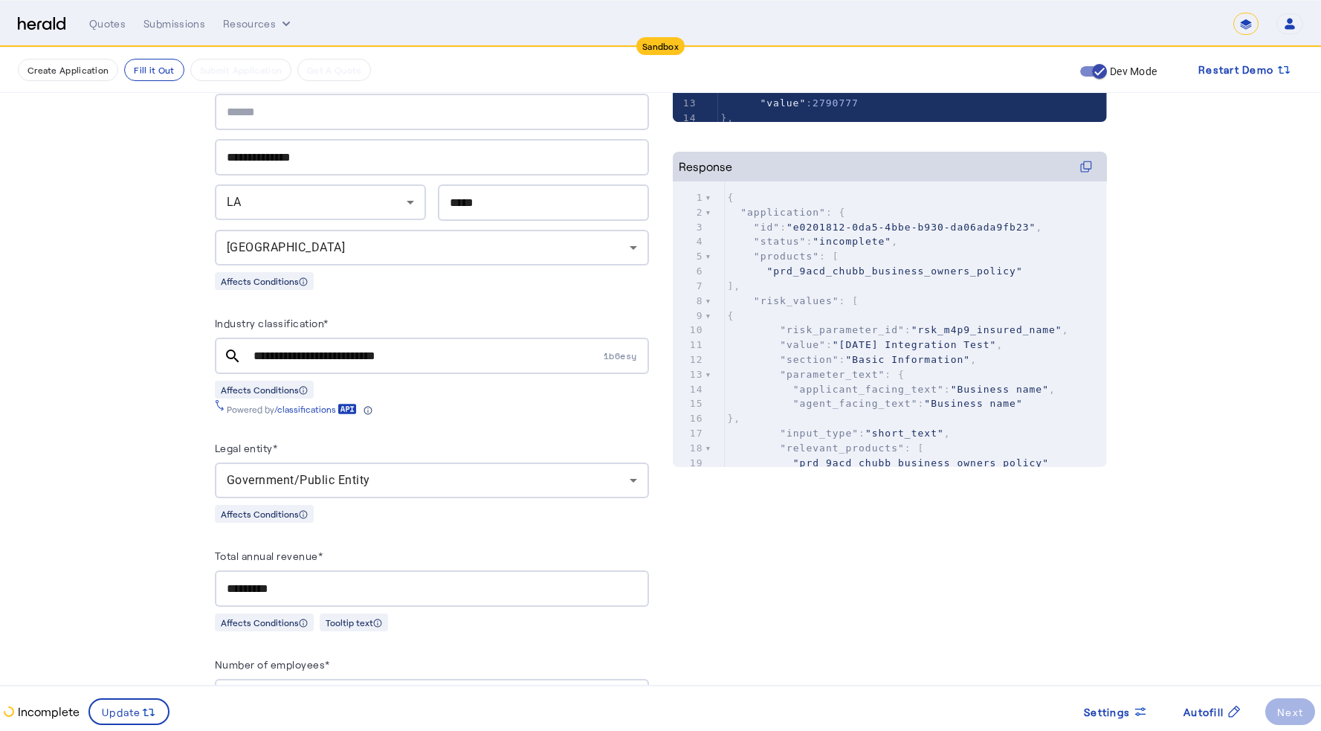
scroll to position [575, 0]
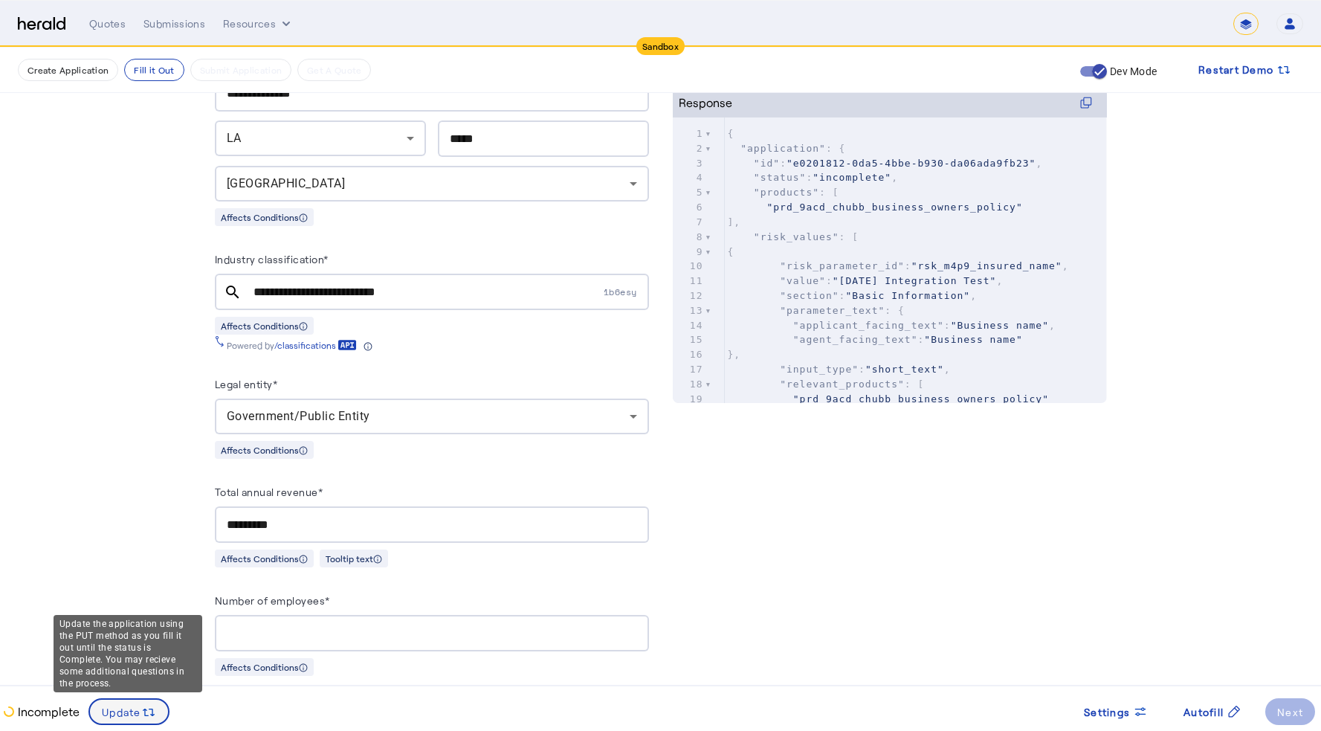
click at [127, 645] on span "Update" at bounding box center [121, 712] width 39 height 16
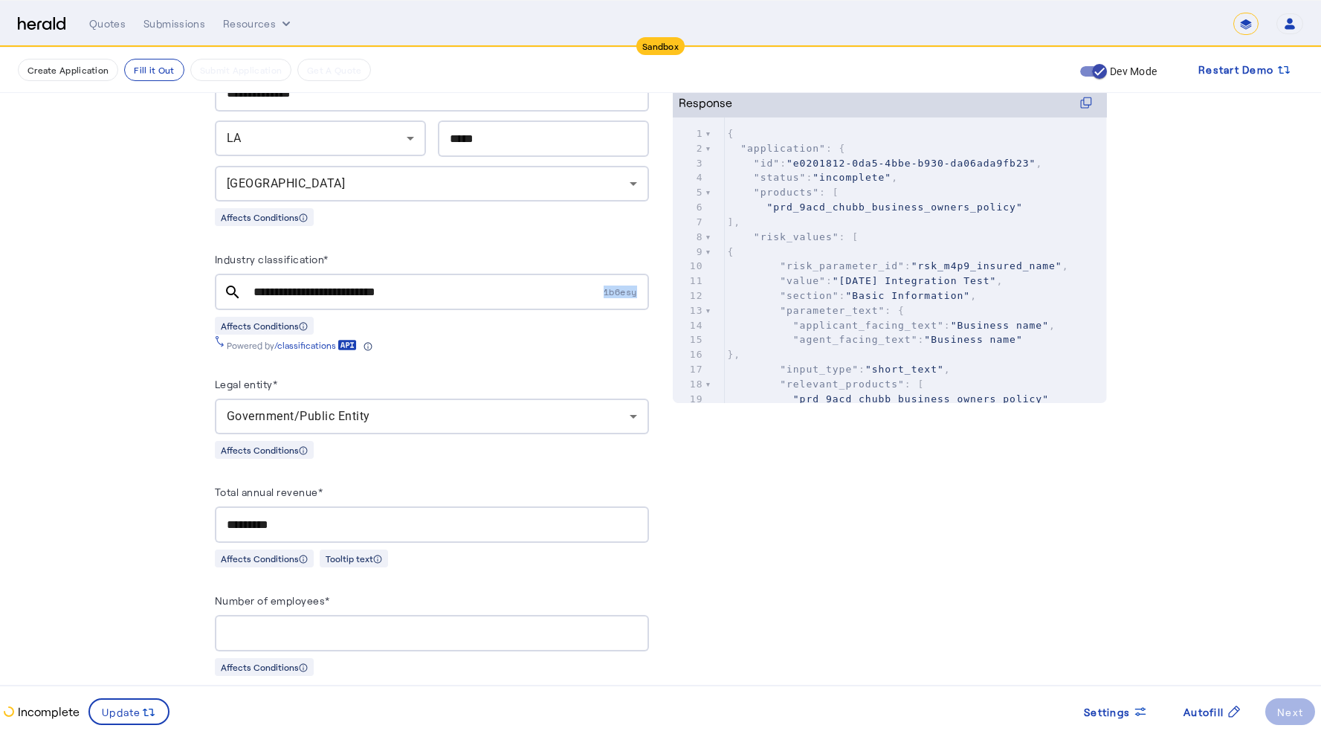
drag, startPoint x: 607, startPoint y: 288, endPoint x: 643, endPoint y: 290, distance: 35.7
click at [643, 290] on span "1b6esy" at bounding box center [626, 291] width 45 height 13
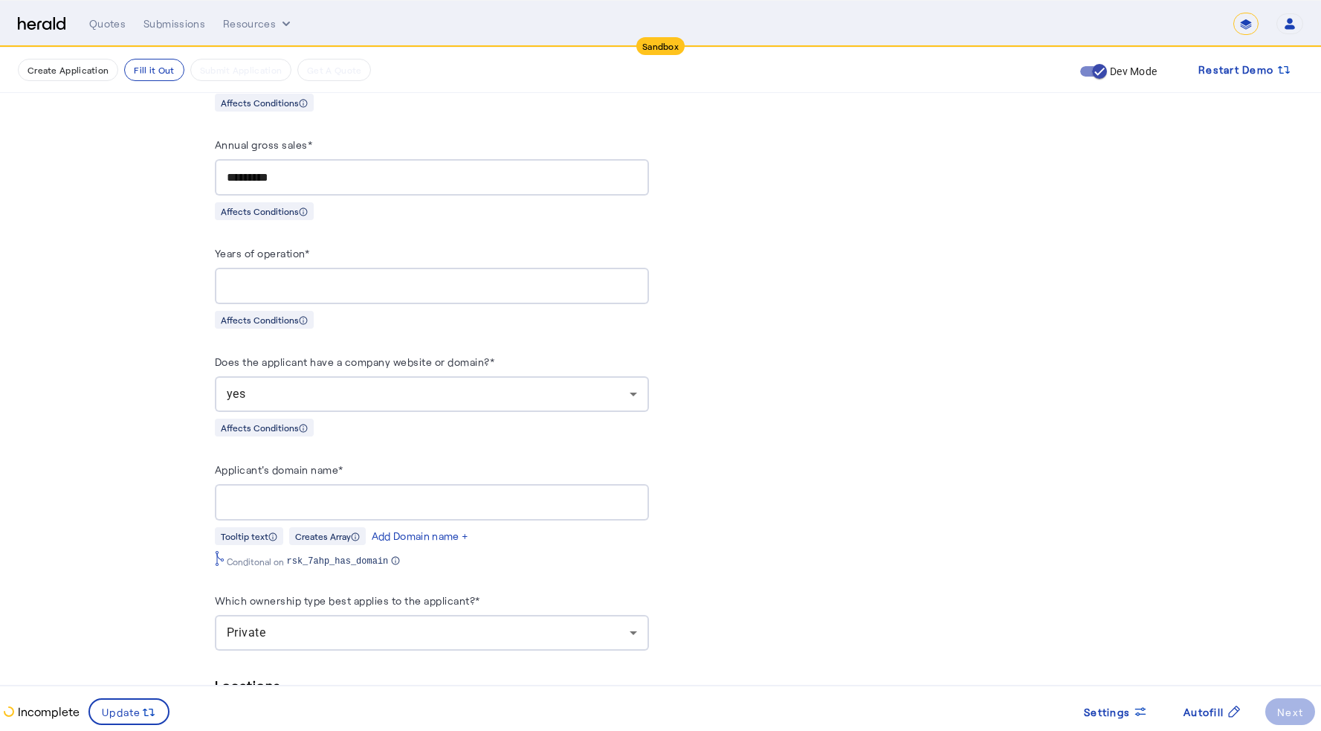
scroll to position [537, 0]
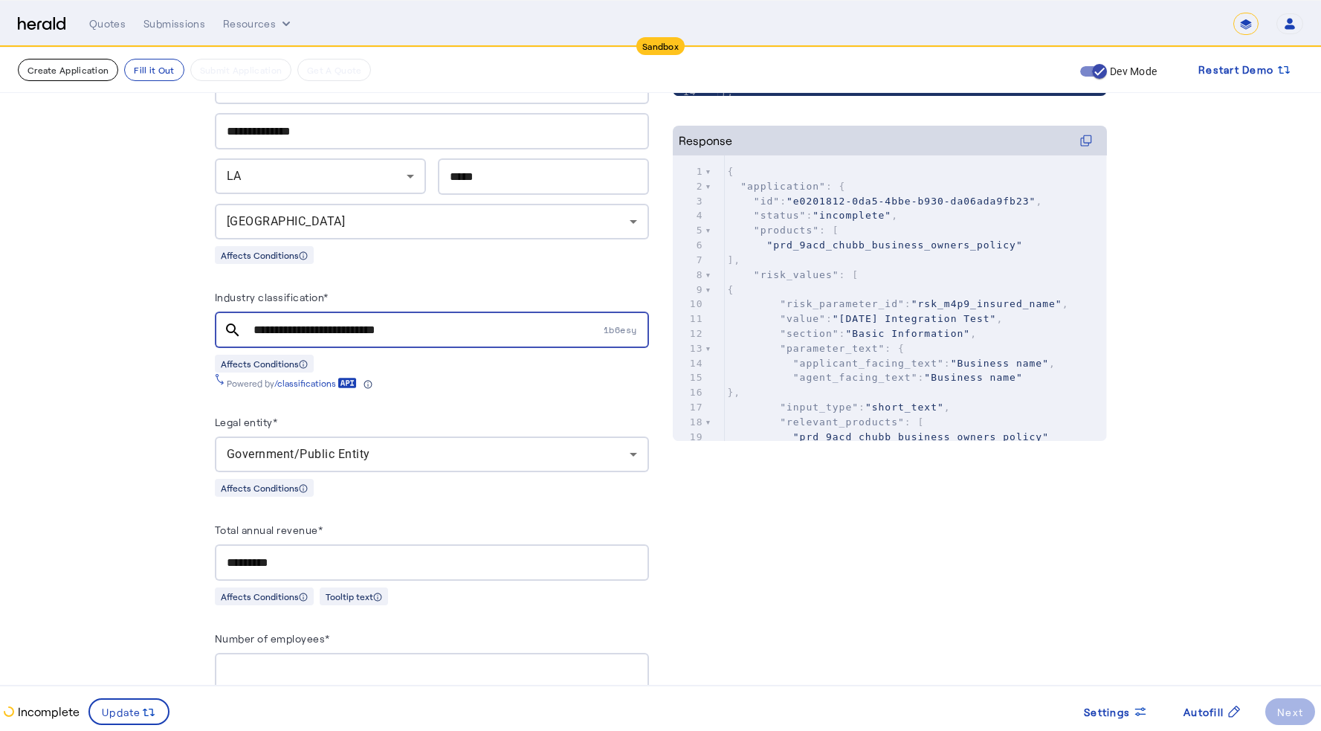
click at [95, 74] on button "Create Application" at bounding box center [68, 70] width 100 height 22
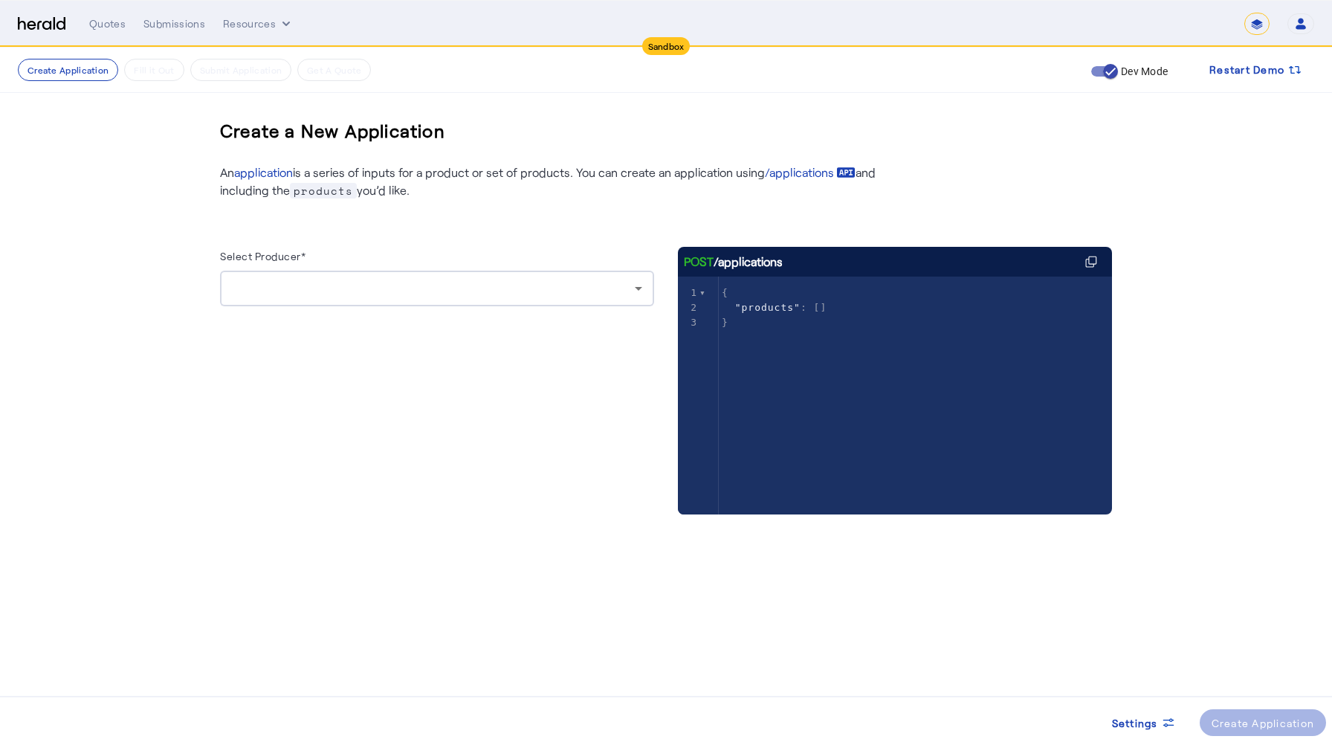
click at [390, 292] on div at bounding box center [433, 288] width 403 height 18
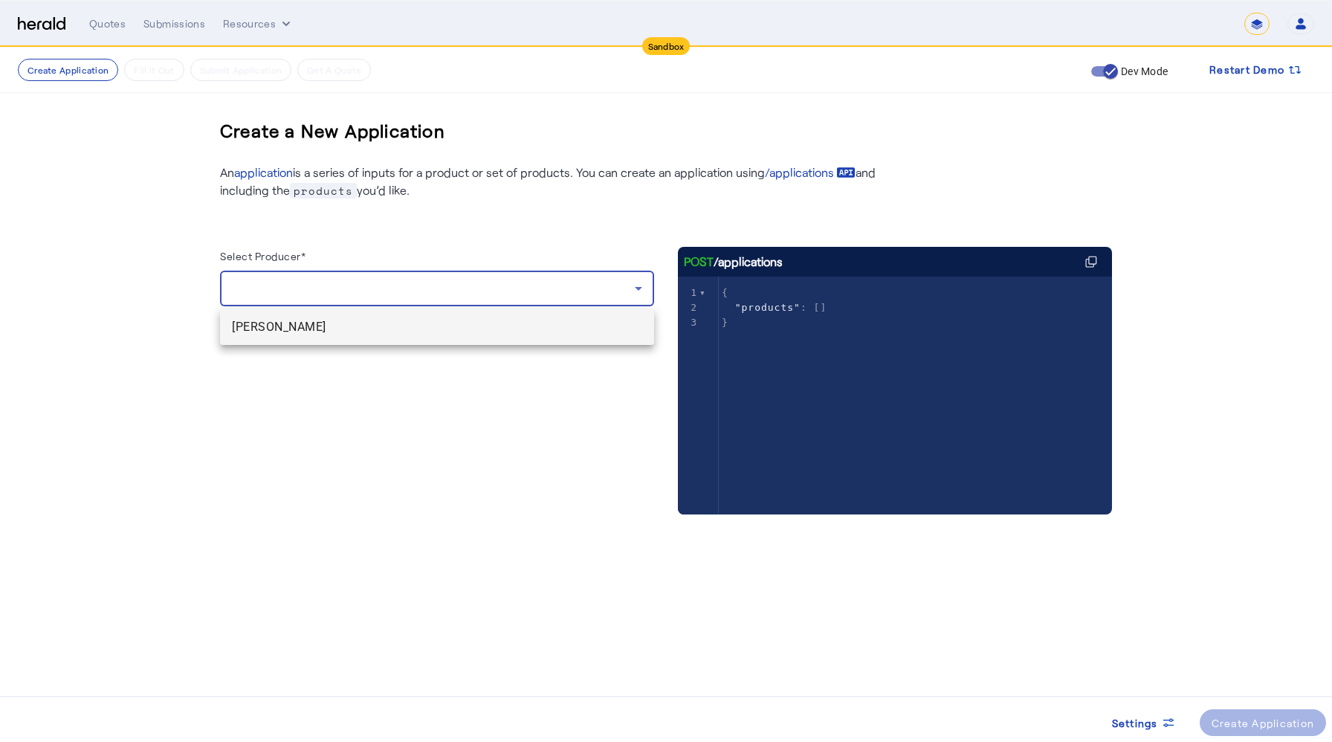
click at [326, 332] on span "[PERSON_NAME]" at bounding box center [437, 327] width 410 height 18
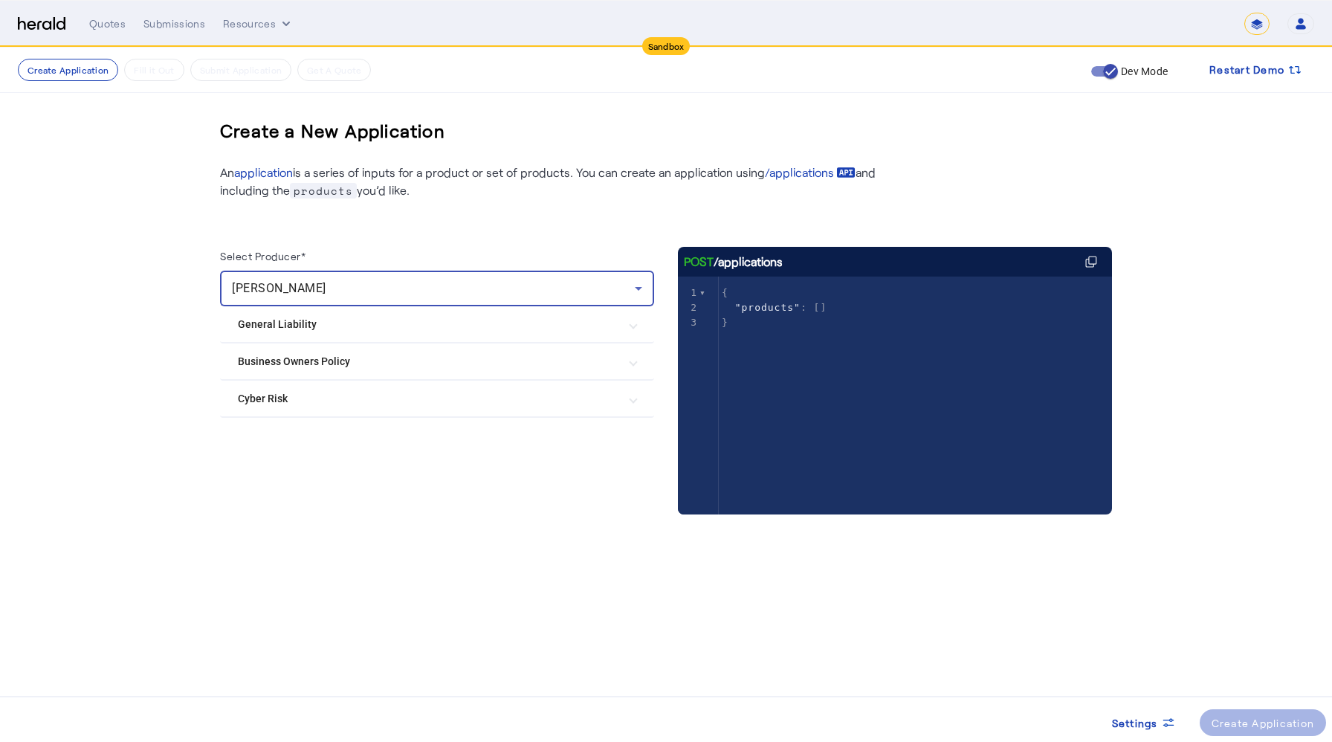
click at [376, 359] on Policy "Business Owners Policy" at bounding box center [428, 362] width 381 height 16
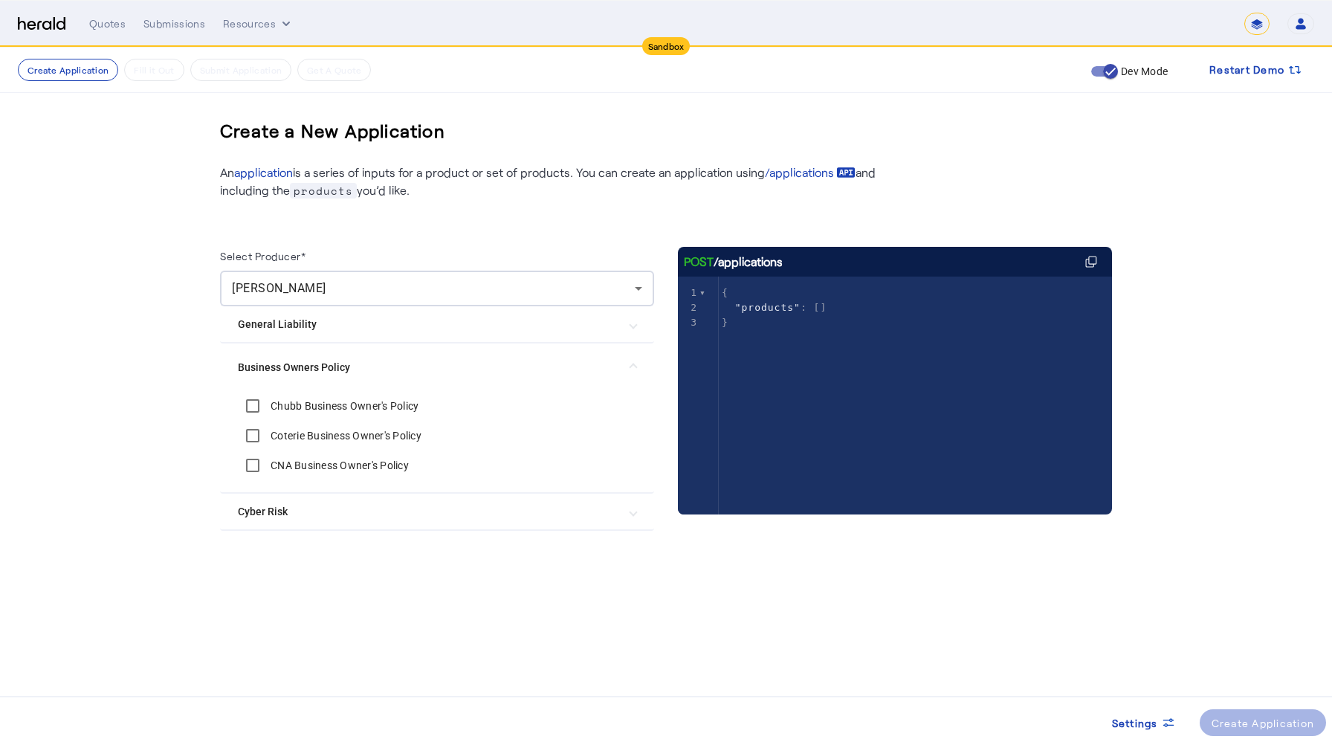
click at [352, 408] on label "Chubb Business Owner's Policy" at bounding box center [343, 405] width 151 height 15
click at [1261, 645] on div "Create Application" at bounding box center [1263, 723] width 103 height 16
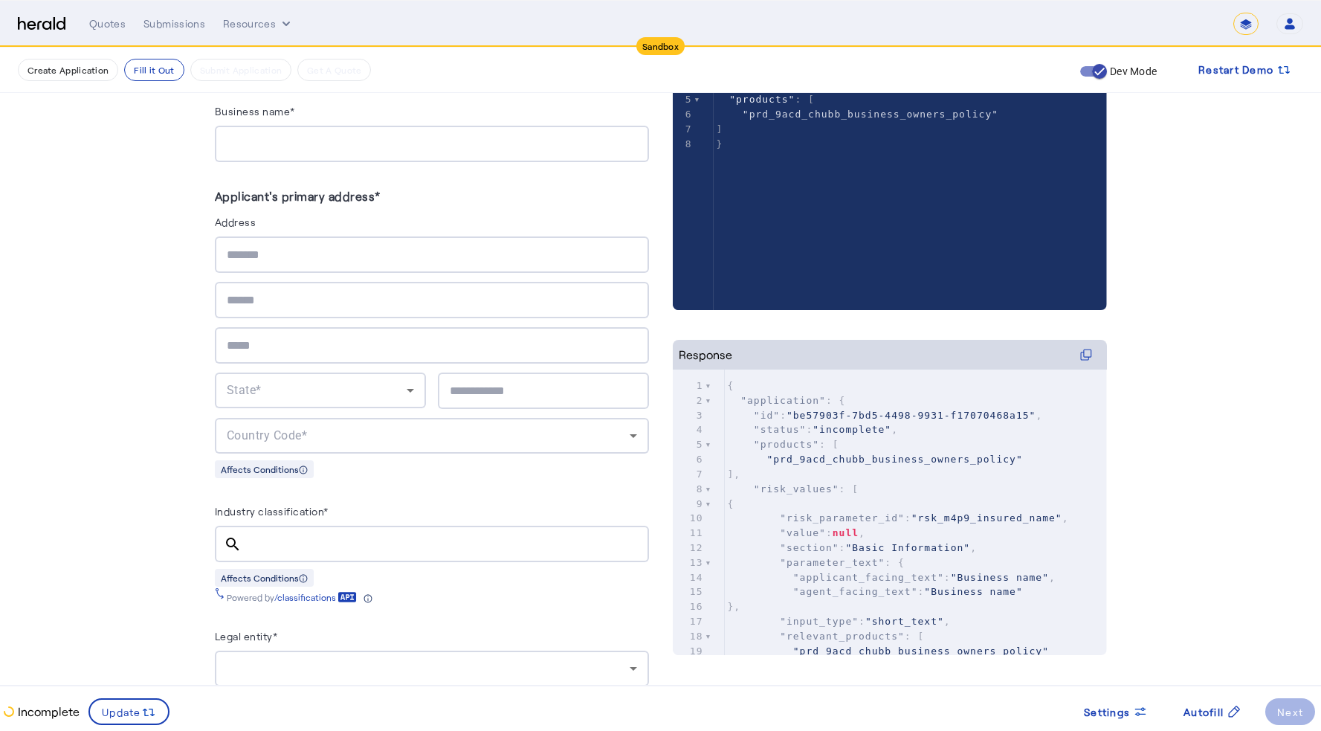
scroll to position [505, 0]
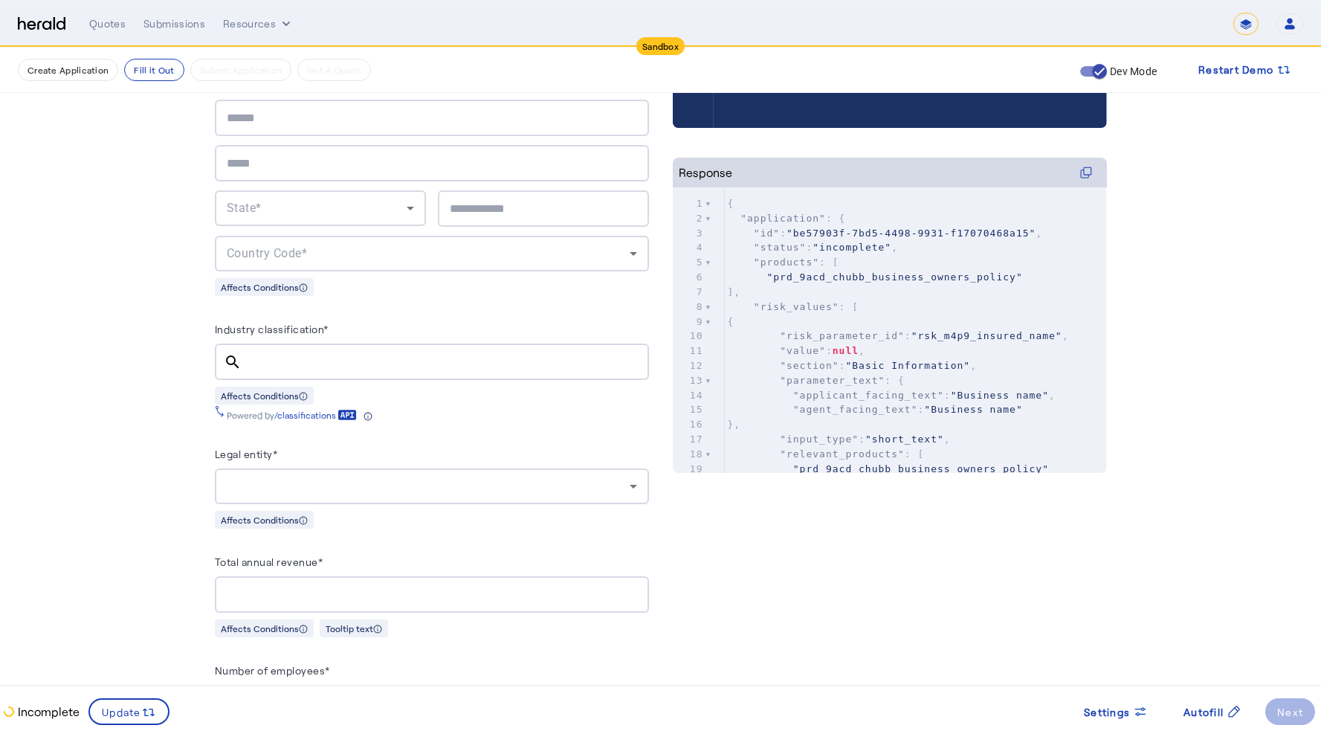
click at [349, 353] on input "Industry classification*" at bounding box center [445, 362] width 384 height 18
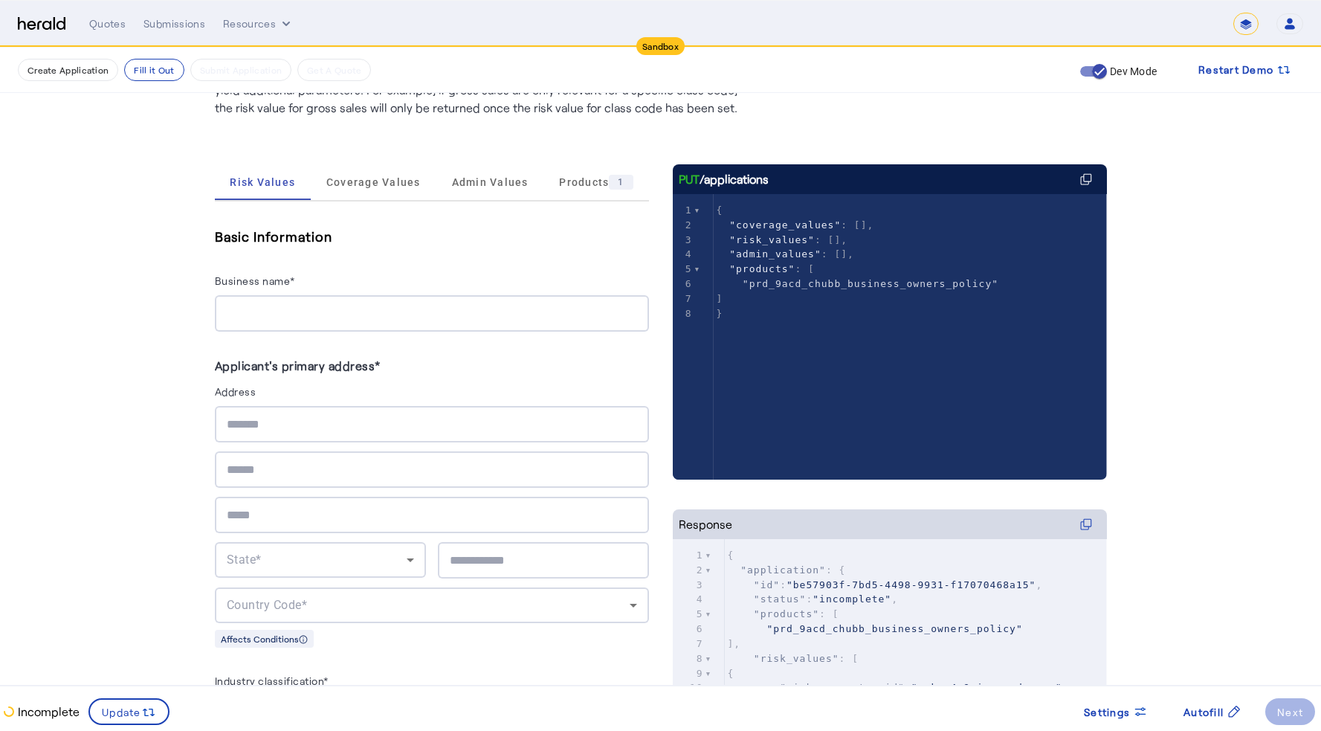
scroll to position [450, 0]
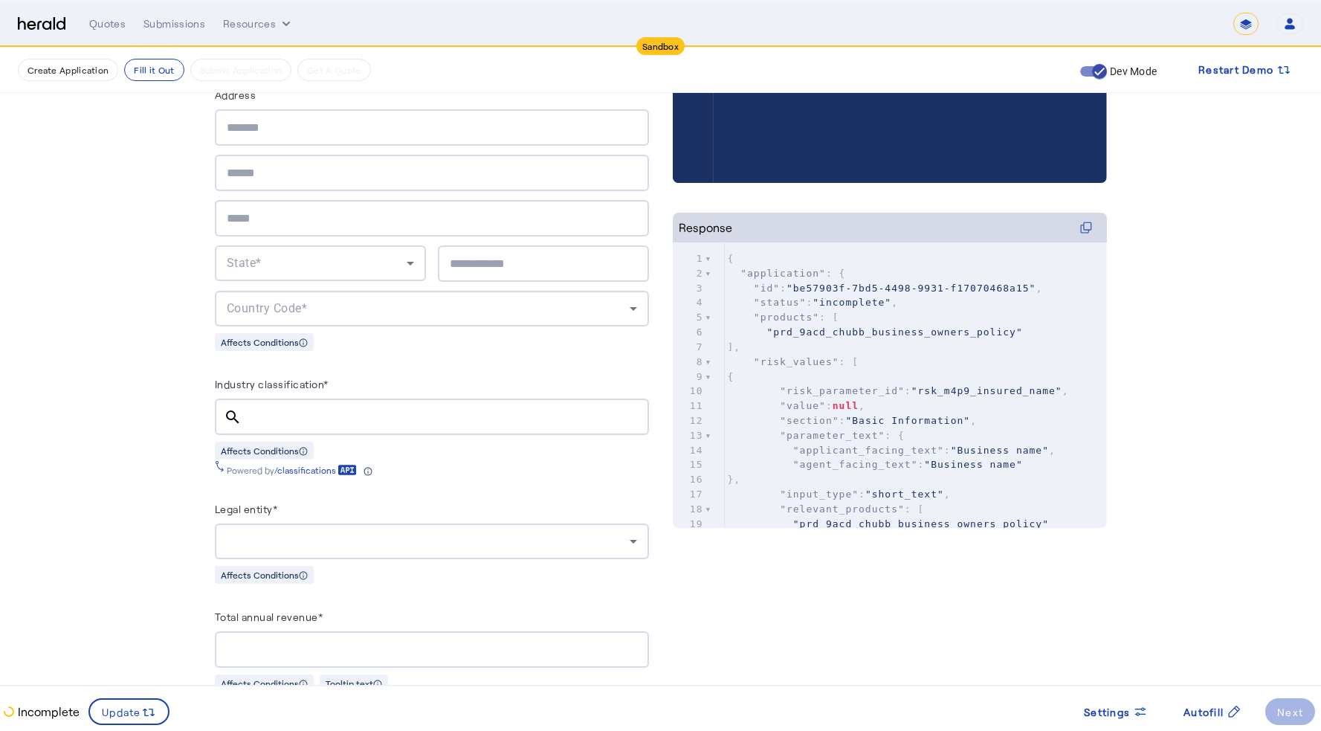
click at [286, 398] on div at bounding box center [445, 416] width 384 height 36
paste input "******"
type input "******"
click at [234, 413] on mat-icon "search" at bounding box center [233, 417] width 36 height 18
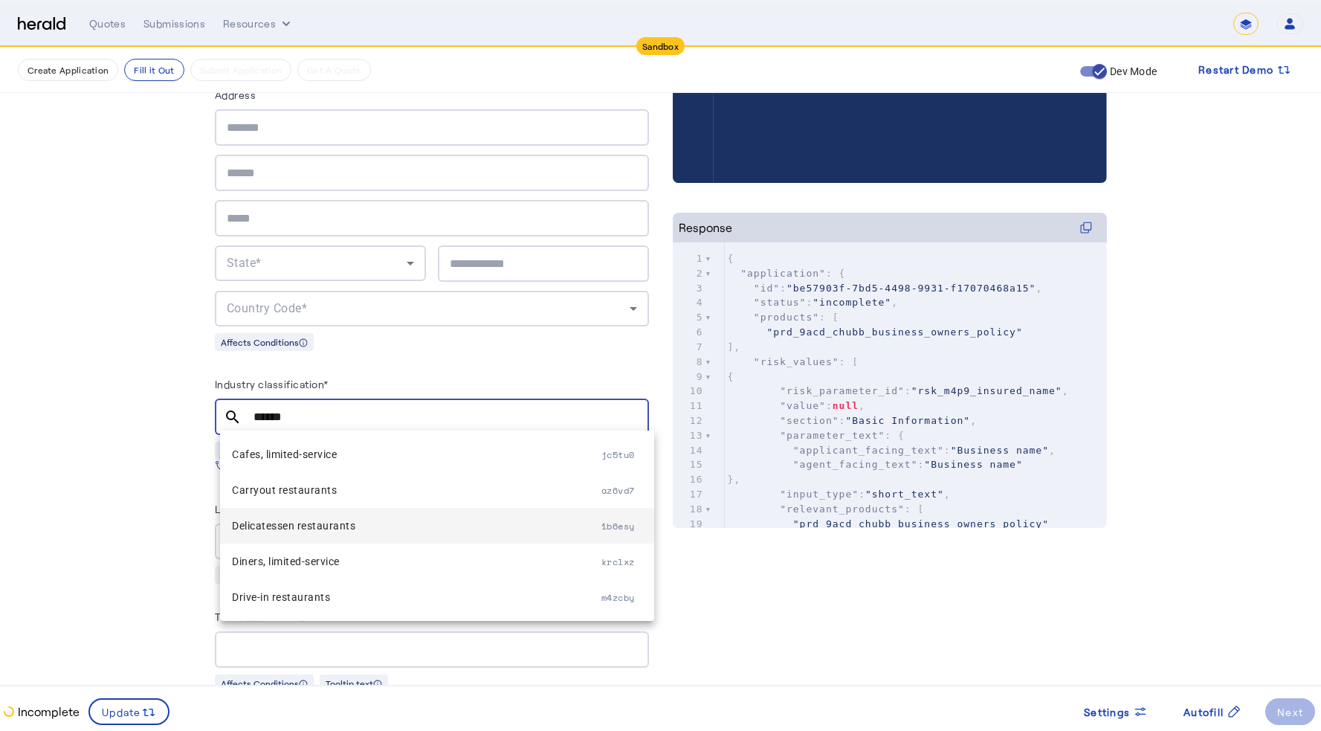
click at [346, 526] on span "Delicatessen restaurants" at bounding box center [416, 526] width 369 height 18
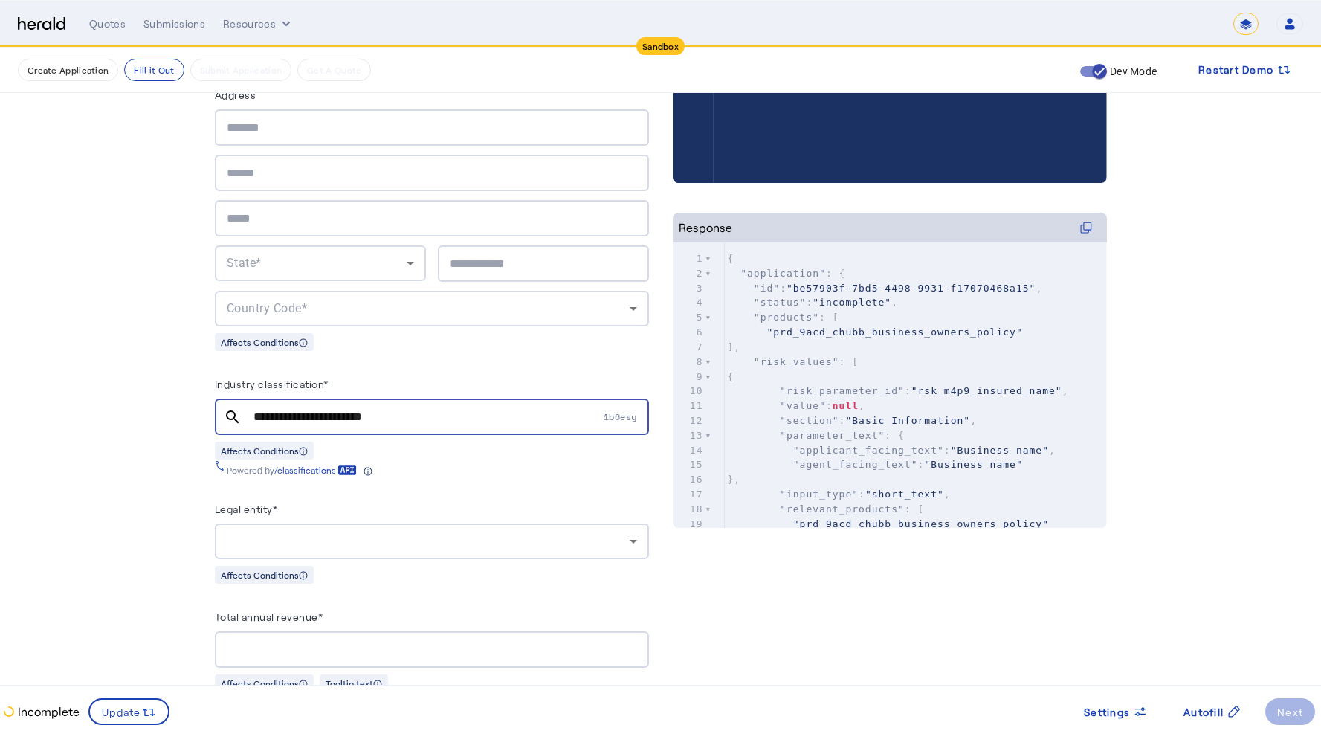
click at [545, 468] on div "Powered by /classifications" at bounding box center [432, 467] width 434 height 16
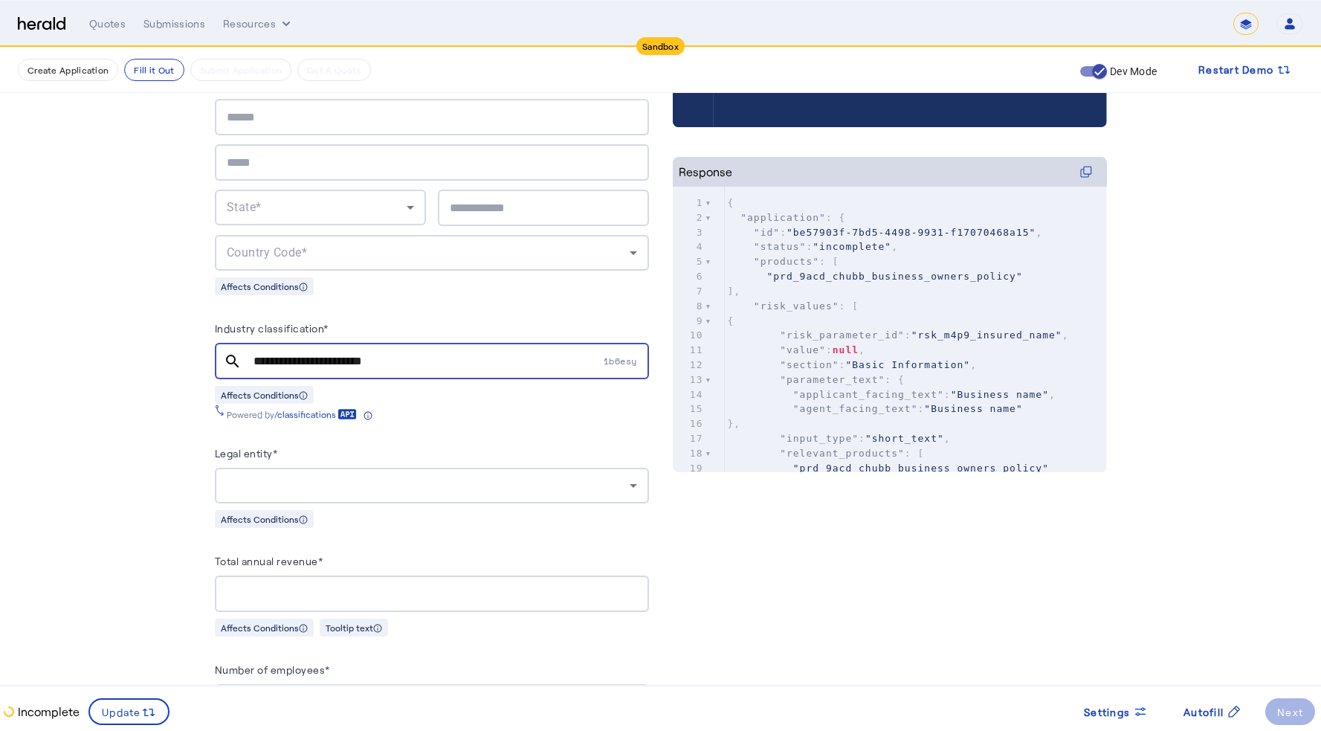
scroll to position [686, 0]
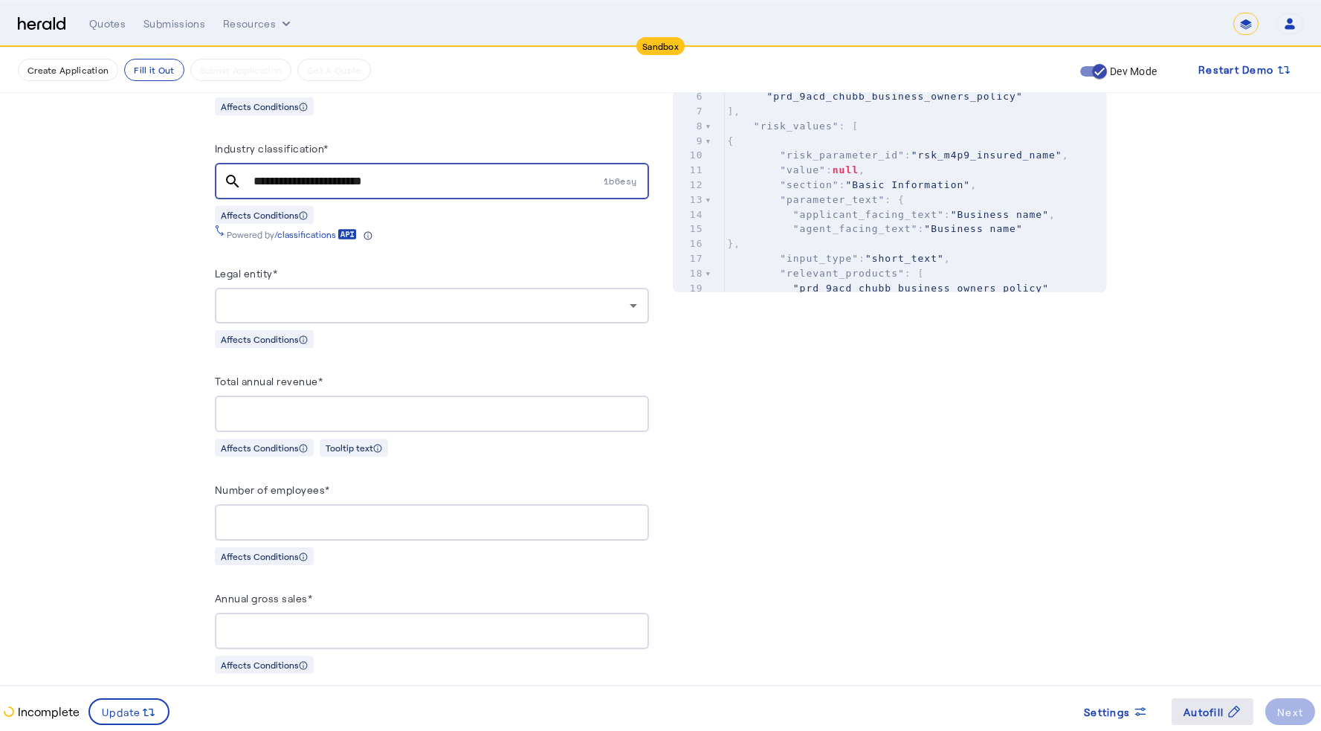
click at [1205, 645] on span "Autofill" at bounding box center [1203, 712] width 40 height 16
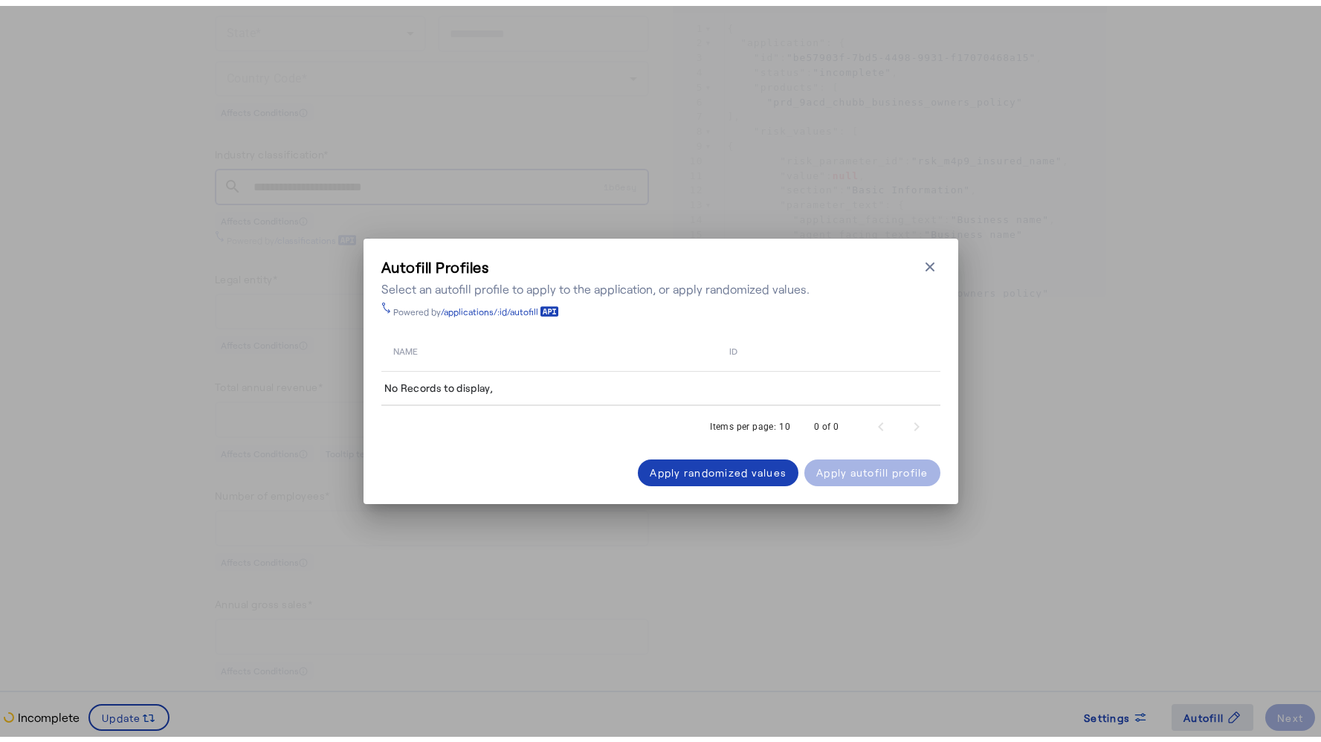
scroll to position [0, 0]
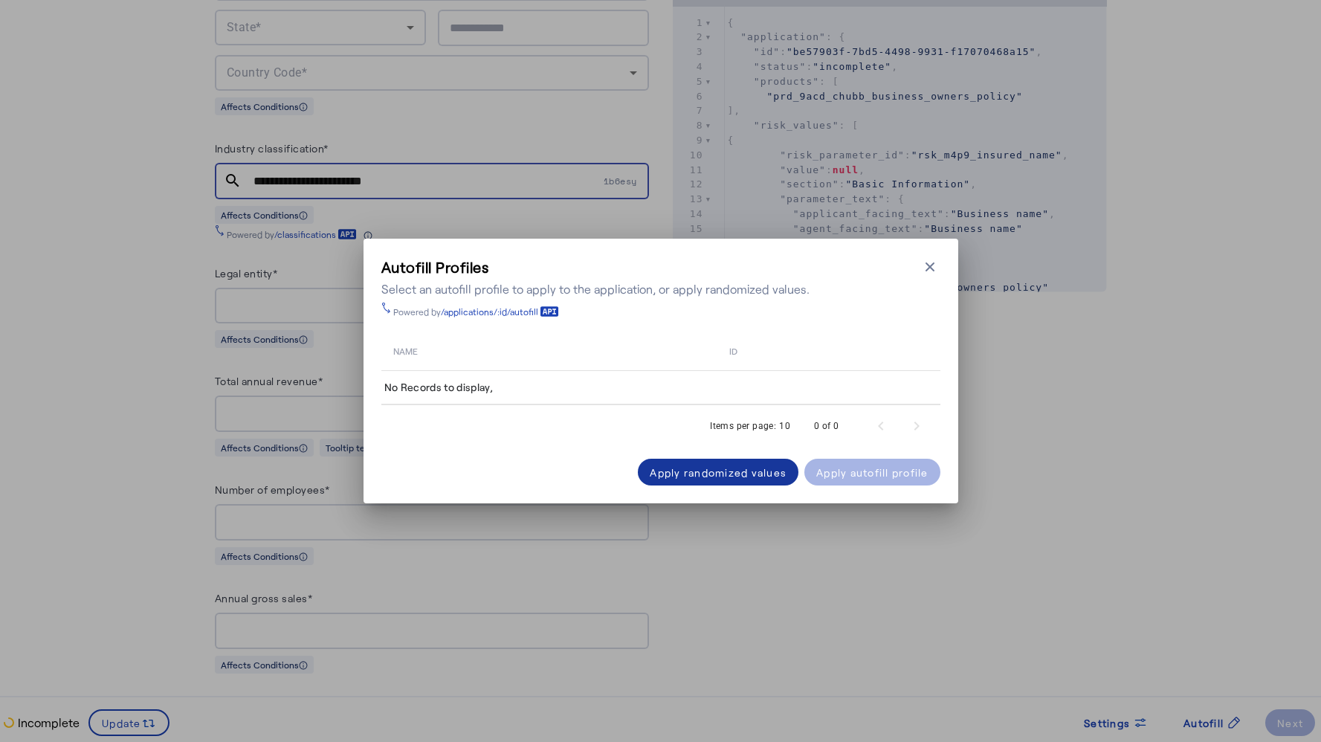
click at [723, 474] on div "Apply randomized values" at bounding box center [718, 473] width 137 height 16
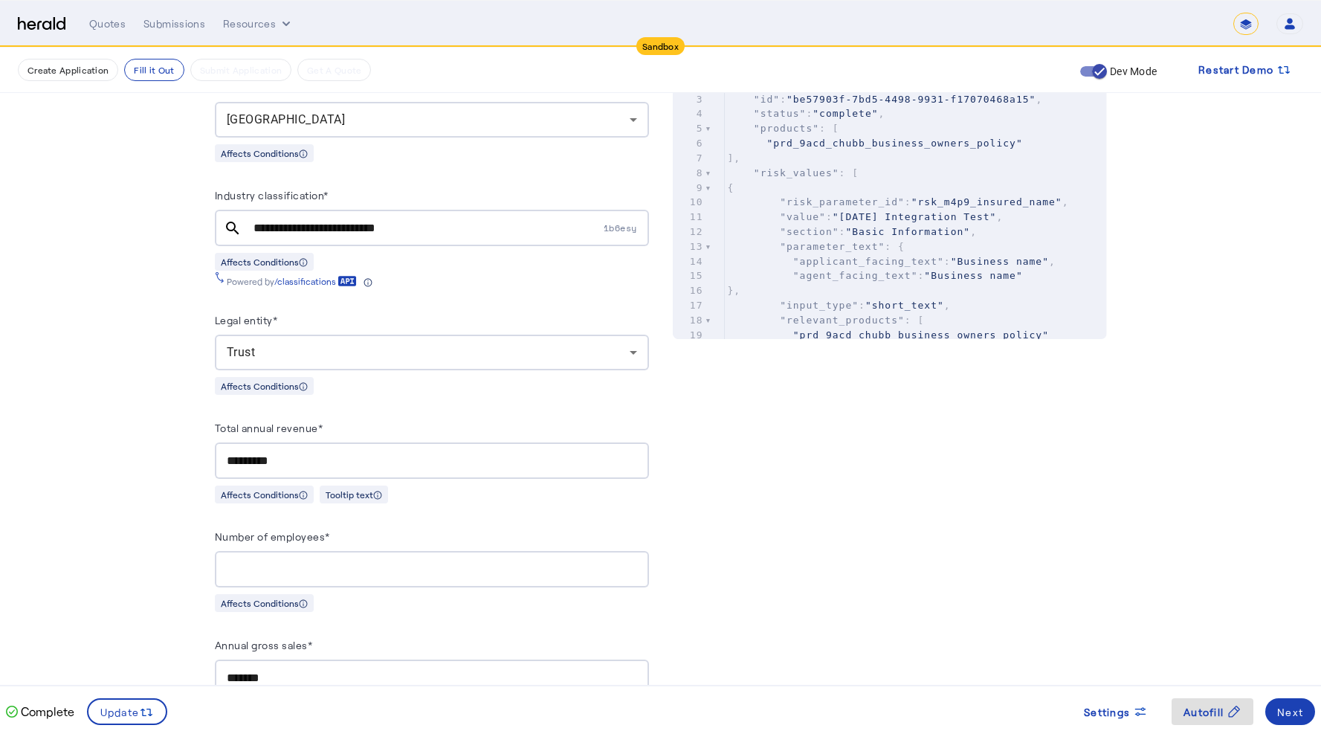
scroll to position [639, 0]
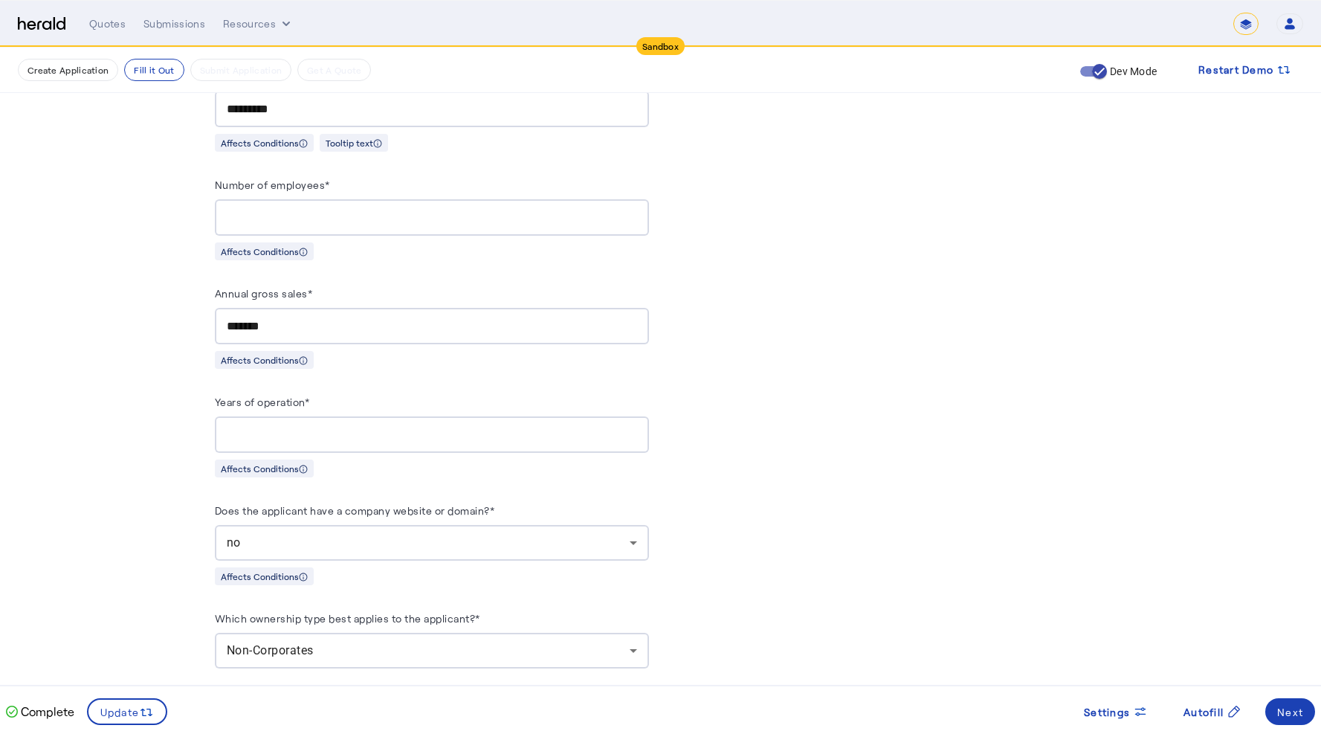
scroll to position [1077, 0]
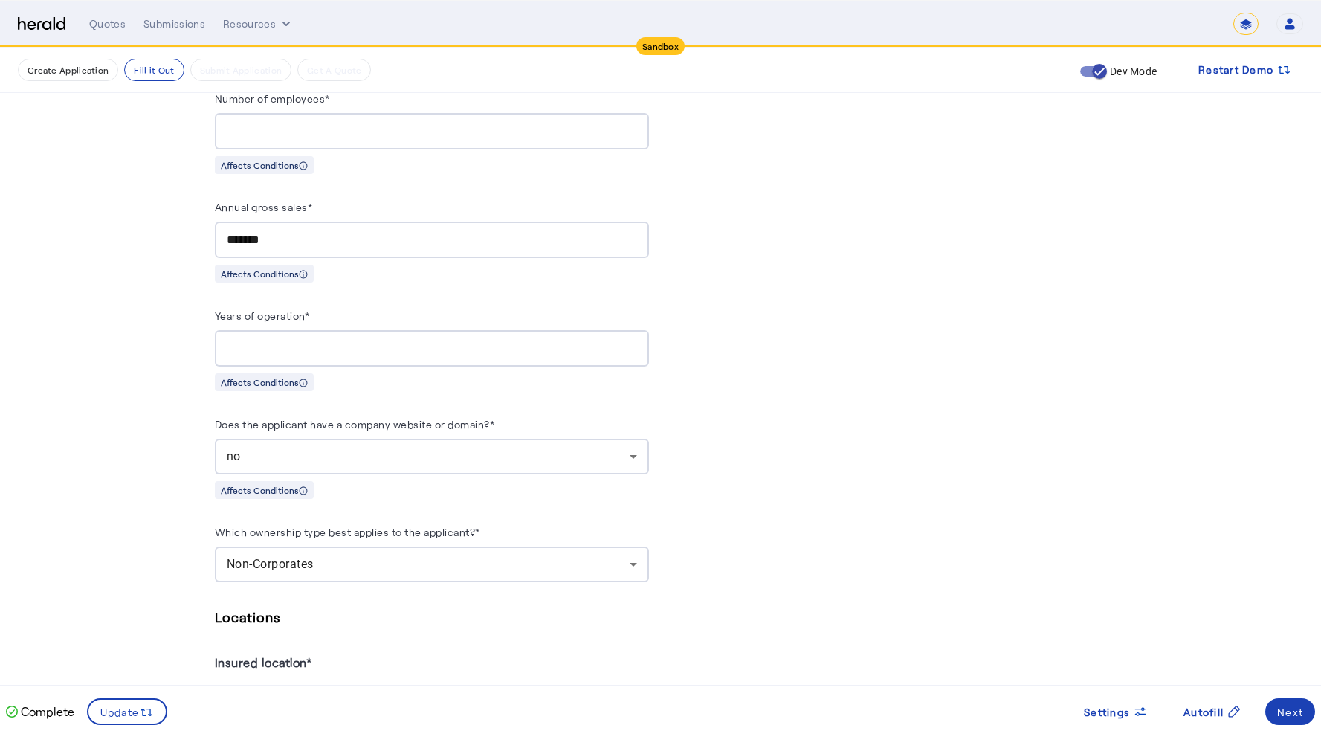
click at [245, 346] on input "***" at bounding box center [432, 349] width 410 height 18
click at [311, 343] on input "**" at bounding box center [432, 349] width 410 height 18
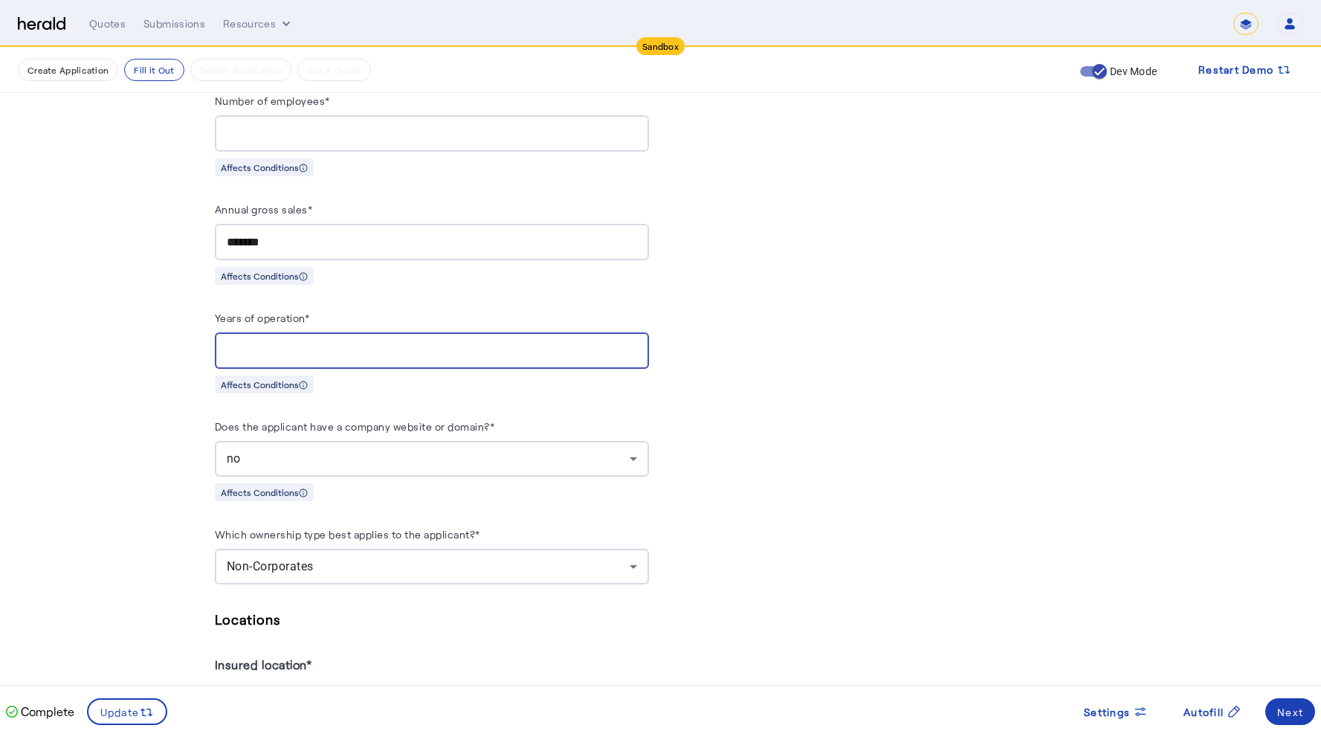
scroll to position [1074, 0]
drag, startPoint x: 269, startPoint y: 350, endPoint x: 201, endPoint y: 338, distance: 69.4
type input "*"
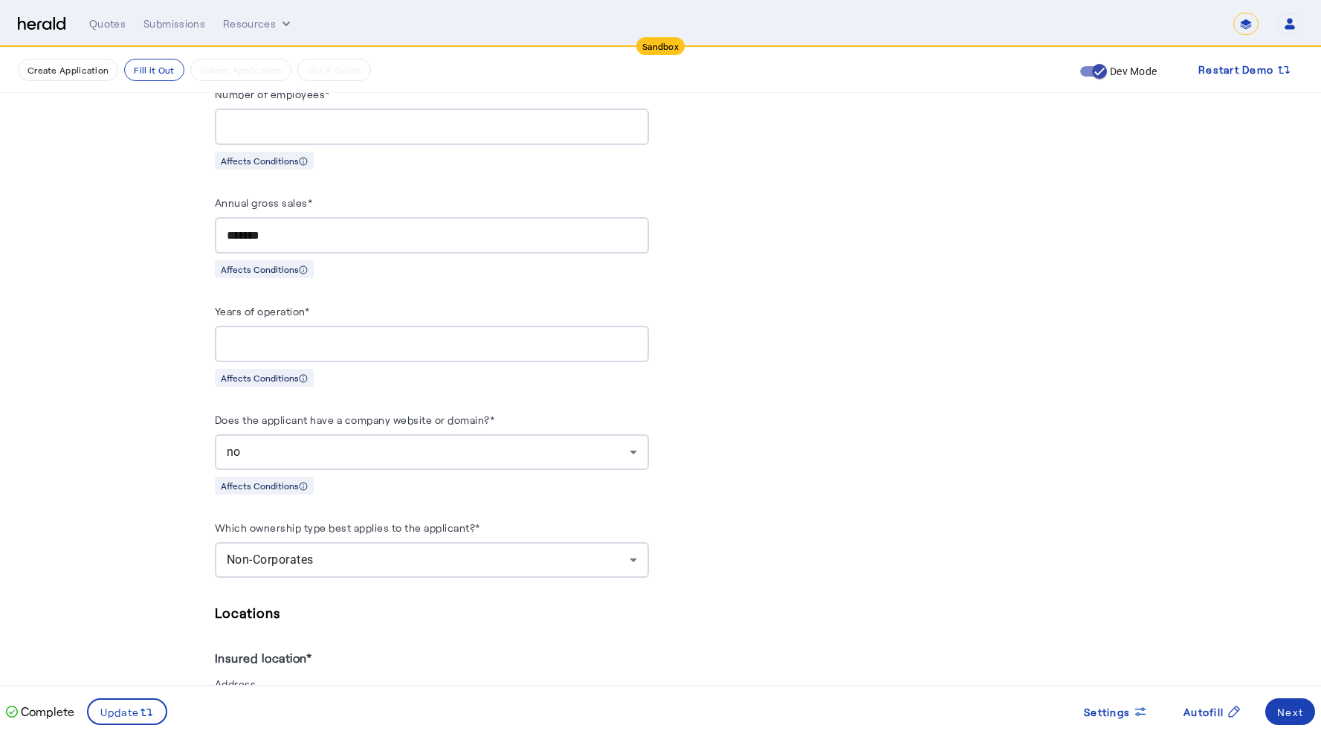
scroll to position [1092, 0]
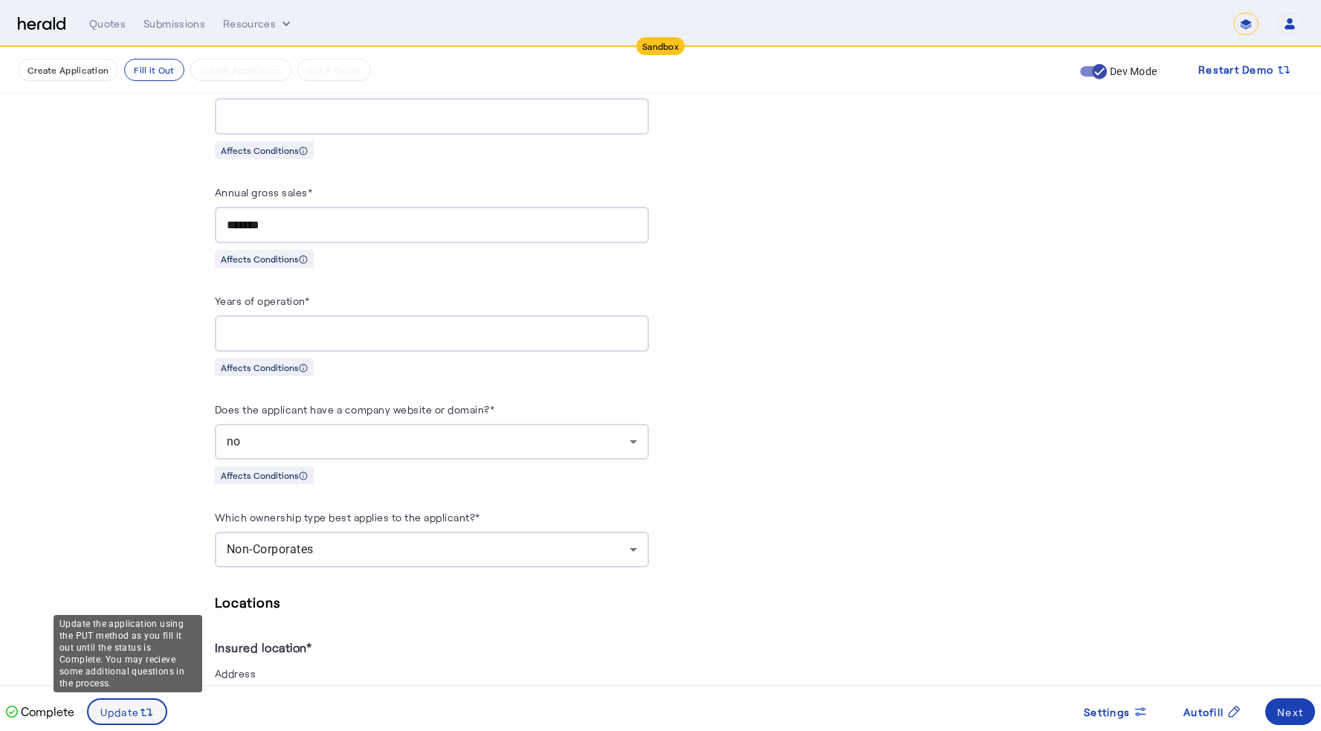
click at [140, 645] on icon at bounding box center [146, 712] width 15 height 15
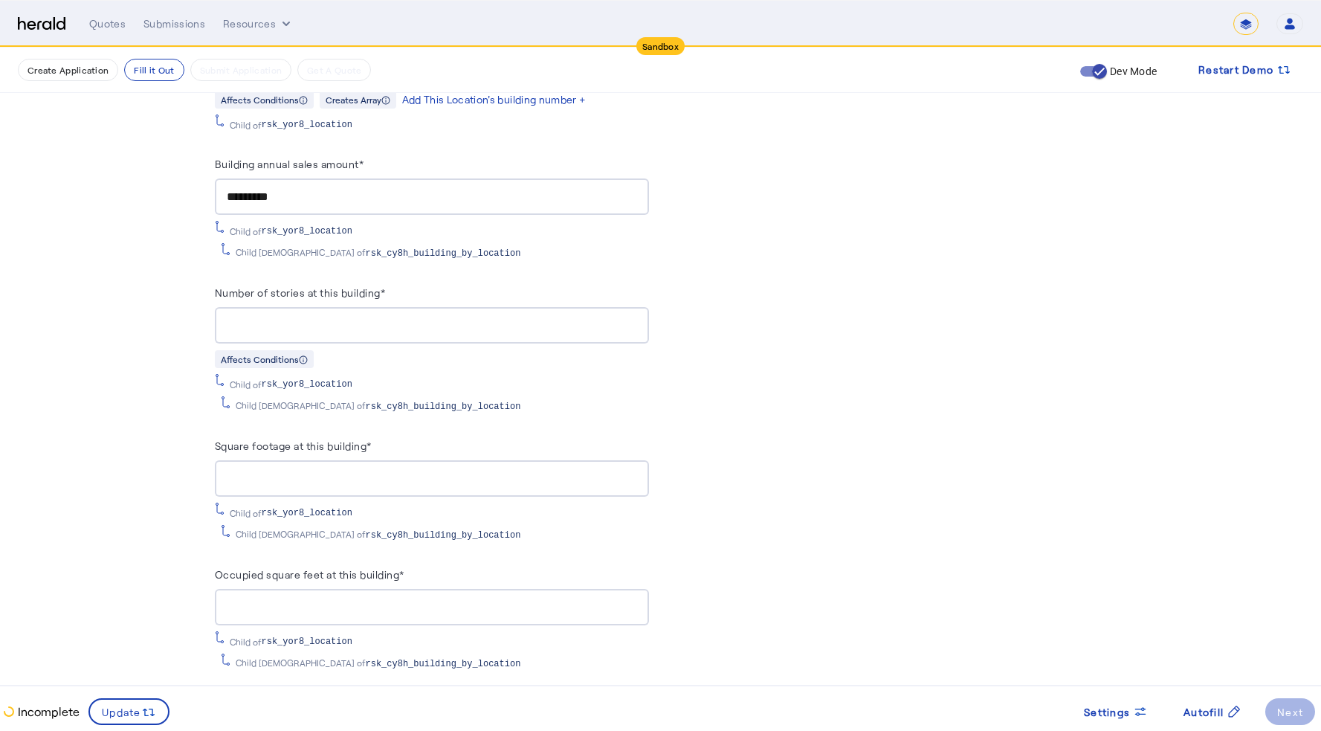
scroll to position [2324, 0]
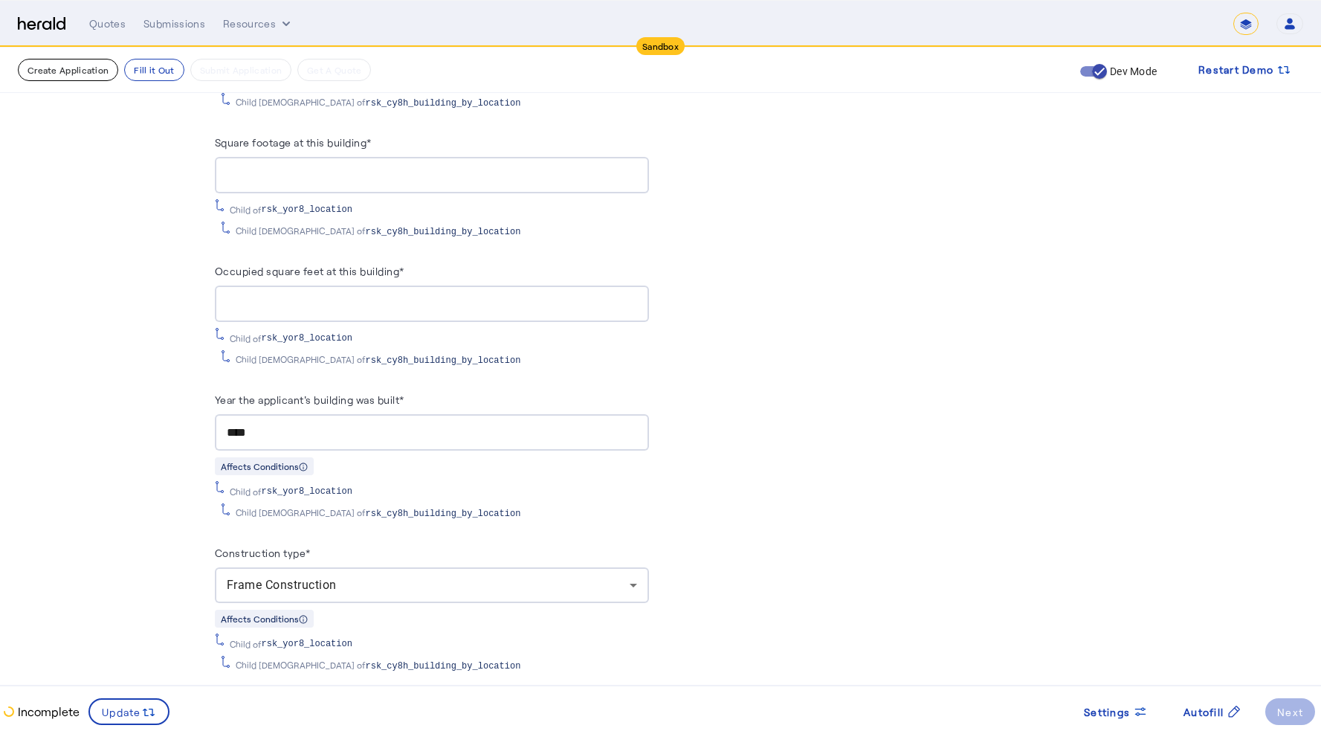
click at [73, 65] on button "Create Application" at bounding box center [68, 70] width 100 height 22
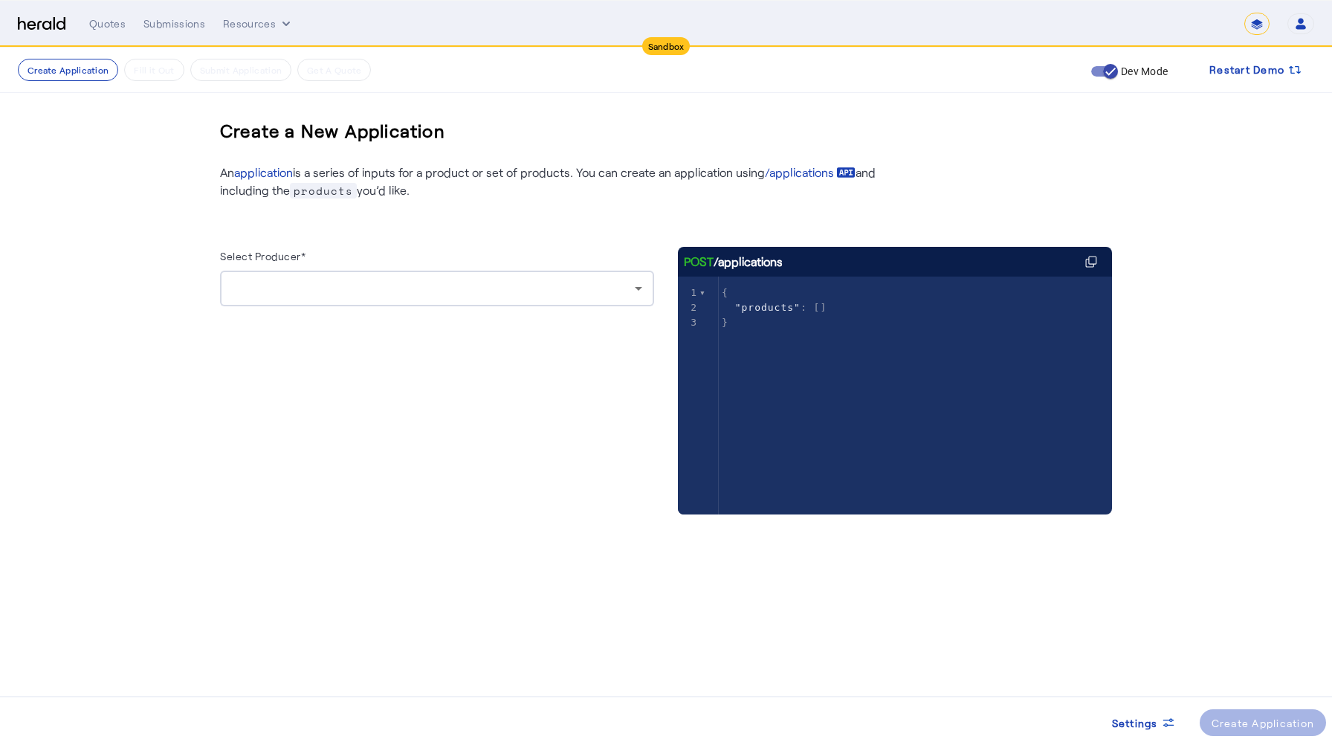
click at [394, 291] on div at bounding box center [433, 288] width 403 height 18
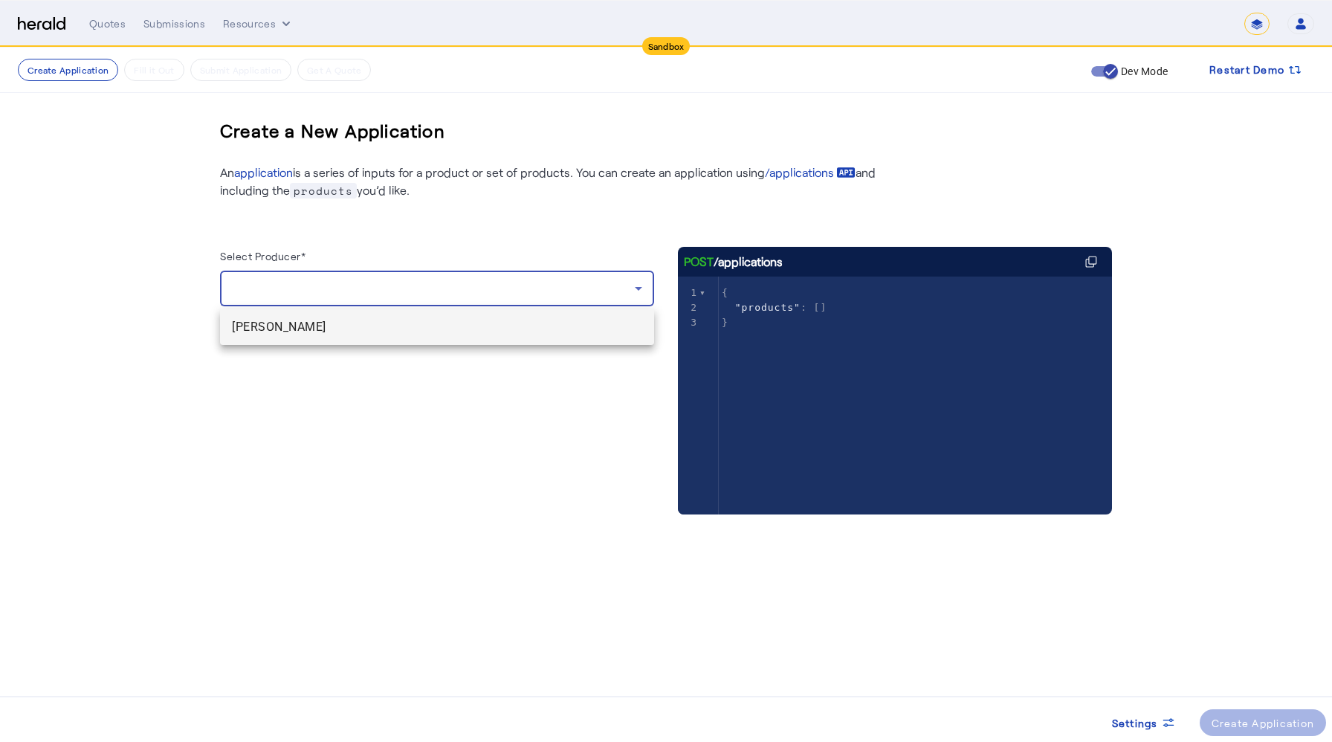
click at [340, 326] on span "[PERSON_NAME]" at bounding box center [437, 327] width 410 height 18
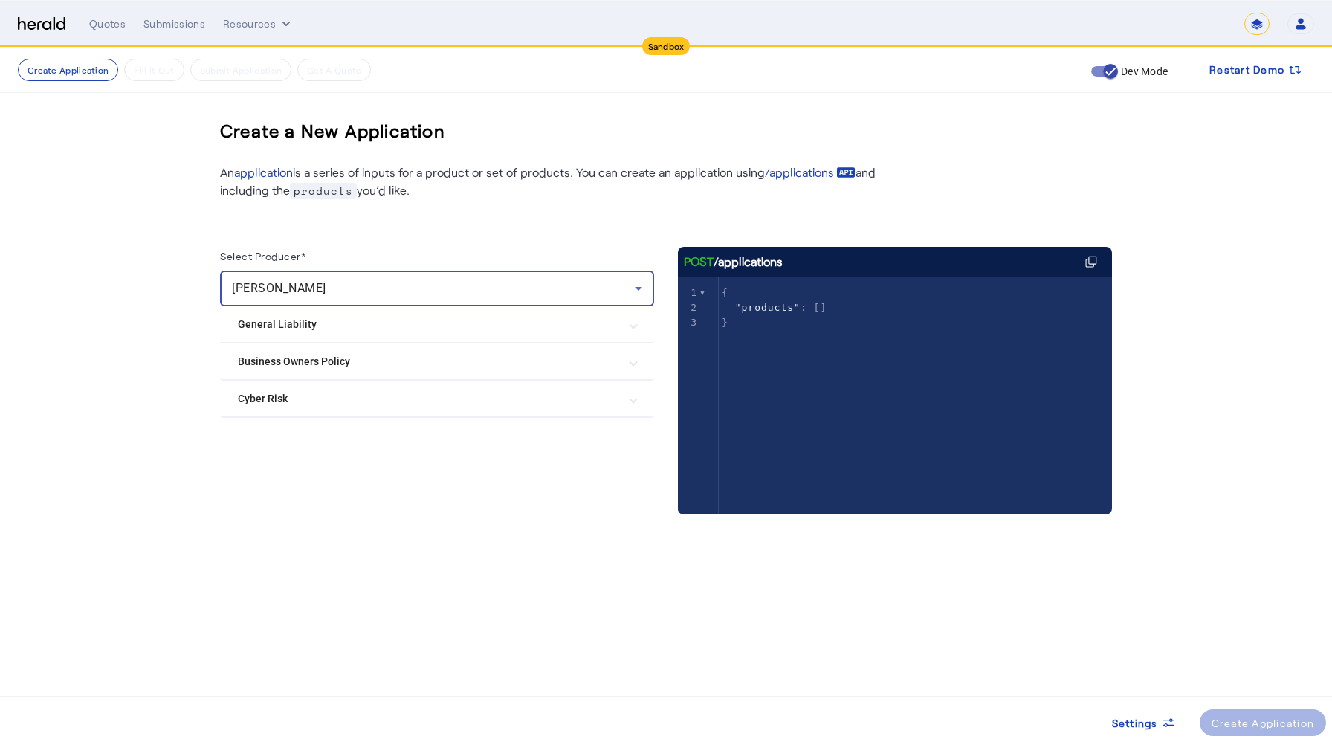
click at [405, 361] on Policy "Business Owners Policy" at bounding box center [428, 362] width 381 height 16
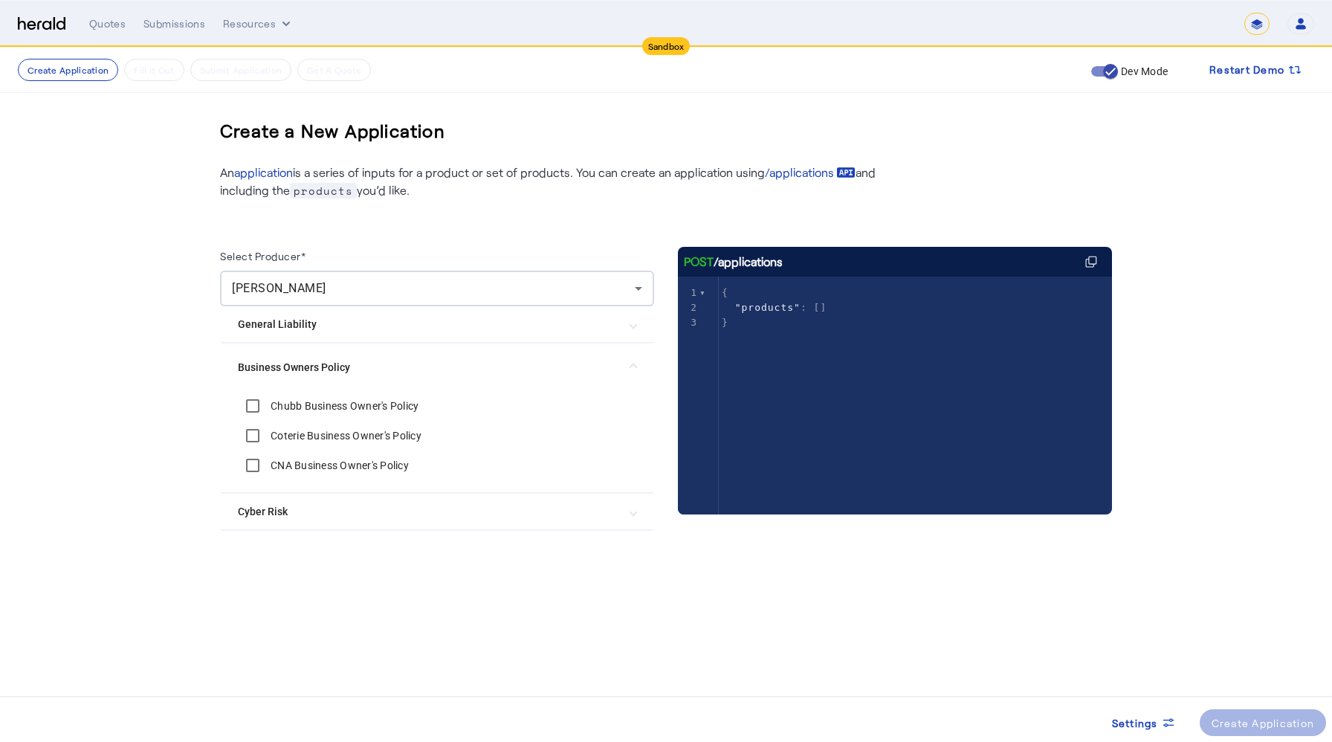
click at [377, 410] on label "Chubb Business Owner's Policy" at bounding box center [343, 405] width 151 height 15
click at [1265, 645] on div "Create Application" at bounding box center [1263, 723] width 103 height 16
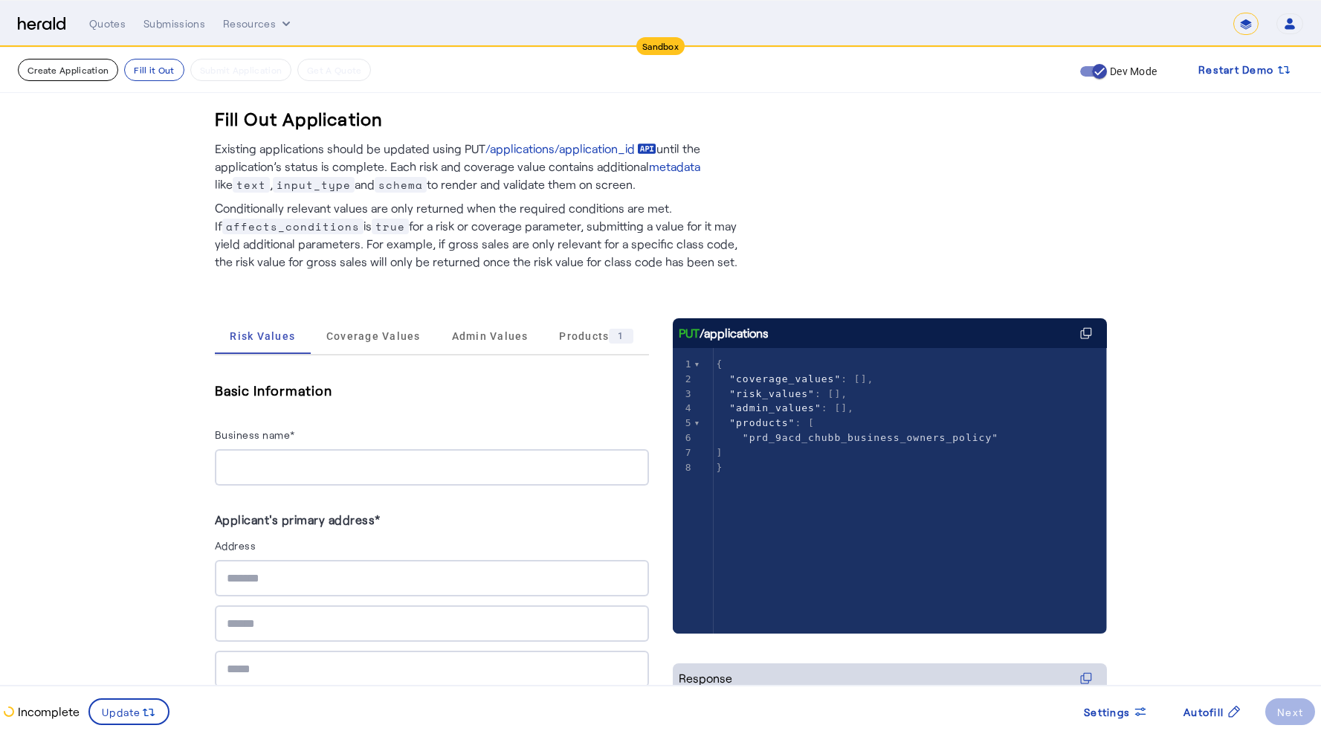
click at [93, 80] on button "Create Application" at bounding box center [68, 70] width 100 height 22
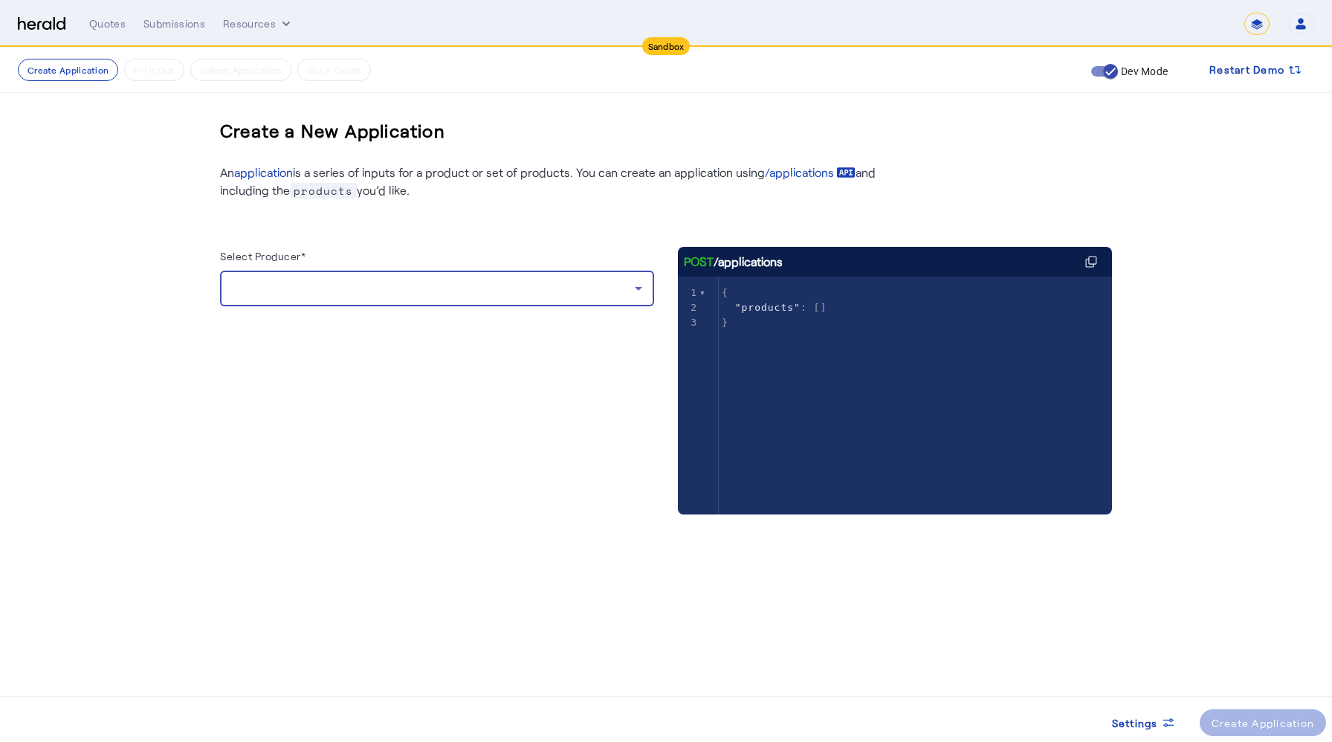
click at [332, 292] on div at bounding box center [433, 288] width 403 height 18
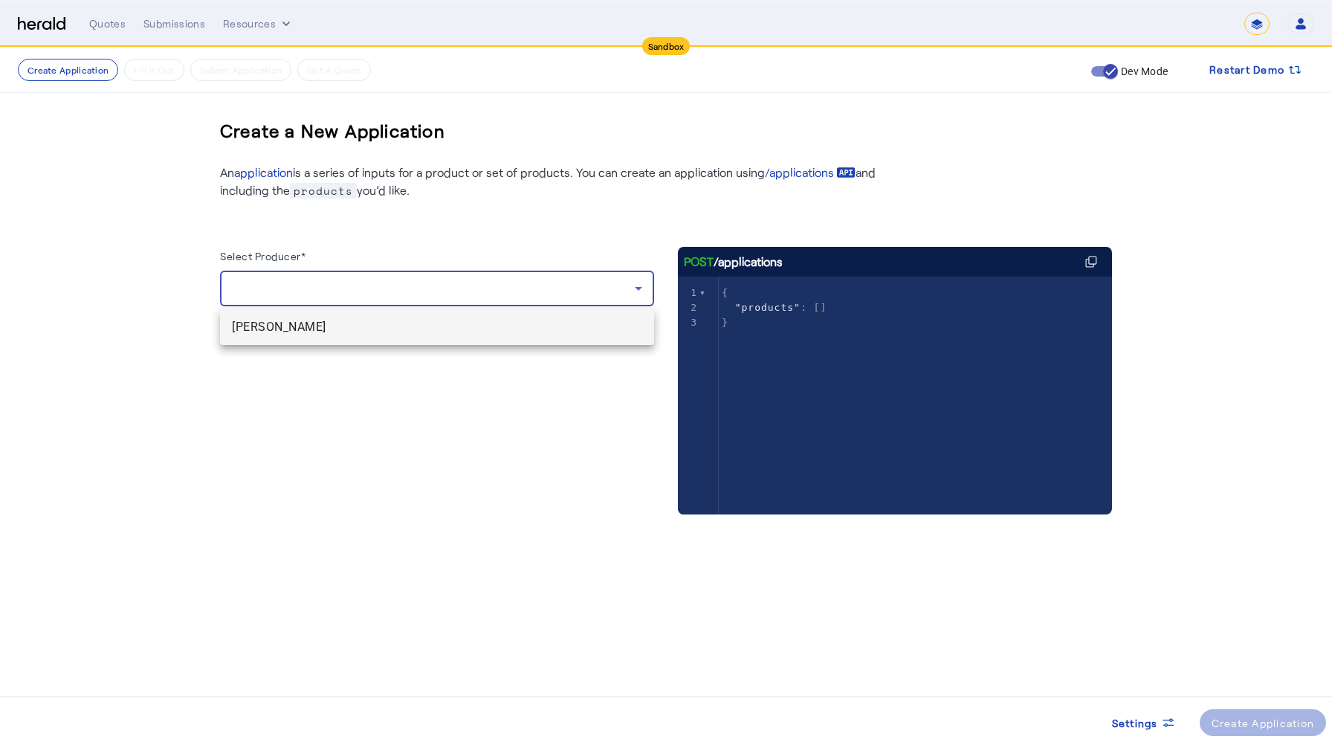
click at [291, 327] on span "[PERSON_NAME]" at bounding box center [437, 327] width 410 height 18
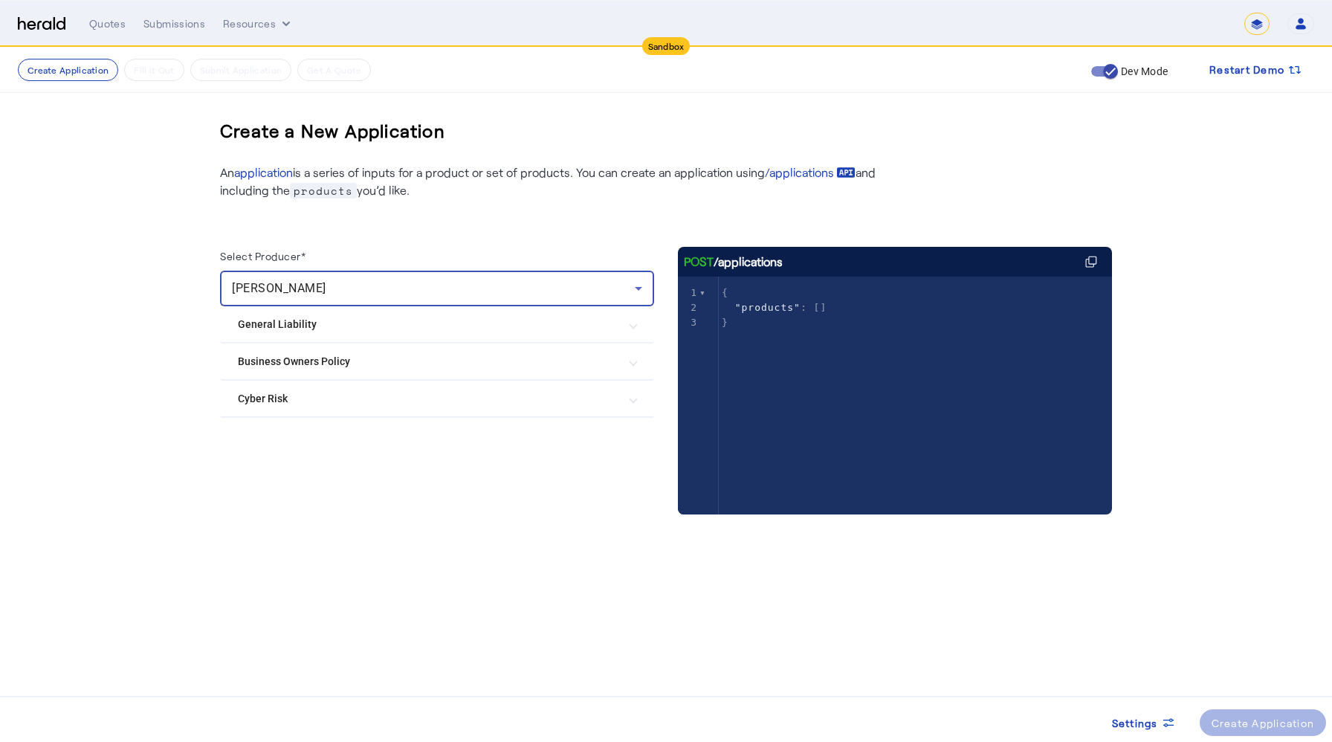
click at [320, 365] on Policy "Business Owners Policy" at bounding box center [428, 362] width 381 height 16
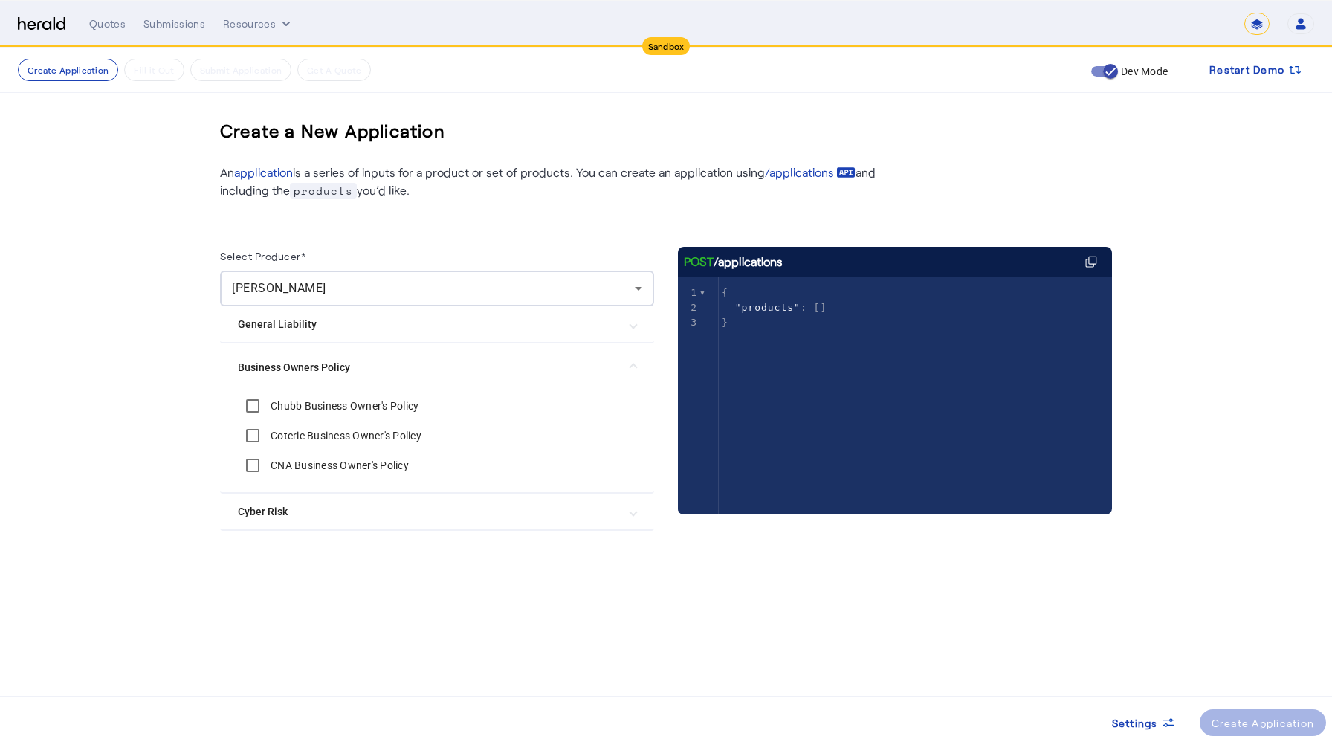
click at [325, 464] on label "CNA Business Owner's Policy" at bounding box center [338, 465] width 141 height 15
drag, startPoint x: 1252, startPoint y: 728, endPoint x: 1221, endPoint y: 702, distance: 40.1
click at [1252, 645] on div "Create Application" at bounding box center [1263, 723] width 103 height 16
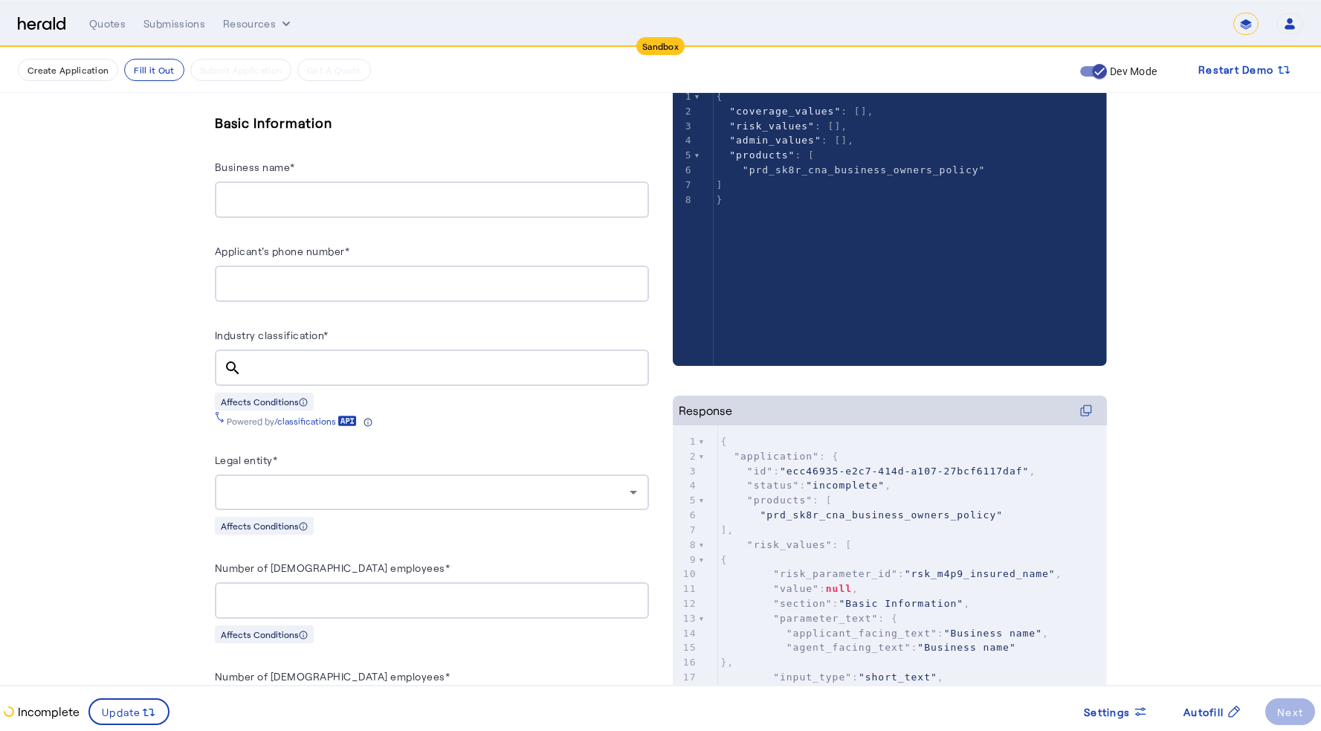
scroll to position [295, 0]
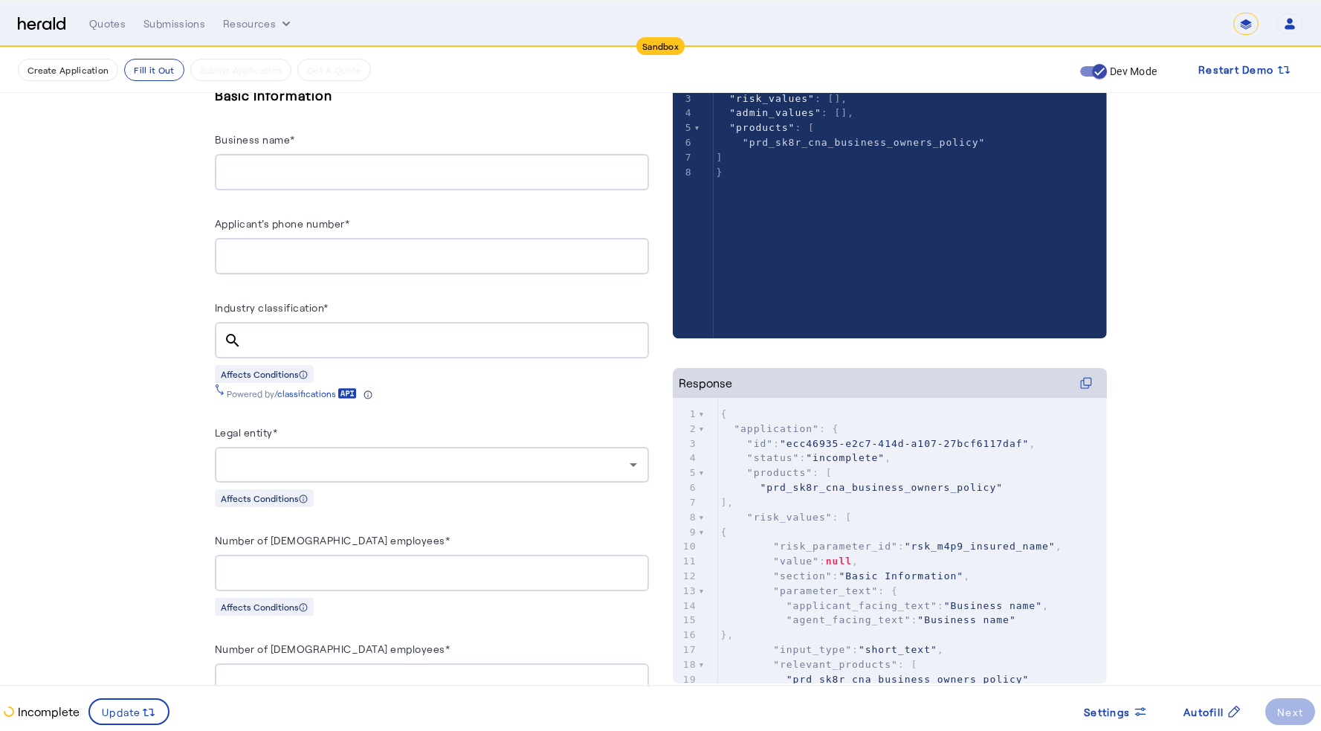
click at [268, 340] on input "Industry classification*" at bounding box center [445, 341] width 384 height 18
paste input "******"
click at [239, 335] on mat-icon "search" at bounding box center [233, 341] width 36 height 18
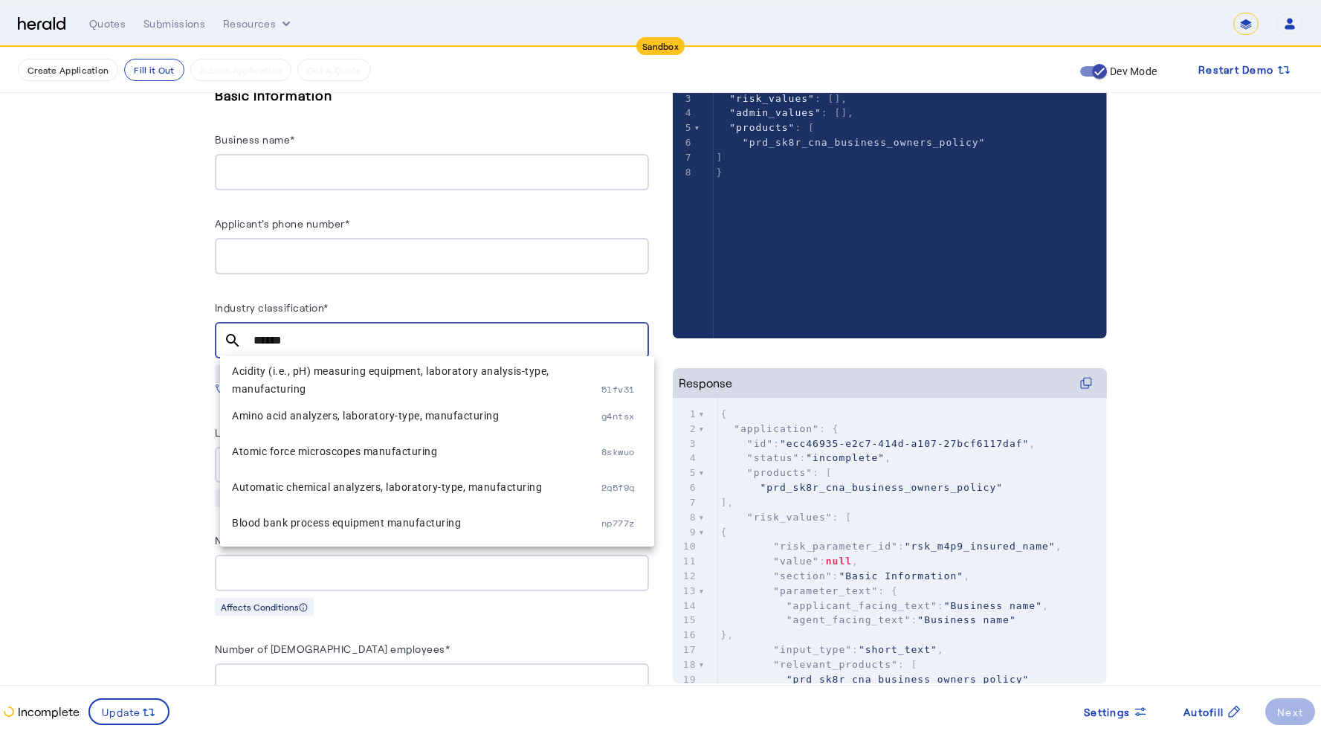
click at [326, 343] on input "******" at bounding box center [445, 341] width 384 height 18
click at [326, 342] on input "******" at bounding box center [445, 341] width 384 height 18
paste input "**********"
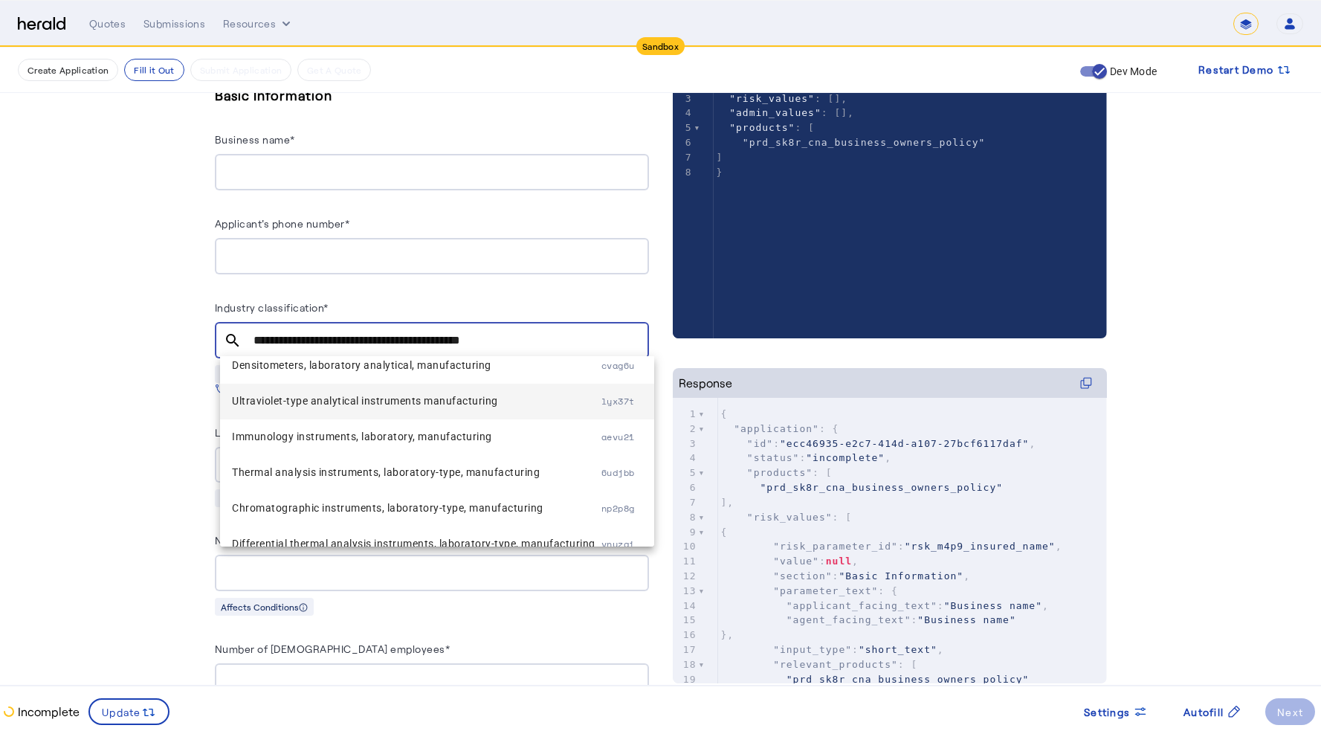
scroll to position [0, 0]
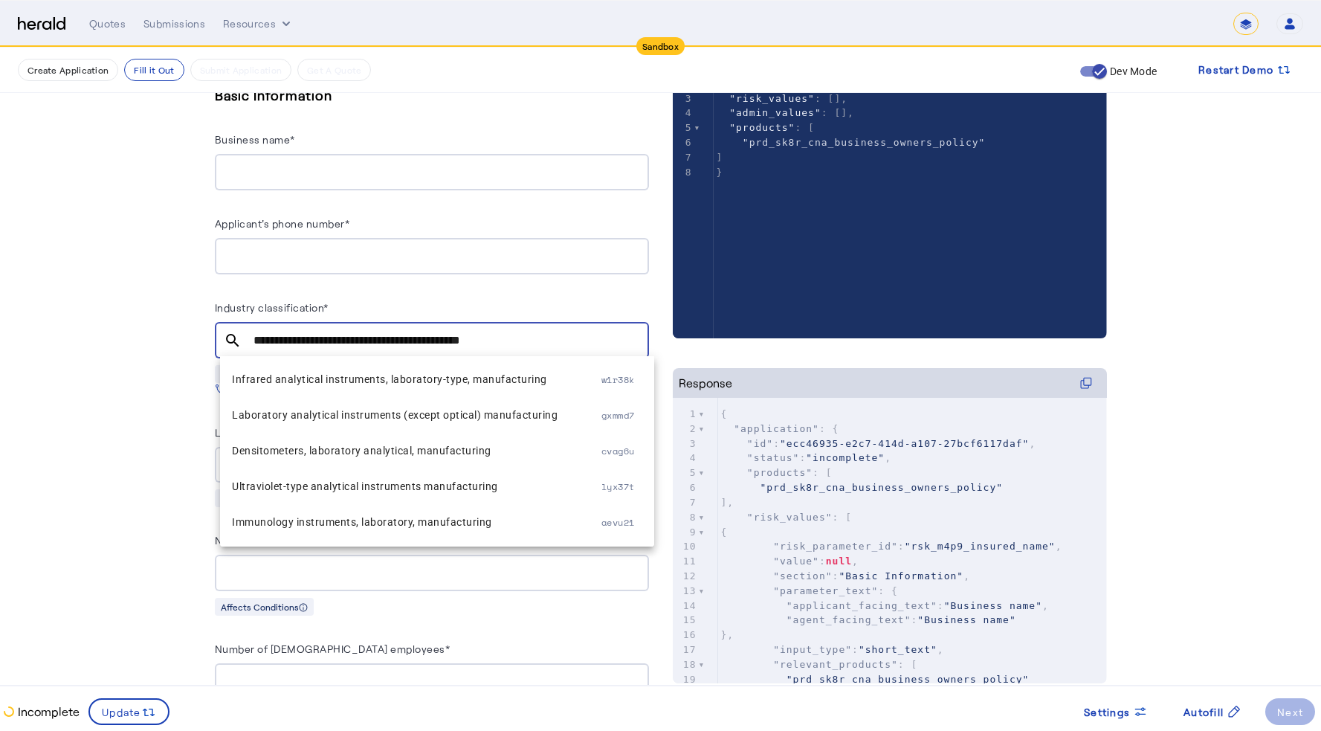
click at [383, 332] on input "**********" at bounding box center [445, 341] width 384 height 18
paste input "text"
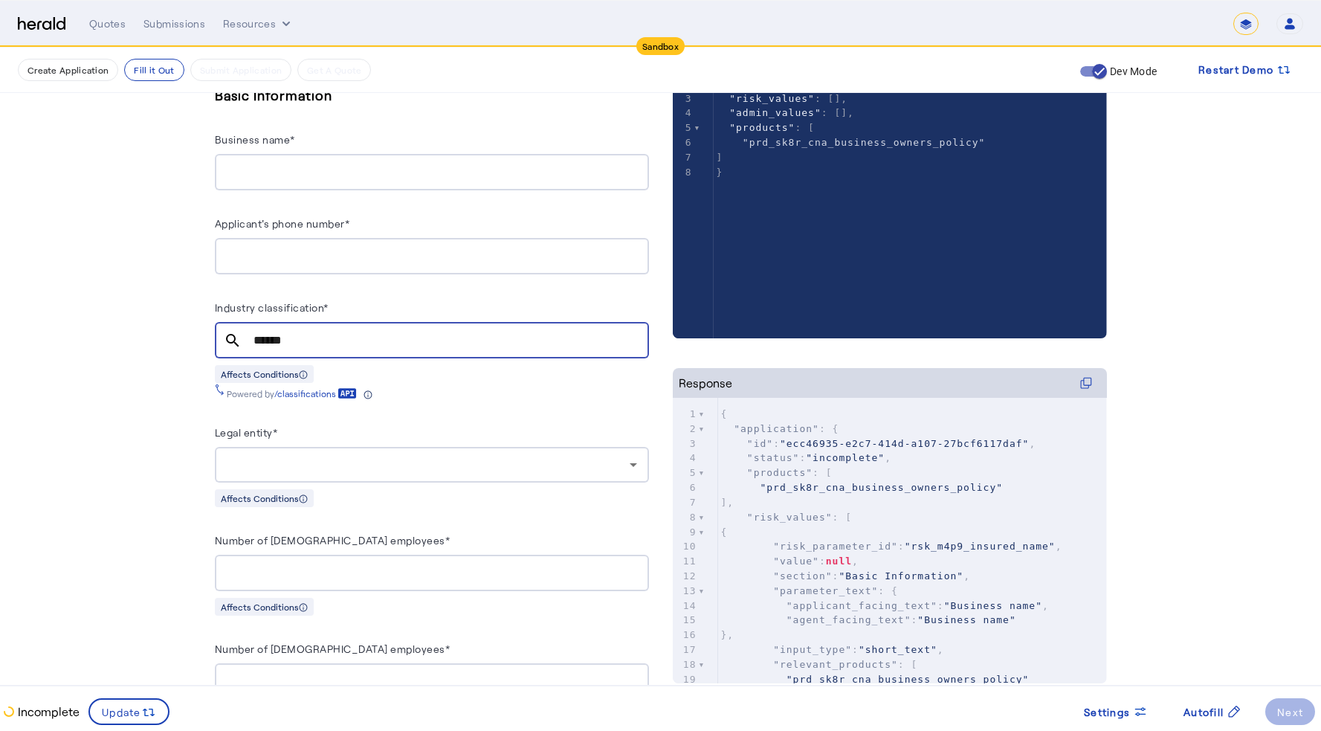
type input "******"
click at [232, 333] on mat-icon "search" at bounding box center [233, 341] width 36 height 18
click at [233, 336] on mat-icon "search" at bounding box center [233, 341] width 36 height 18
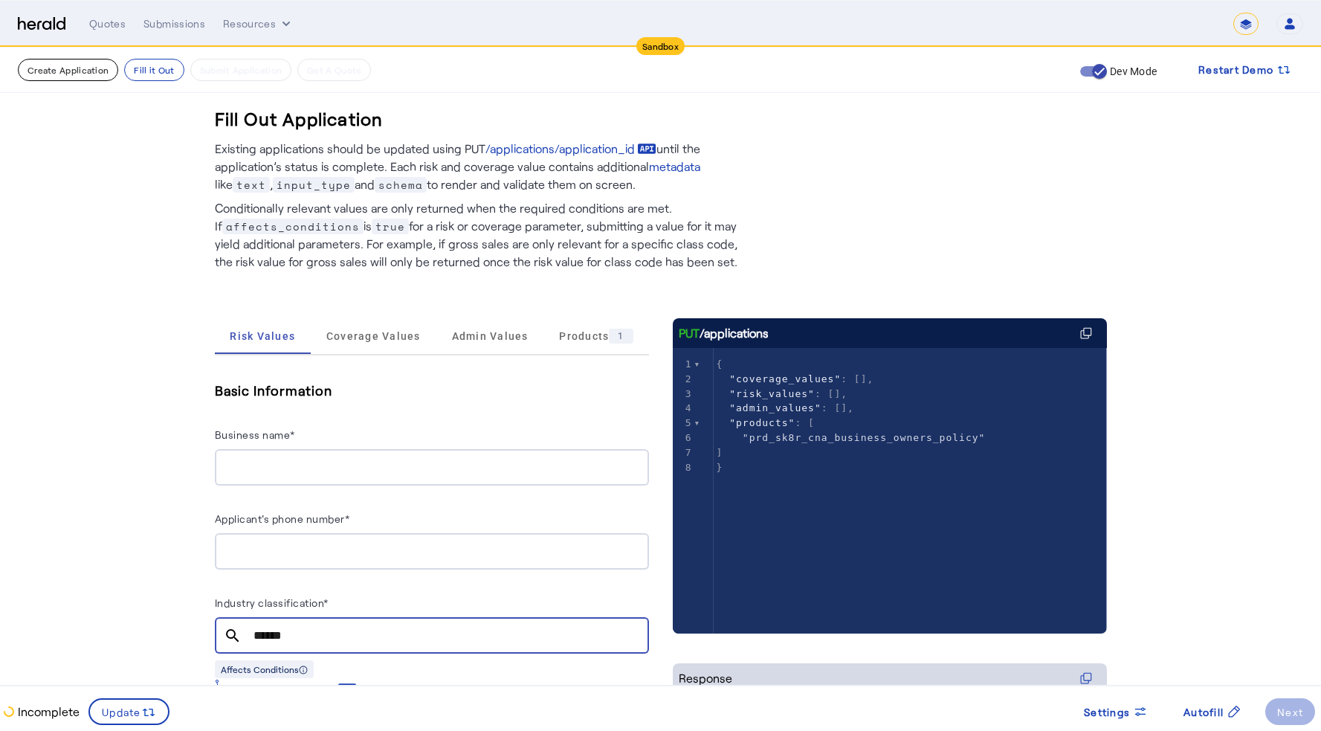
click at [69, 74] on button "Create Application" at bounding box center [68, 70] width 100 height 22
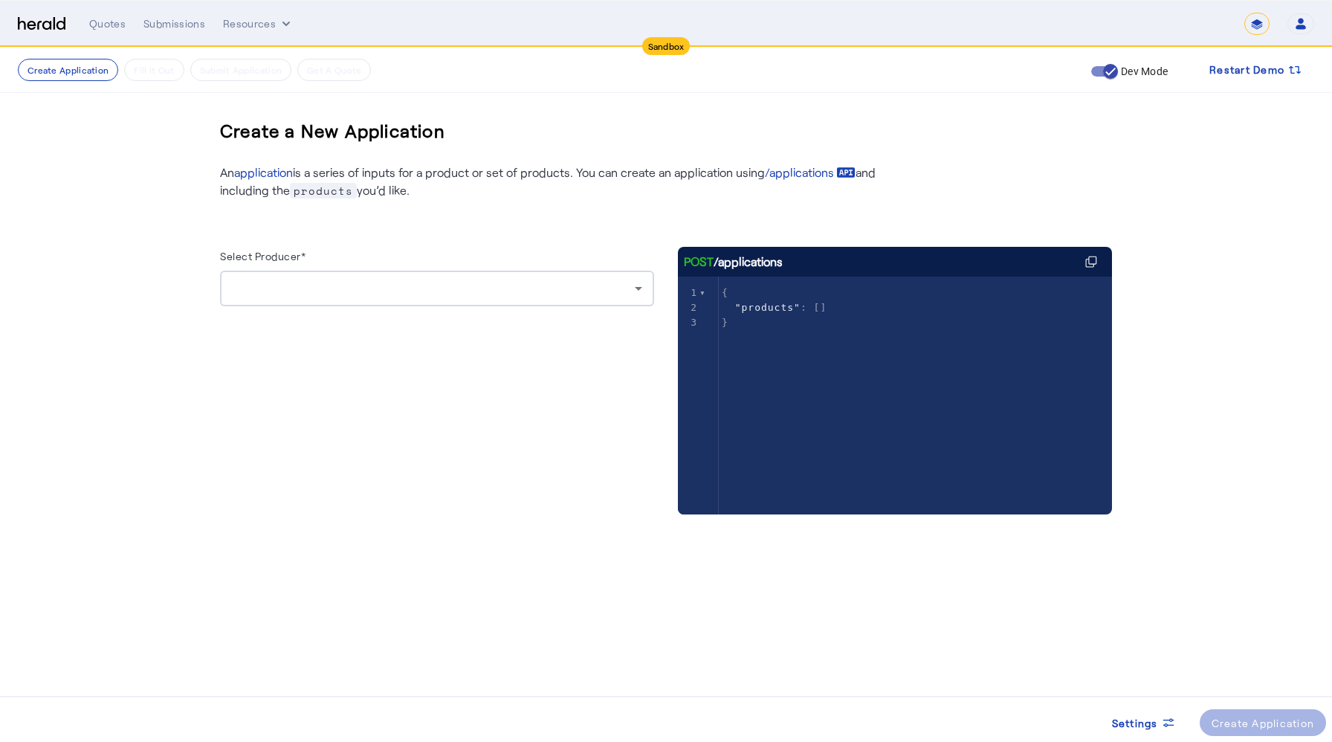
click at [367, 291] on div at bounding box center [433, 288] width 403 height 18
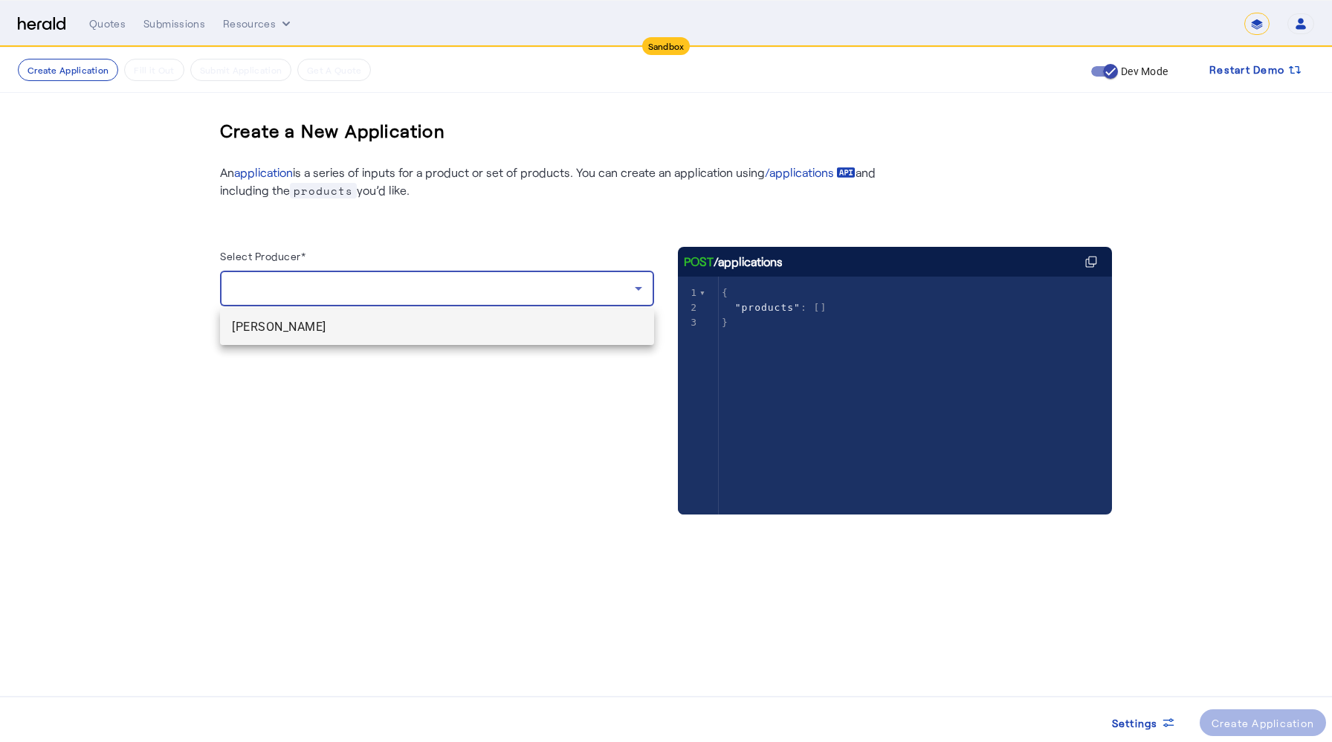
click at [323, 333] on span "[PERSON_NAME]" at bounding box center [437, 327] width 410 height 18
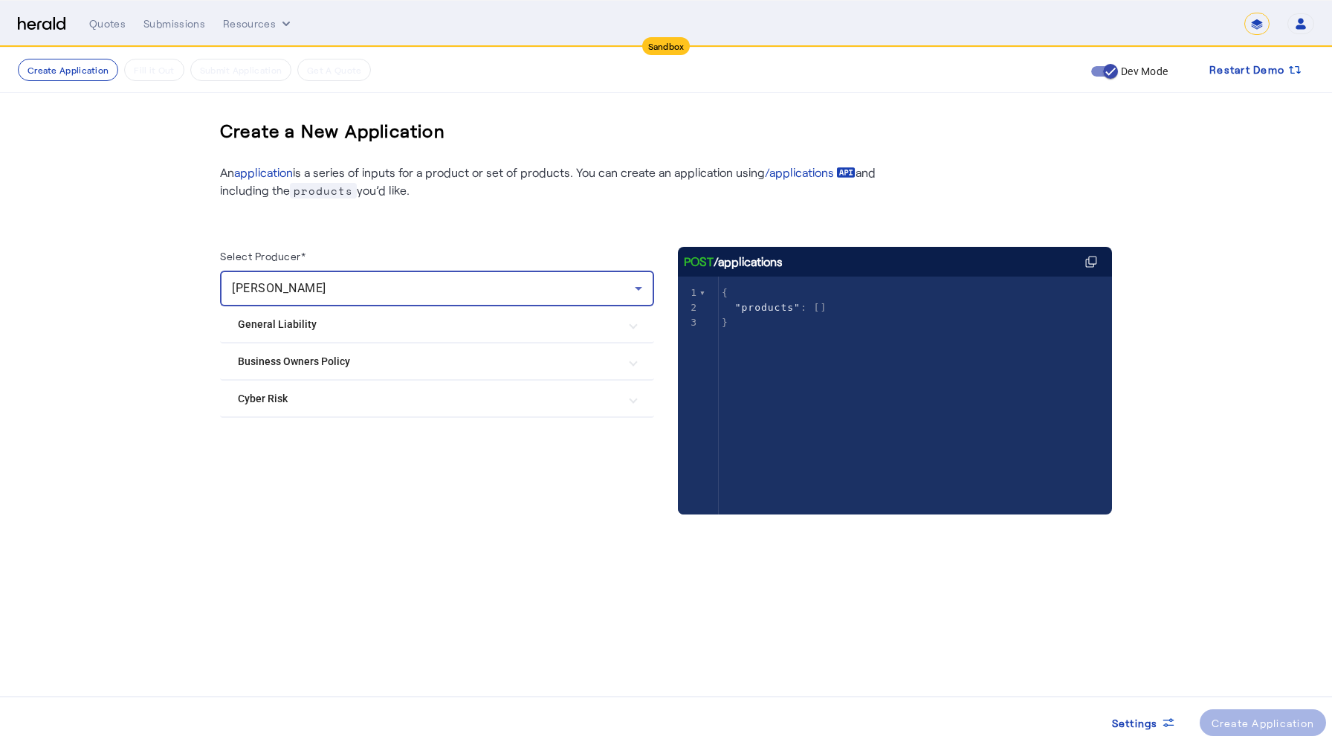
click at [339, 356] on Policy "Business Owners Policy" at bounding box center [428, 362] width 381 height 16
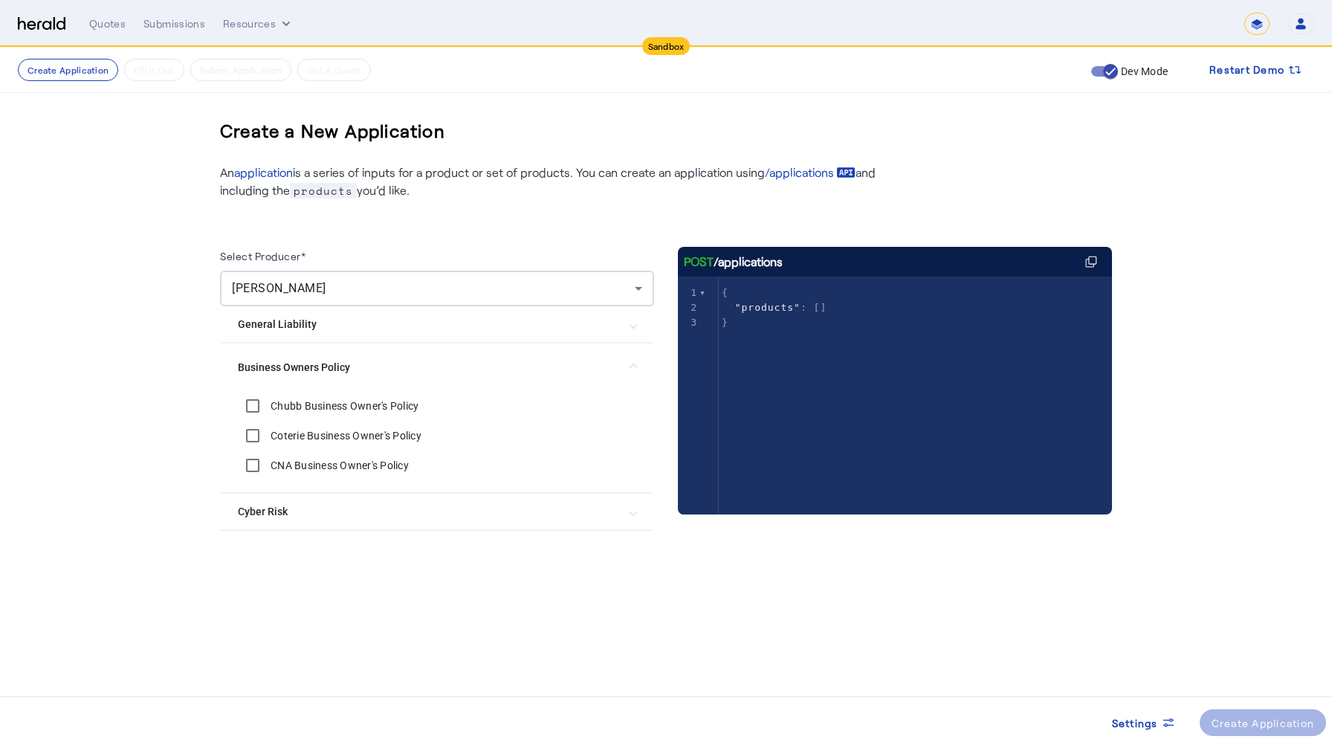
click at [306, 405] on label "Chubb Business Owner's Policy" at bounding box center [343, 405] width 151 height 15
click at [1234, 645] on span at bounding box center [1263, 723] width 127 height 36
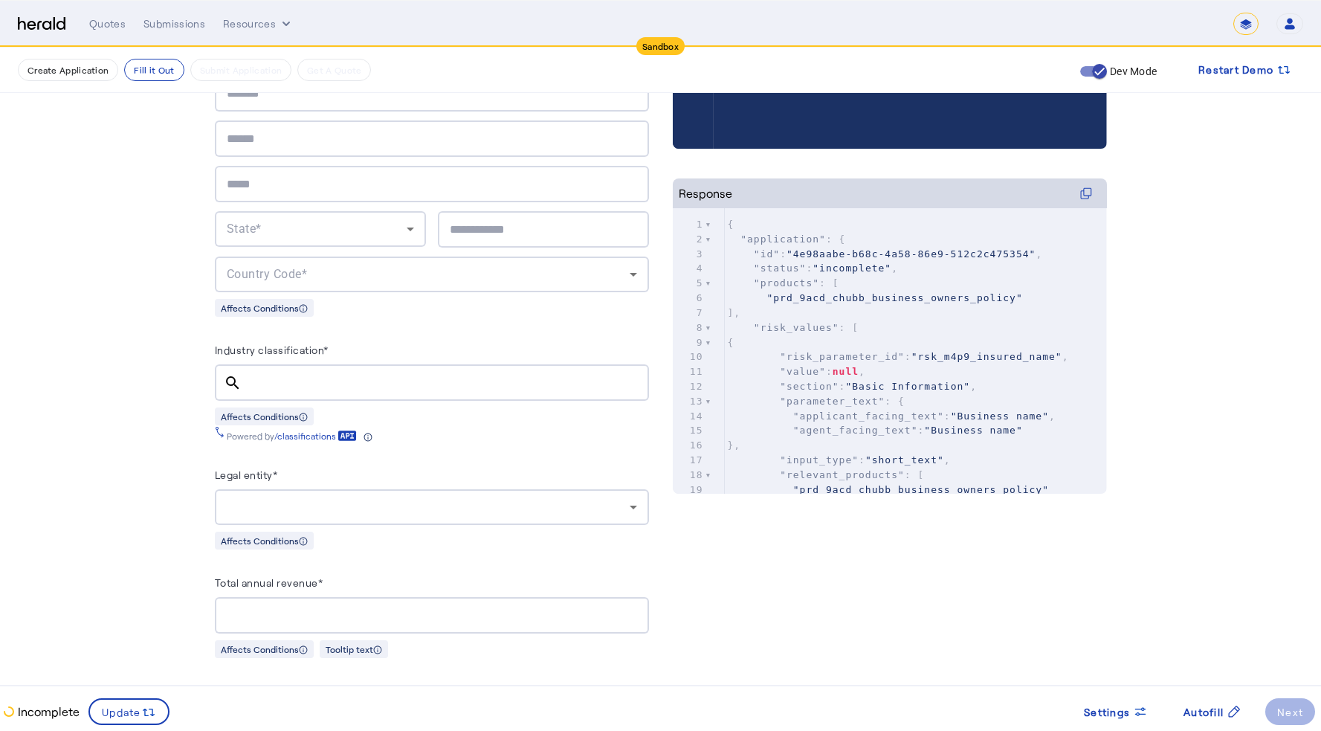
scroll to position [552, 0]
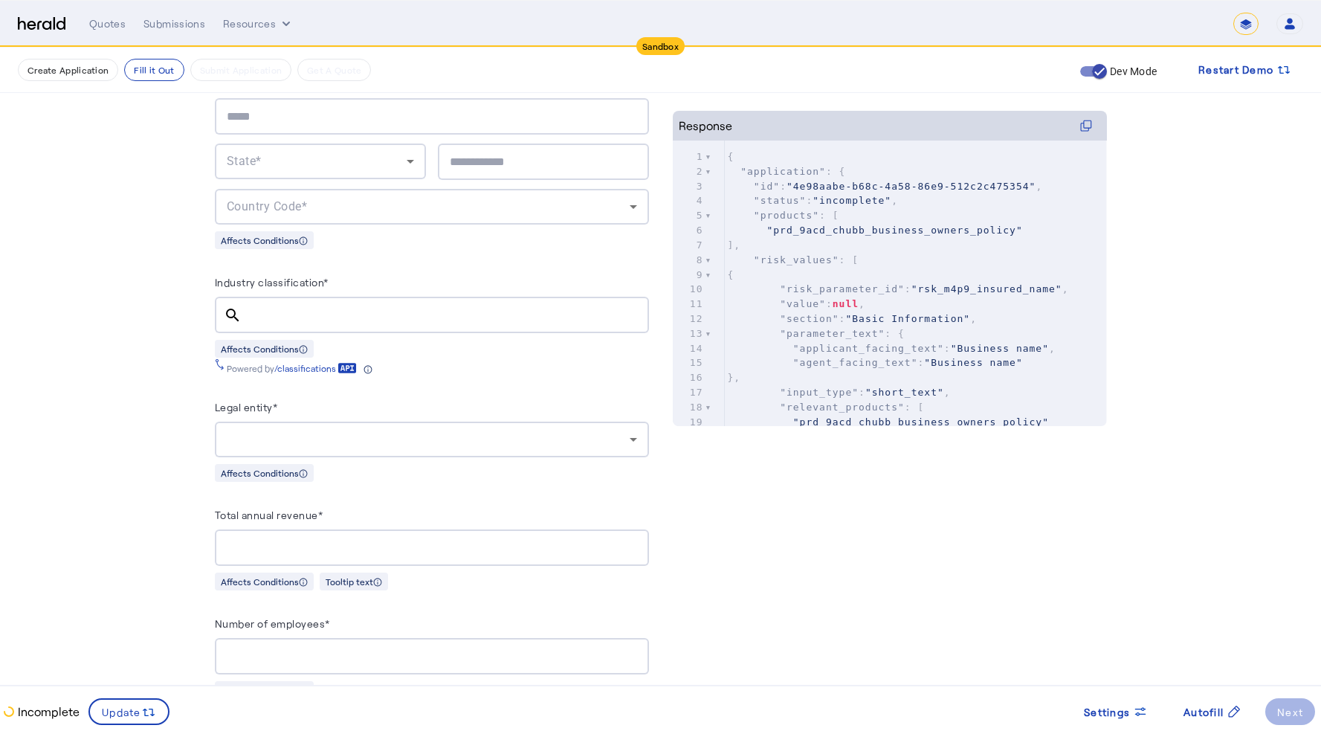
click at [313, 307] on input "Industry classification*" at bounding box center [445, 315] width 384 height 18
paste input "******"
type input "******"
click at [235, 308] on mat-icon "search" at bounding box center [233, 315] width 36 height 18
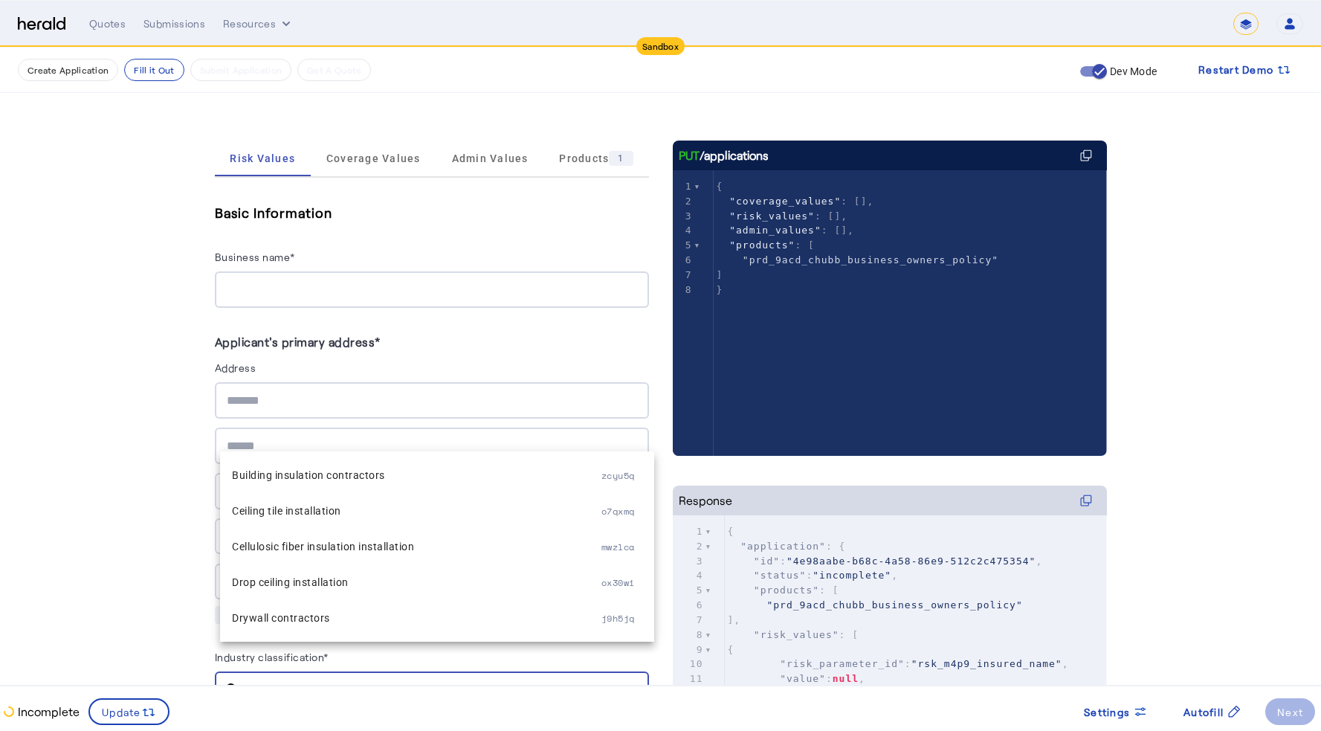
scroll to position [433, 0]
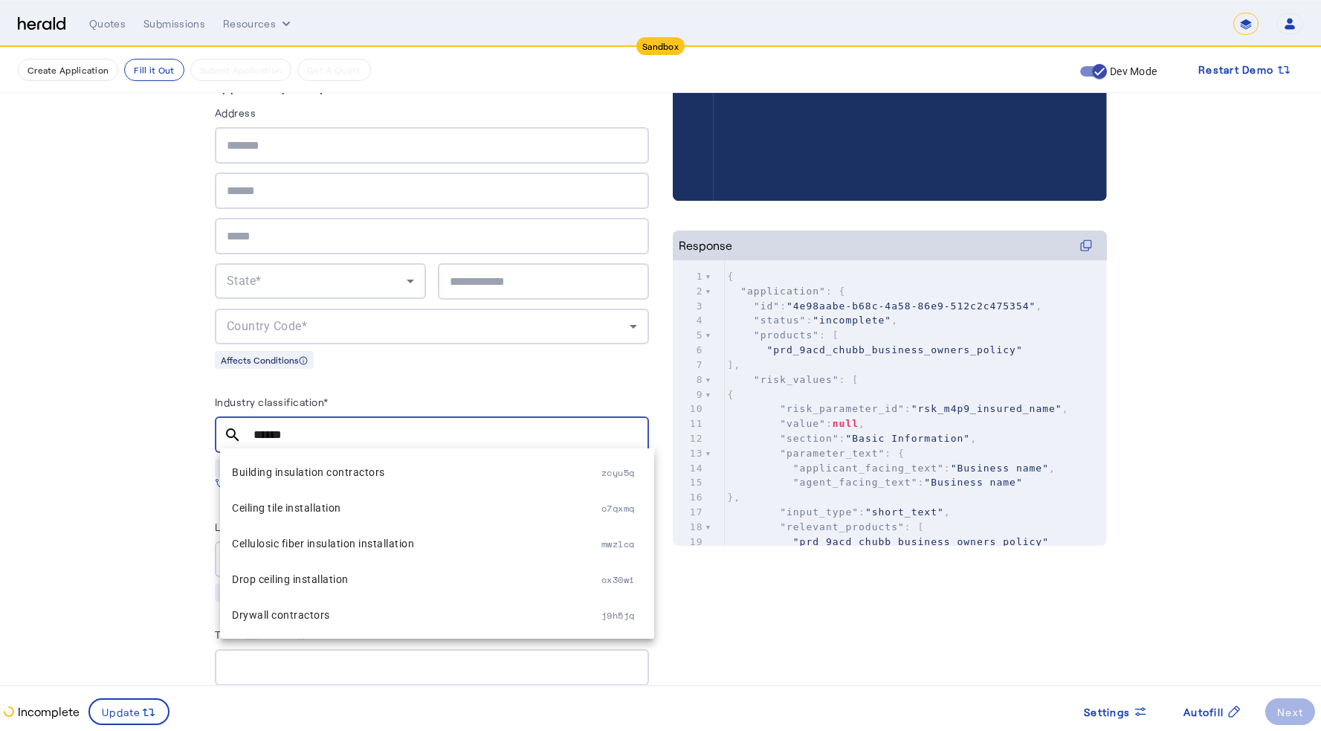
click at [289, 435] on input "******" at bounding box center [445, 435] width 384 height 18
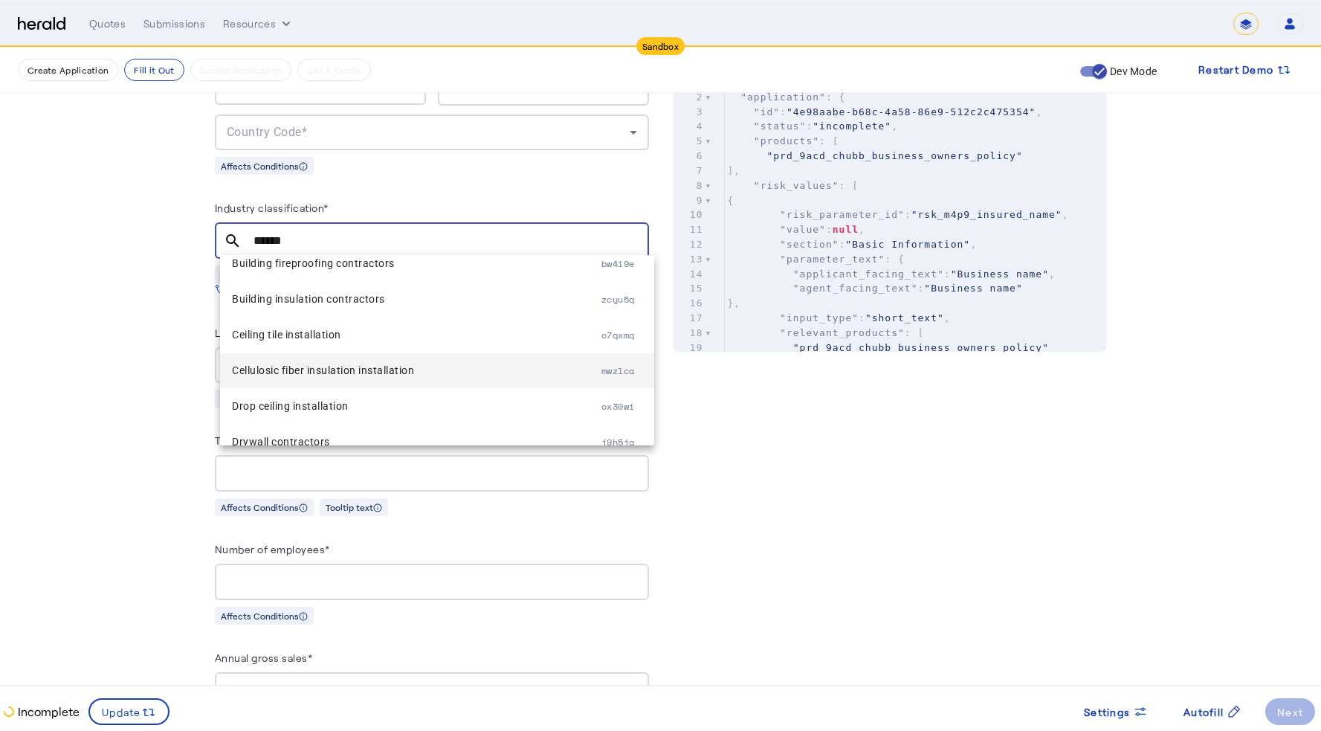
scroll to position [178, 0]
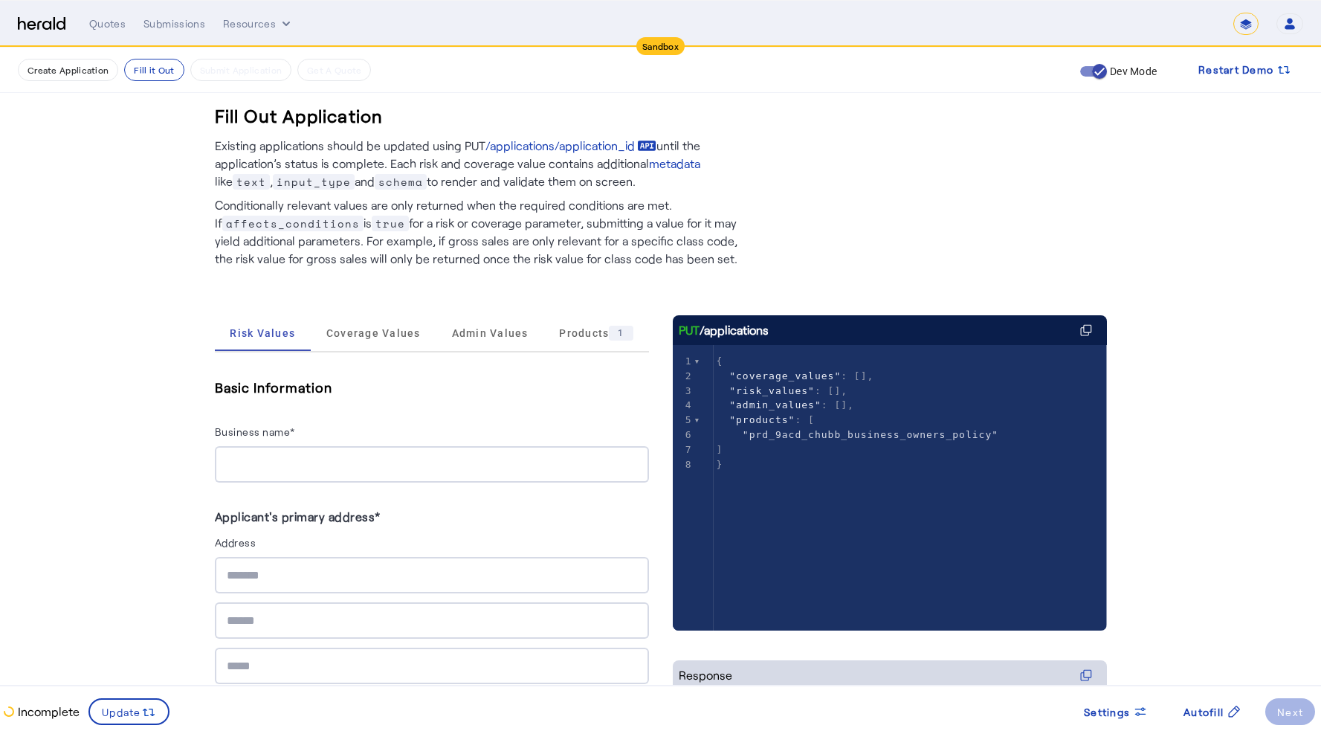
scroll to position [0, 0]
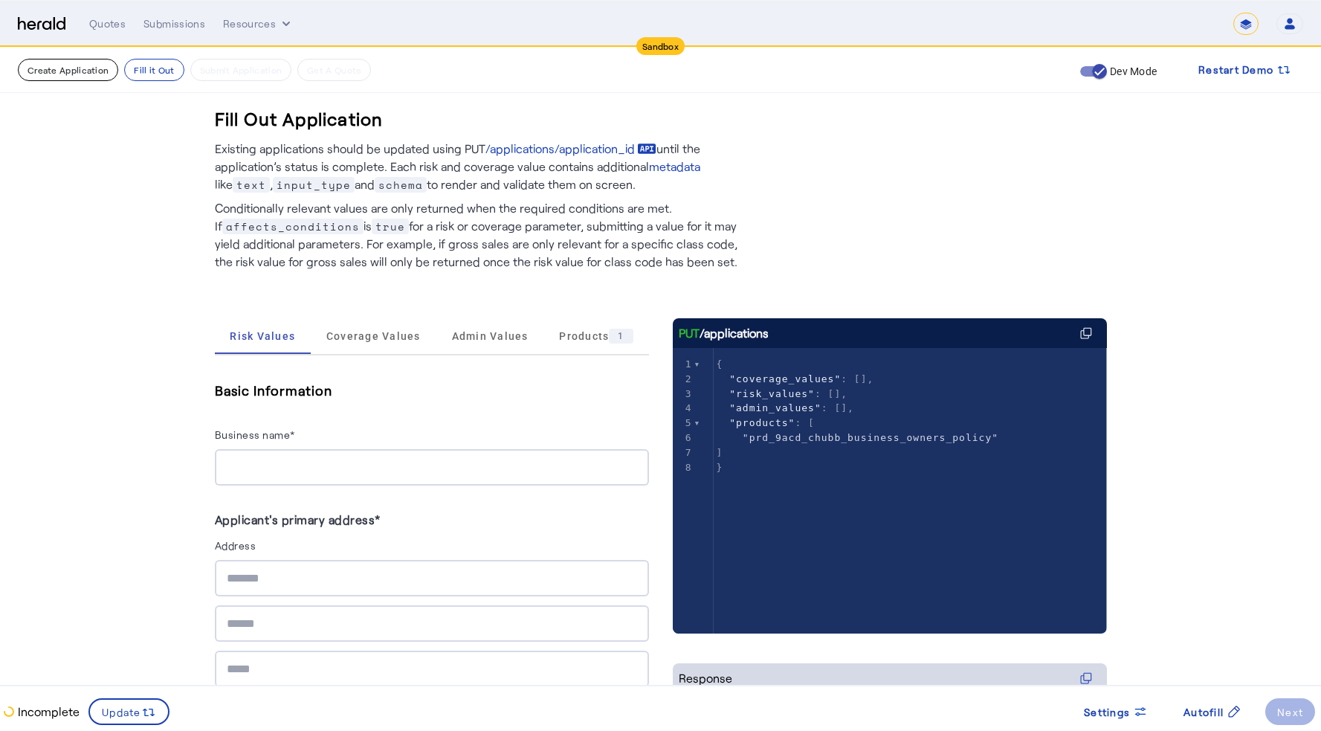
click at [57, 75] on button "Create Application" at bounding box center [68, 70] width 100 height 22
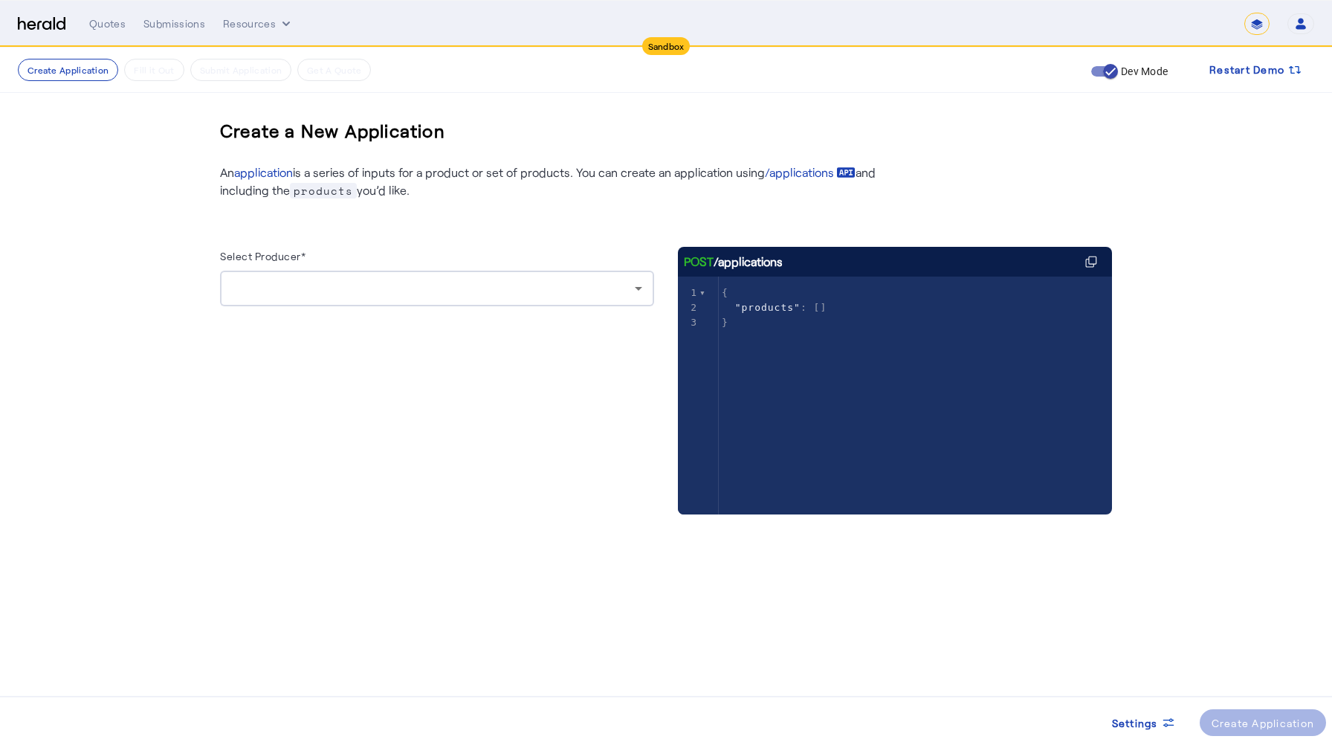
click at [384, 279] on div at bounding box center [433, 288] width 403 height 18
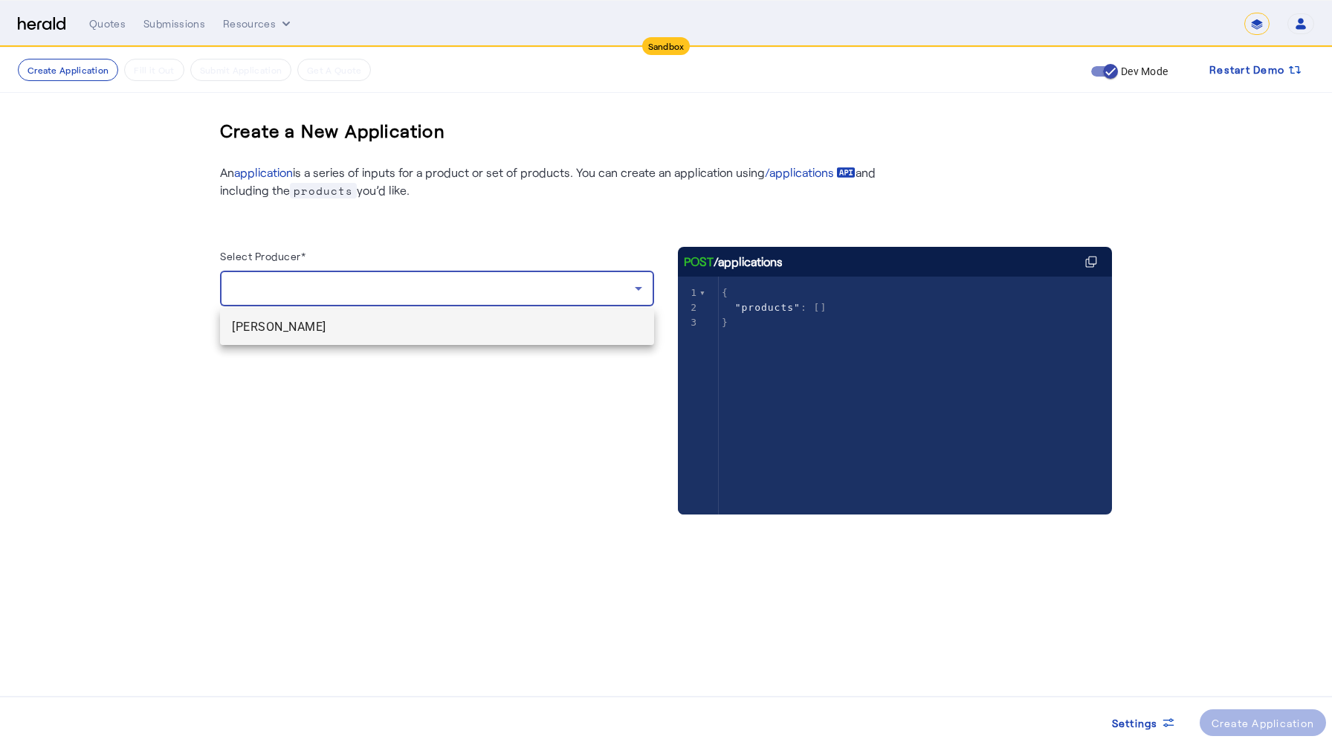
click at [320, 323] on span "[PERSON_NAME]" at bounding box center [437, 327] width 410 height 18
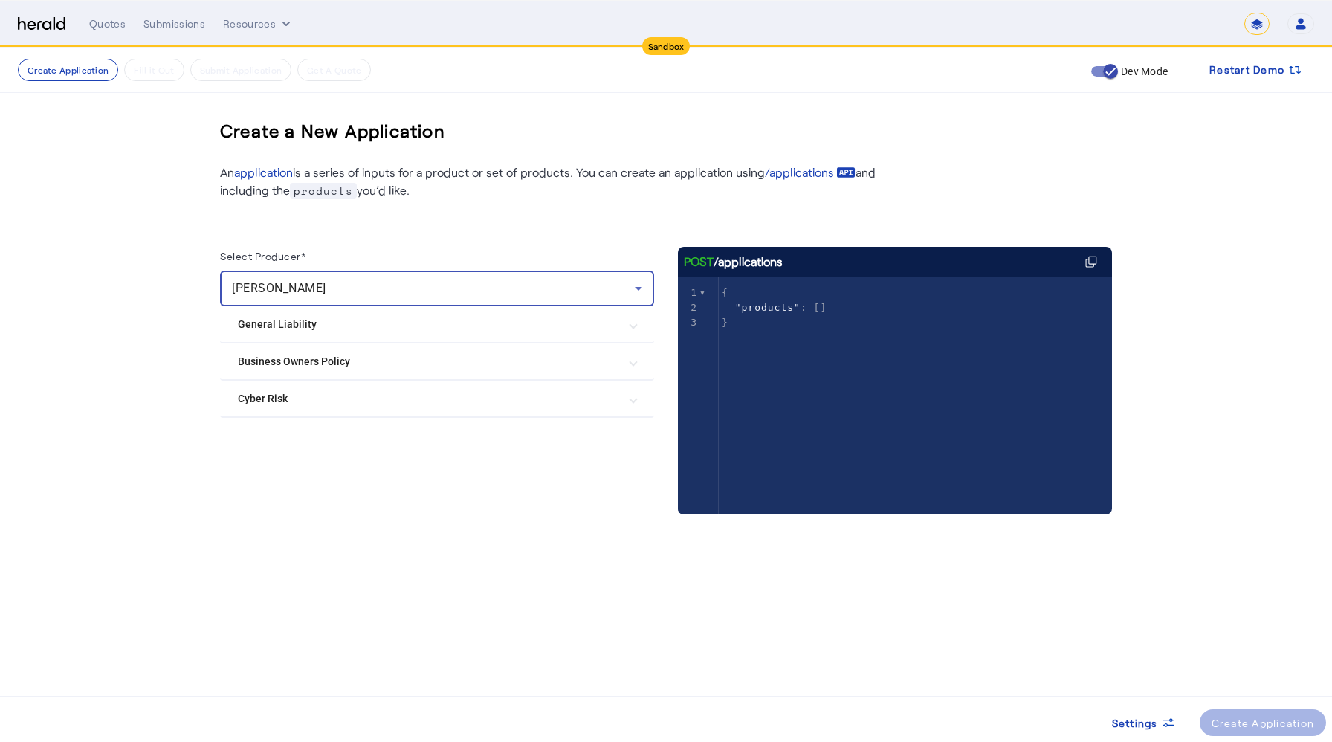
click at [311, 325] on Liability "General Liability" at bounding box center [428, 325] width 381 height 16
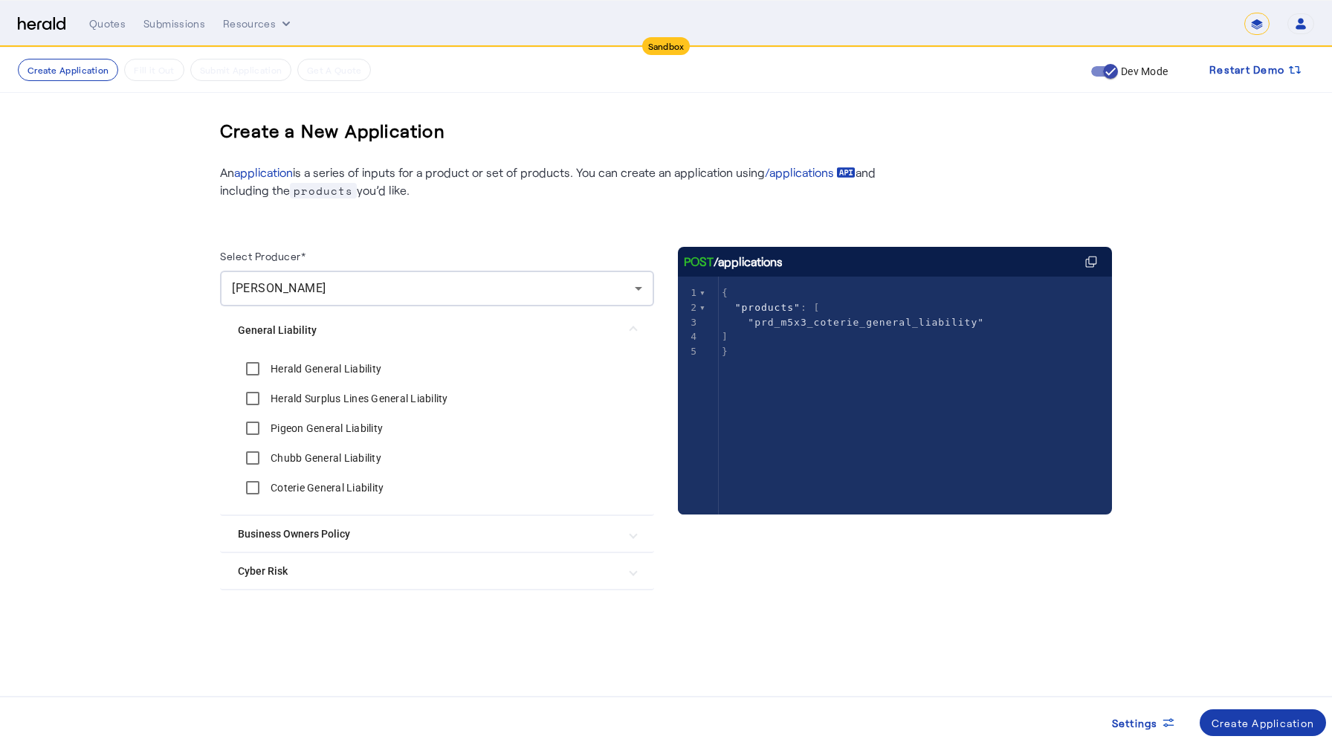
click at [1251, 645] on div "Create Application" at bounding box center [1263, 723] width 103 height 16
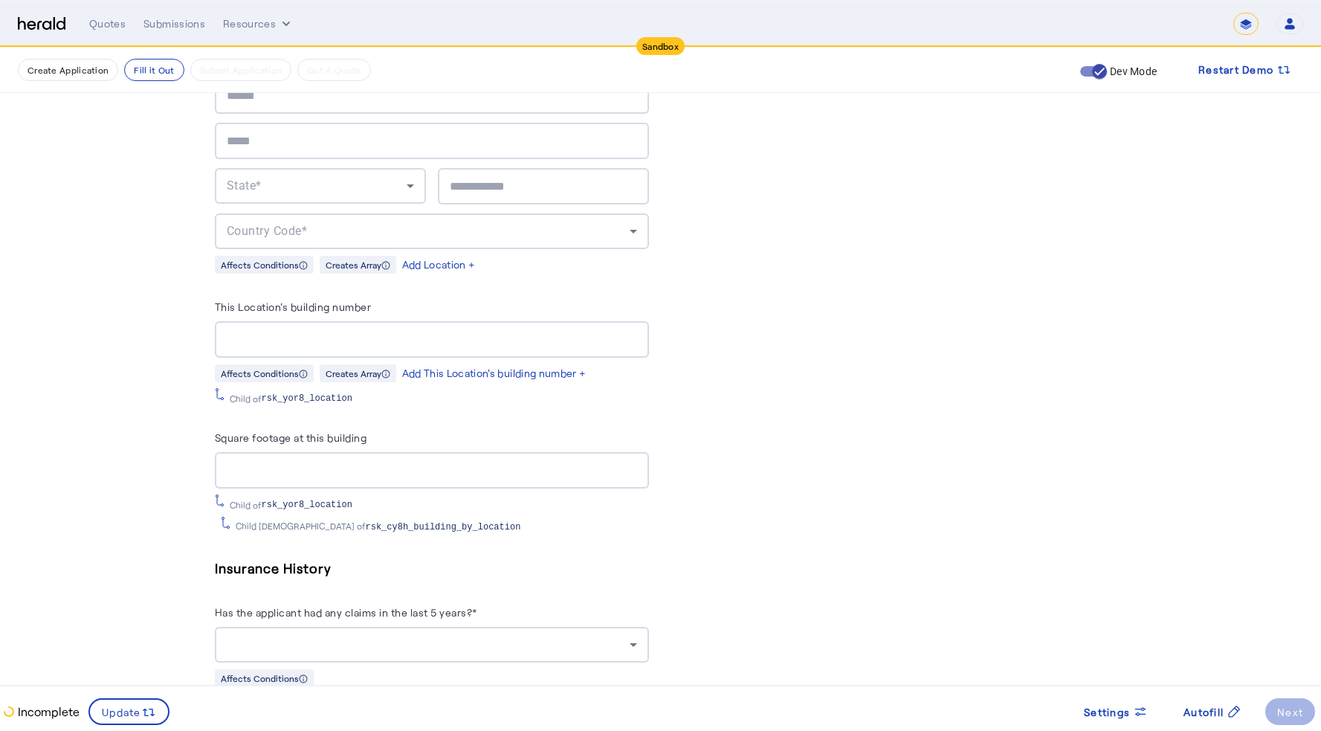
scroll to position [1490, 0]
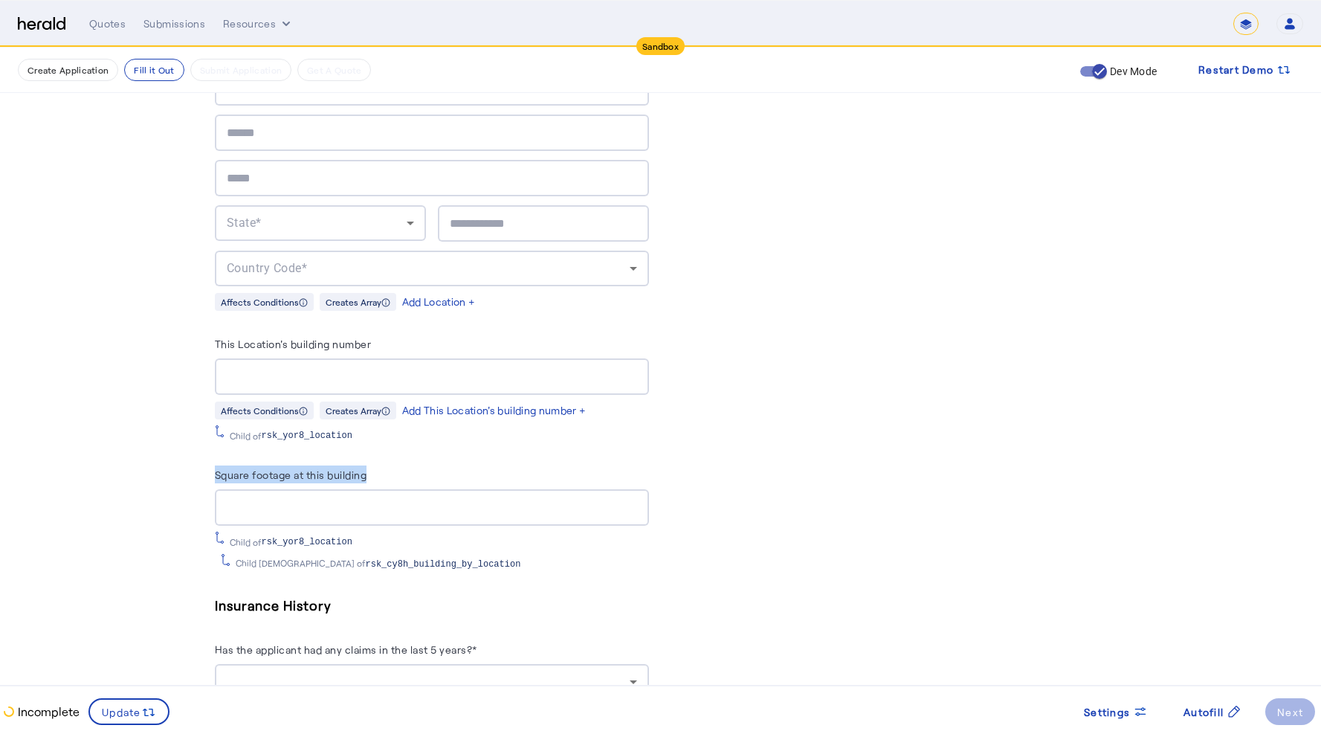
drag, startPoint x: 219, startPoint y: 468, endPoint x: 378, endPoint y: 470, distance: 158.3
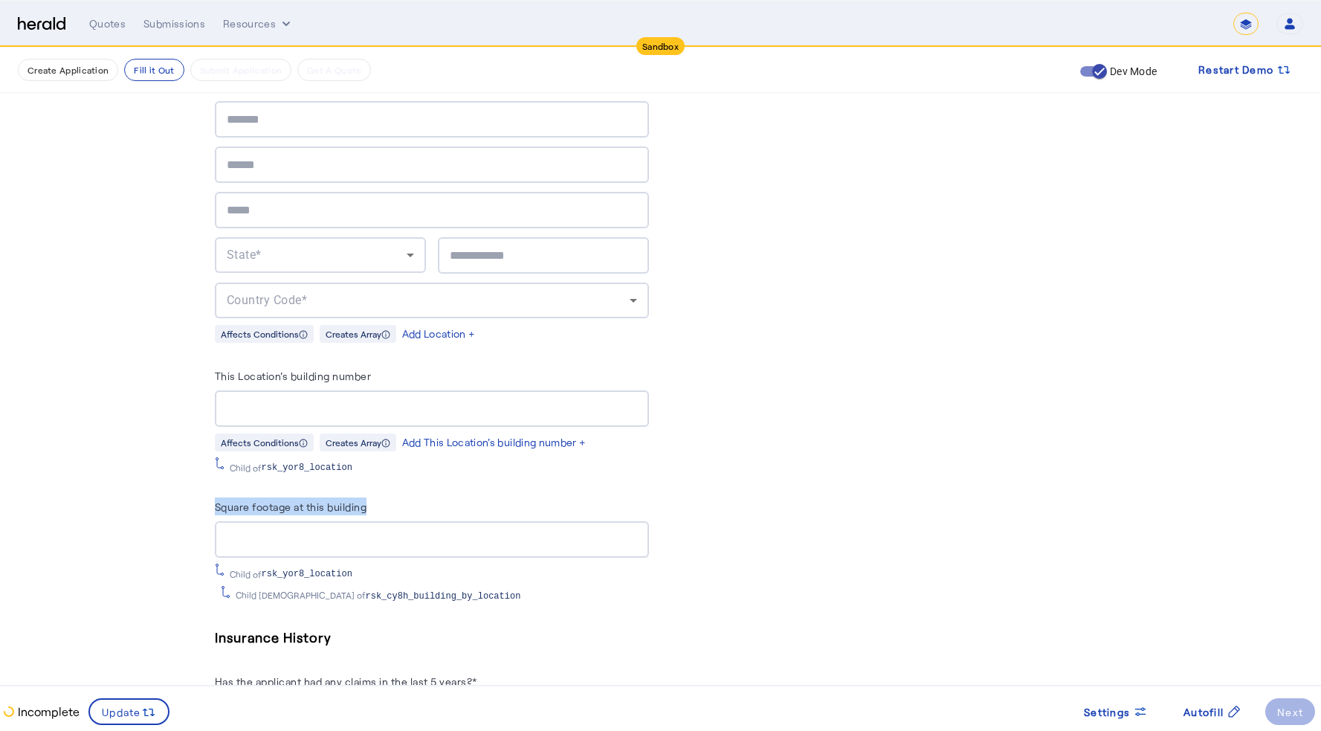
scroll to position [1458, 0]
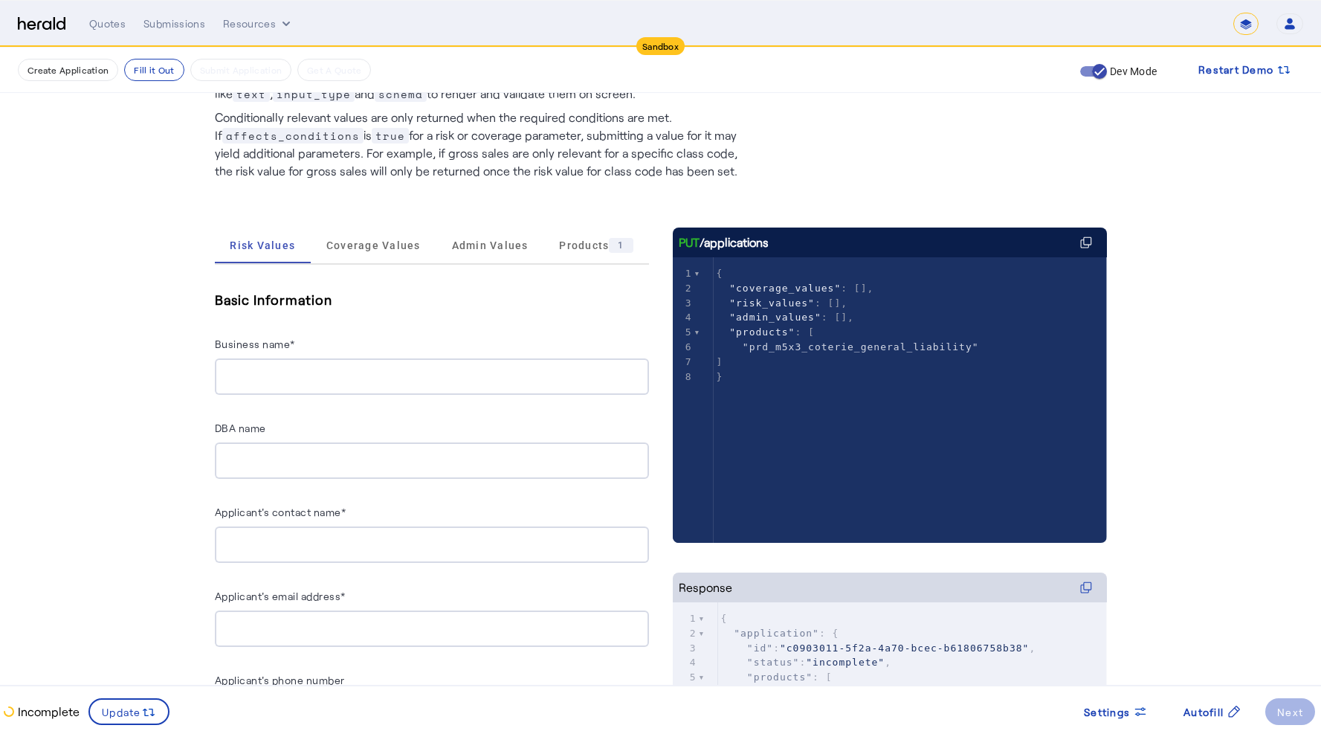
scroll to position [92, 0]
